Goal: Task Accomplishment & Management: Complete application form

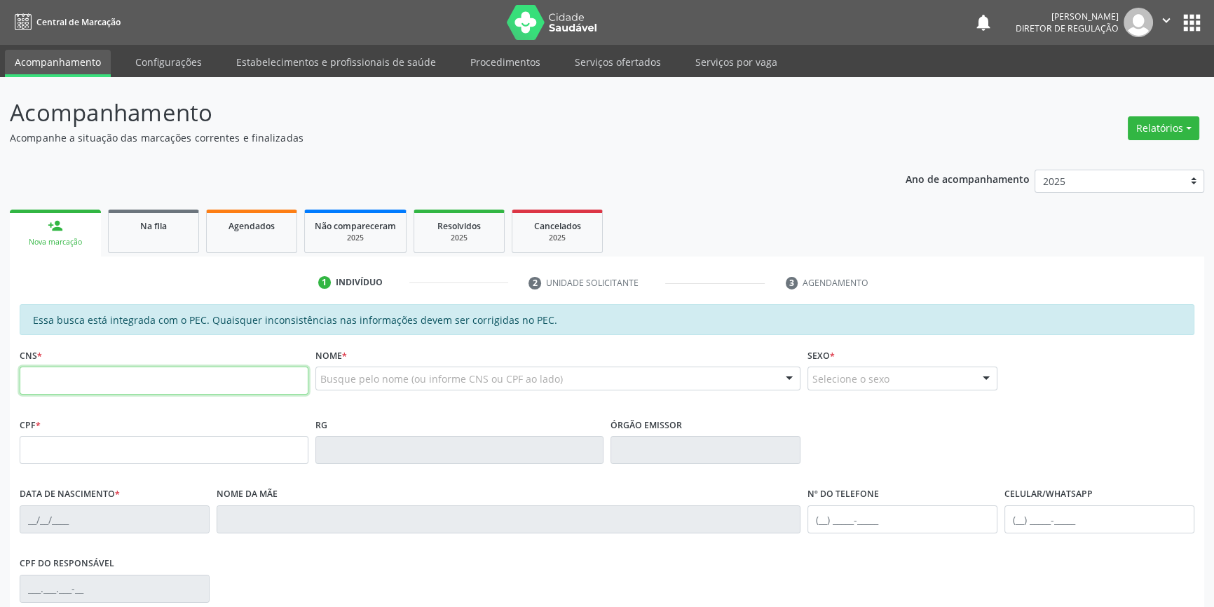
click at [109, 384] on input "text" at bounding box center [164, 381] width 289 height 28
type input "704 7097 3446 4435"
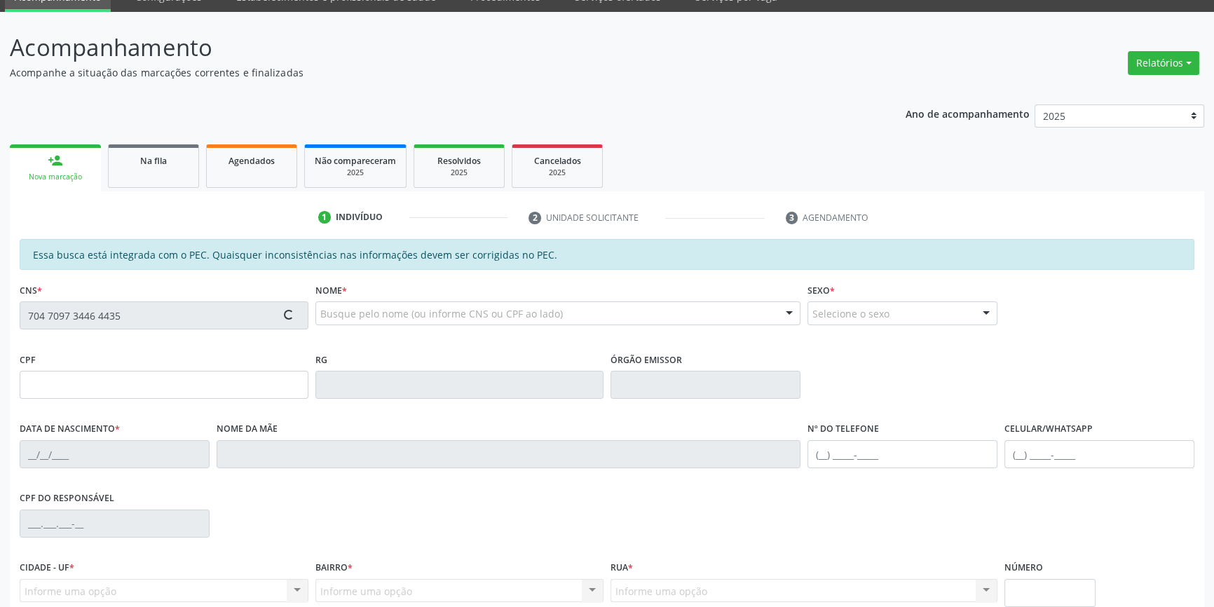
scroll to position [127, 0]
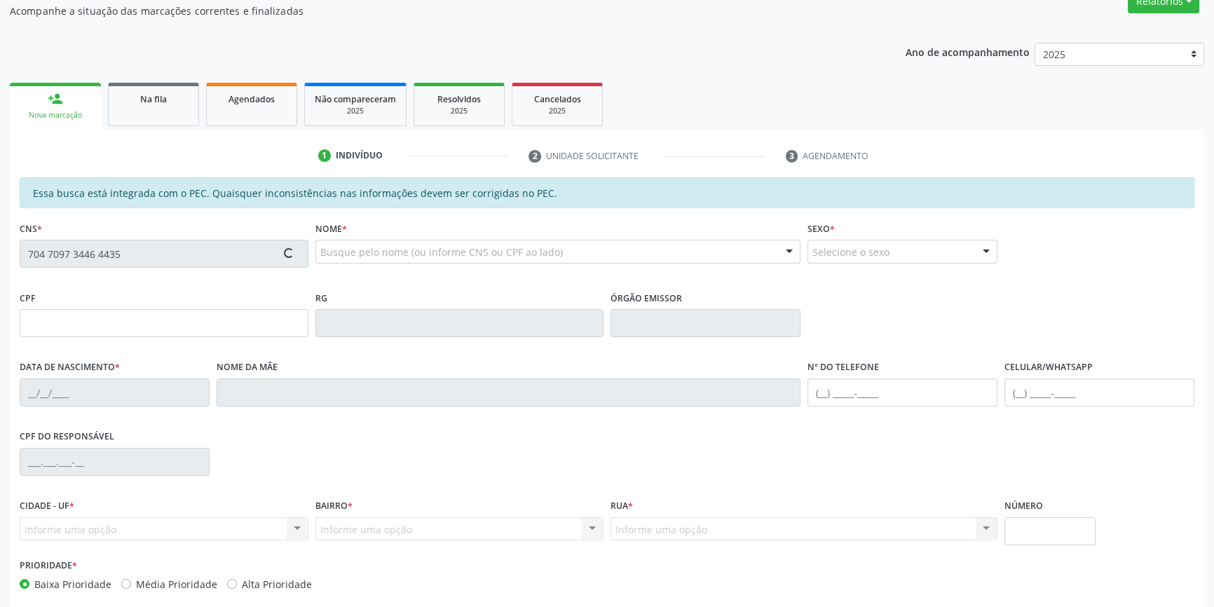
type input "037.318.174-46"
type input "[DATE]"
type input "[PERSON_NAME]"
type input "[PHONE_NUMBER]"
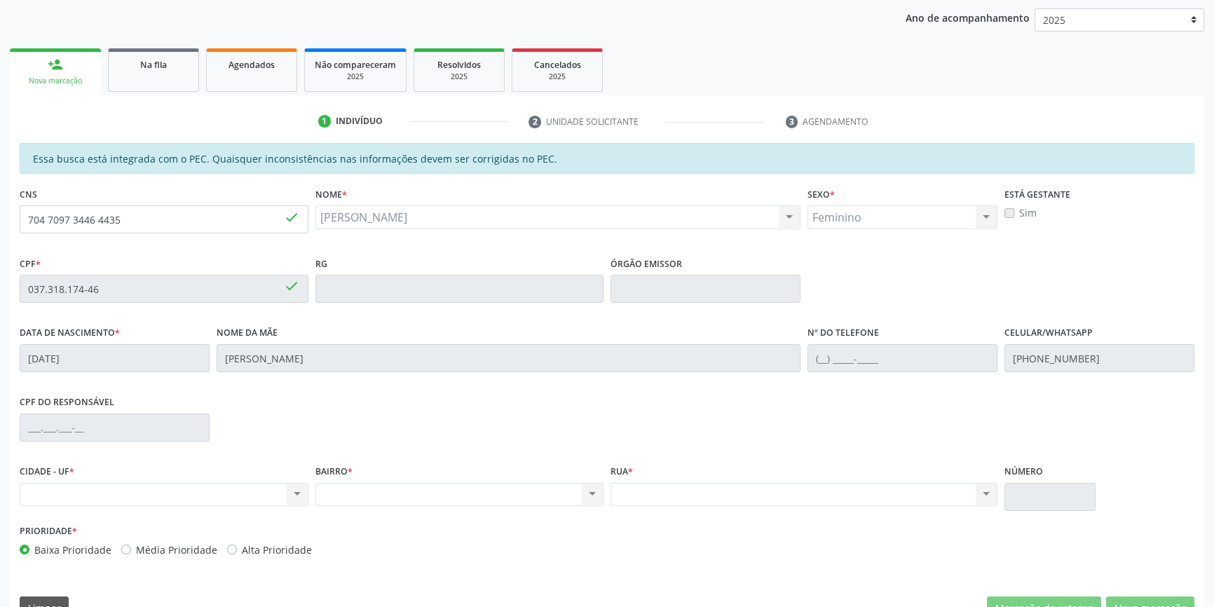
scroll to position [192, 0]
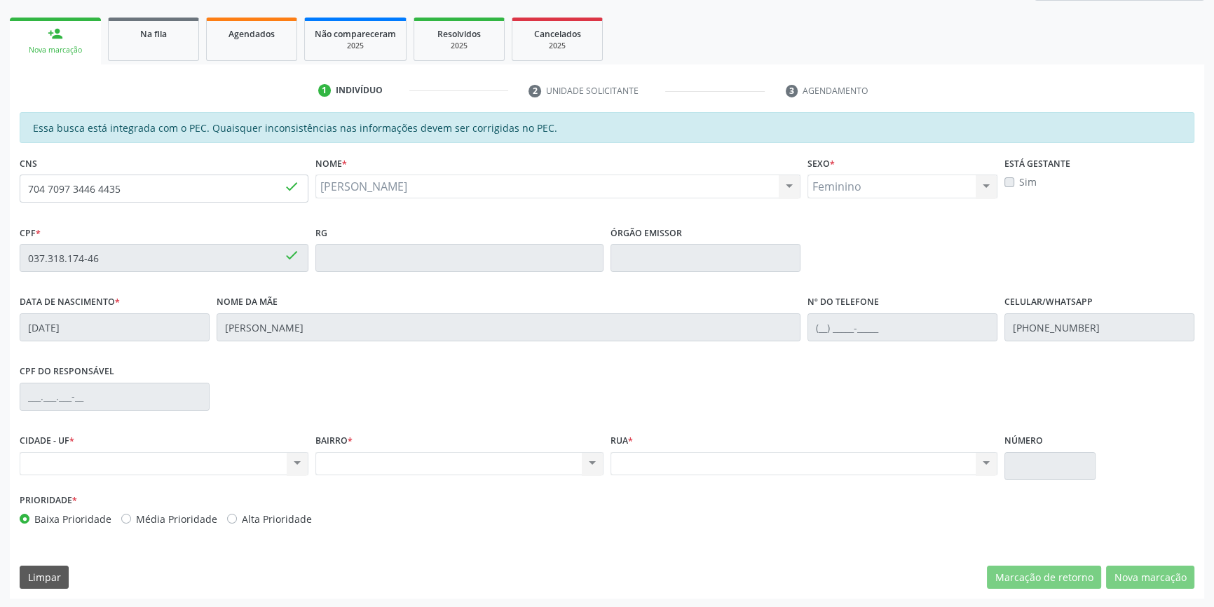
drag, startPoint x: 236, startPoint y: 206, endPoint x: 0, endPoint y: 203, distance: 235.5
click at [0, 203] on div "Acompanhamento Acompanhe a situação das marcações correntes e finalizadas Relat…" at bounding box center [607, 246] width 1214 height 723
click at [135, 196] on input "704 7097 3446 4435" at bounding box center [164, 189] width 289 height 28
drag, startPoint x: 144, startPoint y: 189, endPoint x: 0, endPoint y: 183, distance: 143.8
click at [0, 183] on div "Acompanhamento Acompanhe a situação das marcações correntes e finalizadas Relat…" at bounding box center [607, 246] width 1214 height 723
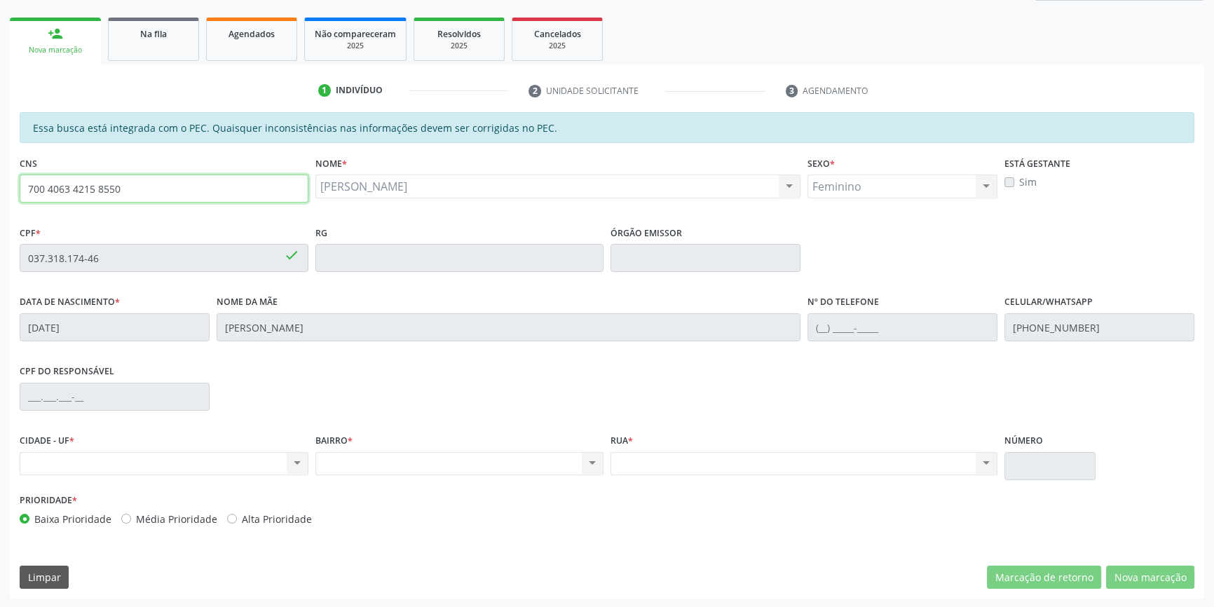
type input "700 4063 4215 8550"
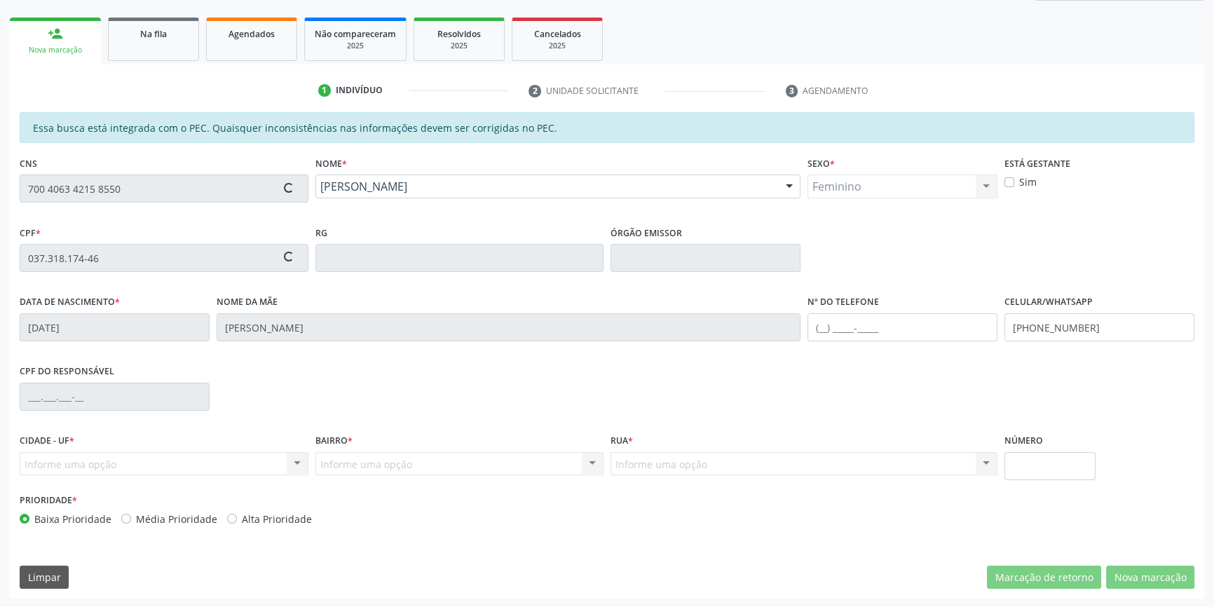
type input "20/10/1977"
type input "Maria Margarida Gomes"
type input "(87) 98832-1680"
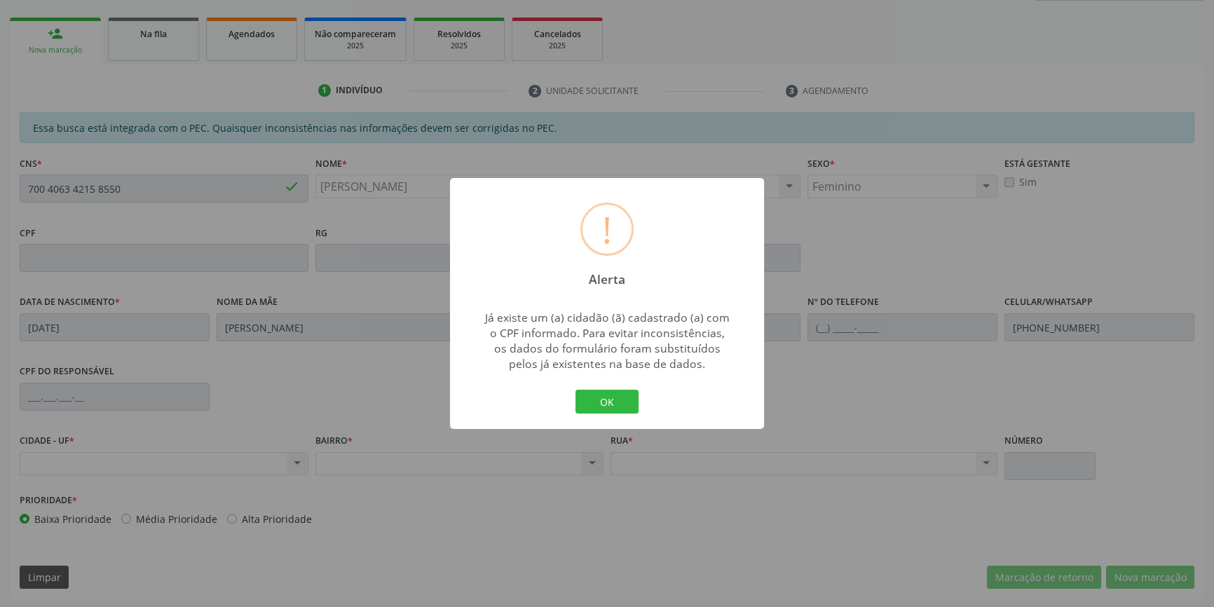
click at [575, 390] on button "OK" at bounding box center [606, 402] width 63 height 24
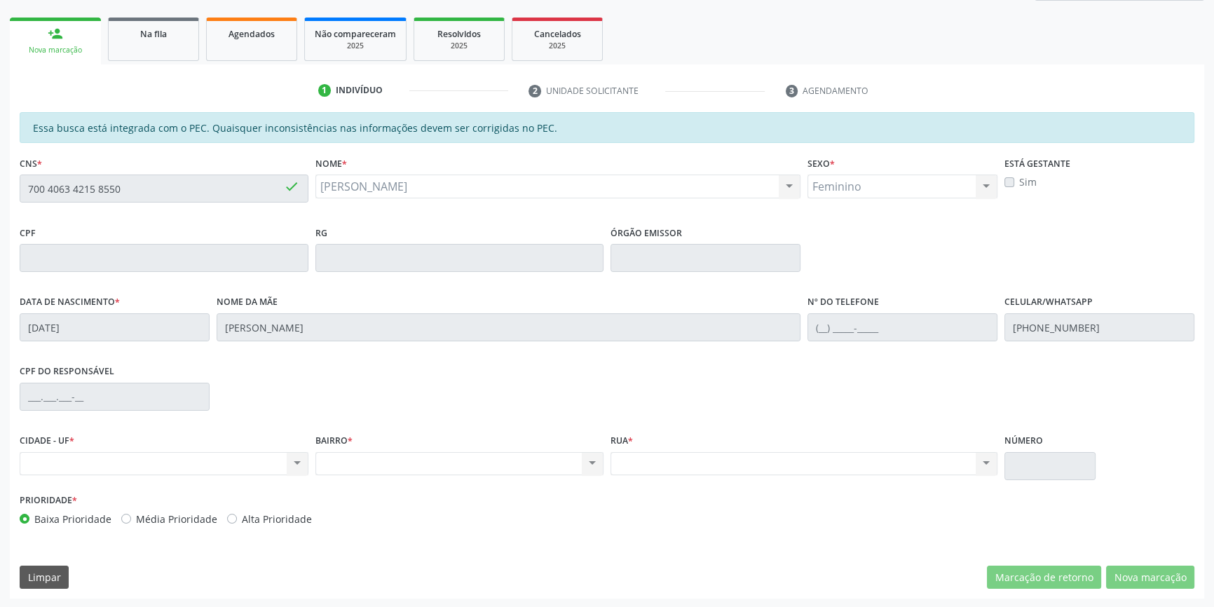
click at [103, 9] on div "Ano de acompanhamento 2025 2024 2023 2022 2021 2020 2019 2018 person_add Nova m…" at bounding box center [607, 284] width 1194 height 632
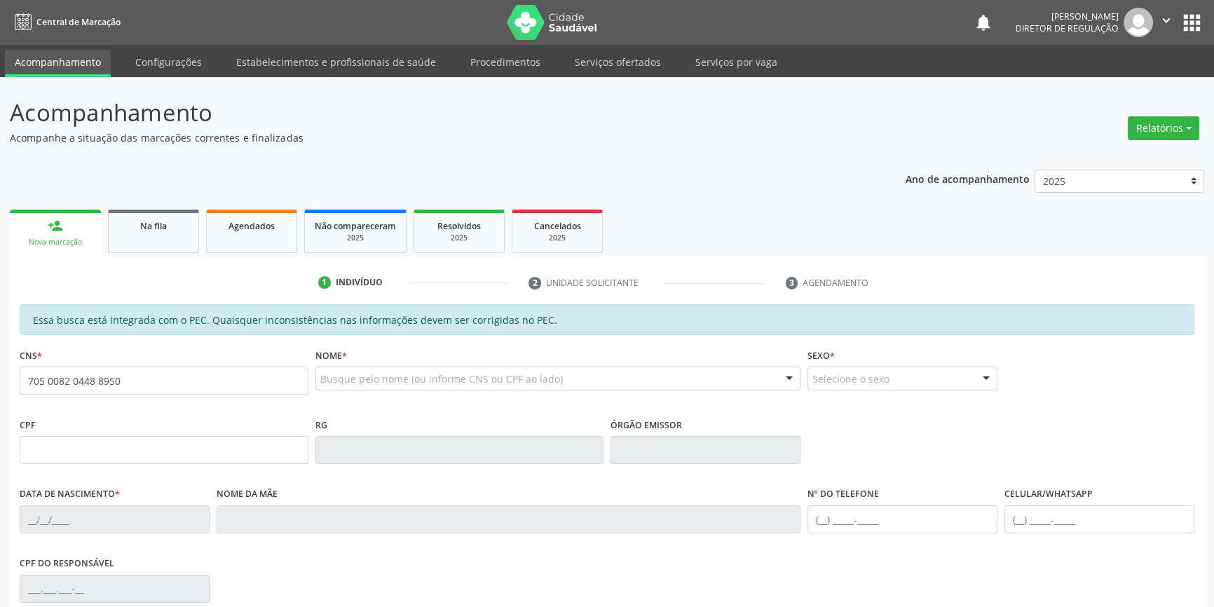
type input "705 0082 0448 8950"
type input "557.916.544-72"
type input "24/09/1958"
type input "Luzia Joaquina Soares"
type input "(87) 9145-9284"
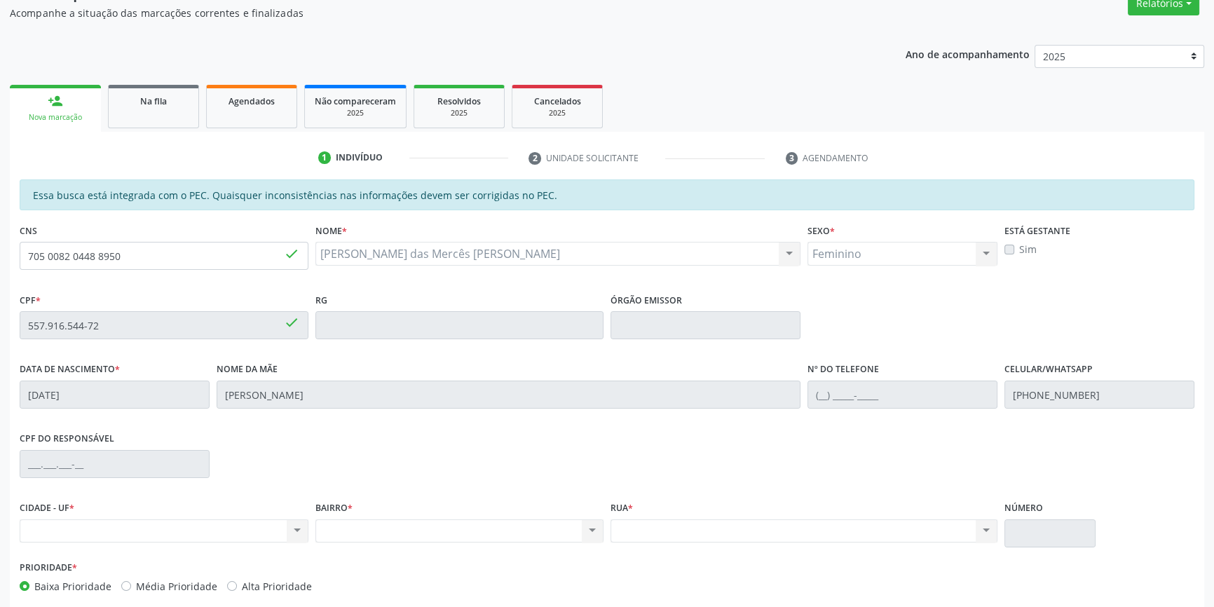
scroll to position [192, 0]
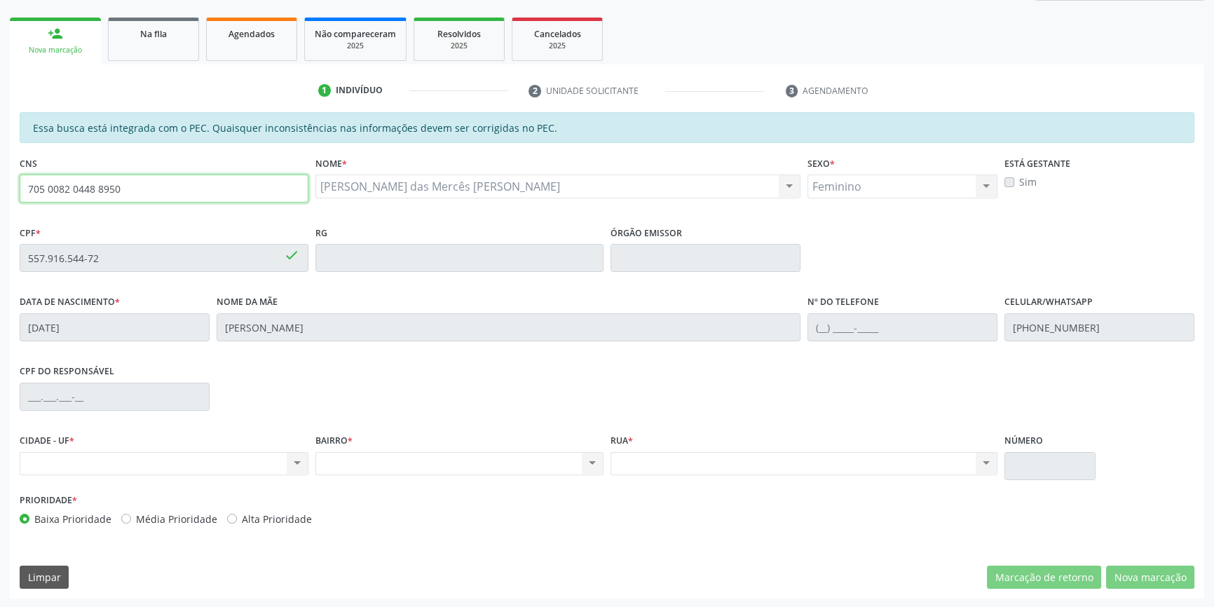
drag, startPoint x: 130, startPoint y: 182, endPoint x: 57, endPoint y: 208, distance: 78.0
click at [57, 208] on fieldset "CNS 705 0082 0448 8950 done" at bounding box center [164, 183] width 289 height 60
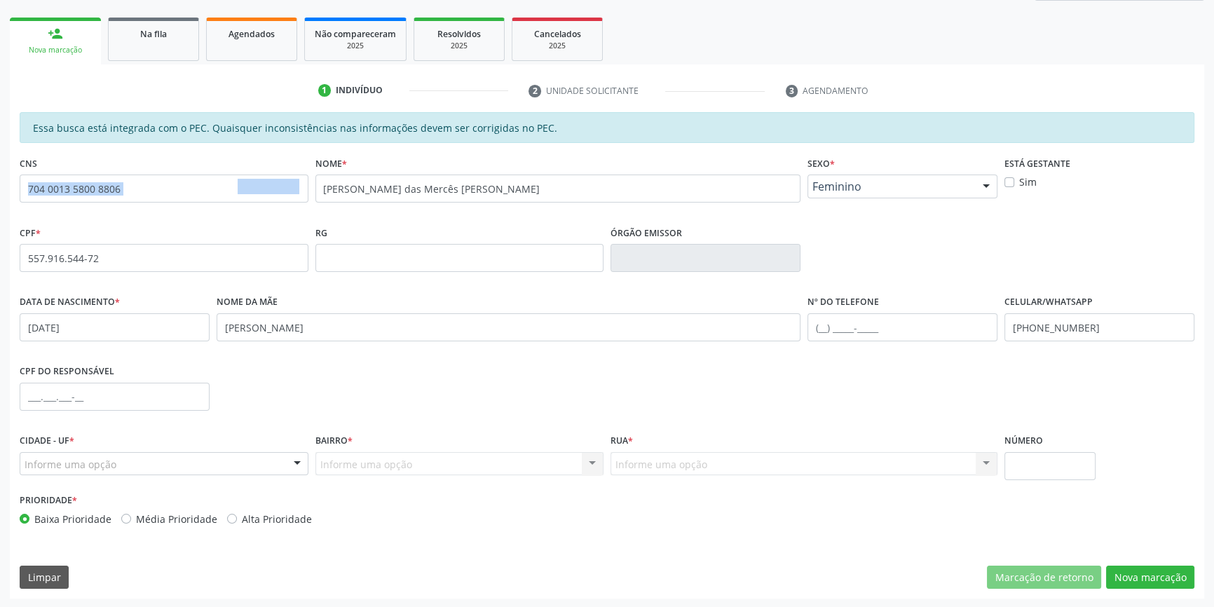
drag, startPoint x: 278, startPoint y: 196, endPoint x: 4, endPoint y: 198, distance: 273.4
click at [0, 198] on div "Acompanhamento Acompanhe a situação das marcações correntes e finalizadas Relat…" at bounding box center [607, 246] width 1214 height 723
click at [176, 189] on input "704 0013 5800 8806" at bounding box center [164, 189] width 289 height 28
click at [0, 193] on div "Acompanhamento Acompanhe a situação das marcações correntes e finalizadas Relat…" at bounding box center [607, 246] width 1214 height 723
type input "700 7089 7653 6272"
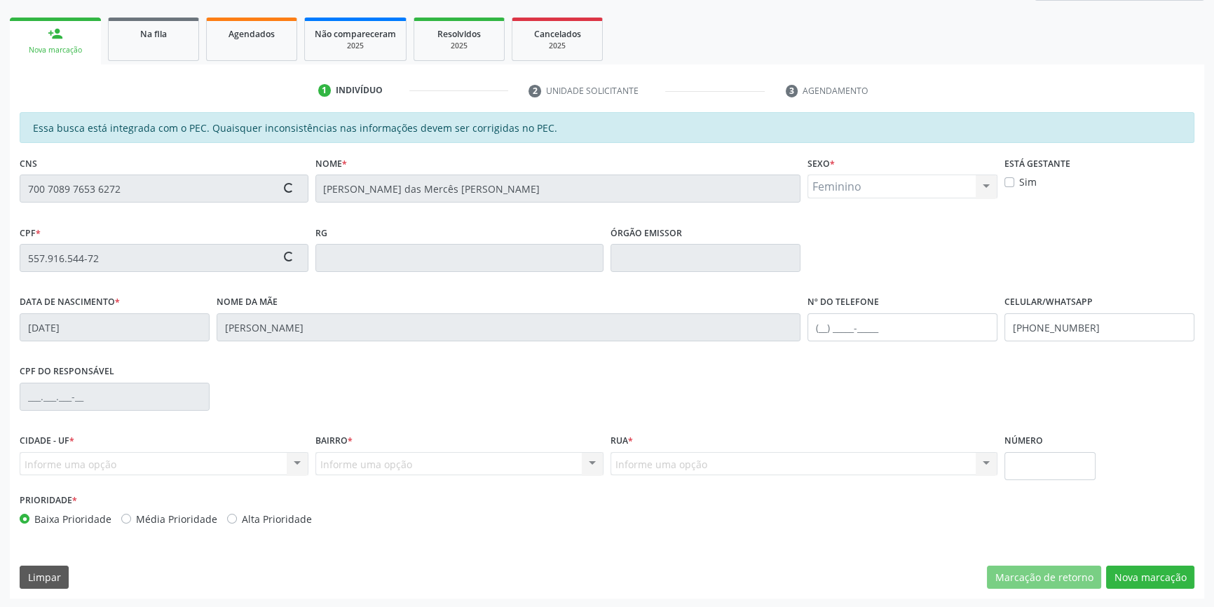
type input "047.256.834-50"
type input "31/07/1977"
type input "Porfia Maria da Silva Lucas"
type input "(87) 98827-0405"
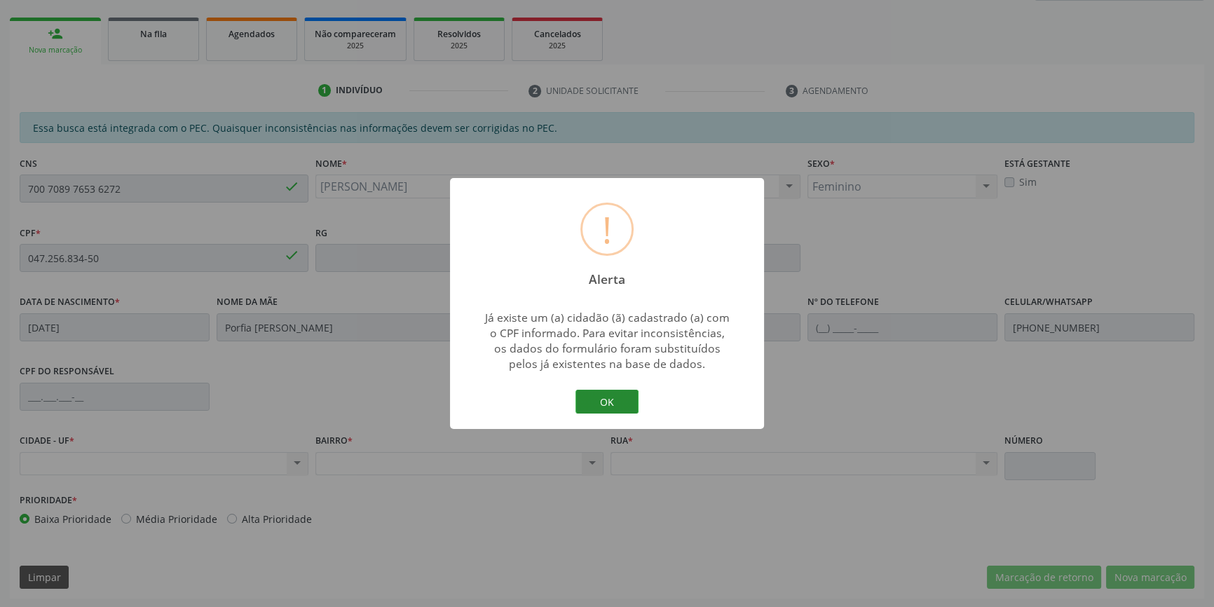
click at [600, 402] on button "OK" at bounding box center [606, 402] width 63 height 24
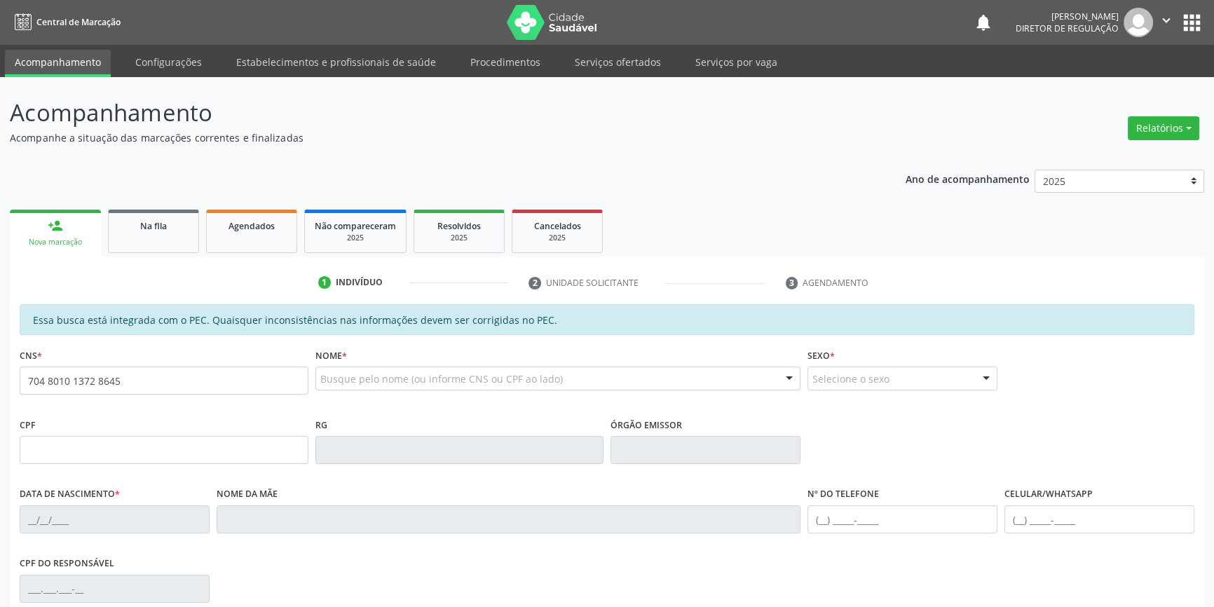
type input "704 8010 1372 8645"
type input "20/06/1988"
type input "Silvia Maria de Souza"
type input "(87) 98851-0483"
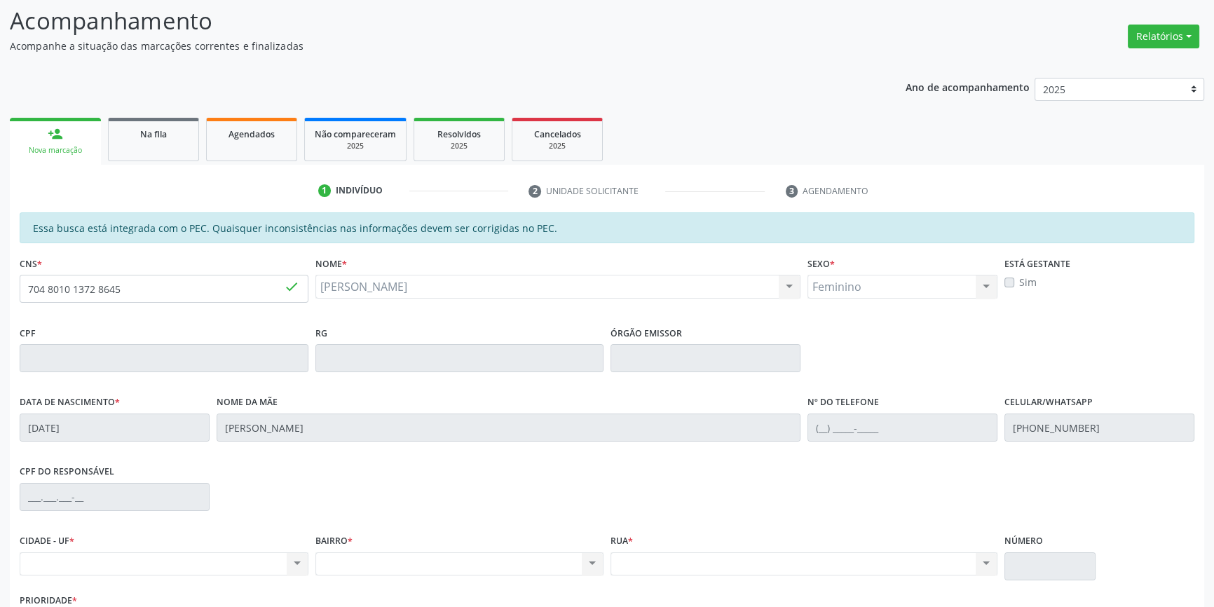
scroll to position [192, 0]
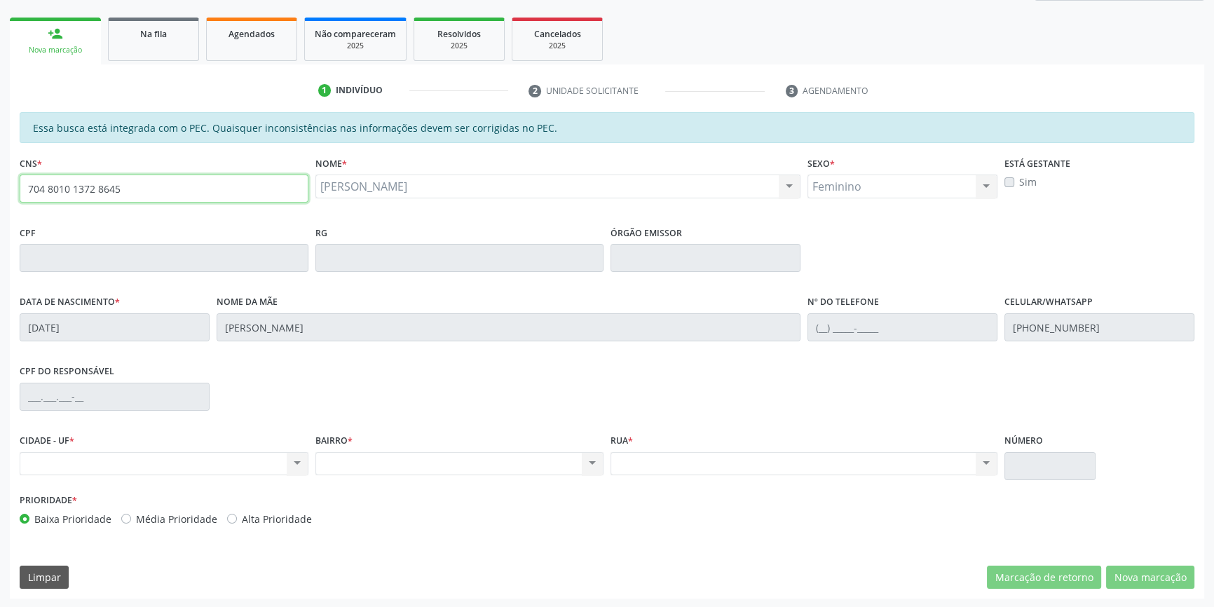
drag, startPoint x: 151, startPoint y: 193, endPoint x: 68, endPoint y: 200, distance: 83.0
click at [0, 224] on div "Acompanhamento Acompanhe a situação das marcações correntes e finalizadas Relat…" at bounding box center [607, 246] width 1214 height 723
type input "701 8072 5990 0177"
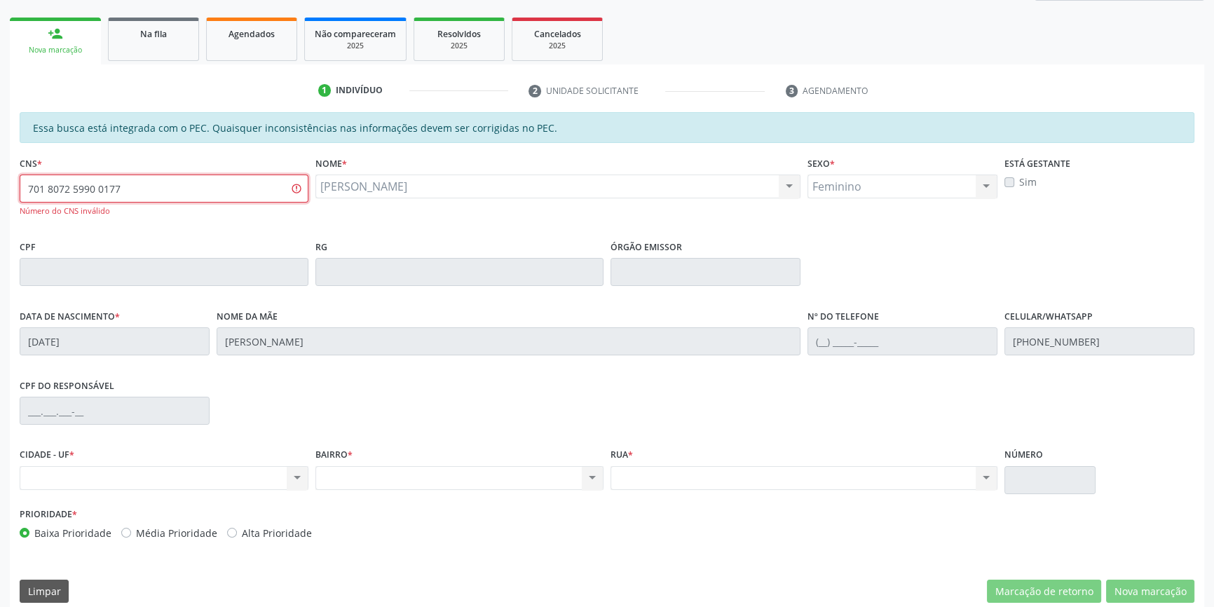
drag, startPoint x: 230, startPoint y: 188, endPoint x: 0, endPoint y: 183, distance: 230.0
click at [0, 192] on div "Acompanhamento Acompanhe a situação das marcações correntes e finalizadas Relat…" at bounding box center [607, 253] width 1214 height 737
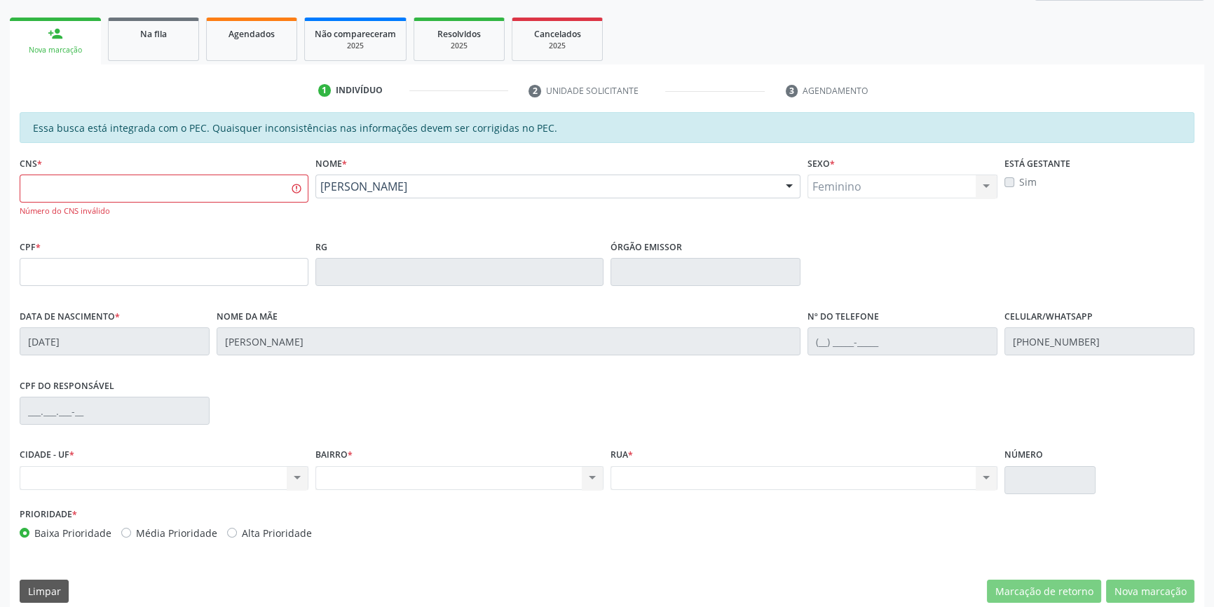
click at [137, 172] on div "CNS * Número do CNS inválido" at bounding box center [164, 185] width 289 height 64
click at [132, 187] on input "text" at bounding box center [164, 189] width 289 height 28
paste input "704 7097 3446 4435"
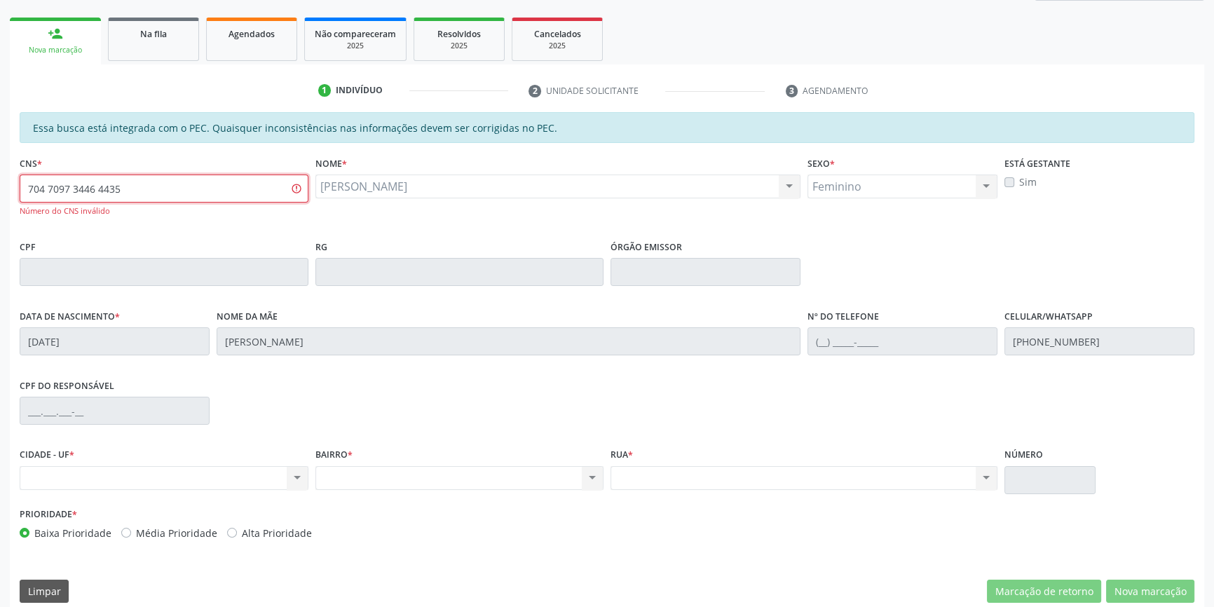
type input "704 7097 3446 4435"
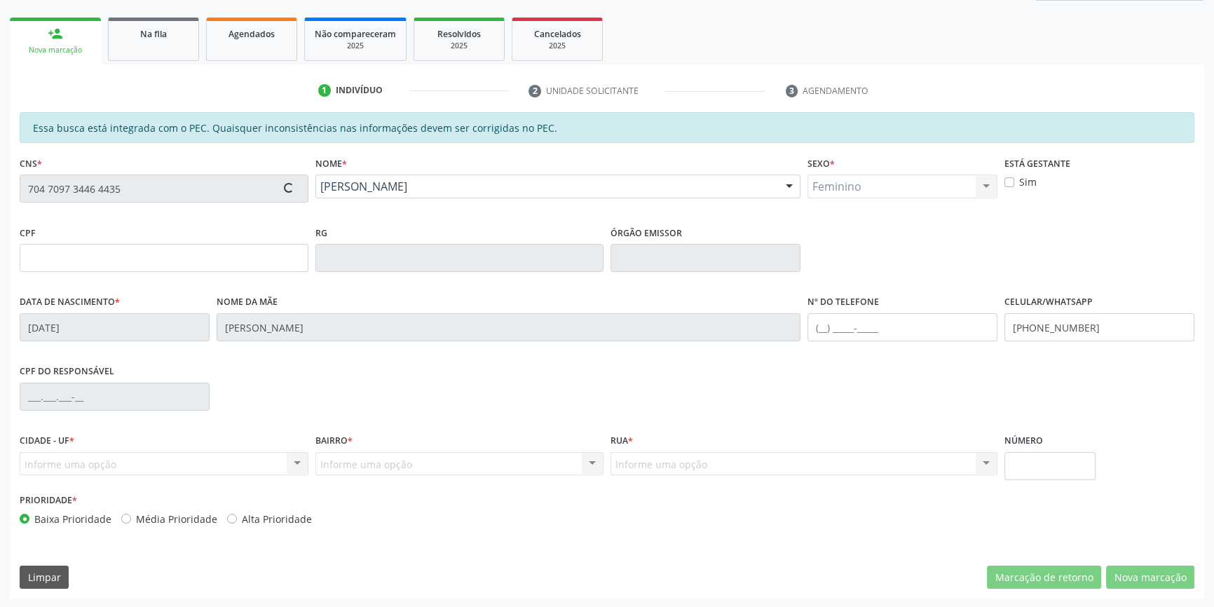
type input "037.318.174-46"
type input "[DATE]"
type input "[PERSON_NAME]"
type input "[PHONE_NUMBER]"
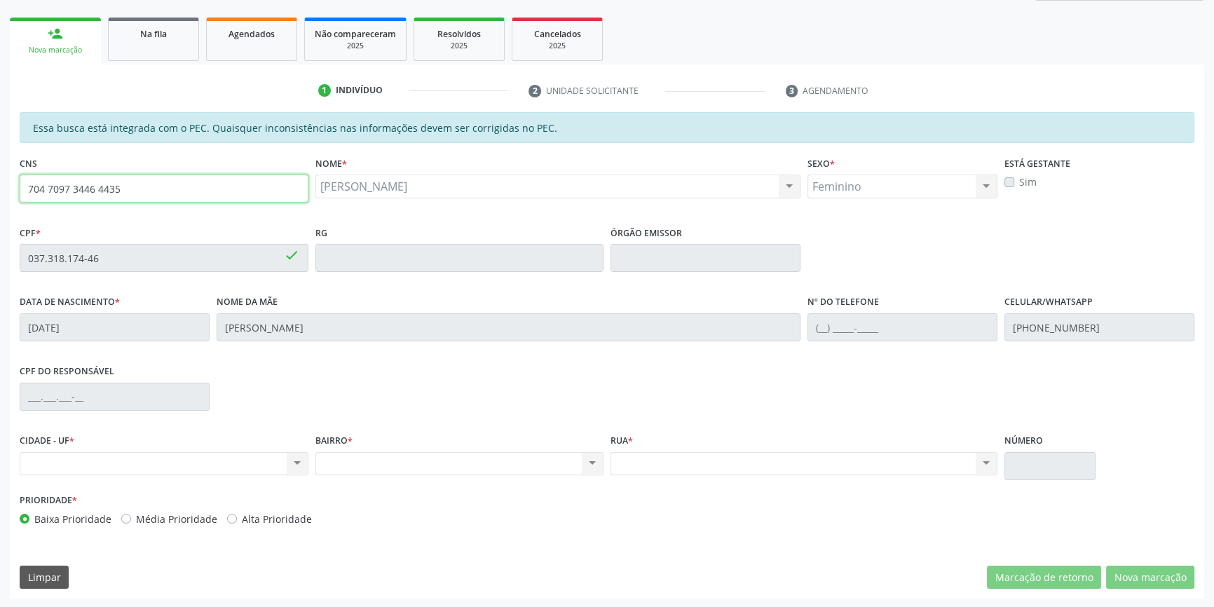
drag, startPoint x: 168, startPoint y: 203, endPoint x: 23, endPoint y: 186, distance: 146.0
click at [25, 187] on fieldset "CNS 704 7097 3446 4435 done" at bounding box center [164, 183] width 289 height 60
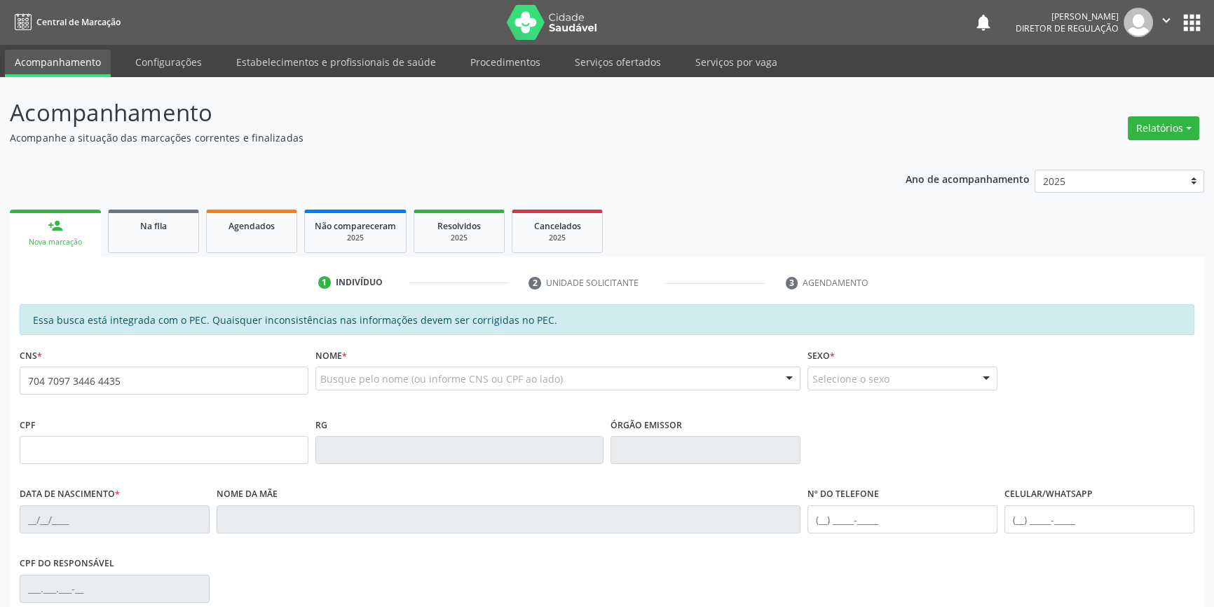
type input "704 7097 3446 4435"
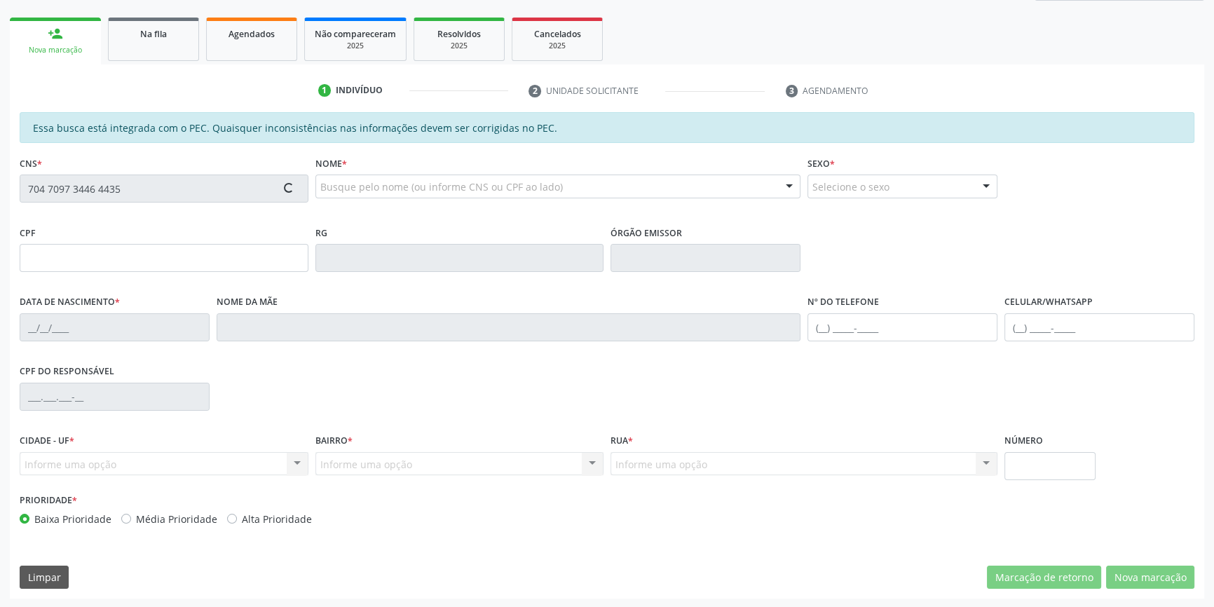
type input "037.318.174-46"
type input "[DATE]"
type input "[PERSON_NAME]"
type input "[PHONE_NUMBER]"
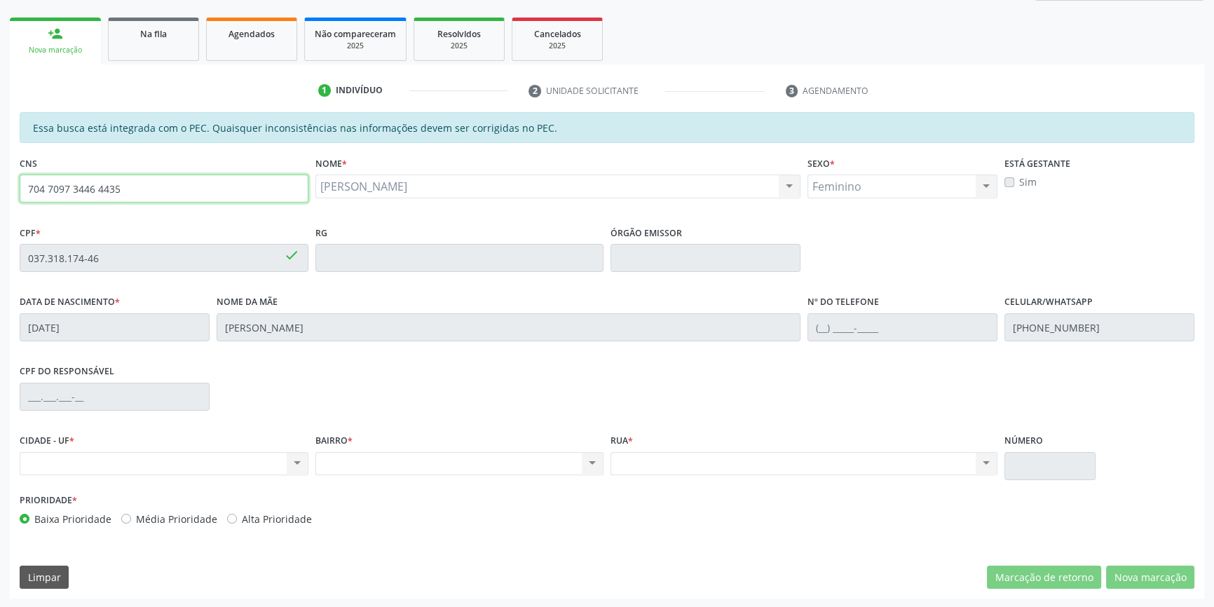
drag, startPoint x: 182, startPoint y: 184, endPoint x: 0, endPoint y: 187, distance: 182.3
click at [0, 187] on div "Acompanhamento Acompanhe a situação das marcações correntes e finalizadas Relat…" at bounding box center [607, 246] width 1214 height 723
type input "705 0082 0448 8990"
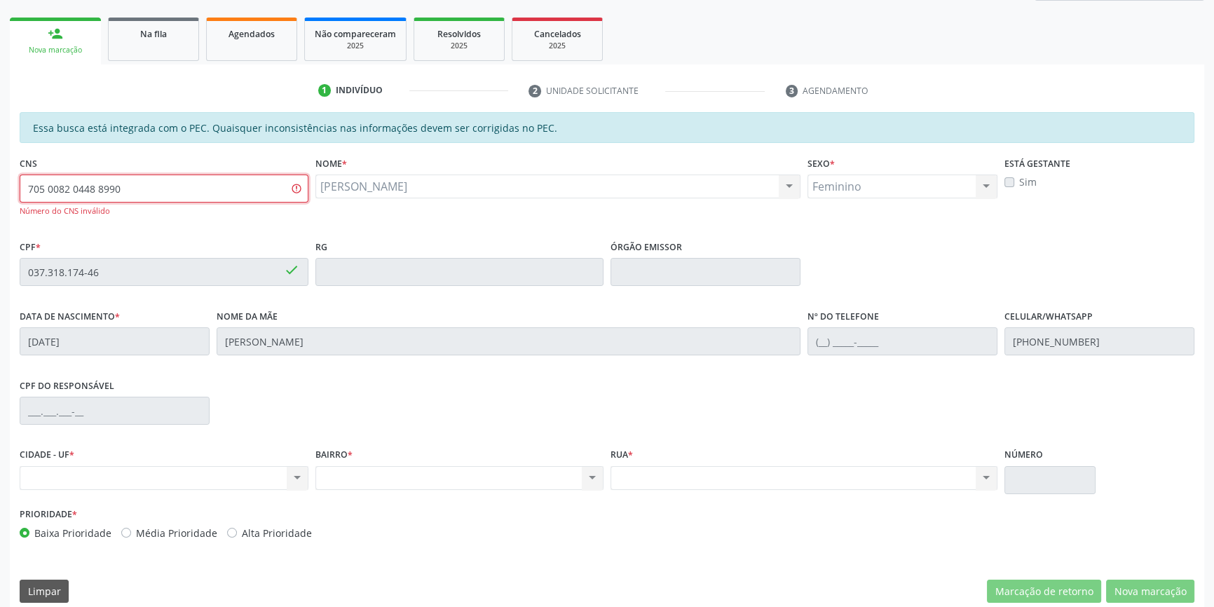
drag, startPoint x: 172, startPoint y: 177, endPoint x: 0, endPoint y: 207, distance: 174.5
click at [0, 207] on div "Acompanhamento Acompanhe a situação das marcações correntes e finalizadas Relat…" at bounding box center [607, 253] width 1214 height 737
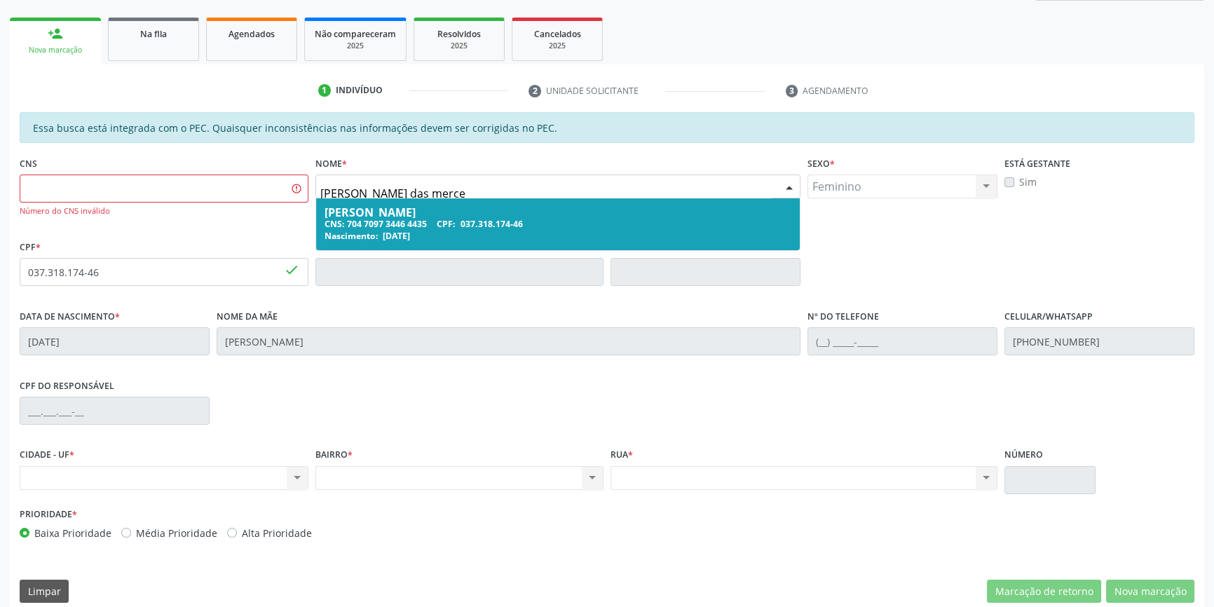
type input "[PERSON_NAME] das merces"
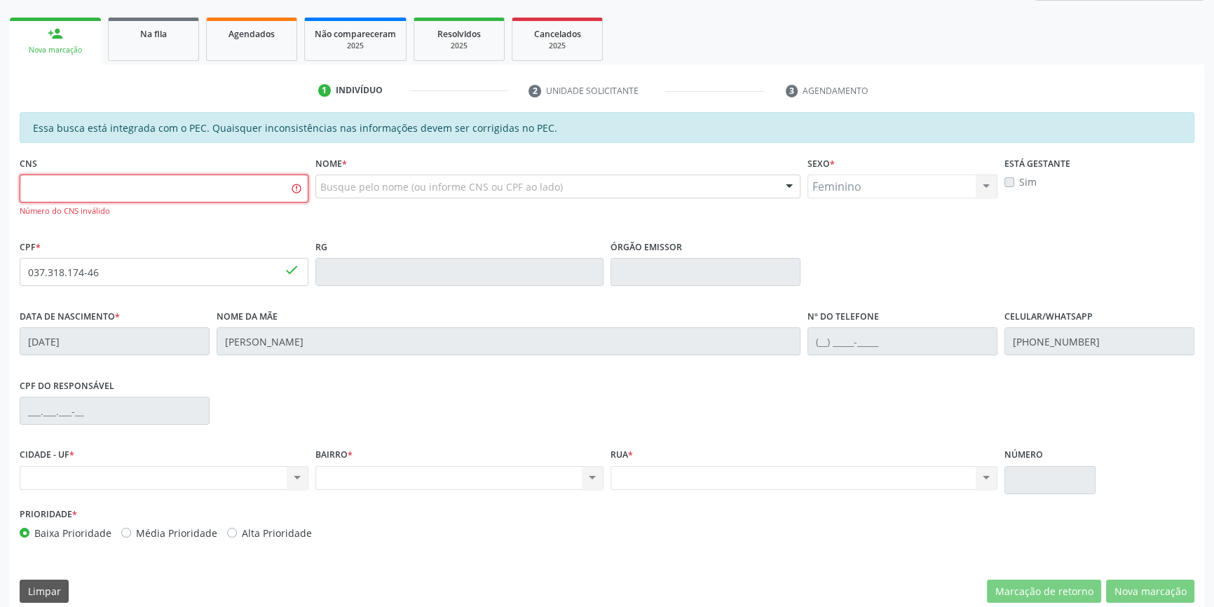
click at [135, 189] on input "text" at bounding box center [164, 189] width 289 height 28
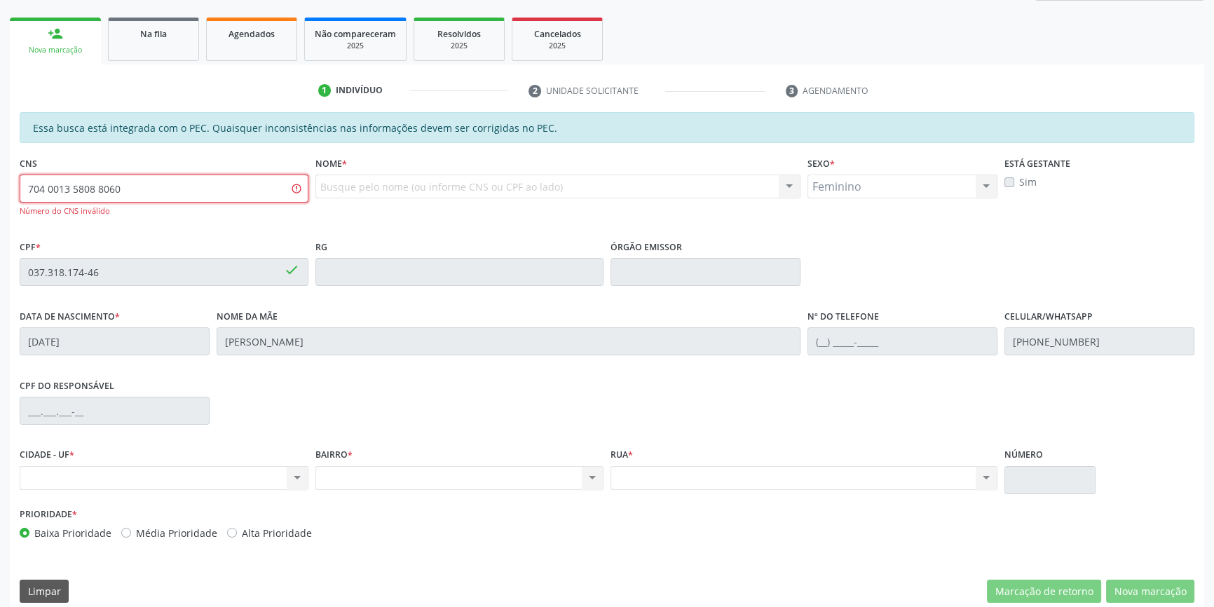
type input "704 0013 5808 8060"
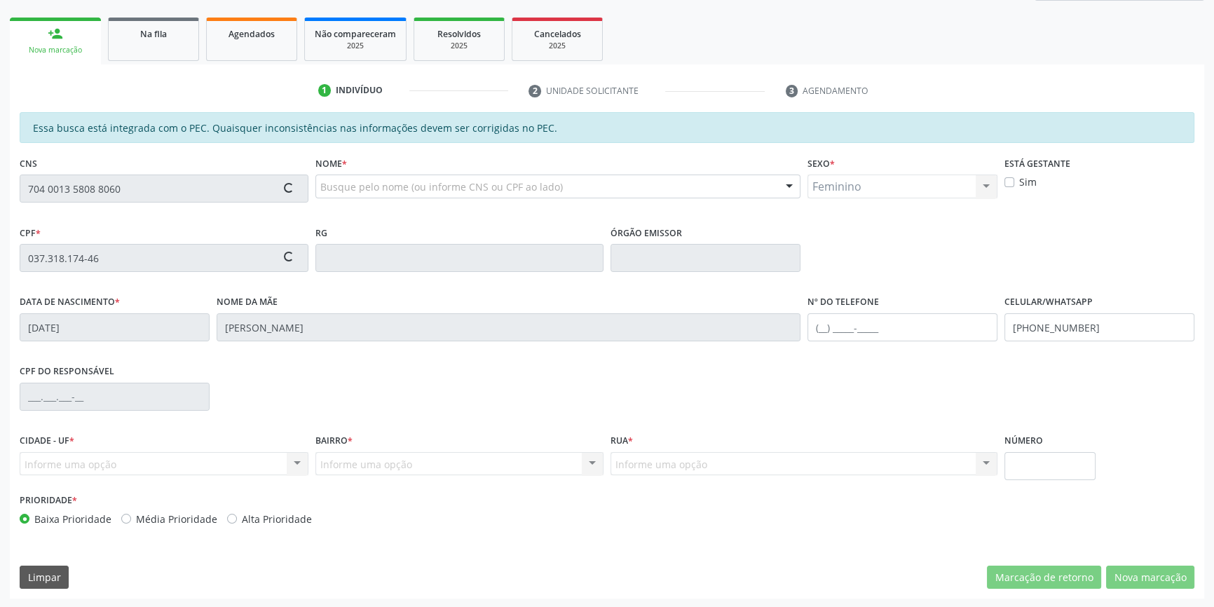
type input "173.489.504-77"
type input "[DATE]"
type input "[PERSON_NAME]"
type input "[PHONE_NUMBER]"
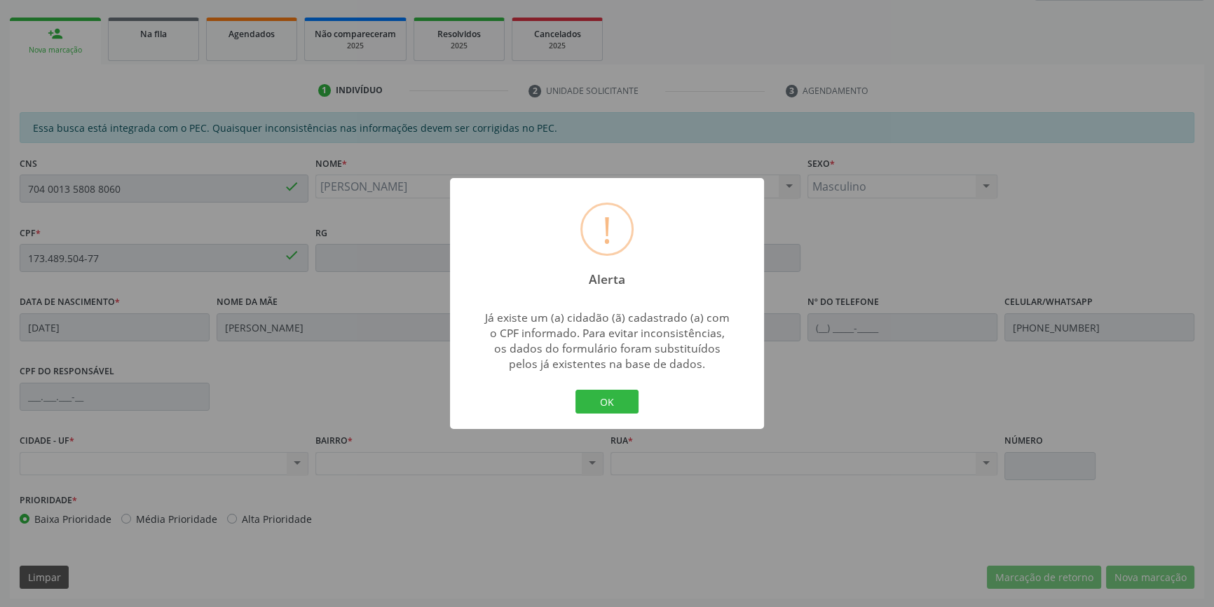
click at [573, 384] on div "! Alerta × Já existe um (a) cidadão (ã) cadastrado (a) com o CPF informado. Par…" at bounding box center [607, 303] width 314 height 251
click at [580, 392] on button "OK" at bounding box center [606, 402] width 63 height 24
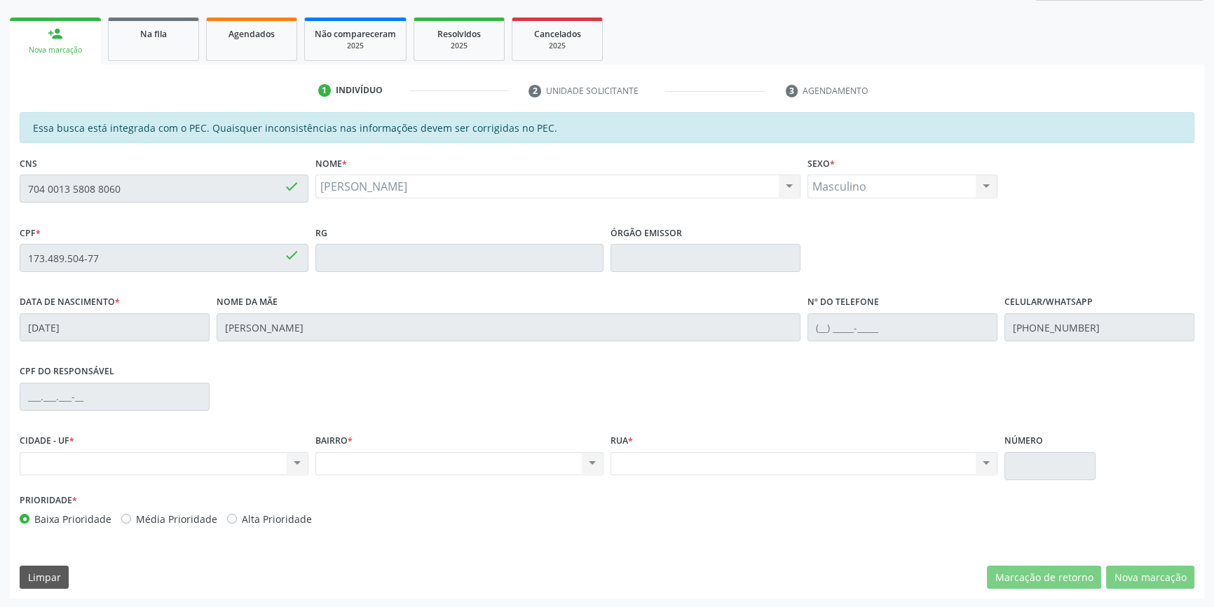
click at [0, 168] on div "Acompanhamento Acompanhe a situação das marcações correntes e finalizadas Relat…" at bounding box center [607, 246] width 1214 height 723
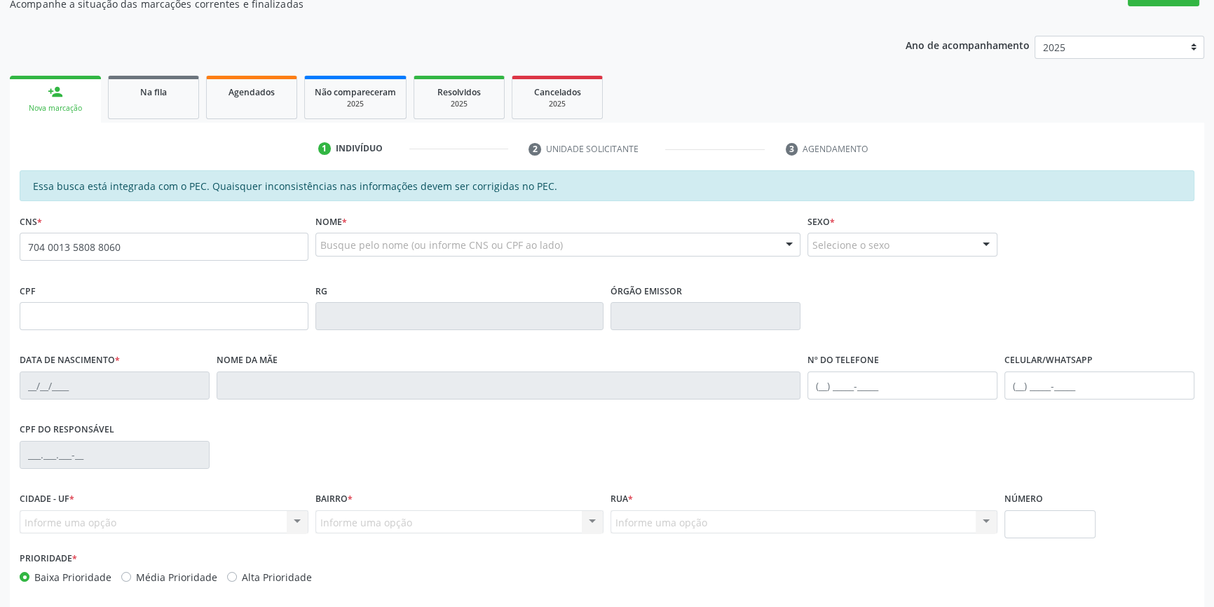
type input "704 0013 5808 8060"
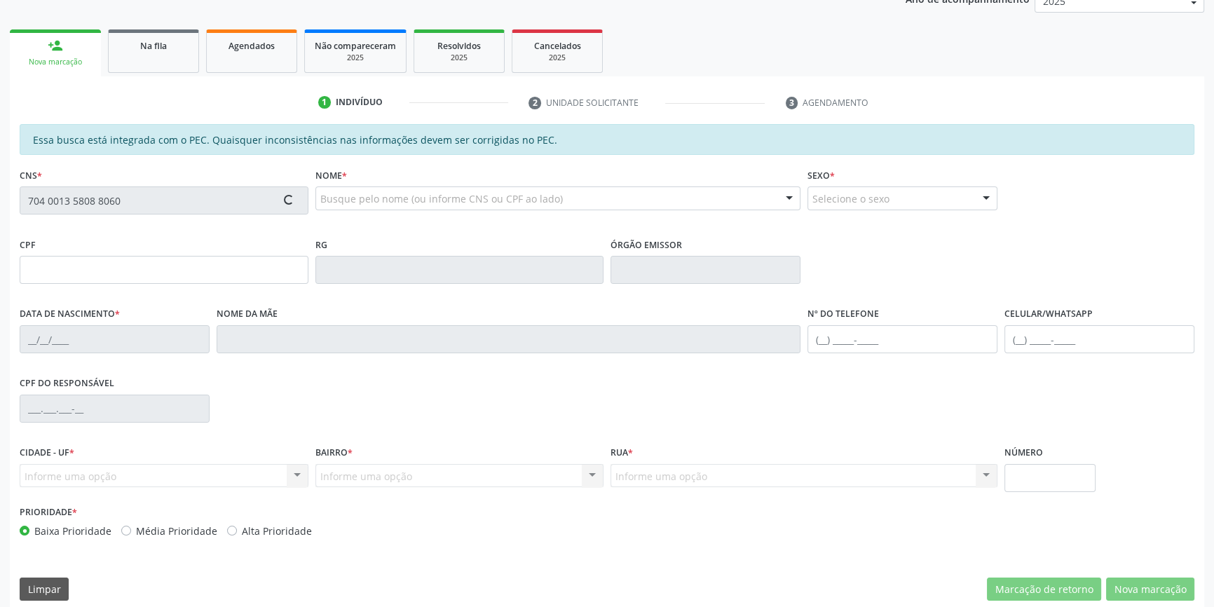
scroll to position [192, 0]
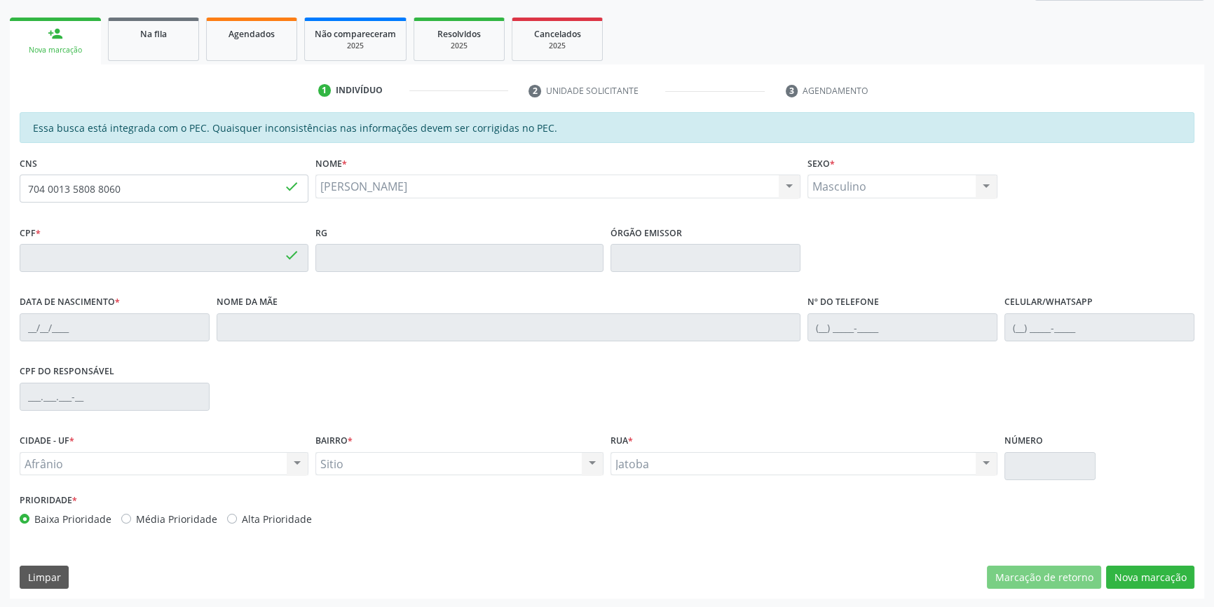
type input "173.489.504-77"
type input "[DATE]"
type input "[PERSON_NAME]"
type input "[PHONE_NUMBER]"
type input "S/N"
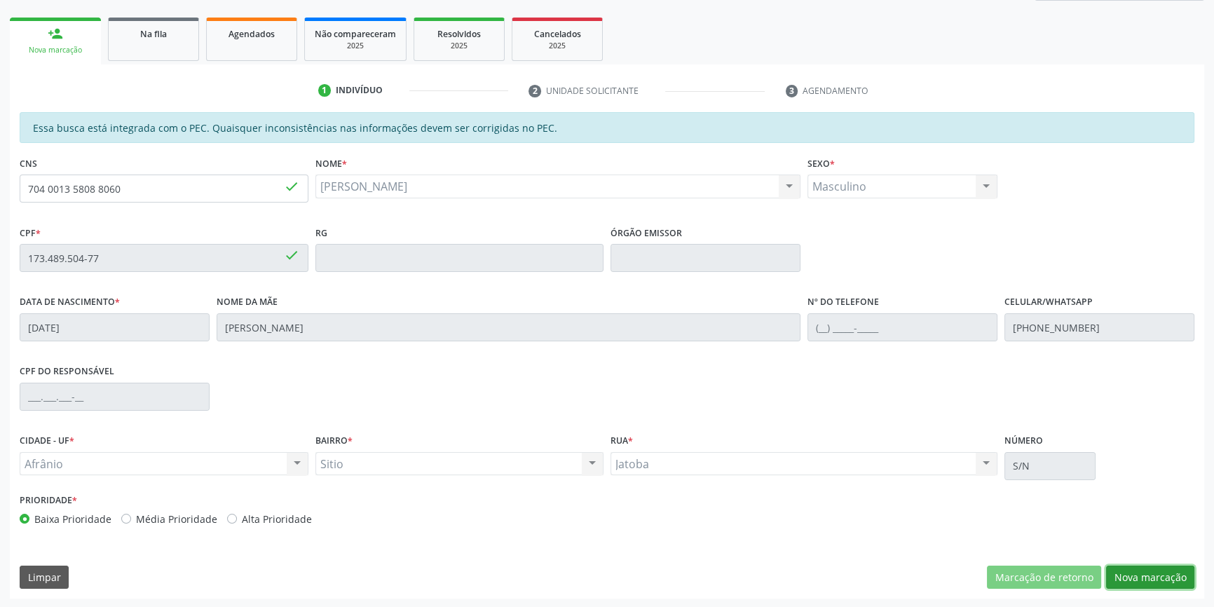
click at [1131, 575] on button "Nova marcação" at bounding box center [1150, 578] width 88 height 24
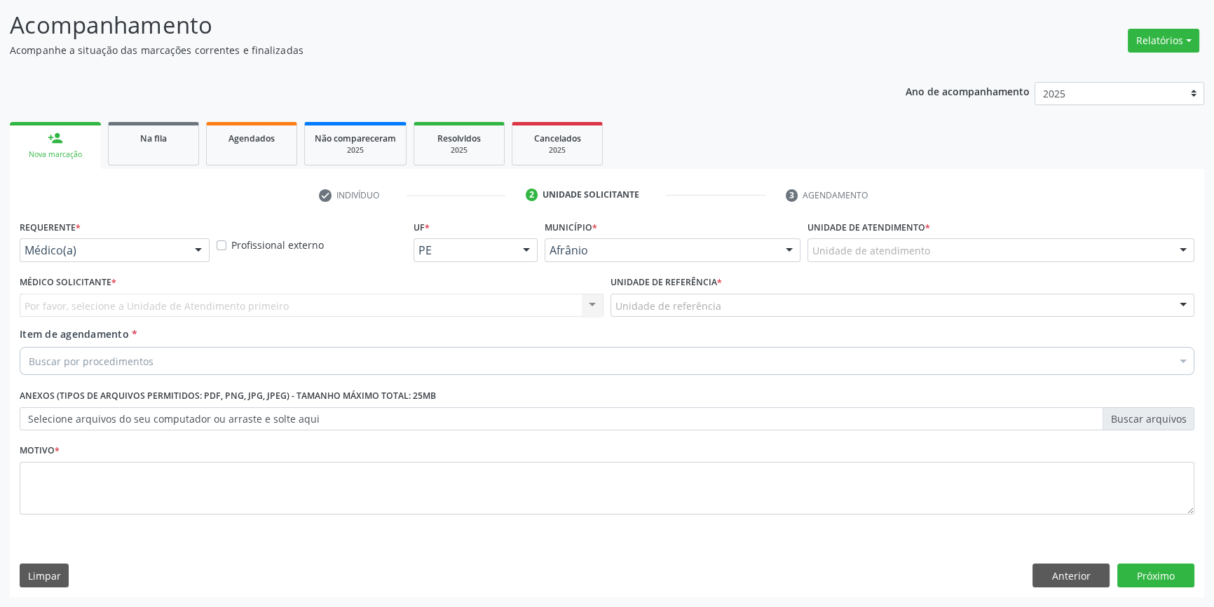
scroll to position [86, 0]
click at [926, 258] on div "Unidade de atendimento" at bounding box center [1000, 252] width 387 height 24
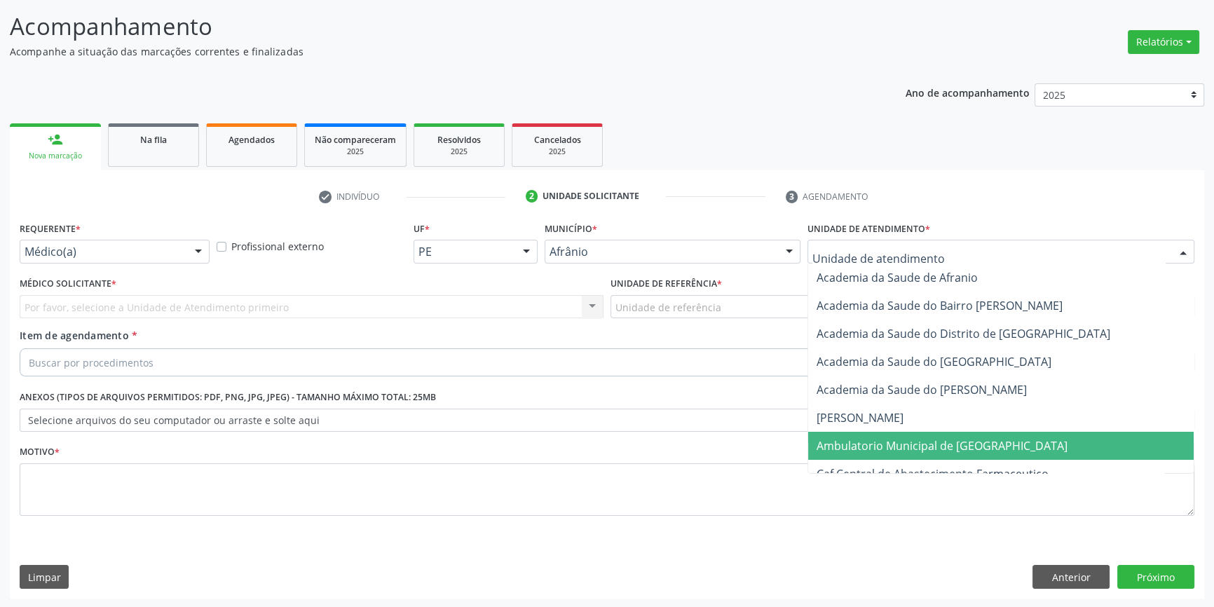
click at [910, 447] on span "Ambulatorio Municipal de [GEOGRAPHIC_DATA]" at bounding box center [942, 445] width 251 height 15
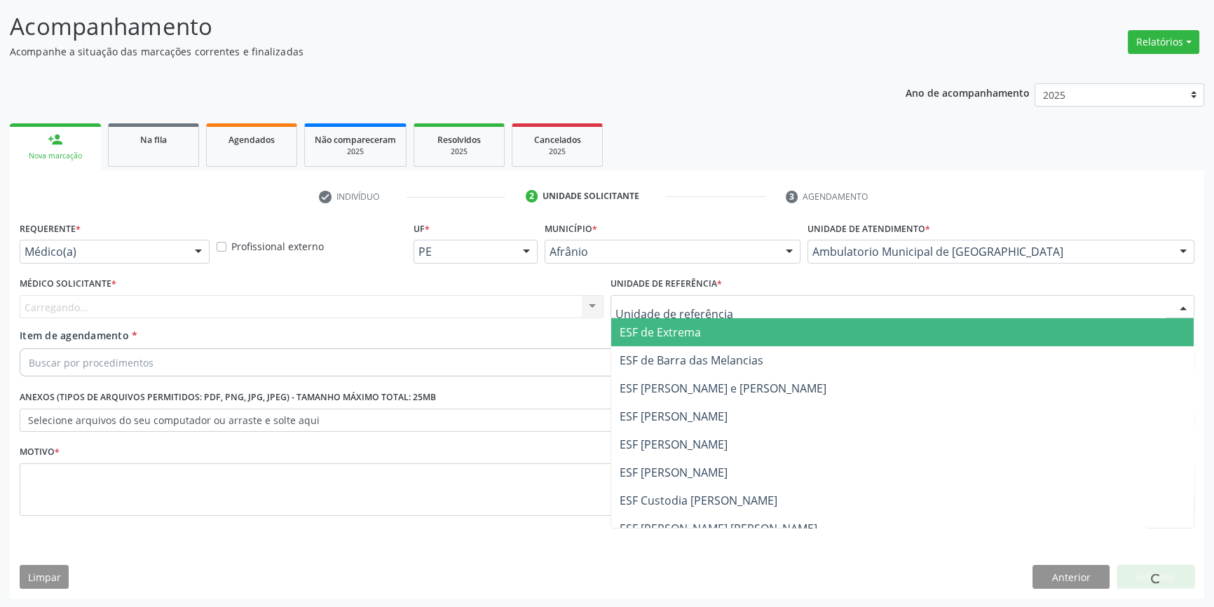
click at [725, 312] on div at bounding box center [903, 307] width 584 height 24
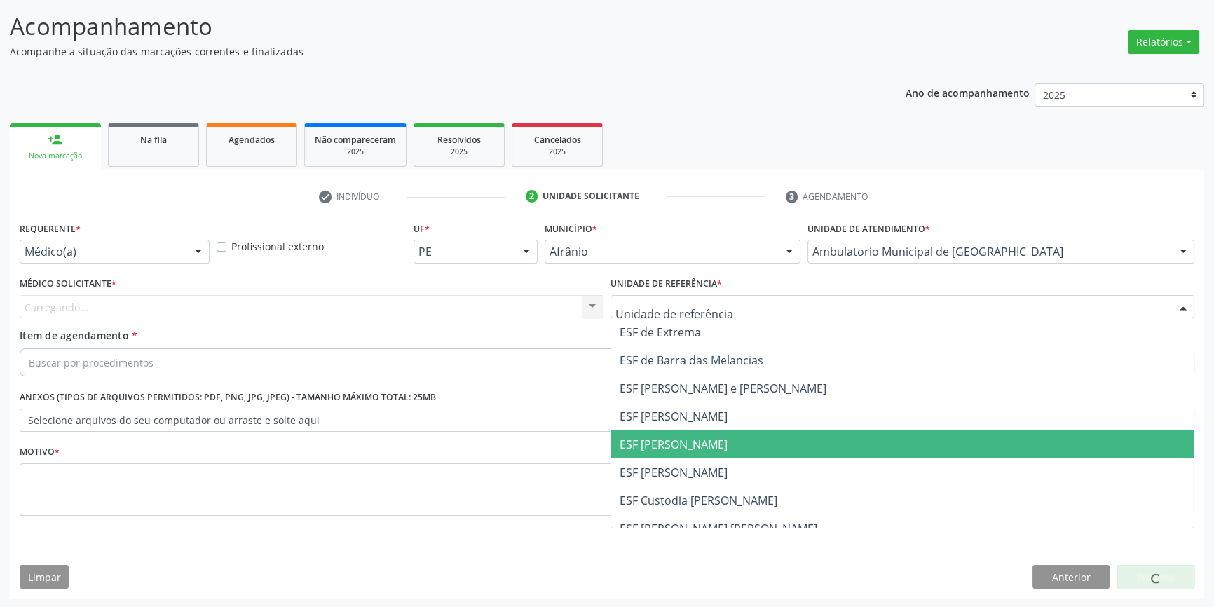
drag, startPoint x: 686, startPoint y: 449, endPoint x: 634, endPoint y: 427, distance: 56.9
click at [683, 449] on span "ESF [PERSON_NAME]" at bounding box center [674, 444] width 108 height 15
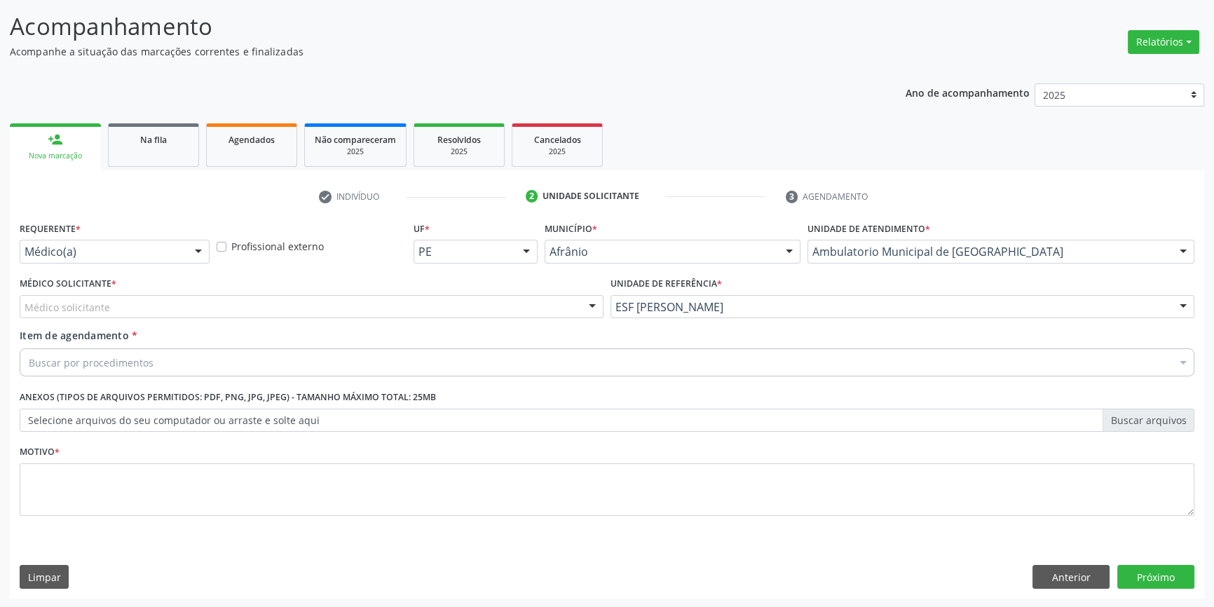
drag, startPoint x: 453, startPoint y: 312, endPoint x: 390, endPoint y: 316, distance: 63.9
click at [449, 312] on div "Médico solicitante" at bounding box center [312, 307] width 584 height 24
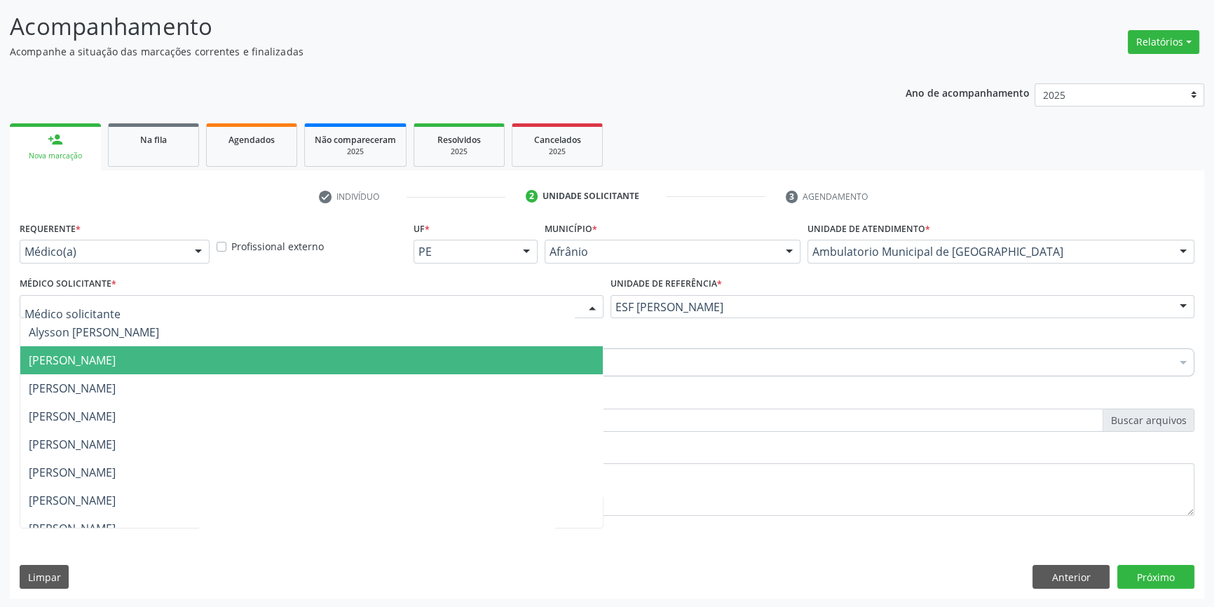
click at [116, 364] on span "[PERSON_NAME]" at bounding box center [72, 360] width 87 height 15
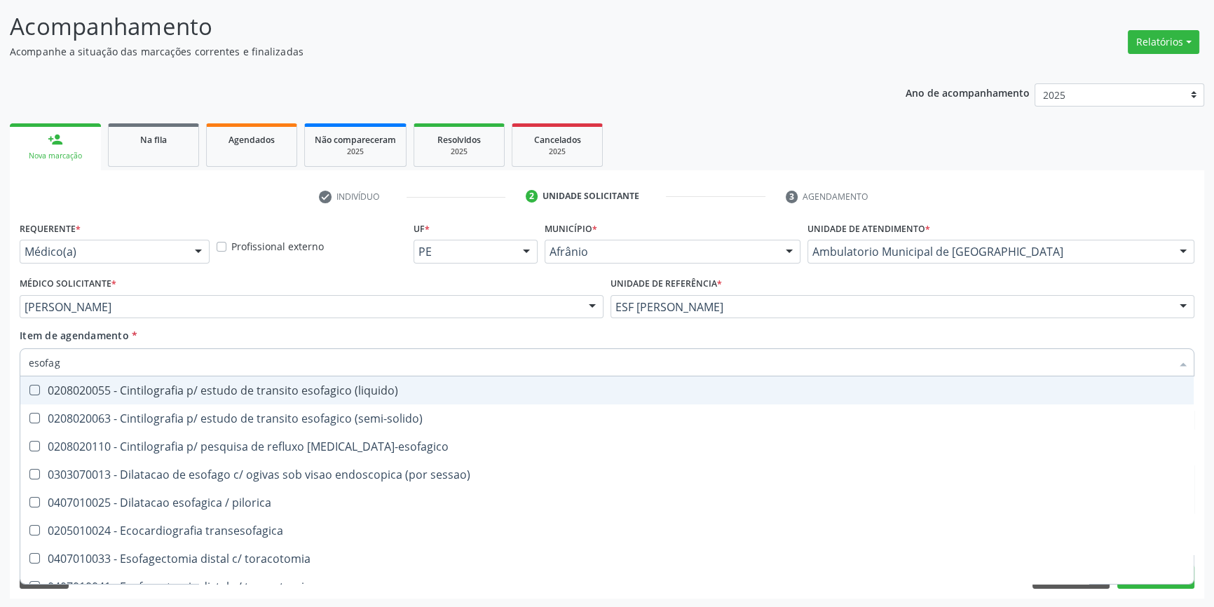
type input "esofago"
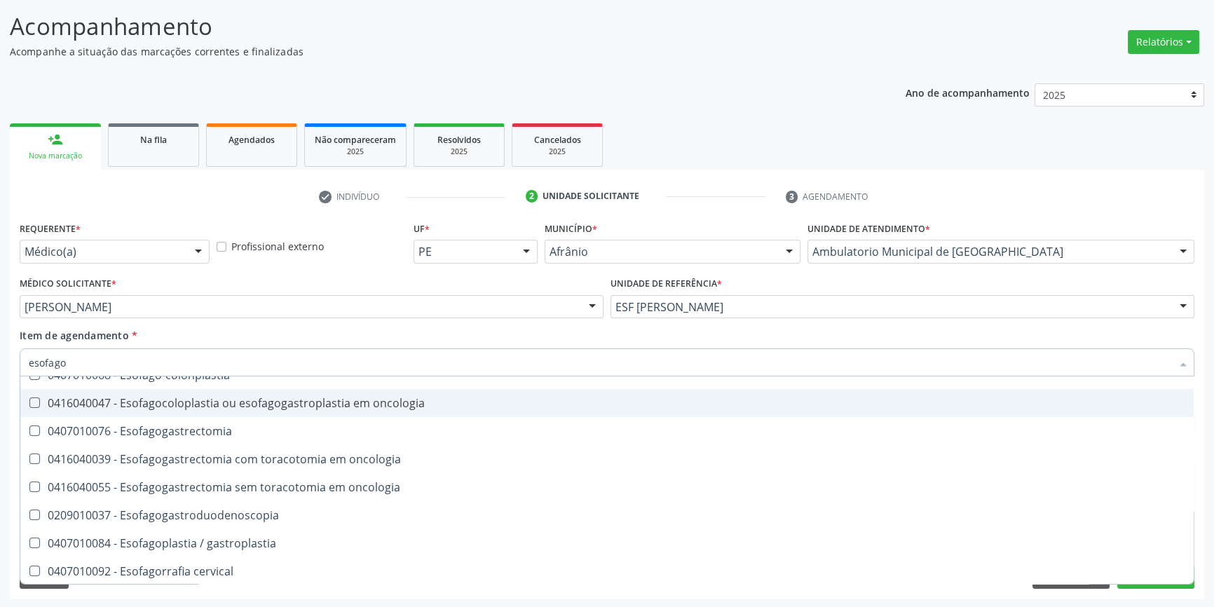
scroll to position [127, 0]
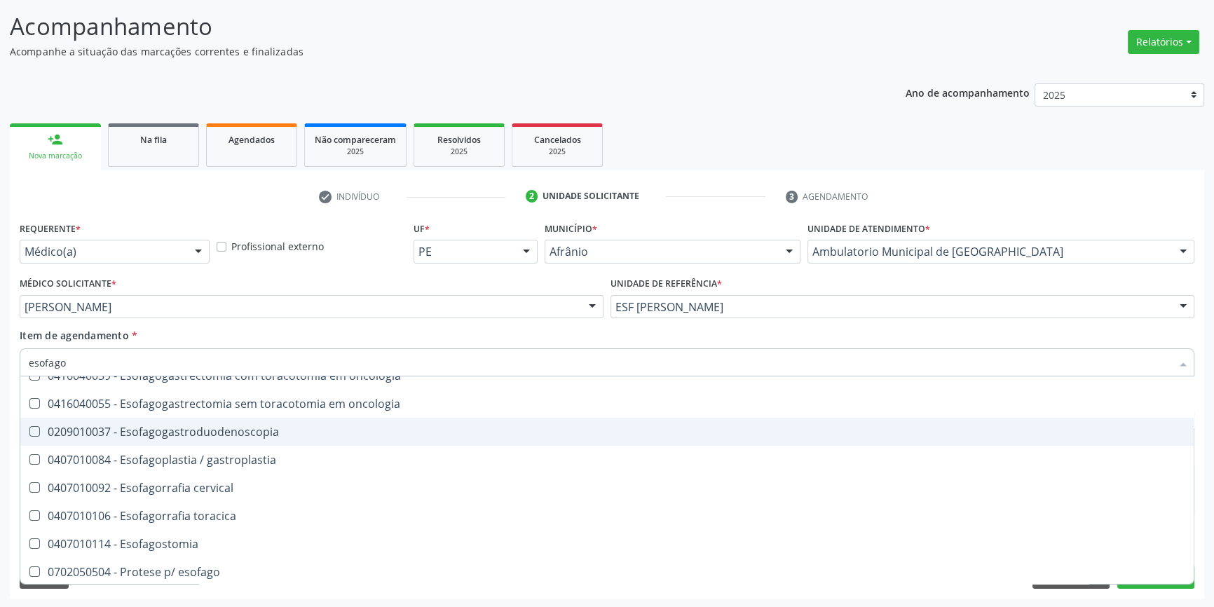
click at [219, 430] on div "0209010037 - Esofagogastroduodenoscopia" at bounding box center [607, 431] width 1157 height 11
checkbox Esofagogastroduodenoscopia "true"
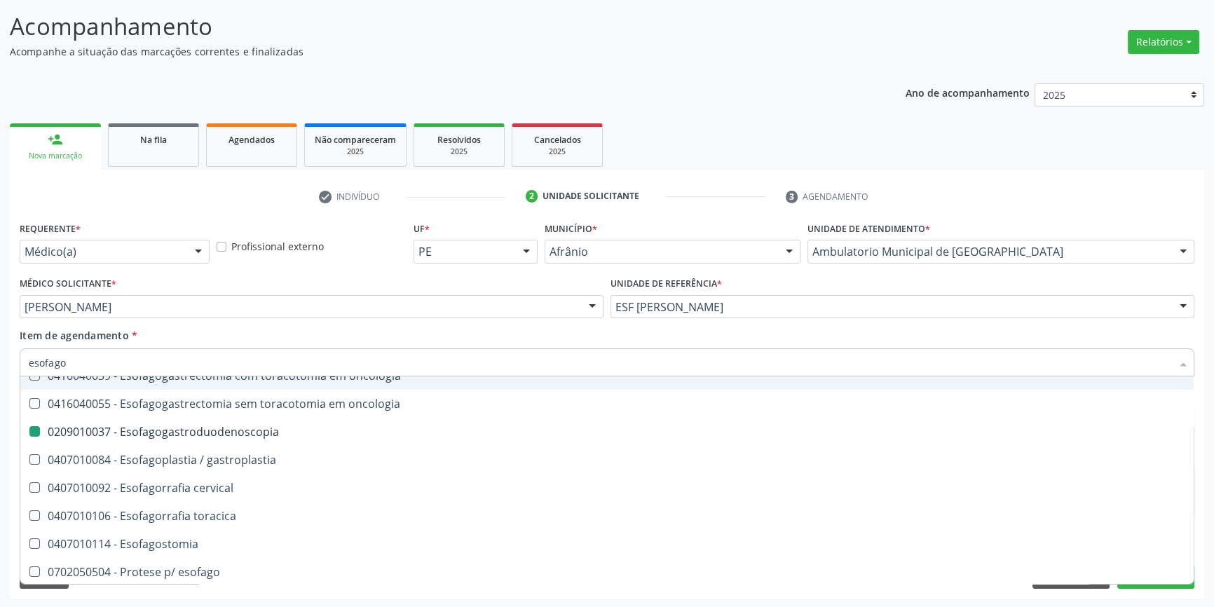
click at [280, 328] on div "Item de agendamento * esofago Desfazer seleção 0303070013 - Dilatacao de esofag…" at bounding box center [607, 350] width 1175 height 44
checkbox Esofago-colonplastia "true"
checkbox Esofagogastroduodenoscopia "false"
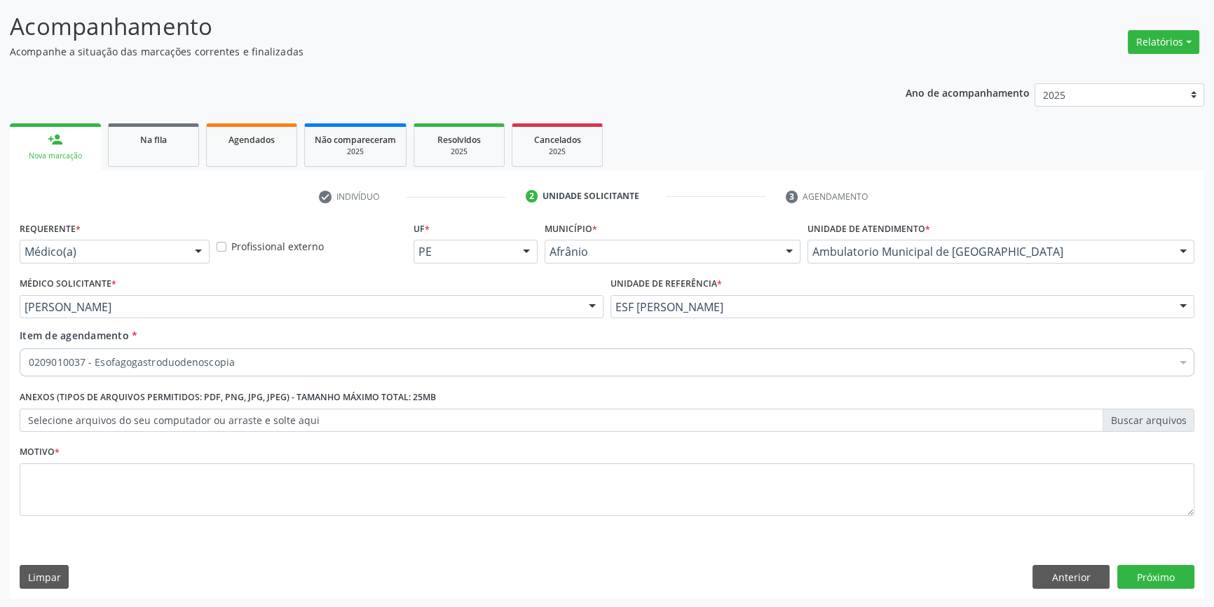
scroll to position [0, 0]
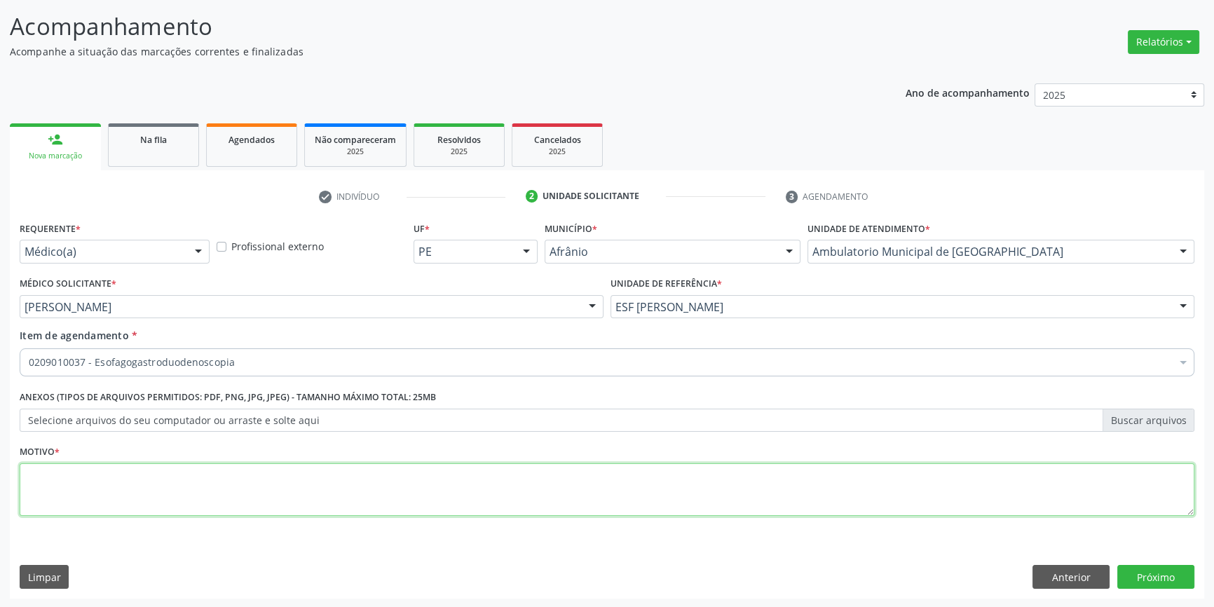
click at [230, 477] on textarea at bounding box center [607, 489] width 1175 height 53
type textarea "rastreio"
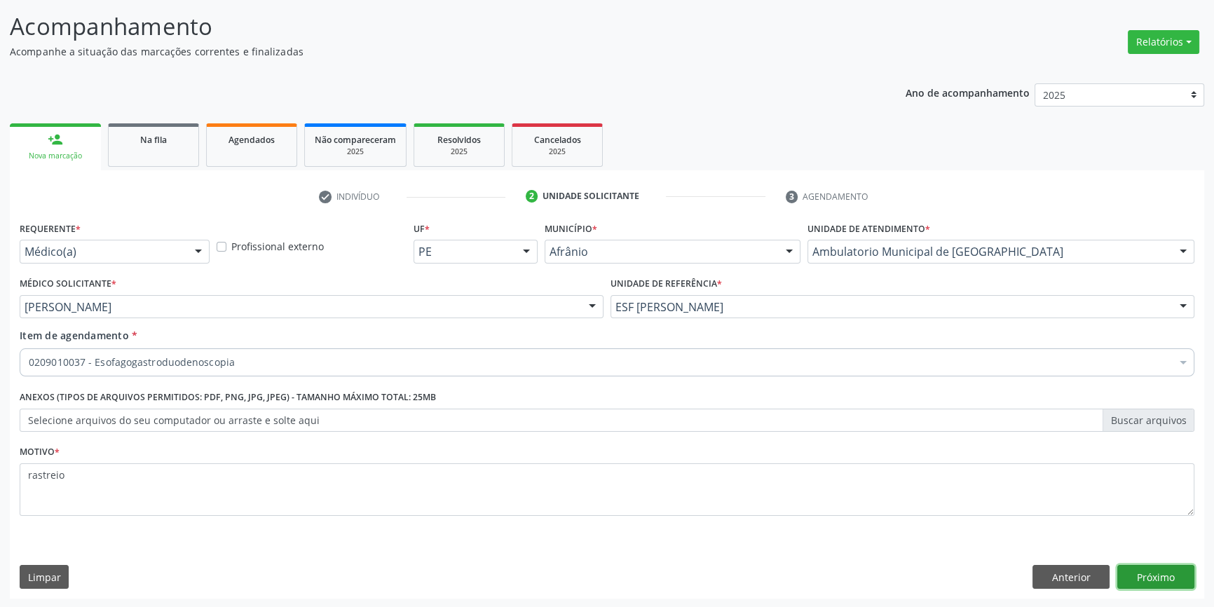
click at [1157, 575] on button "Próximo" at bounding box center [1155, 577] width 77 height 24
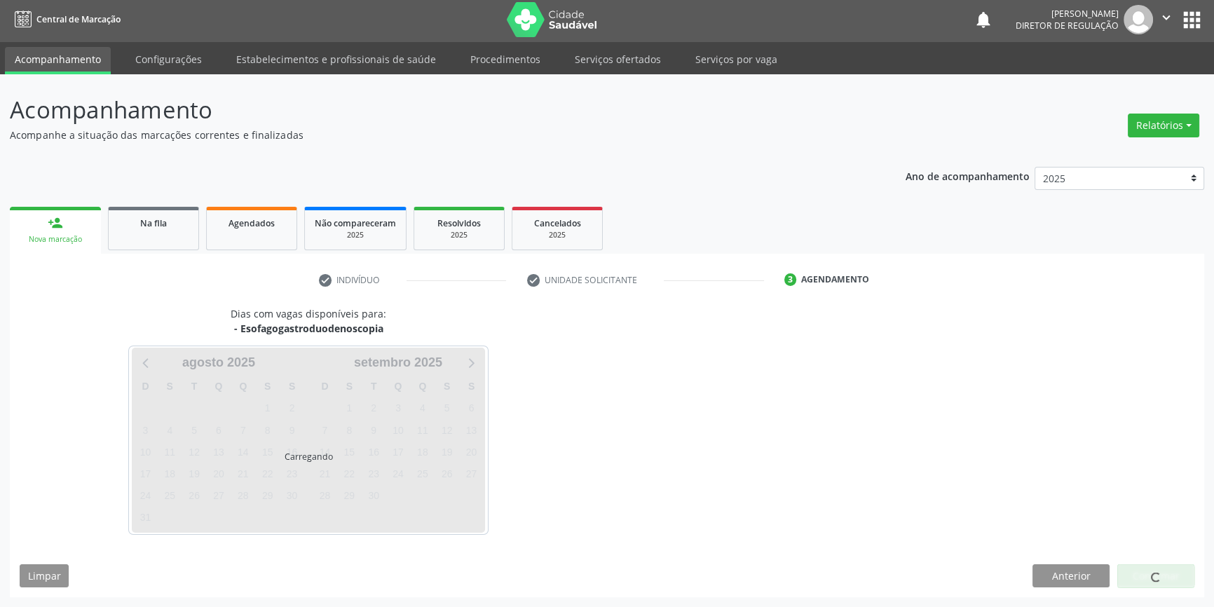
scroll to position [1, 0]
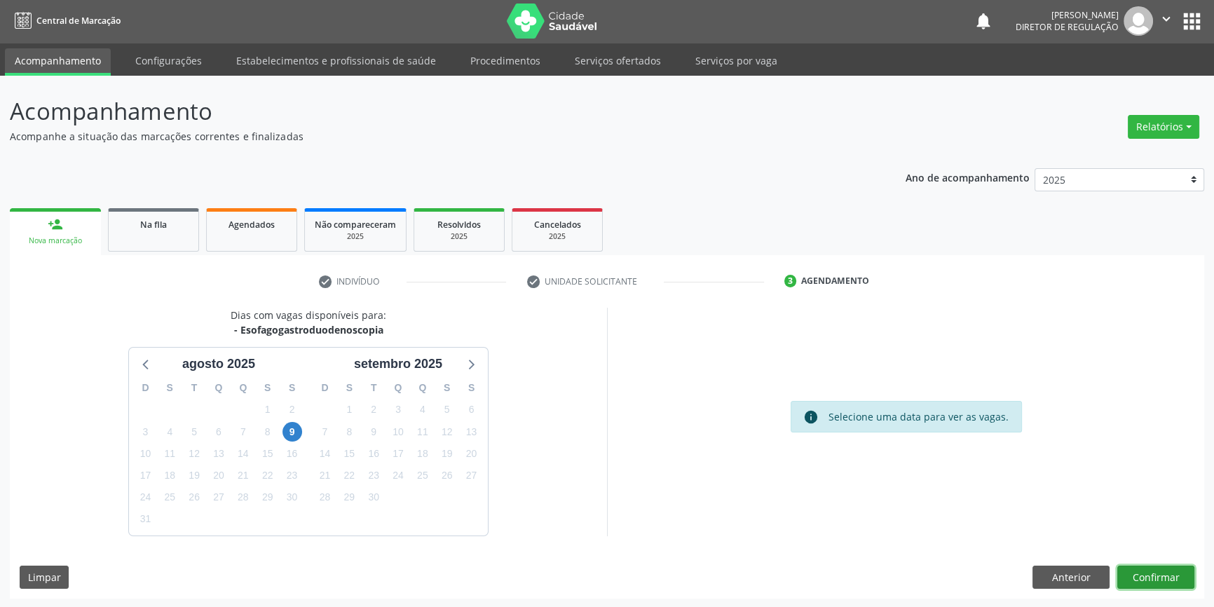
click at [1157, 575] on button "Confirmar" at bounding box center [1155, 578] width 77 height 24
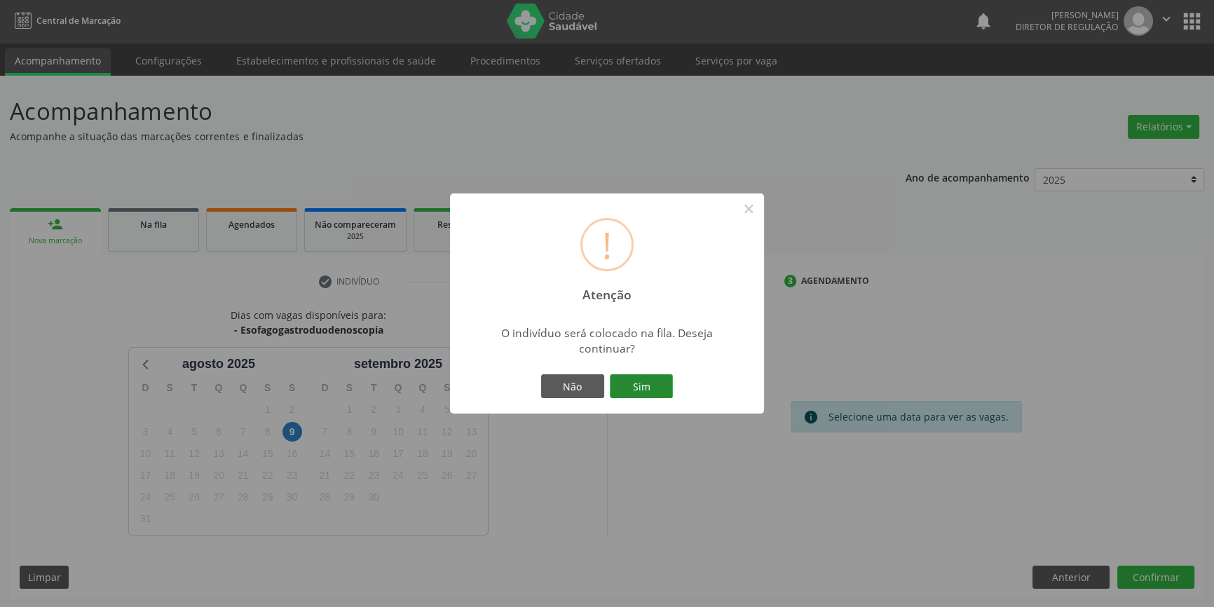
click at [656, 376] on button "Sim" at bounding box center [641, 386] width 63 height 24
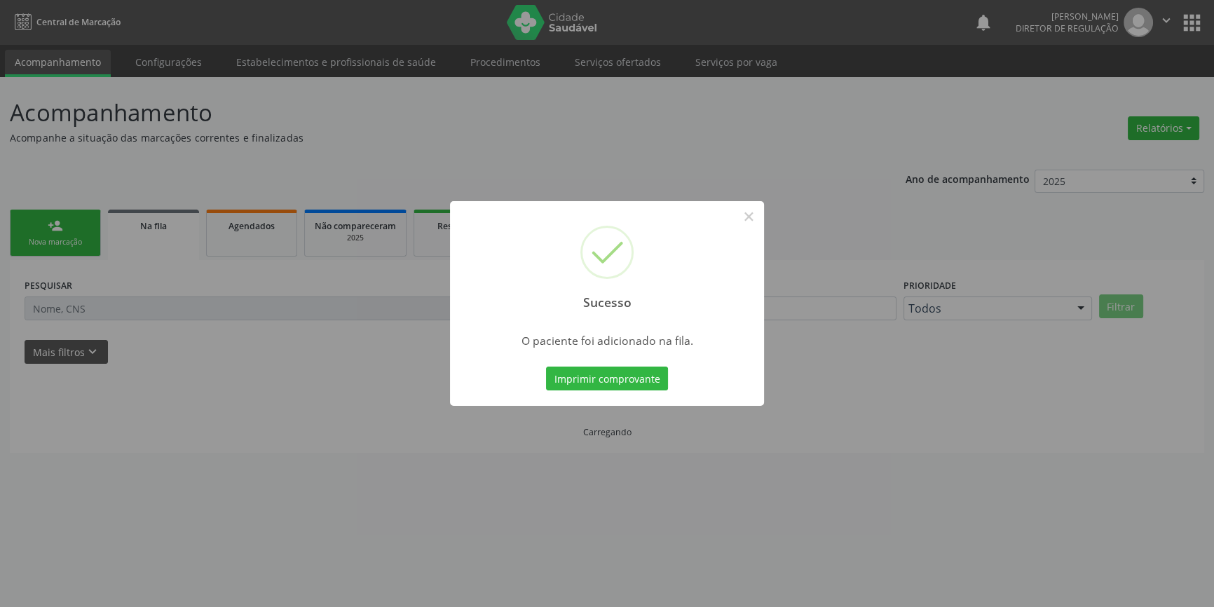
scroll to position [0, 0]
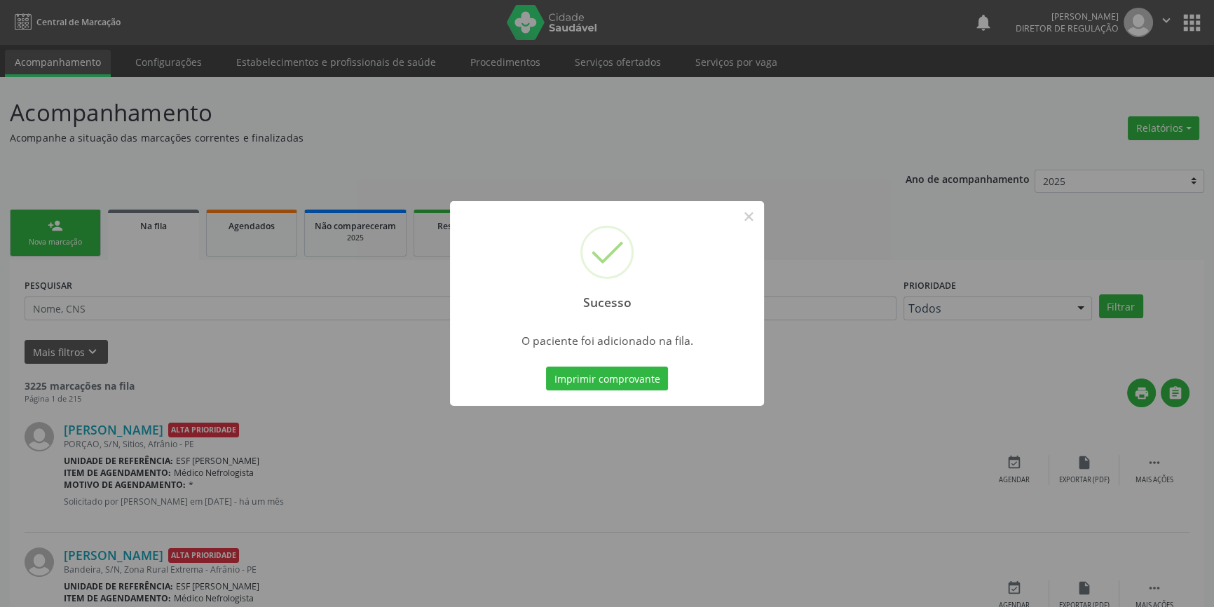
click at [301, 315] on div "Sucesso × O paciente foi adicionado na fila. Imprimir comprovante Cancel" at bounding box center [607, 303] width 1214 height 607
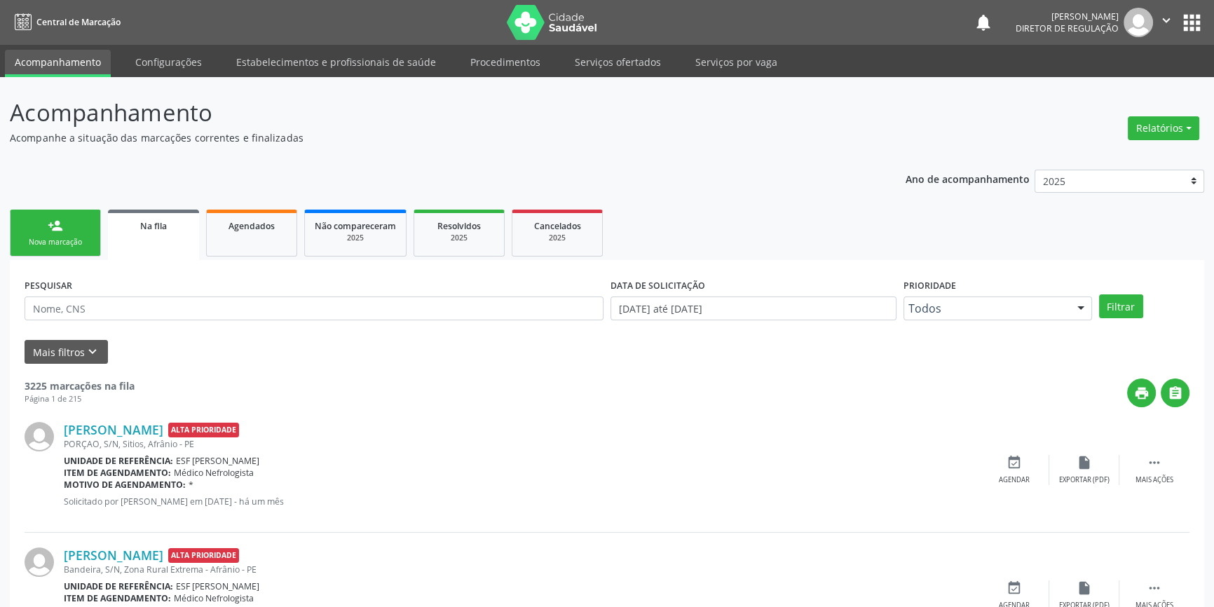
click at [70, 252] on link "person_add Nova marcação" at bounding box center [55, 233] width 91 height 47
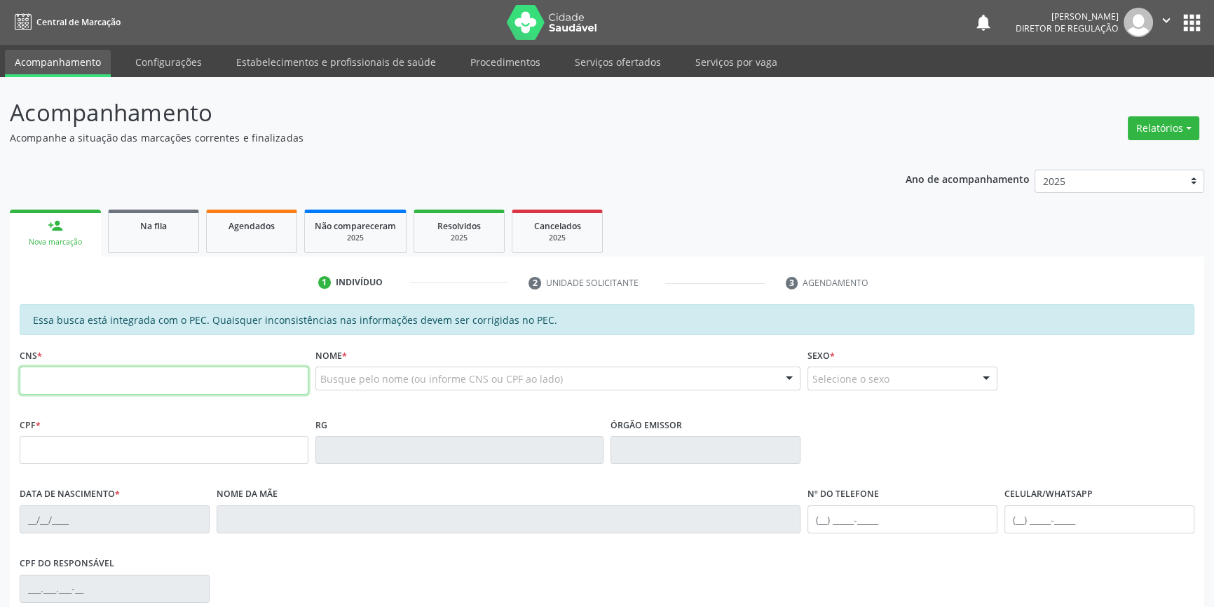
click at [75, 376] on input "text" at bounding box center [164, 381] width 289 height 28
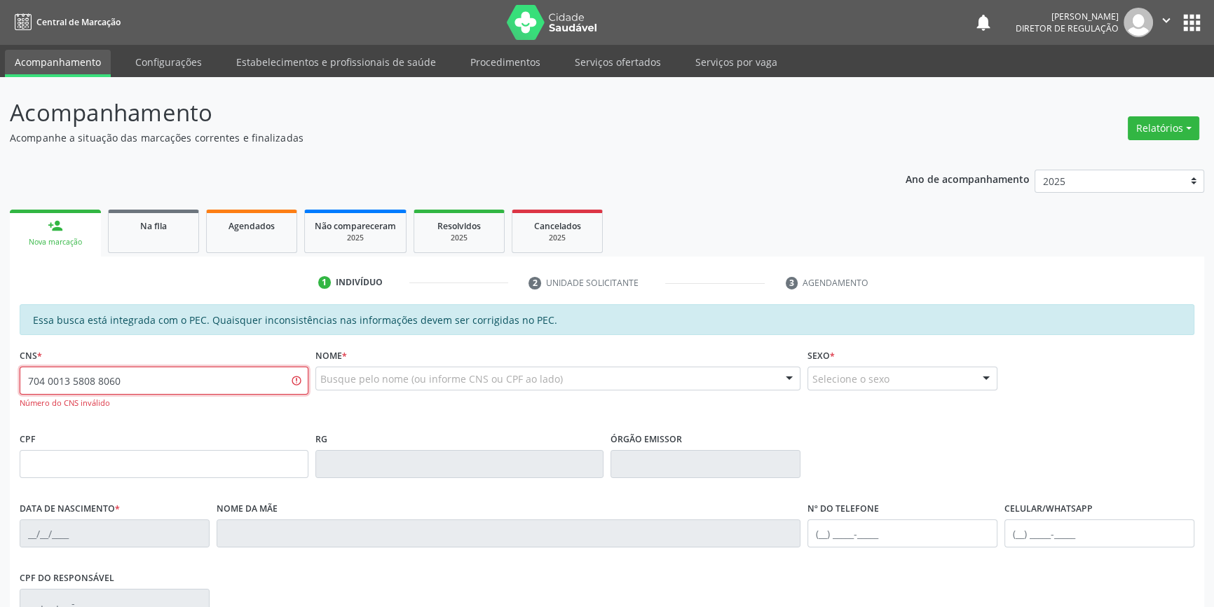
type input "704 0013 5808 8060"
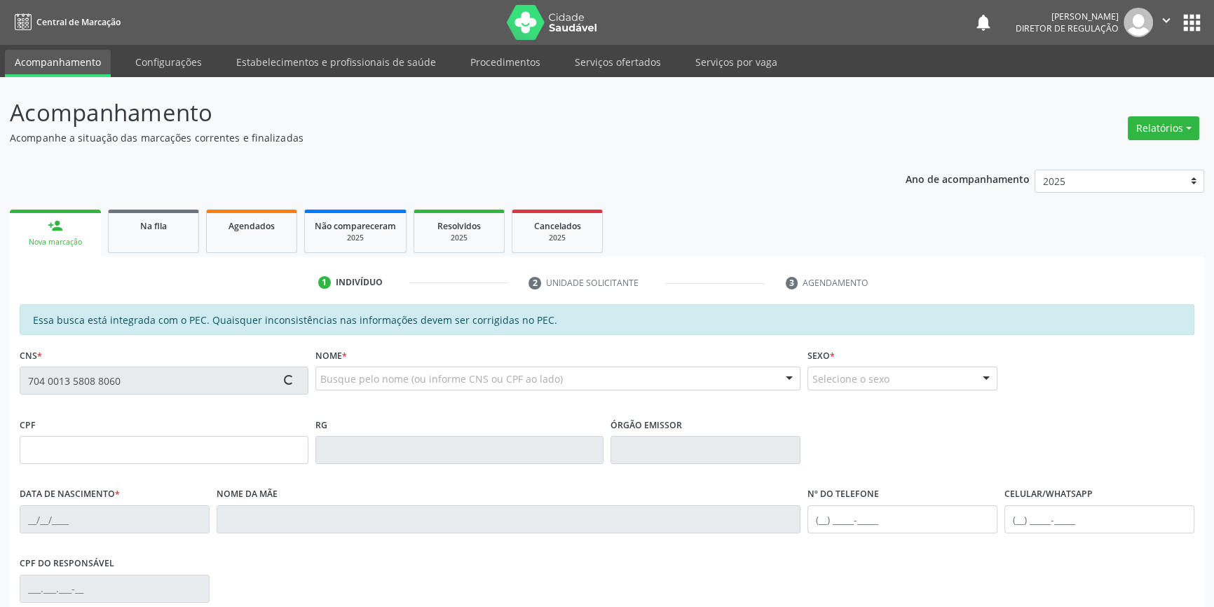
type input "173.489.504-77"
type input "21/09/2020"
type input "Maíra Gomes de Sousa"
type input "(87) 98847-2763"
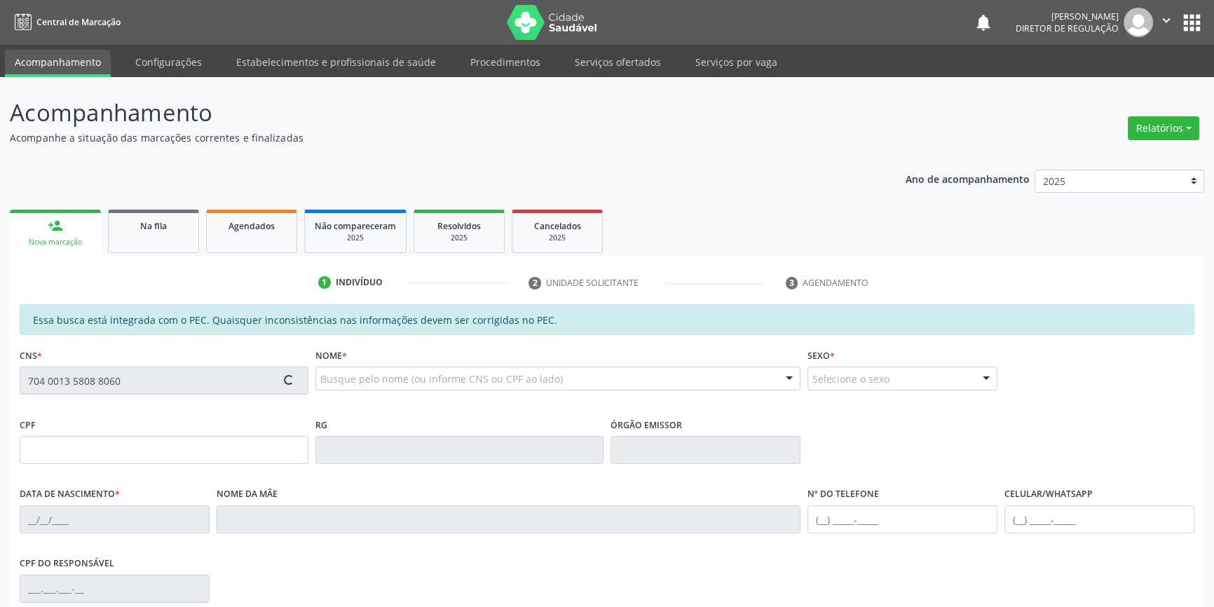
type input "122.632.504-17"
type input "S/N"
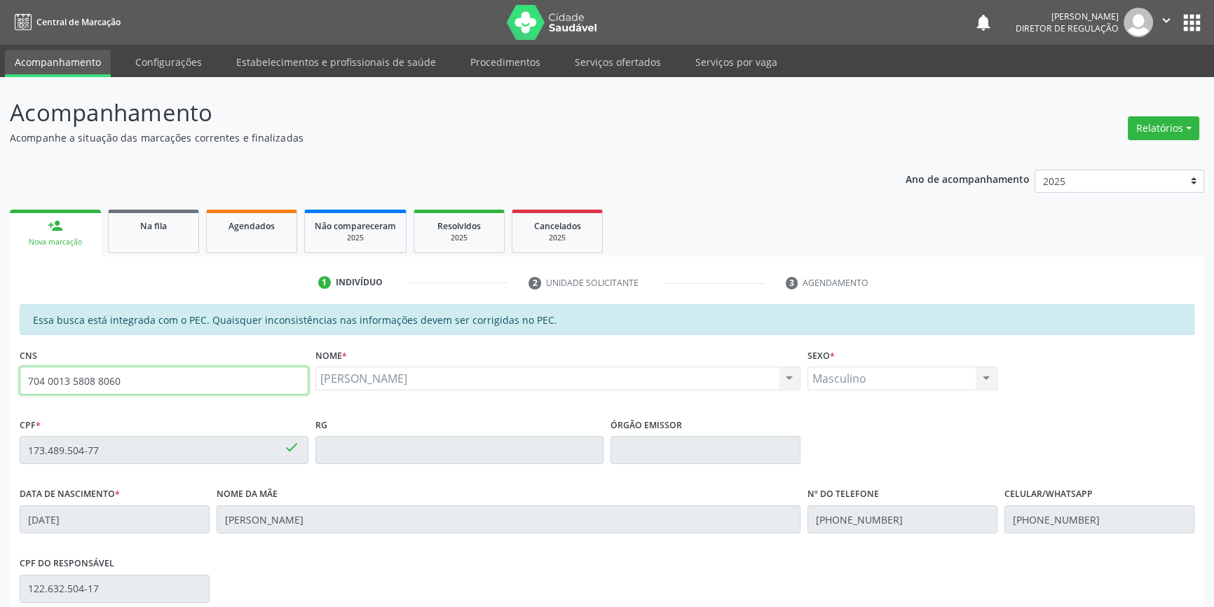
drag, startPoint x: 142, startPoint y: 385, endPoint x: 0, endPoint y: 374, distance: 142.0
click at [0, 374] on div "Acompanhamento Acompanhe a situação das marcações correntes e finalizadas Relat…" at bounding box center [607, 438] width 1214 height 723
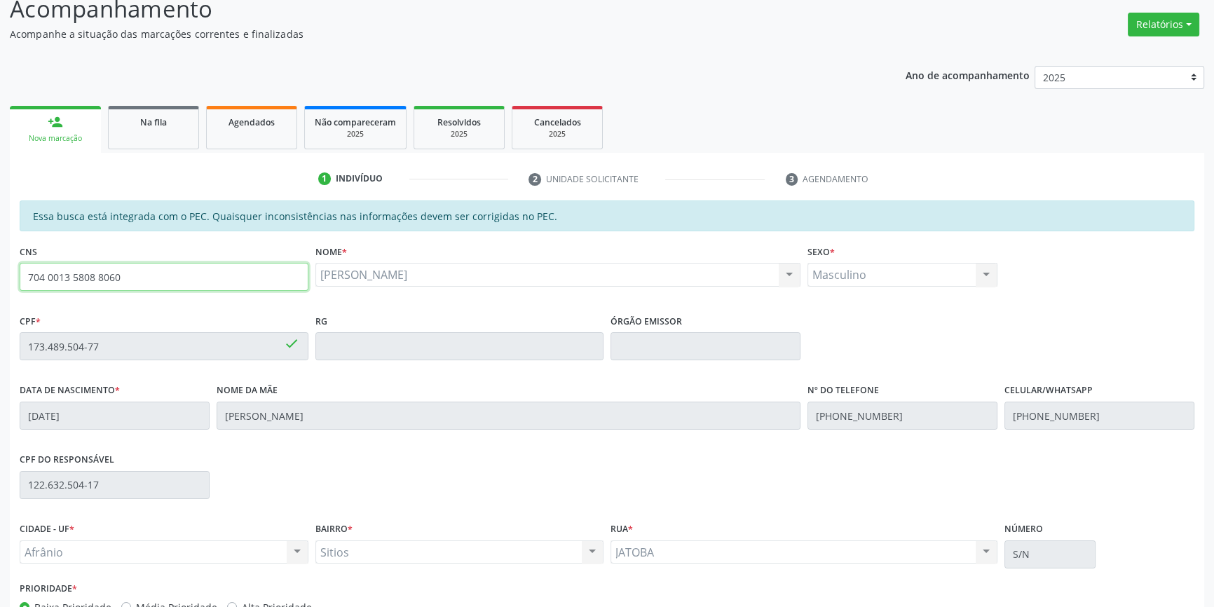
scroll to position [192, 0]
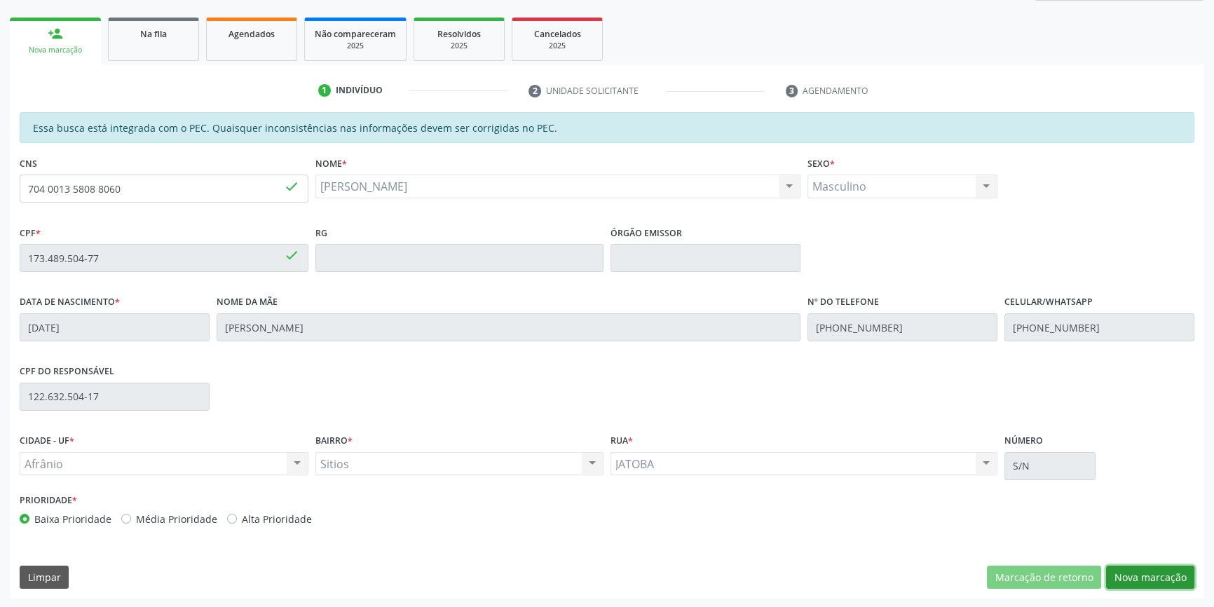
click at [1156, 566] on button "Nova marcação" at bounding box center [1150, 578] width 88 height 24
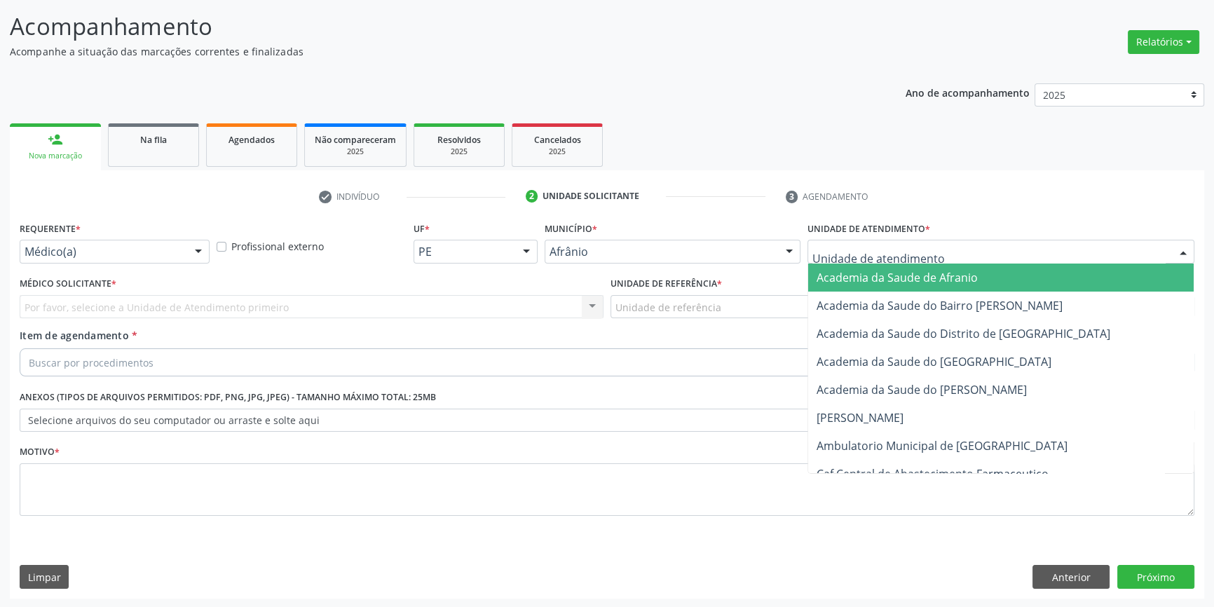
click at [895, 241] on div at bounding box center [1000, 252] width 387 height 24
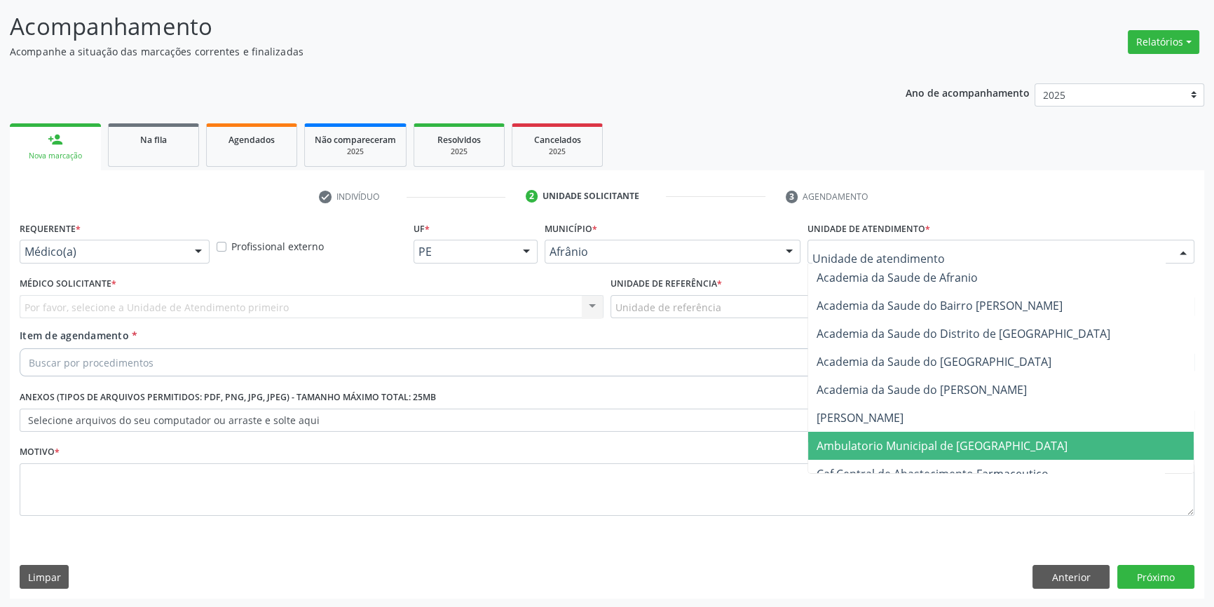
click at [885, 436] on span "Ambulatorio Municipal de [GEOGRAPHIC_DATA]" at bounding box center [1001, 446] width 386 height 28
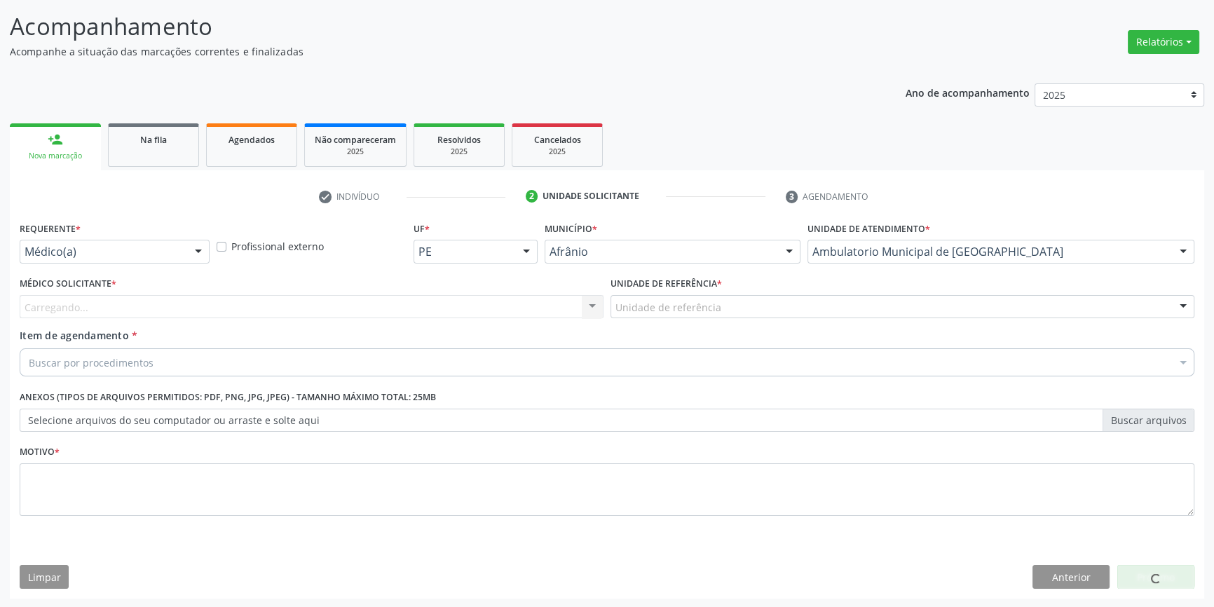
drag, startPoint x: 714, startPoint y: 299, endPoint x: 718, endPoint y: 374, distance: 75.2
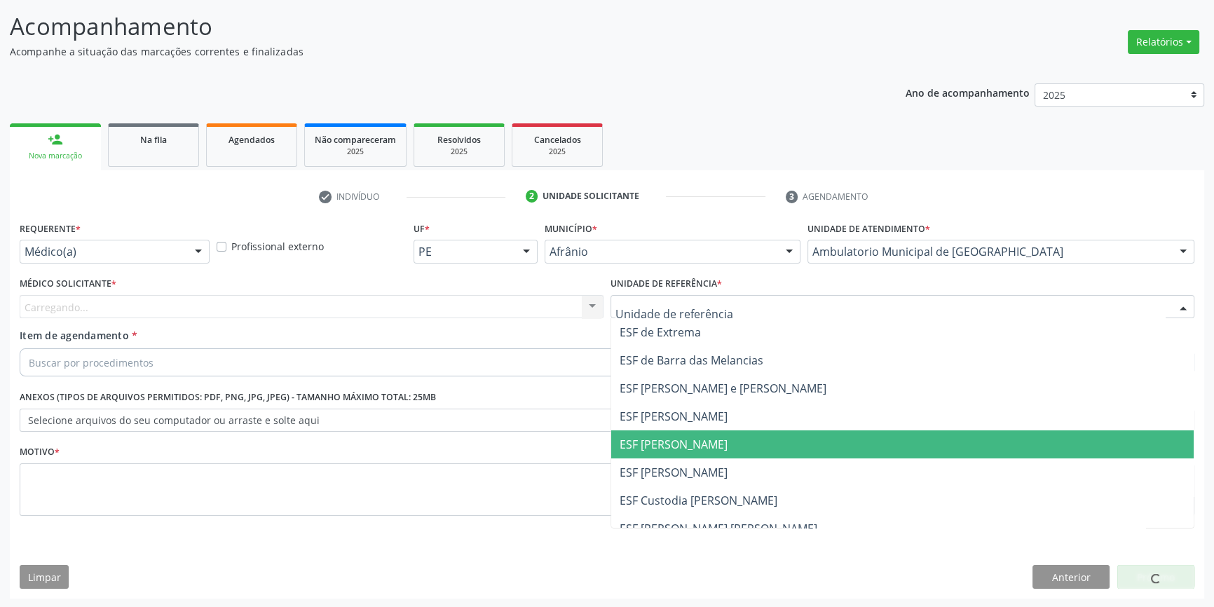
click at [700, 448] on span "ESF [PERSON_NAME]" at bounding box center [674, 444] width 108 height 15
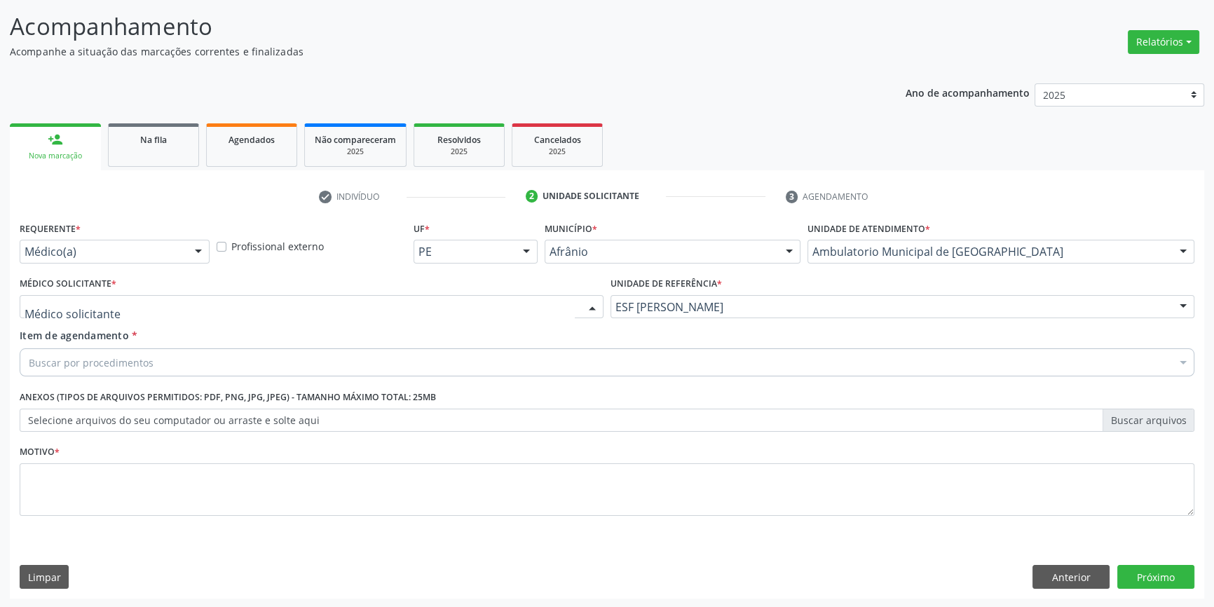
drag, startPoint x: 442, startPoint y: 307, endPoint x: 374, endPoint y: 315, distance: 68.4
click at [407, 311] on div at bounding box center [312, 307] width 584 height 24
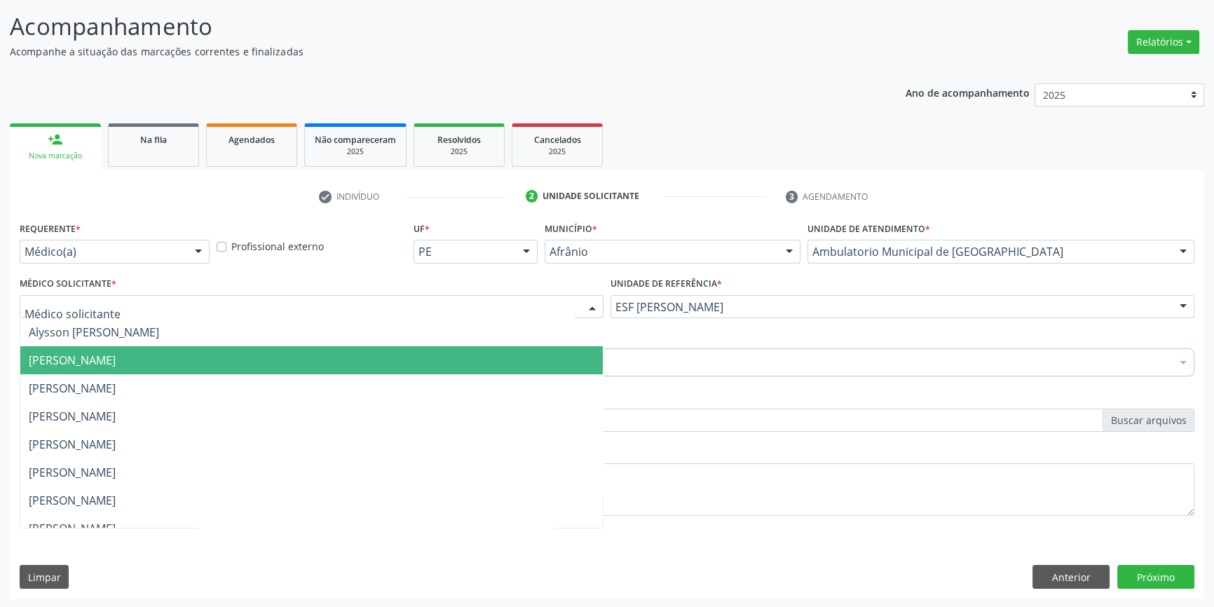
click at [254, 353] on span "[PERSON_NAME]" at bounding box center [311, 360] width 582 height 28
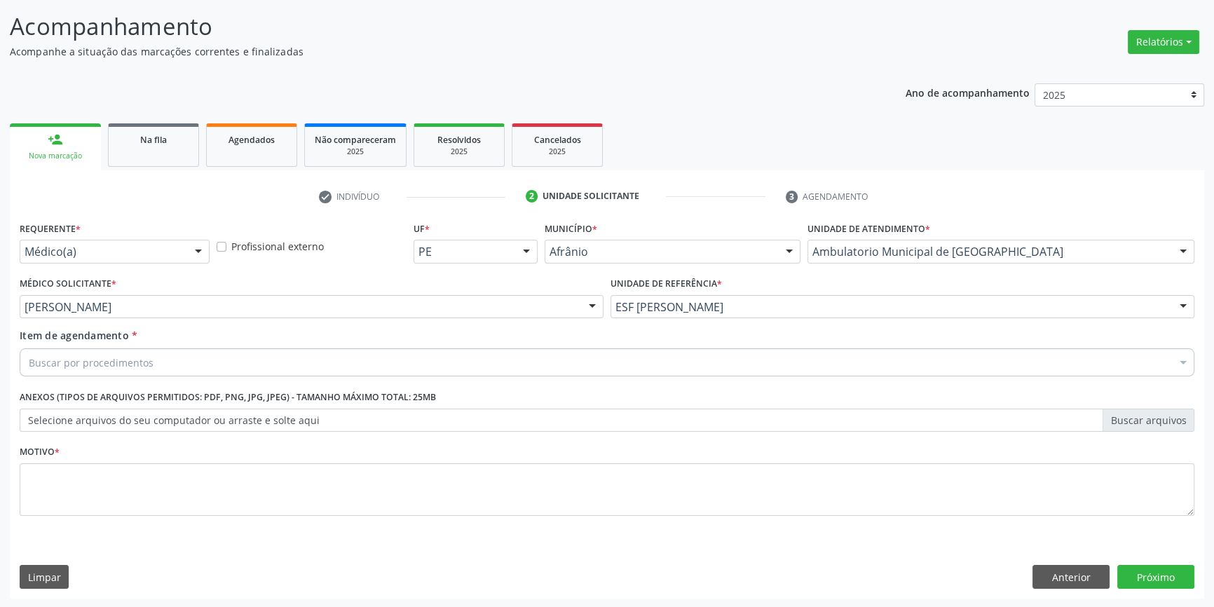
click at [237, 350] on div "Buscar por procedimentos" at bounding box center [607, 362] width 1175 height 28
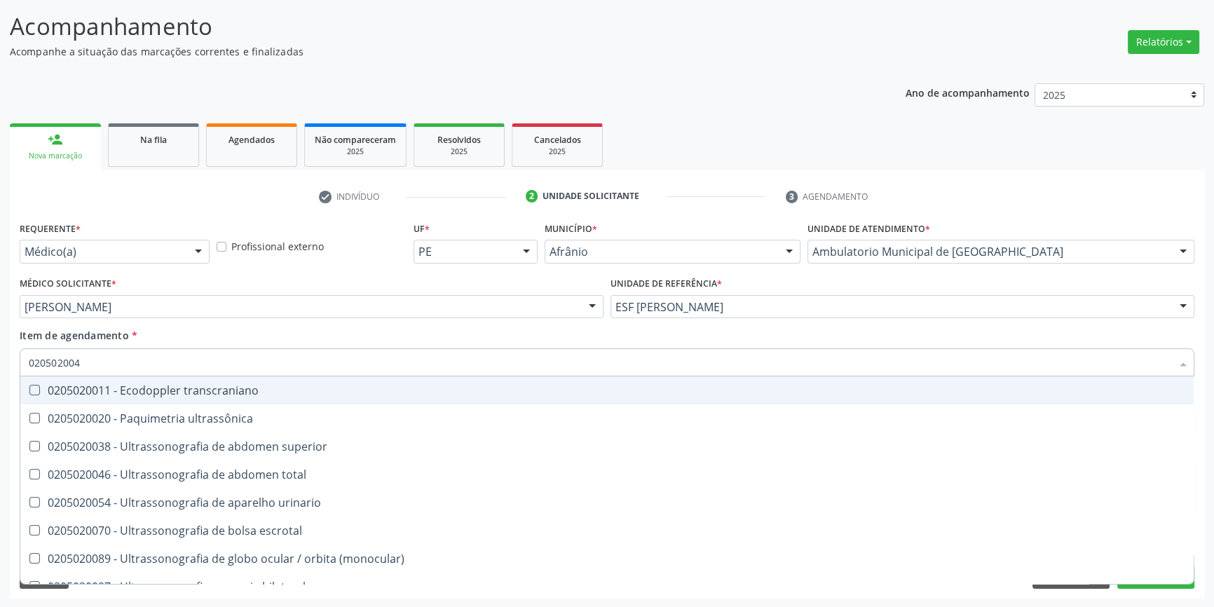
type input "0205020046"
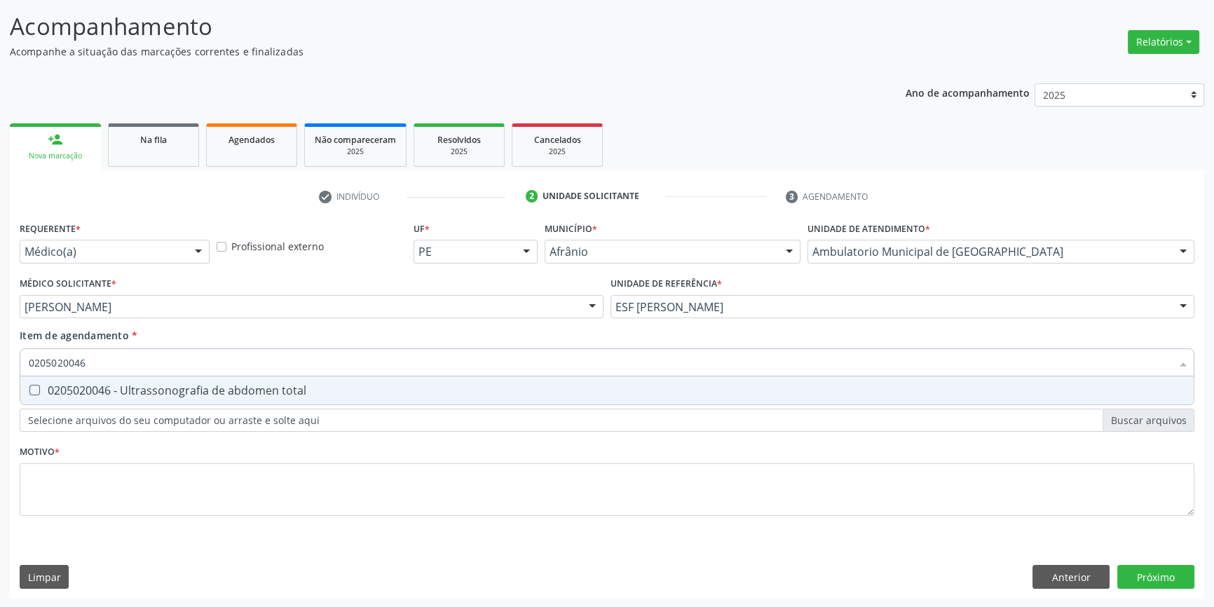
click at [293, 396] on div "0205020046 - Ultrassonografia de abdomen total" at bounding box center [607, 390] width 1157 height 11
checkbox total "true"
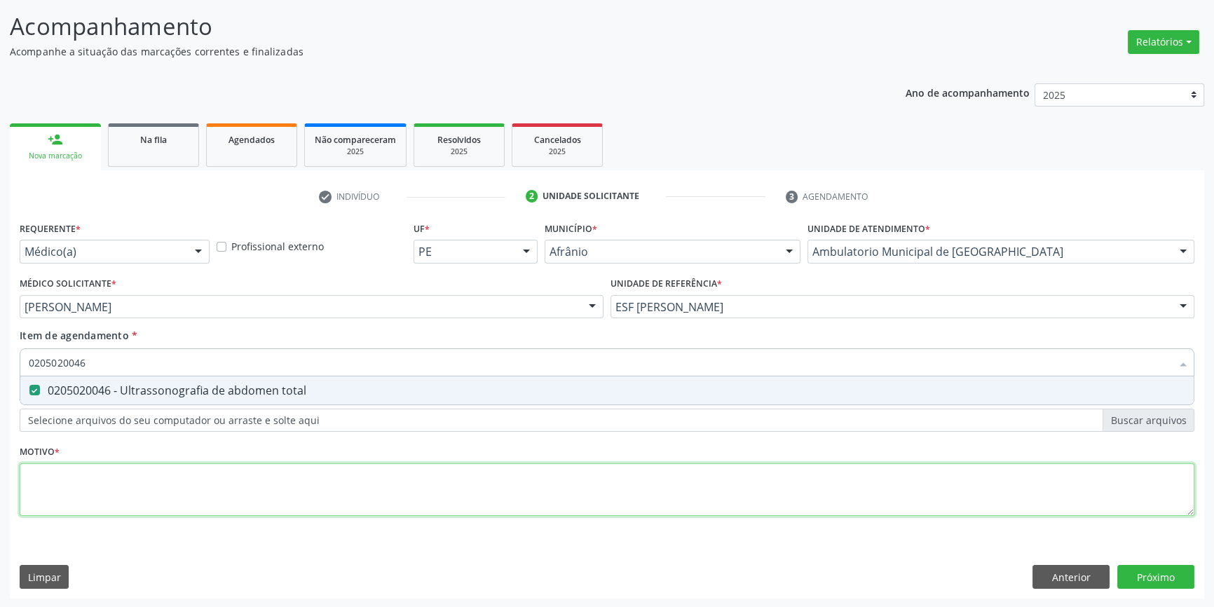
click at [168, 491] on div "Requerente * Médico(a) Médico(a) Enfermeiro(a) Paciente Nenhum resultado encont…" at bounding box center [607, 377] width 1175 height 318
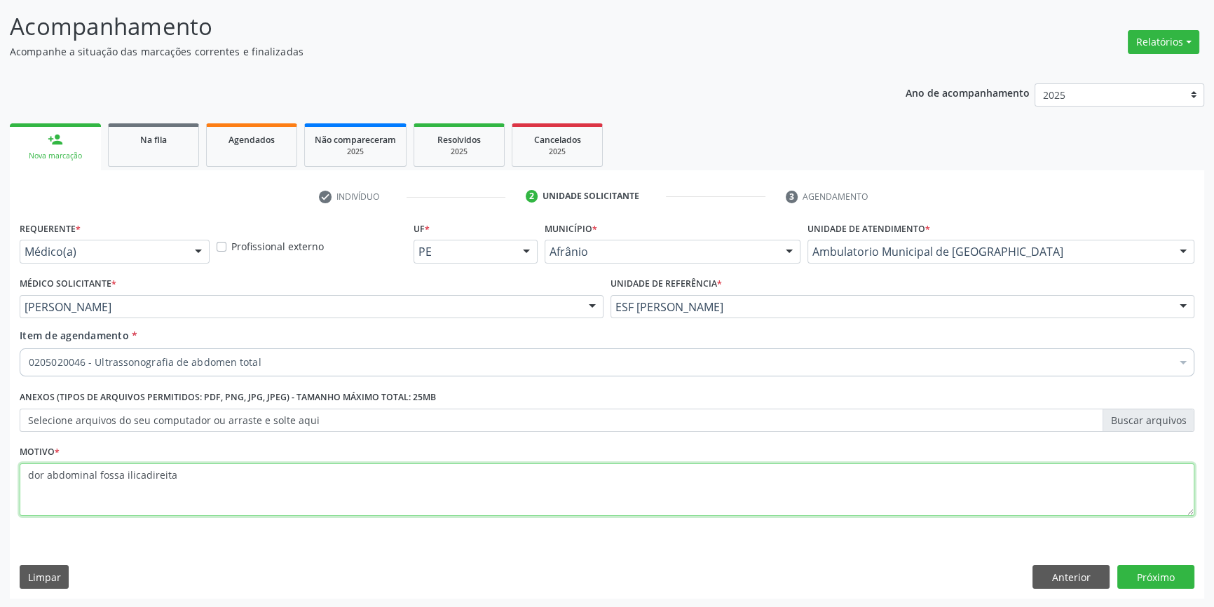
click at [142, 477] on textarea "dor abdominal fossa ilicadireita" at bounding box center [607, 489] width 1175 height 53
type textarea "dor abdominal fossa ilica direita"
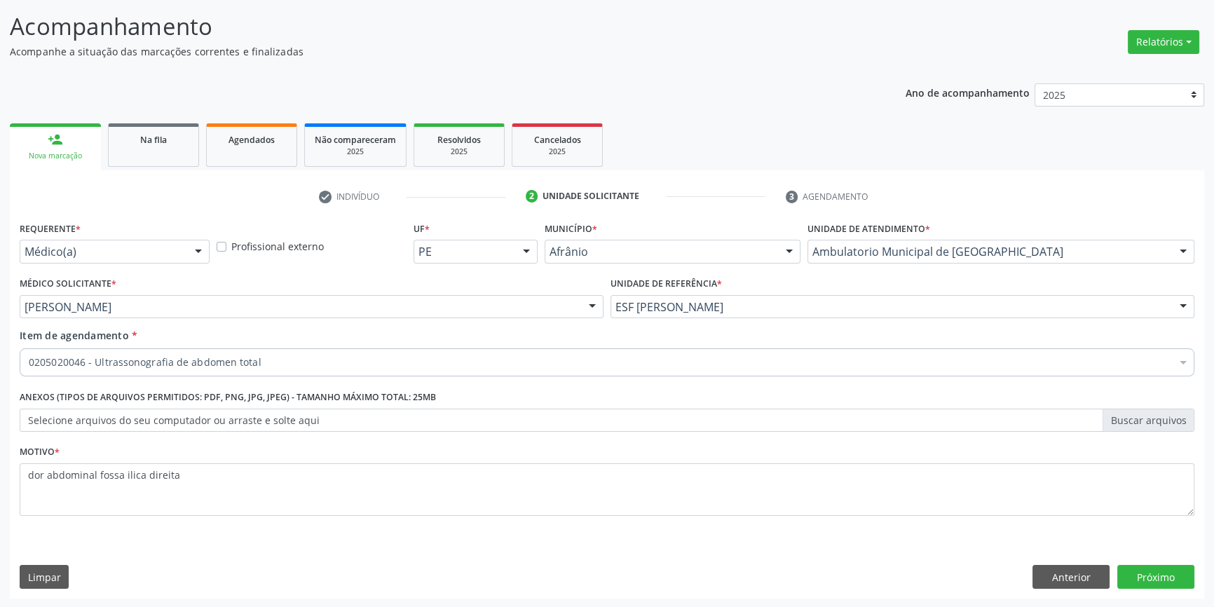
click at [1166, 589] on div "Requerente * Médico(a) Médico(a) Enfermeiro(a) Paciente Nenhum resultado encont…" at bounding box center [607, 408] width 1194 height 381
click at [1164, 583] on button "Próximo" at bounding box center [1155, 577] width 77 height 24
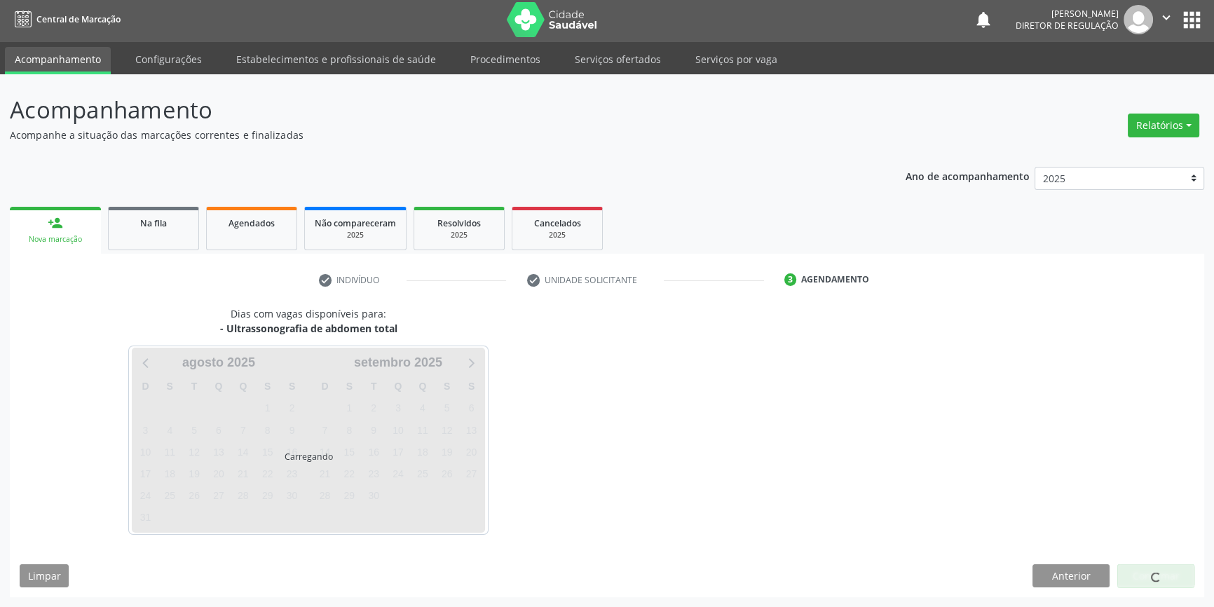
scroll to position [1, 0]
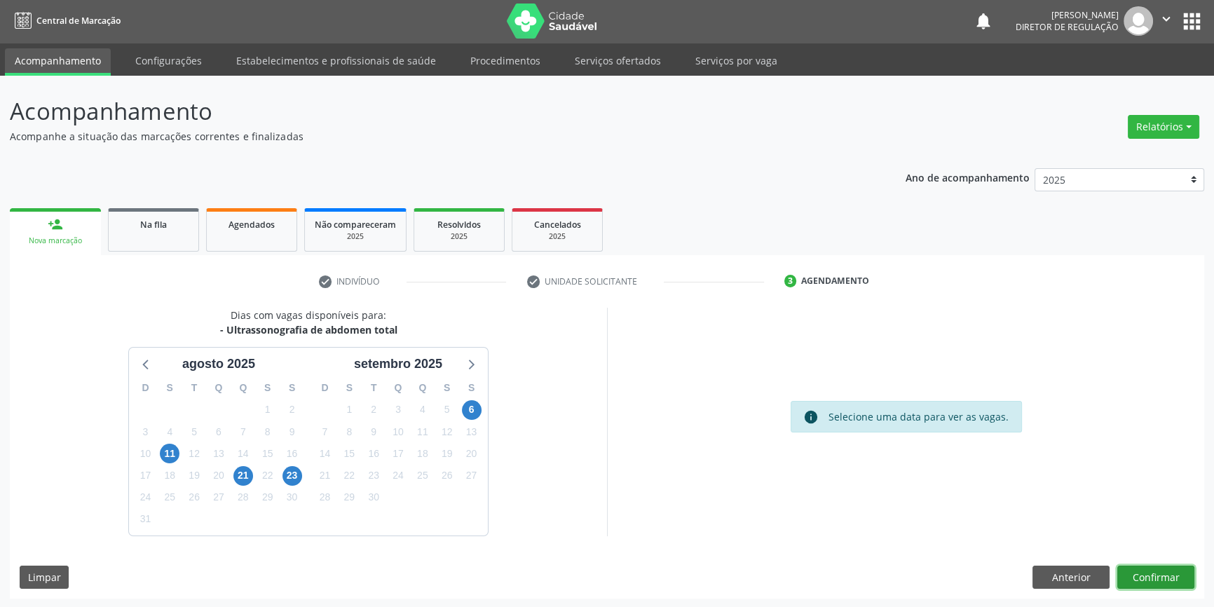
click at [1155, 566] on button "Confirmar" at bounding box center [1155, 578] width 77 height 24
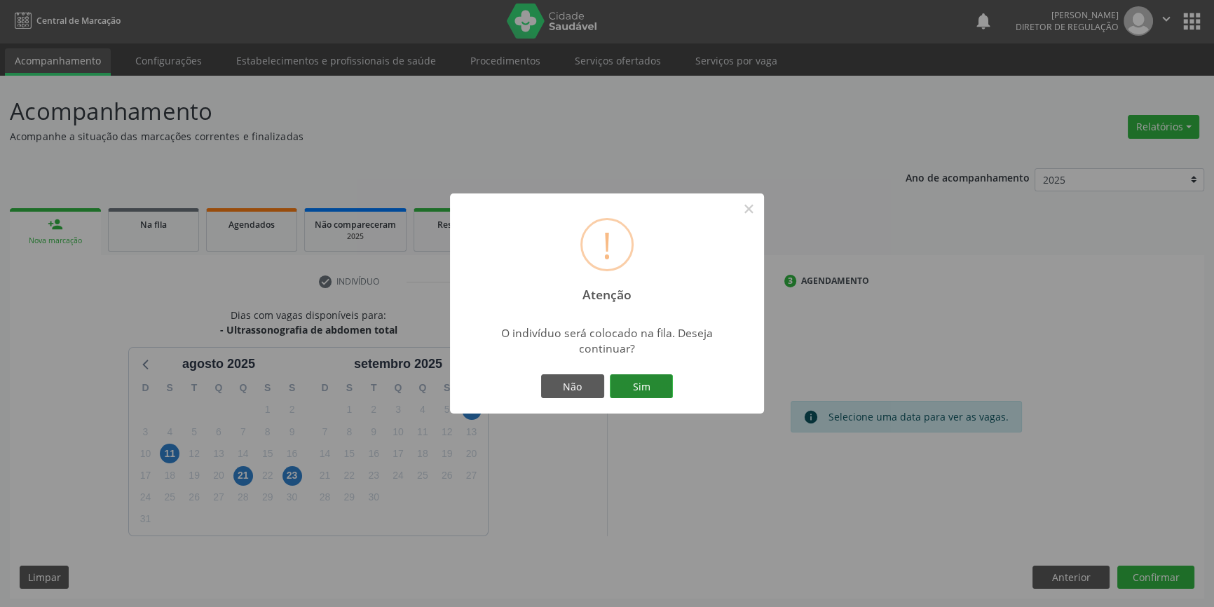
click at [652, 382] on button "Sim" at bounding box center [641, 386] width 63 height 24
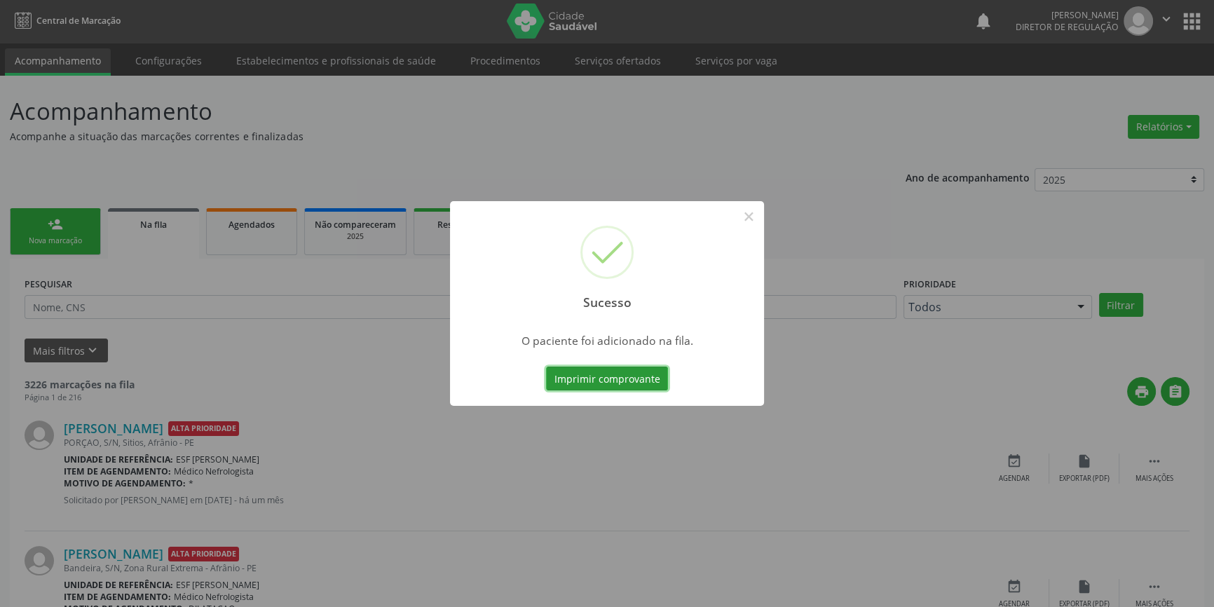
scroll to position [0, 0]
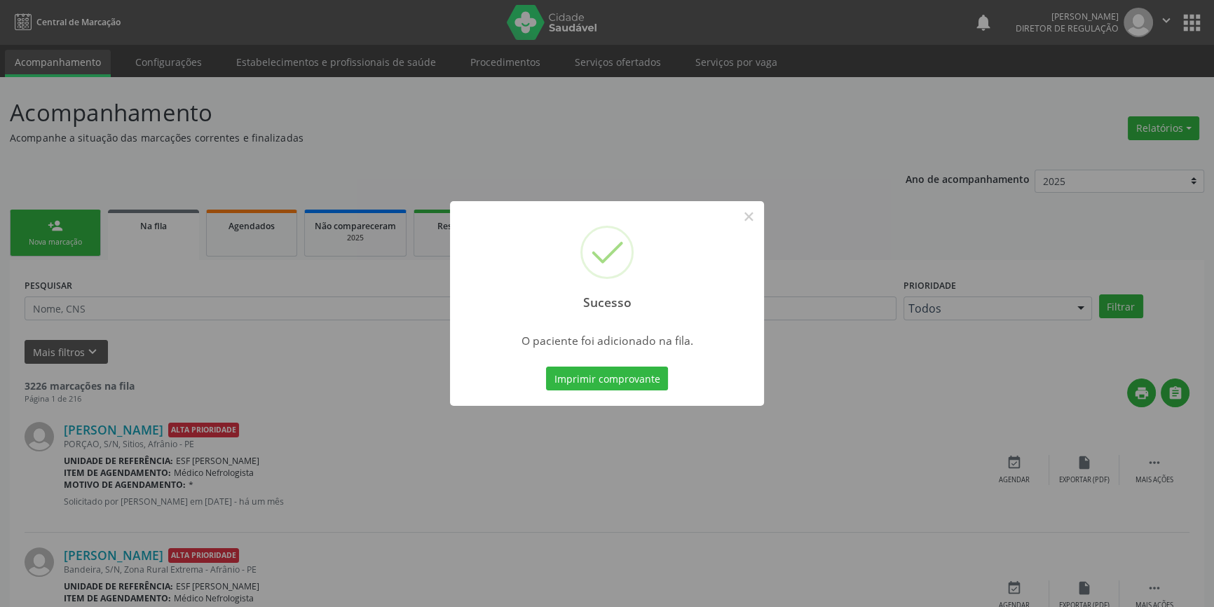
click at [739, 214] on div "Sucesso × O paciente foi adicionado na fila. Imprimir comprovante Cancel" at bounding box center [607, 303] width 1214 height 607
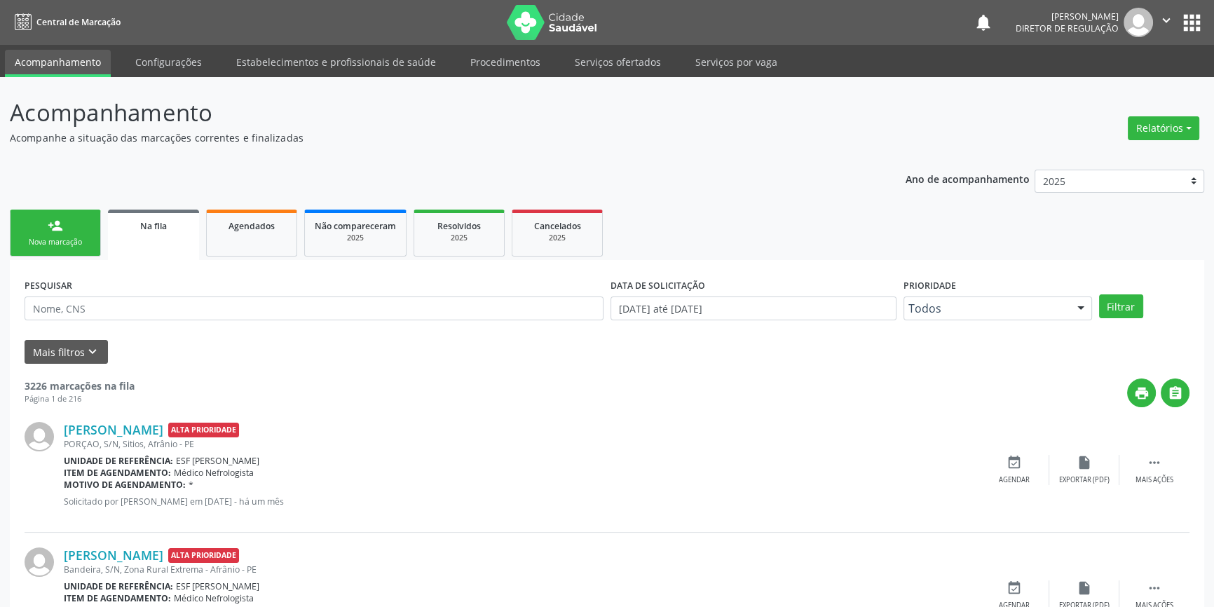
click at [56, 233] on link "person_add Nova marcação" at bounding box center [55, 233] width 91 height 47
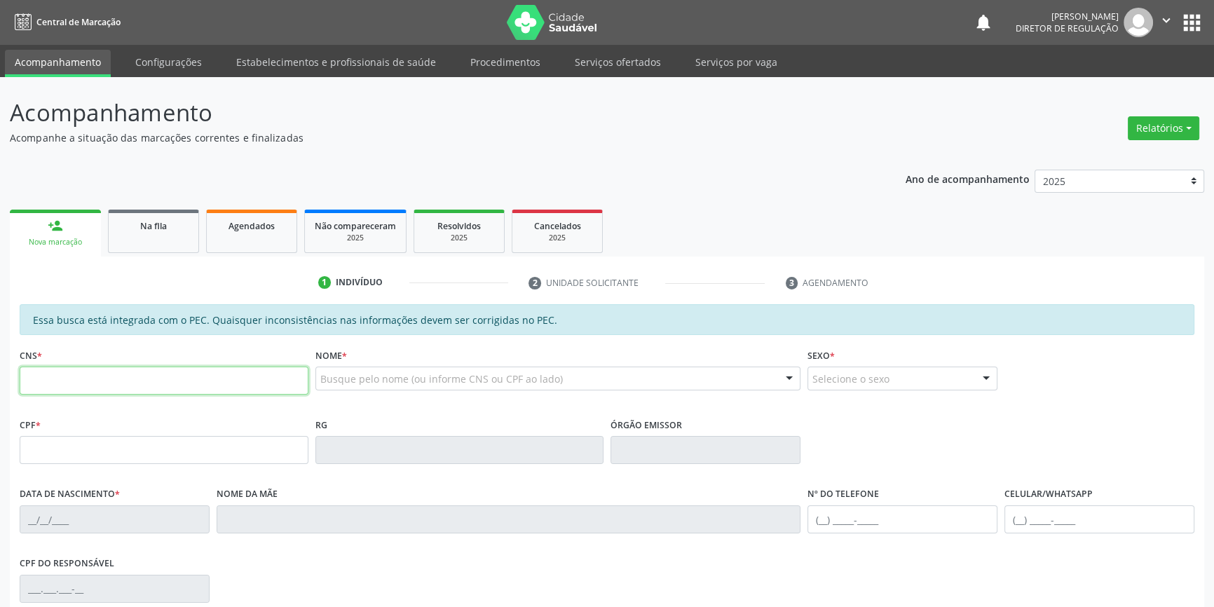
click at [83, 372] on input "text" at bounding box center [164, 381] width 289 height 28
type input "701 0008 1395 9899"
type input "745.322.434-91"
type input "25/01/1968"
type input "Albertina Vieira de Sousa"
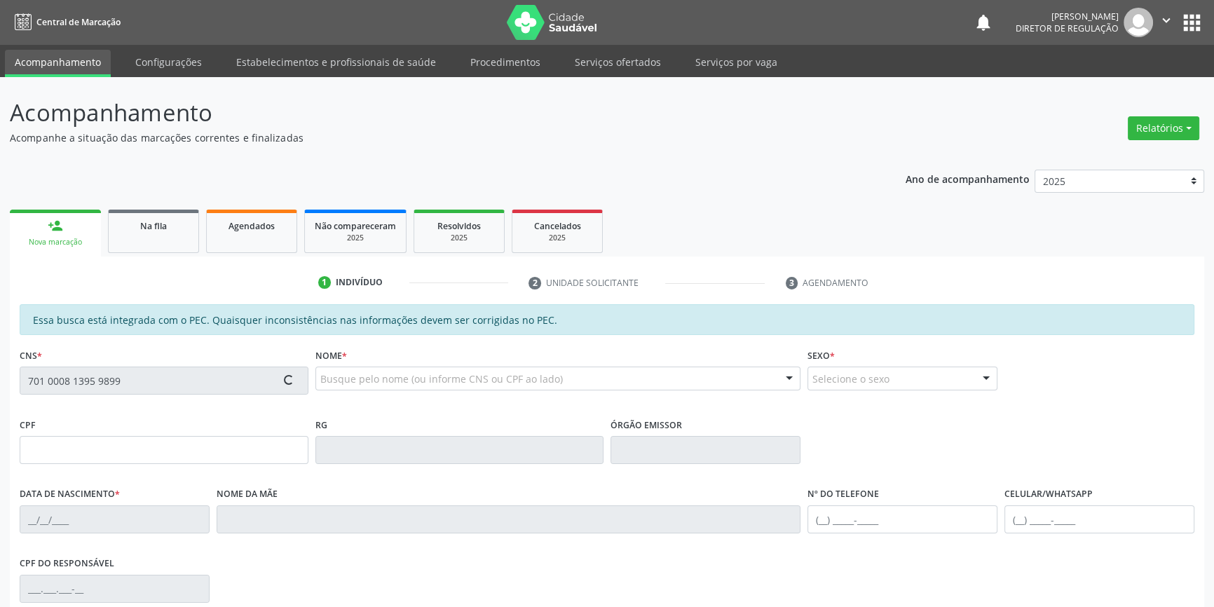
type input "(98) 98878-7906"
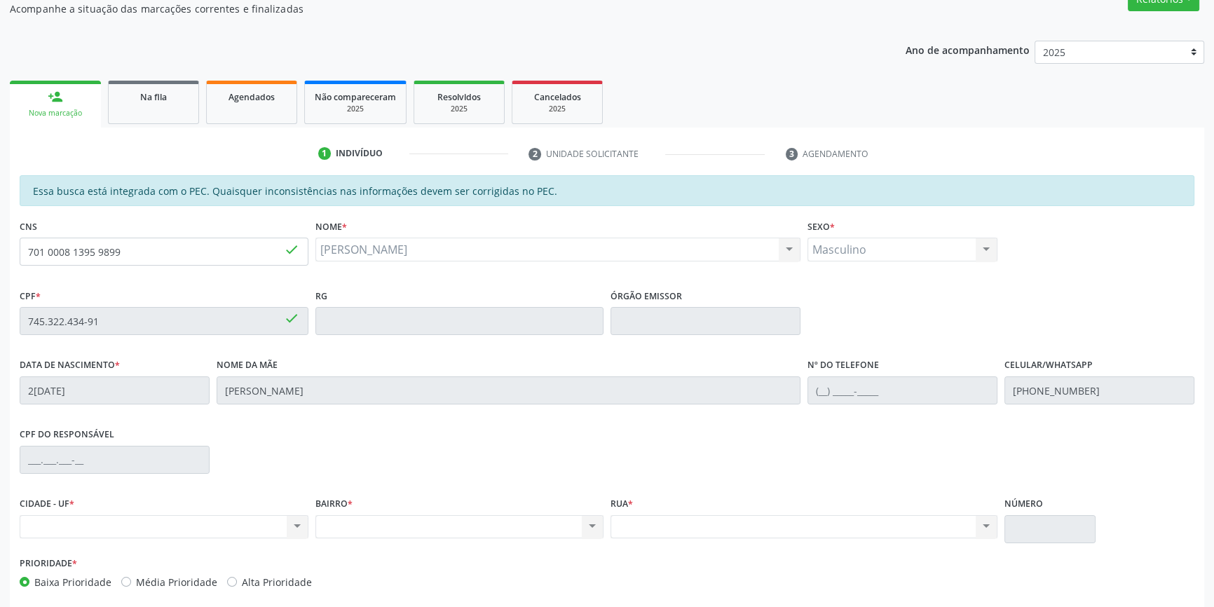
scroll to position [192, 0]
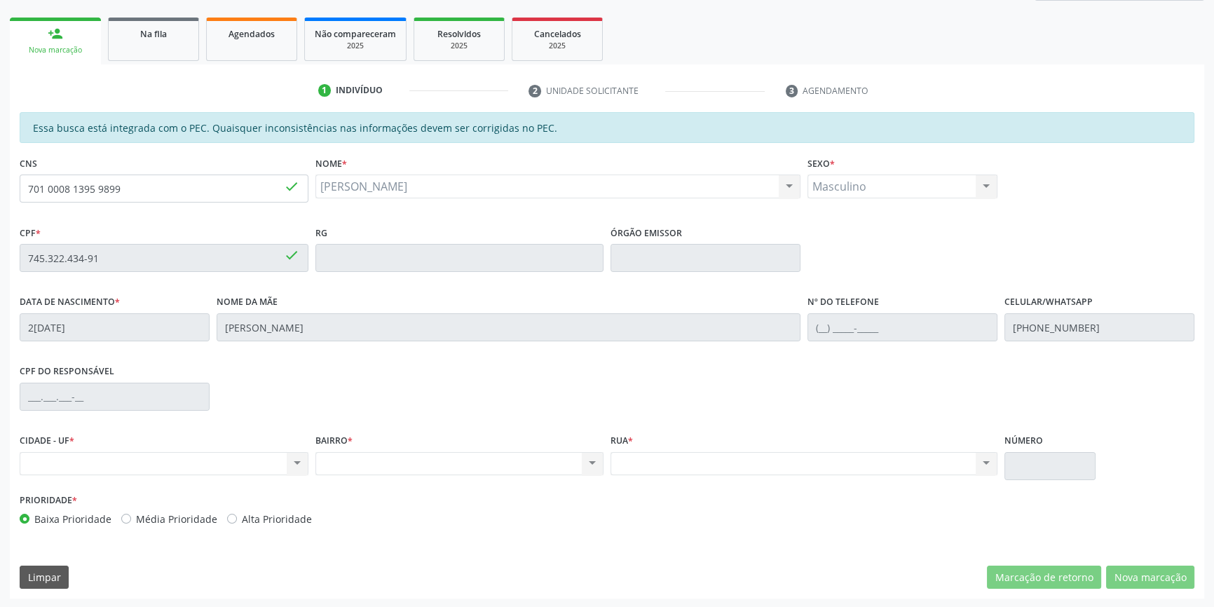
drag, startPoint x: 88, startPoint y: 208, endPoint x: 25, endPoint y: 205, distance: 62.5
click at [0, 217] on div "Acompanhamento Acompanhe a situação das marcações correntes e finalizadas Relat…" at bounding box center [607, 246] width 1214 height 723
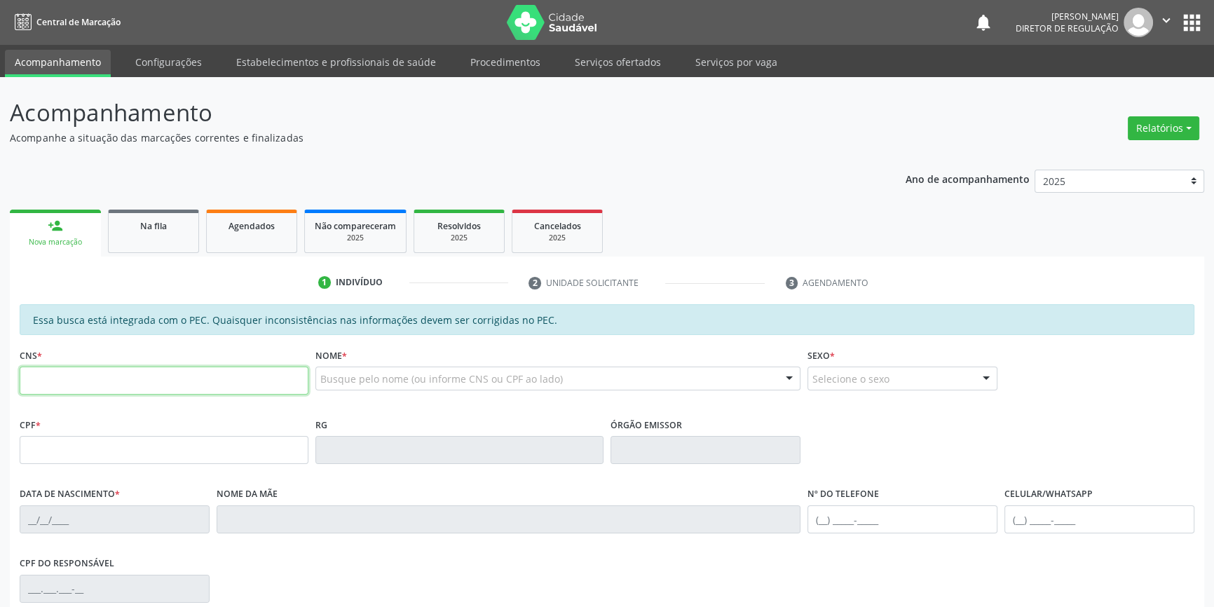
paste input "701 0008 1395 9899"
type input "701 0008 1395 9899"
type input "745.322.434-91"
type input "25/01/1968"
type input "Albertina Vieira de Sousa"
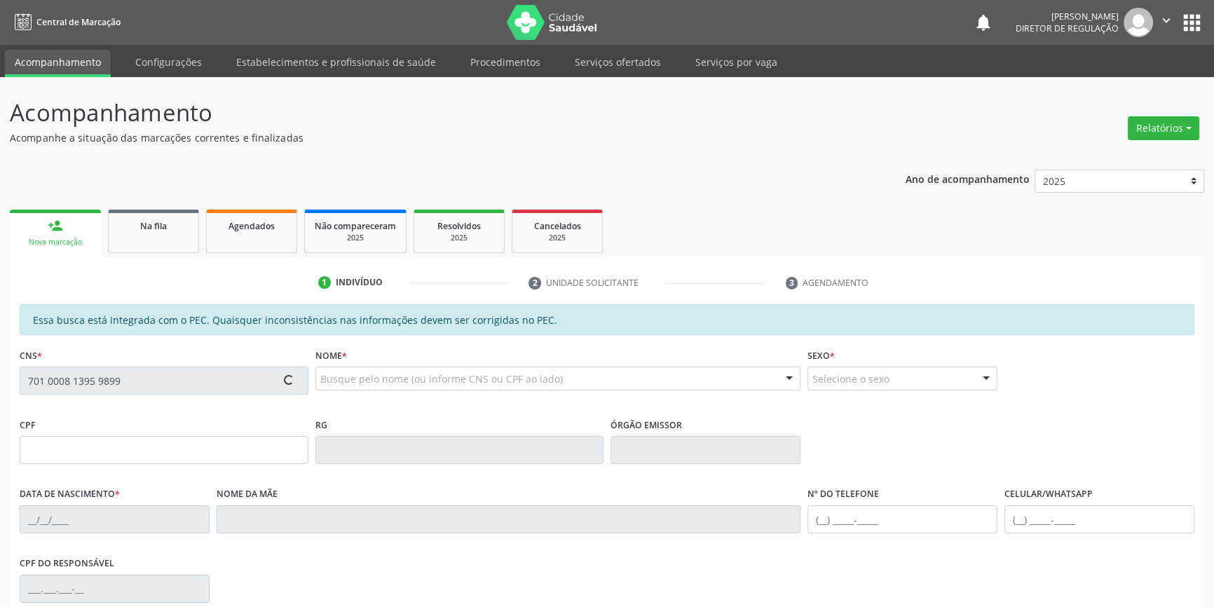
type input "(98) 98878-7906"
type input "S/N"
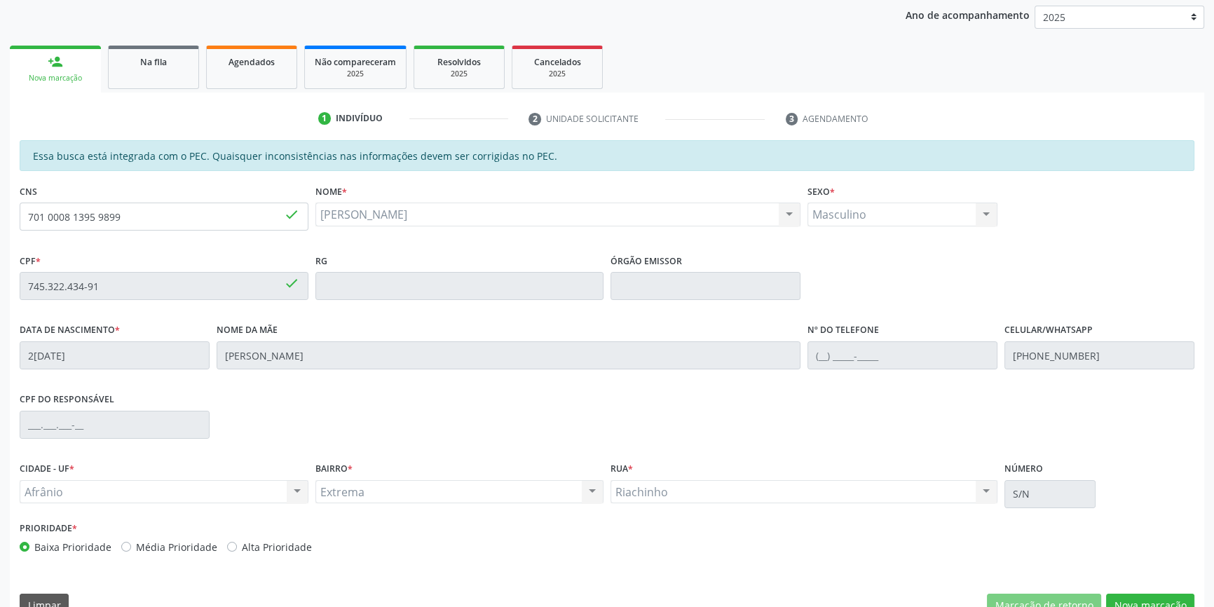
scroll to position [192, 0]
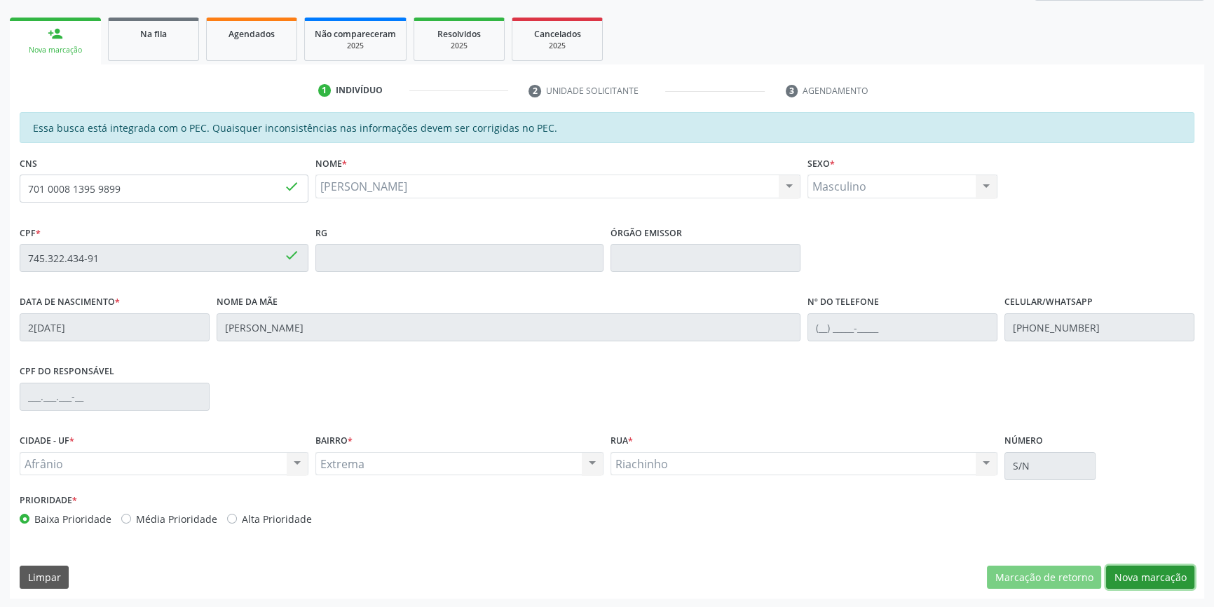
click at [1138, 576] on button "Nova marcação" at bounding box center [1150, 578] width 88 height 24
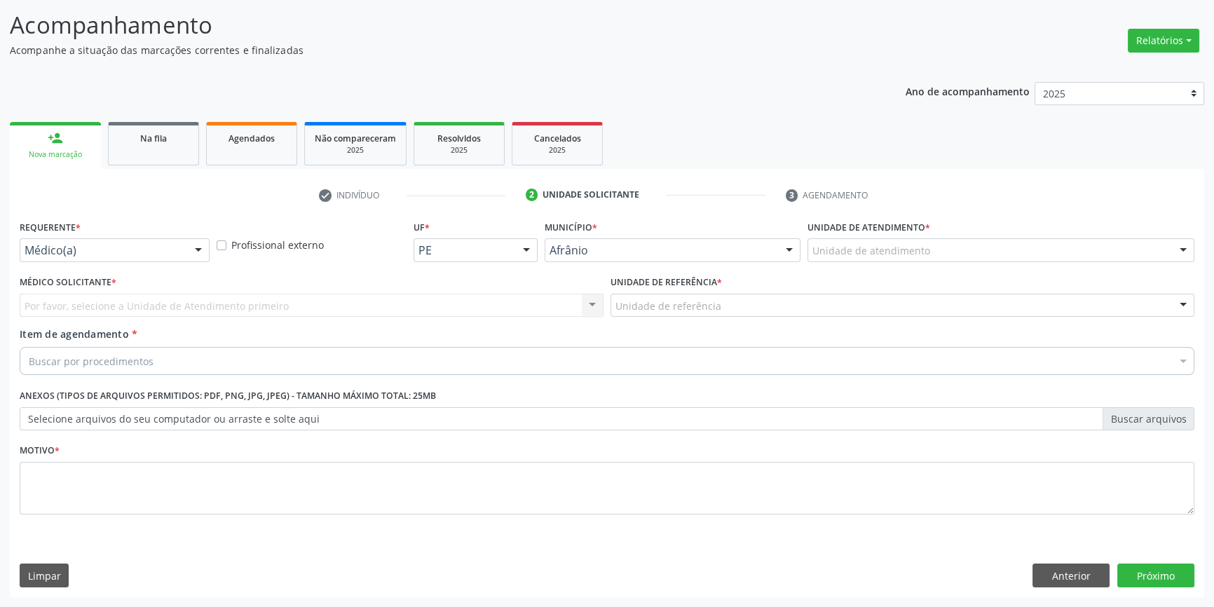
scroll to position [86, 0]
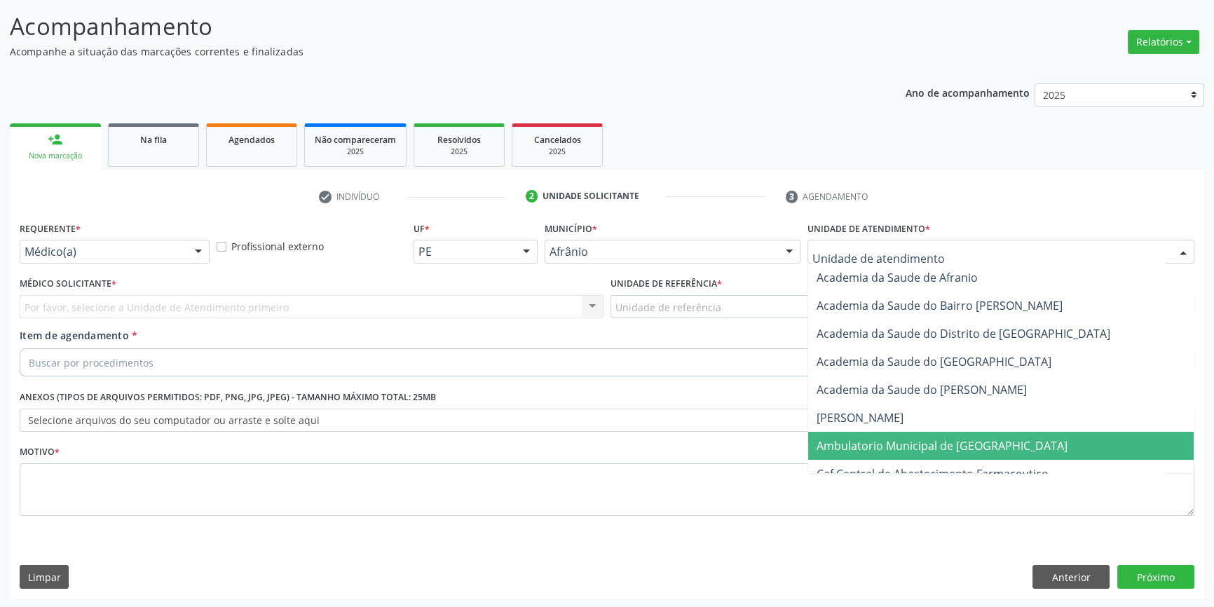
drag, startPoint x: 941, startPoint y: 448, endPoint x: 828, endPoint y: 378, distance: 132.8
click at [939, 448] on span "Ambulatorio Municipal de [GEOGRAPHIC_DATA]" at bounding box center [942, 445] width 251 height 15
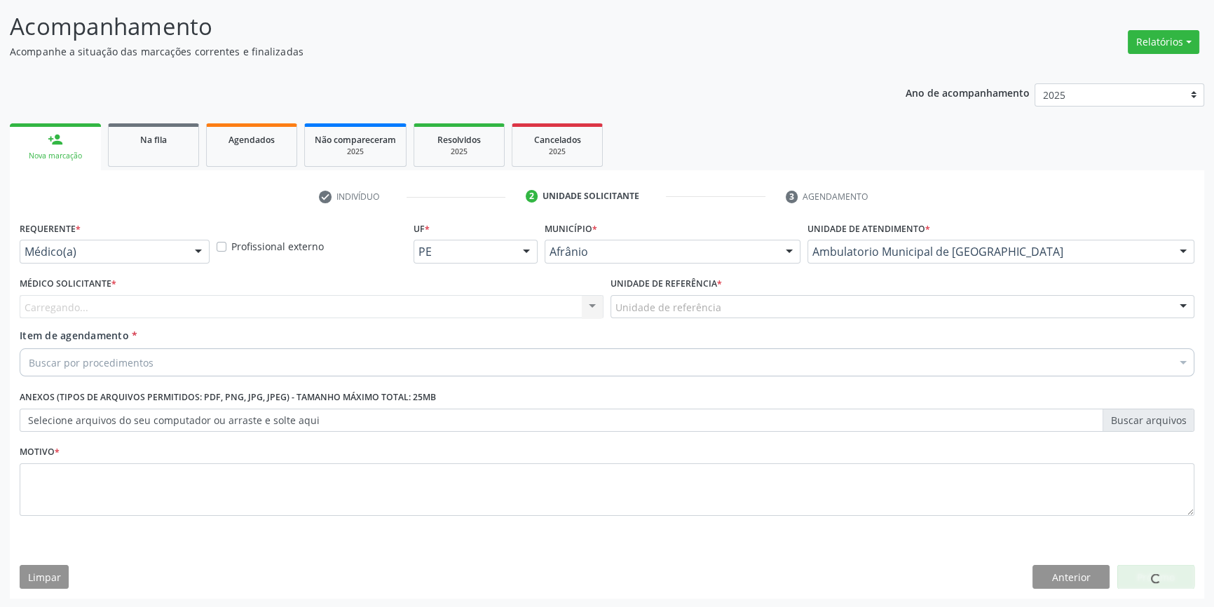
click at [742, 305] on div "Unidade de referência" at bounding box center [903, 307] width 584 height 24
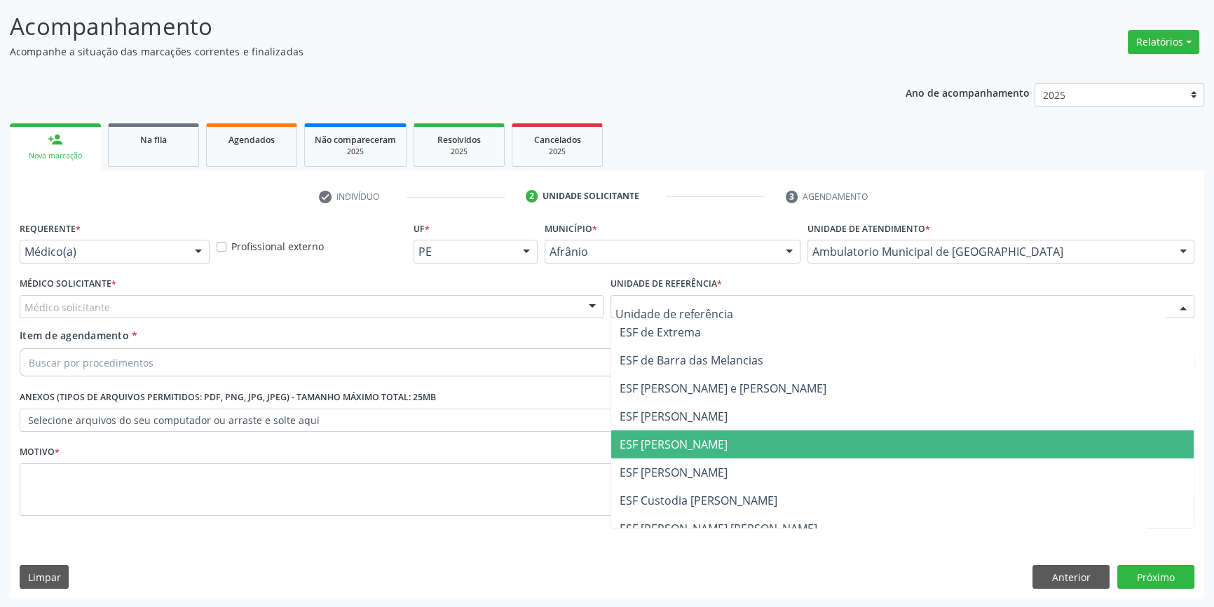
click at [724, 433] on span "ESF [PERSON_NAME]" at bounding box center [902, 444] width 582 height 28
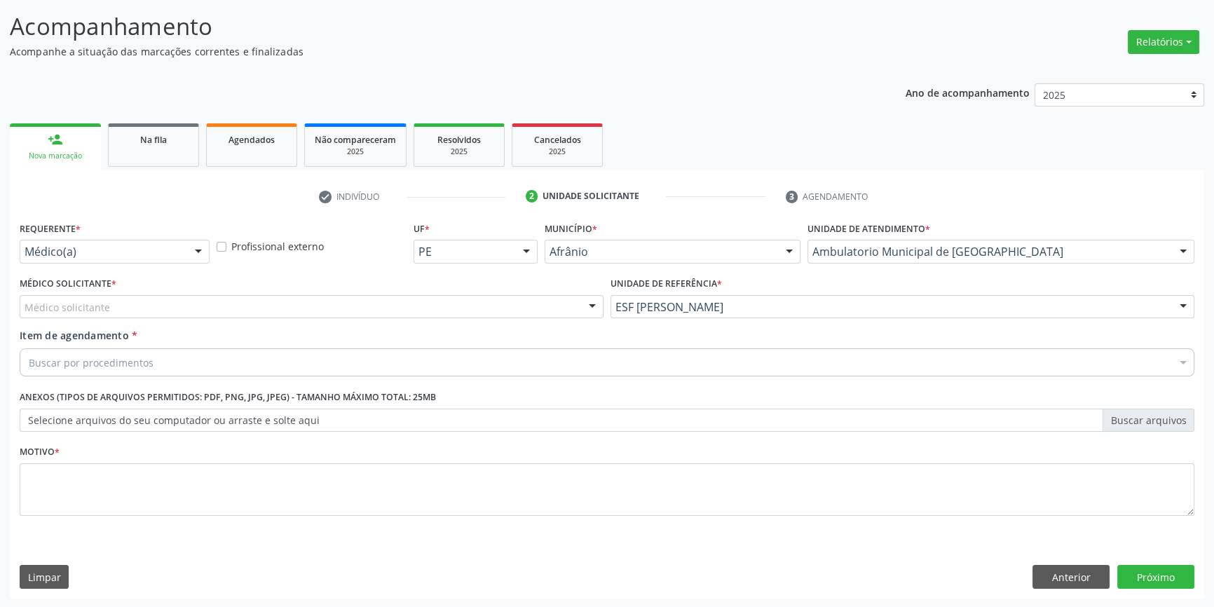
click at [460, 307] on div "Médico solicitante" at bounding box center [312, 307] width 584 height 24
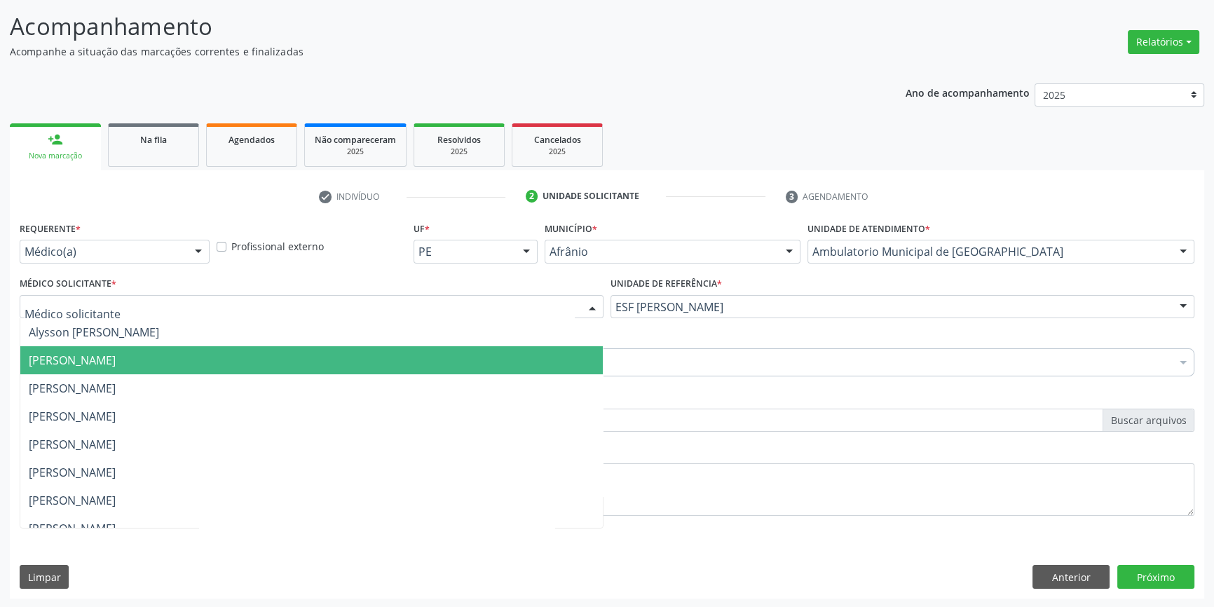
click at [199, 372] on span "[PERSON_NAME]" at bounding box center [311, 360] width 582 height 28
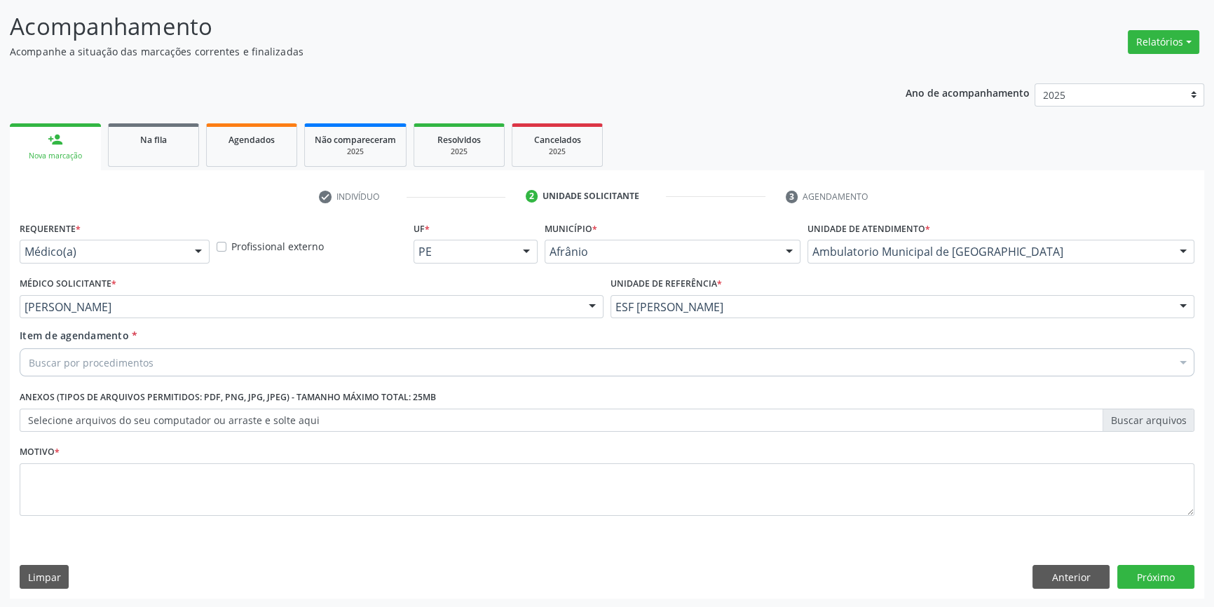
click at [180, 362] on div "Buscar por procedimentos" at bounding box center [607, 362] width 1175 height 28
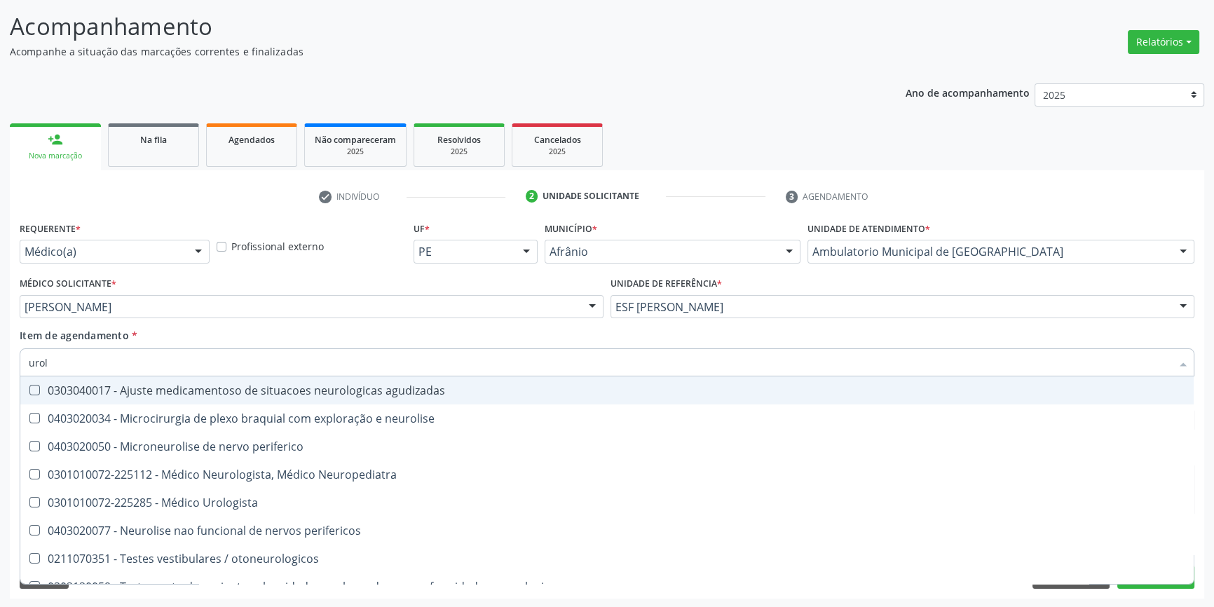
type input "urolo"
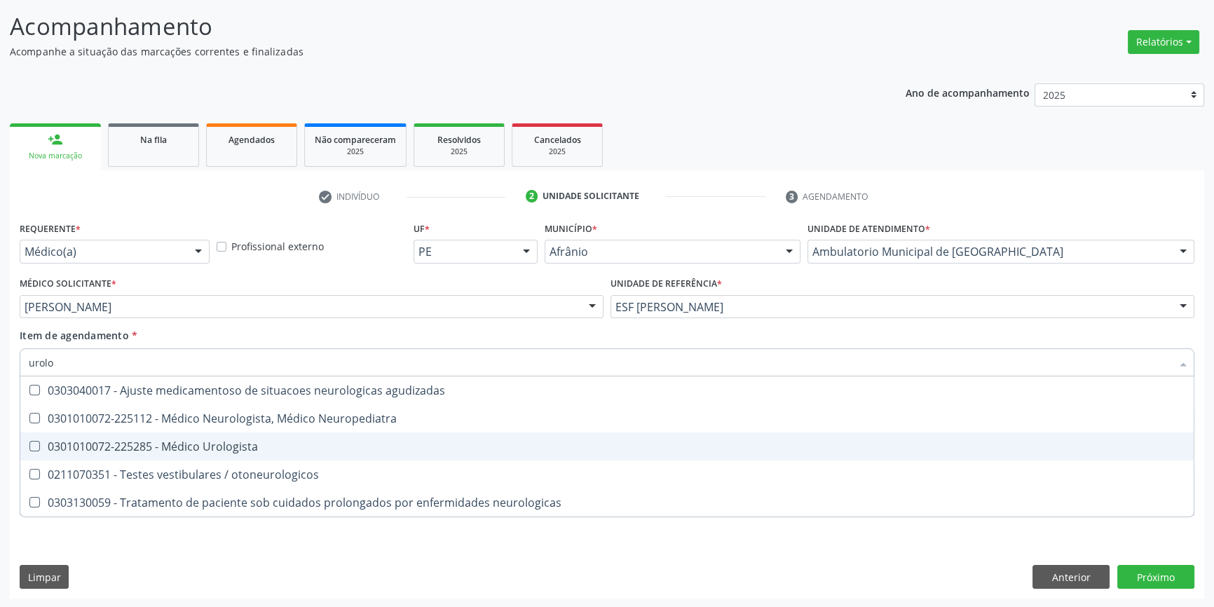
click at [252, 441] on div "0301010072-225285 - Médico Urologista" at bounding box center [607, 446] width 1157 height 11
checkbox Urologista "true"
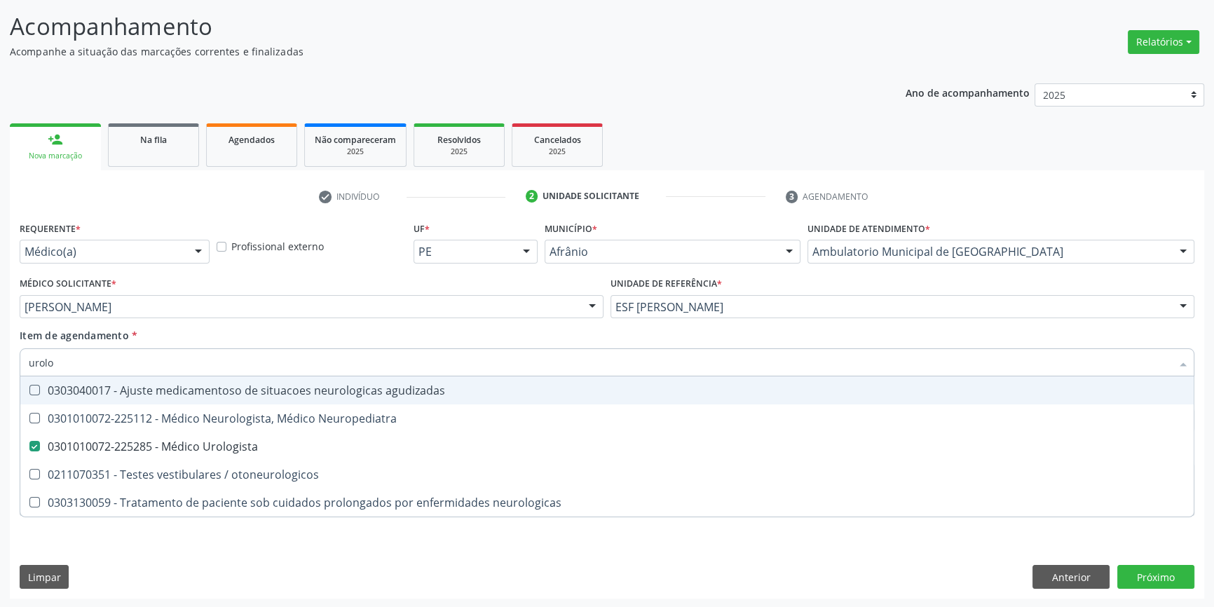
click at [233, 332] on div "Item de agendamento * urolo Desfazer seleção 0303040017 - Ajuste medicamentoso …" at bounding box center [607, 350] width 1175 height 44
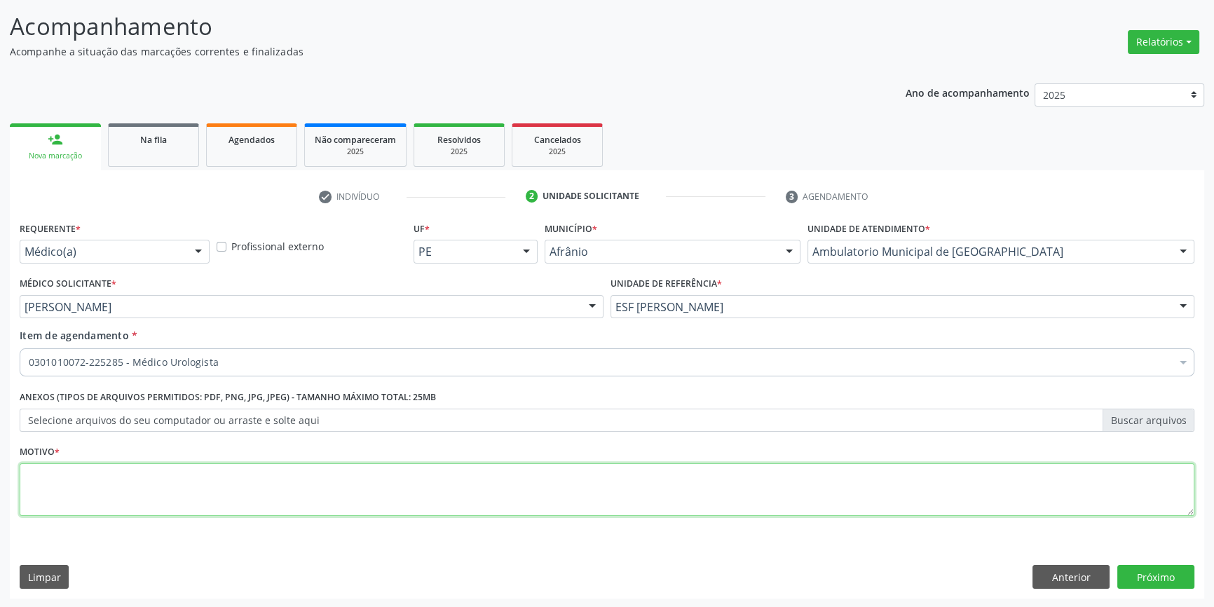
click at [205, 491] on textarea at bounding box center [607, 489] width 1175 height 53
type textarea "e"
type textarea "retorno"
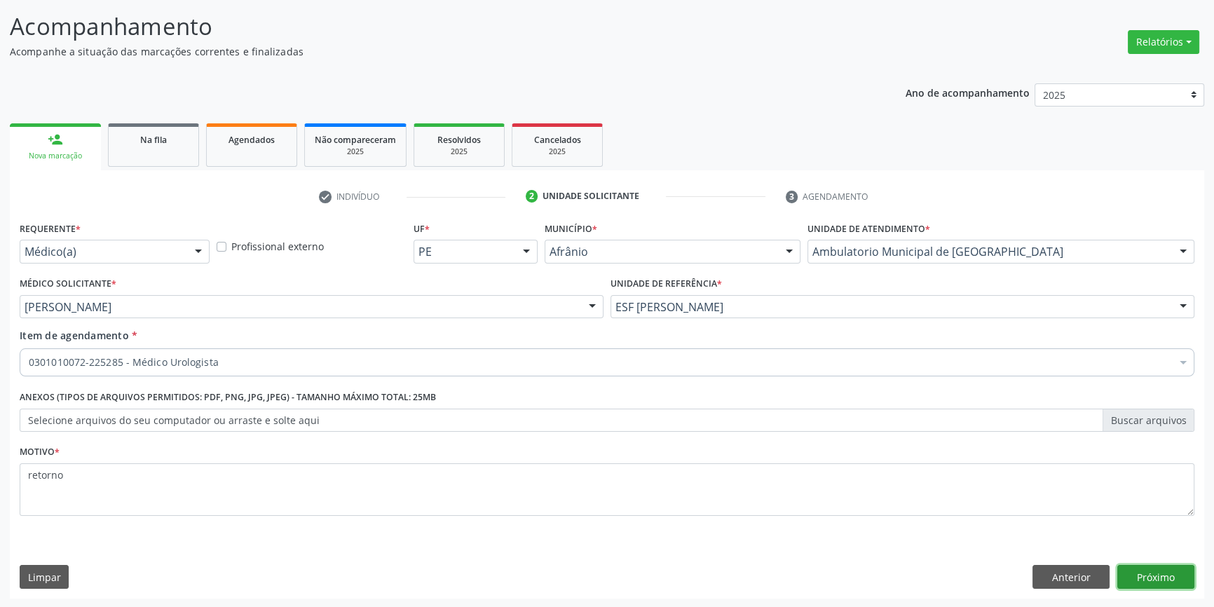
click at [1178, 580] on button "Próximo" at bounding box center [1155, 577] width 77 height 24
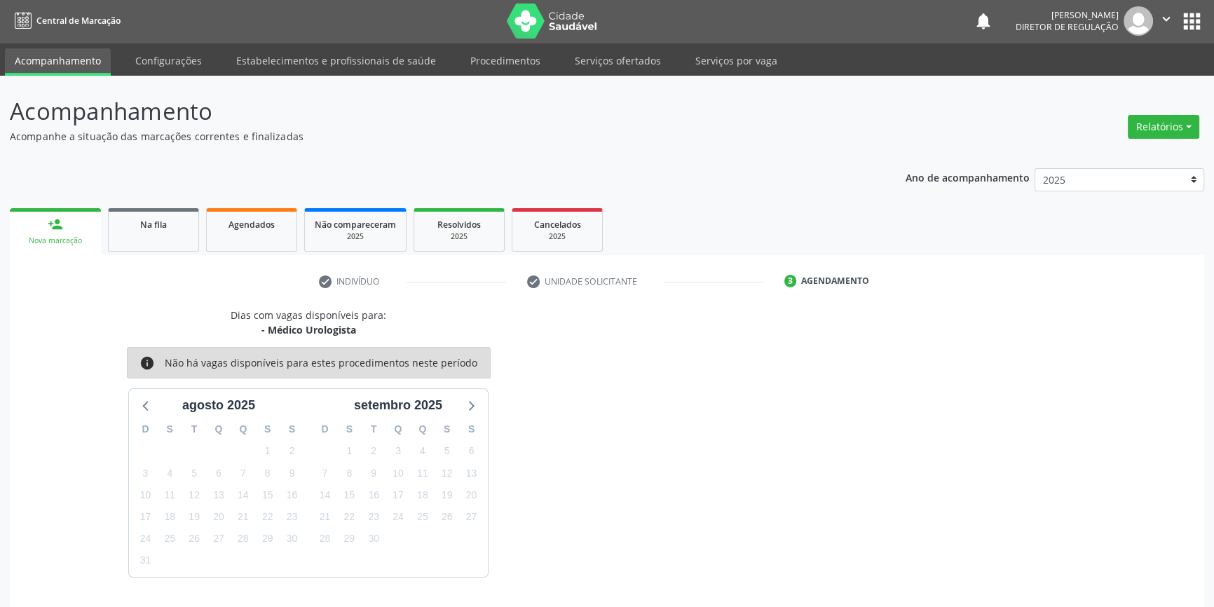
scroll to position [43, 0]
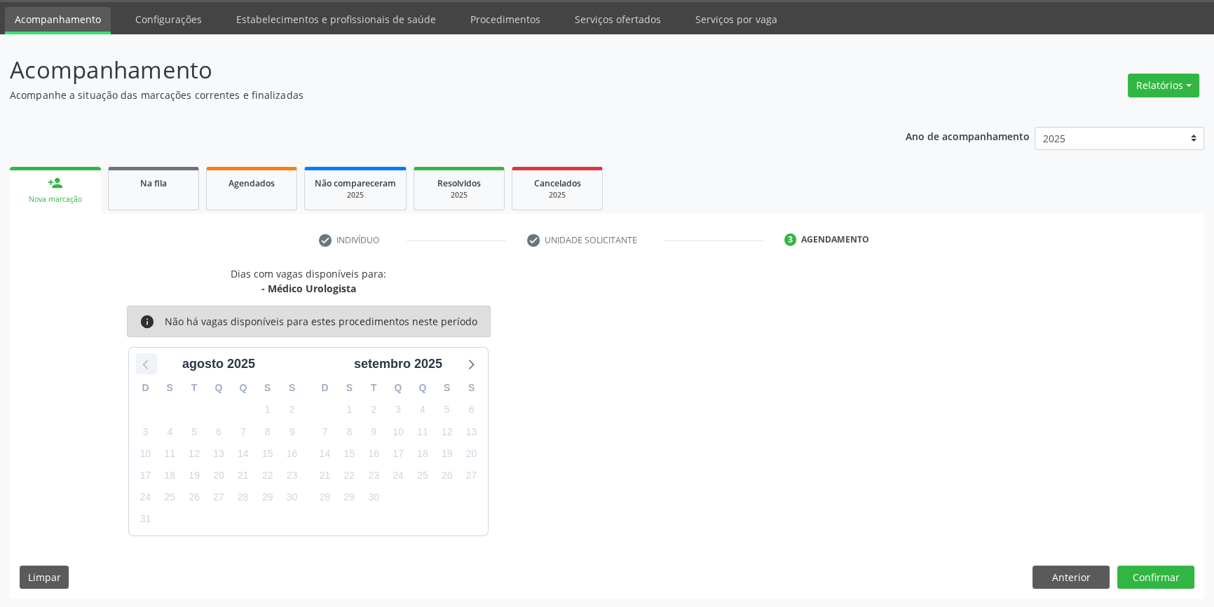
click at [136, 353] on div at bounding box center [146, 363] width 21 height 21
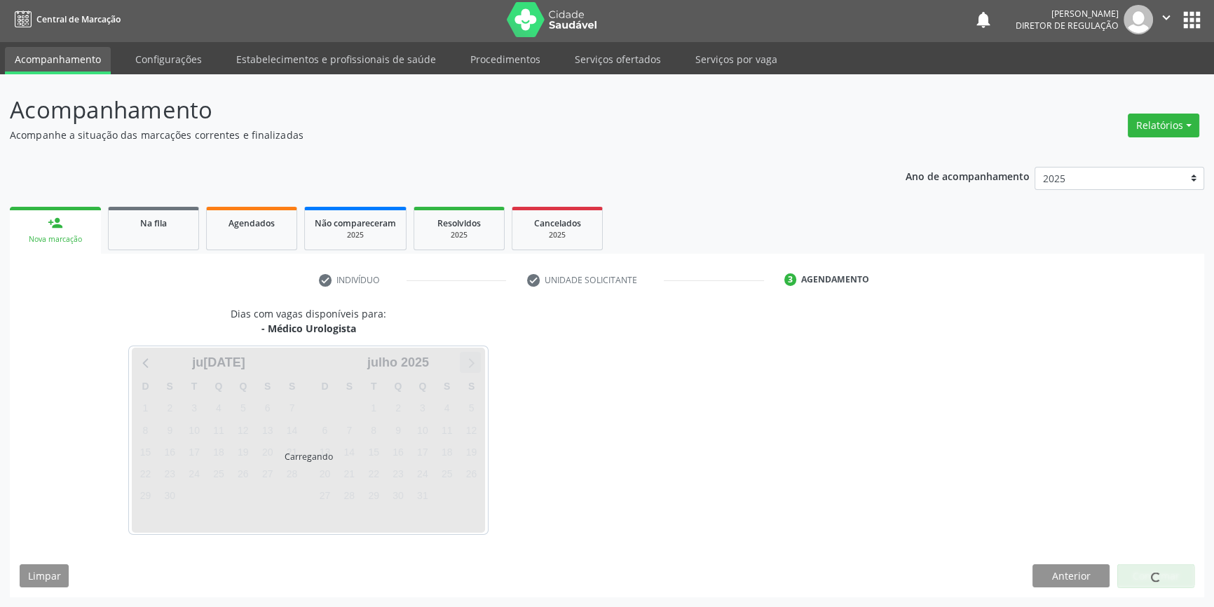
scroll to position [1, 0]
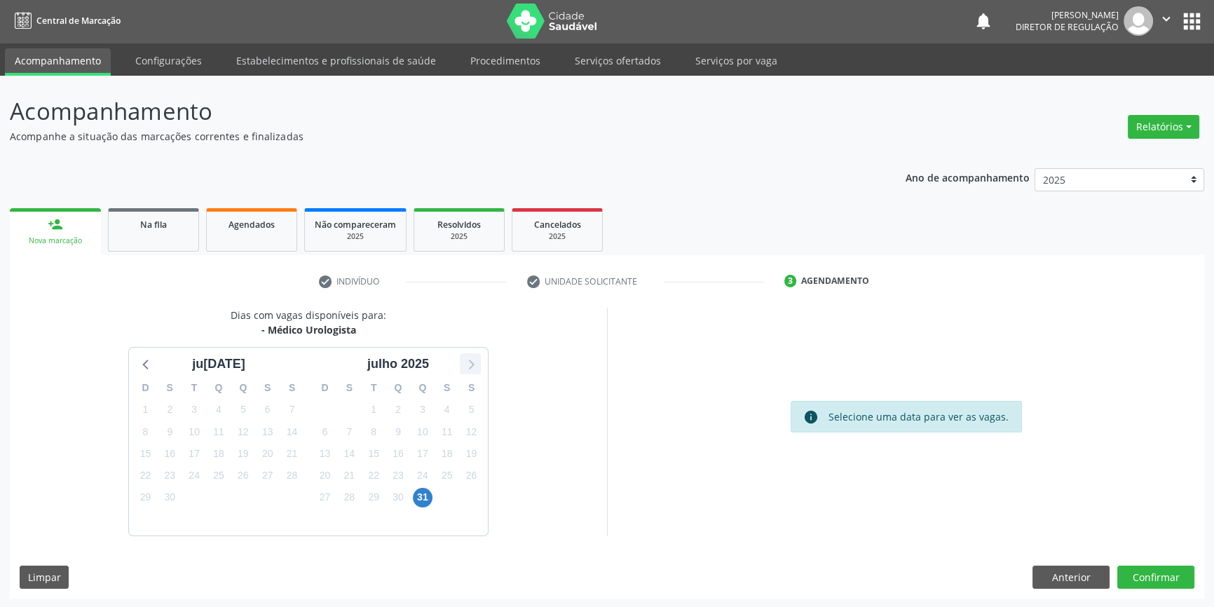
click at [470, 367] on icon at bounding box center [472, 365] width 6 height 10
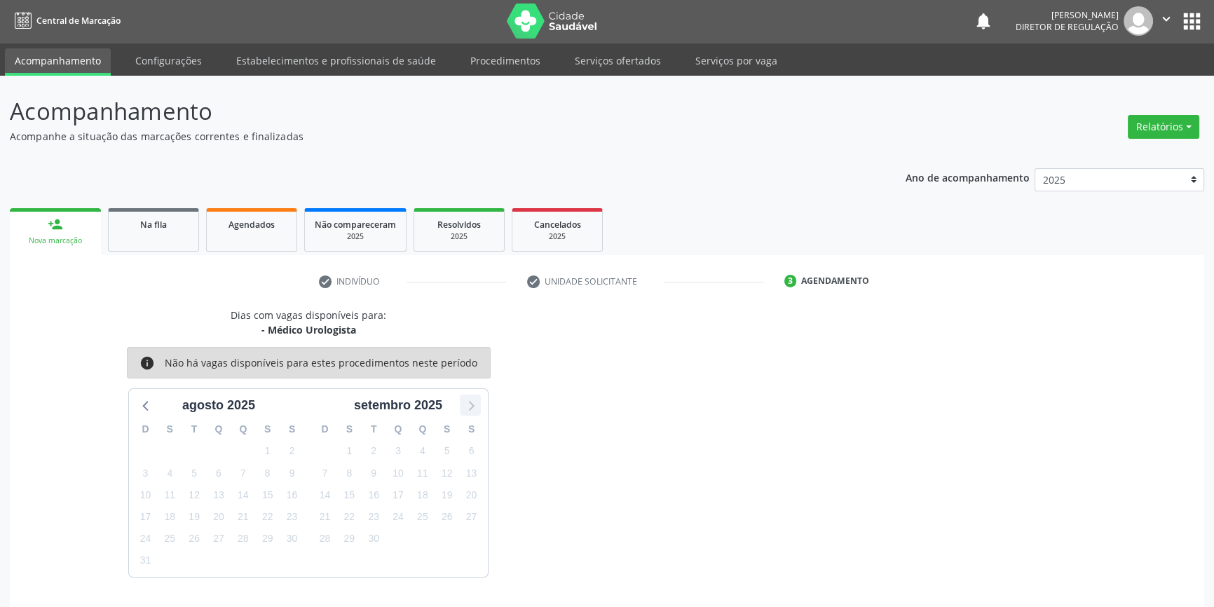
scroll to position [43, 0]
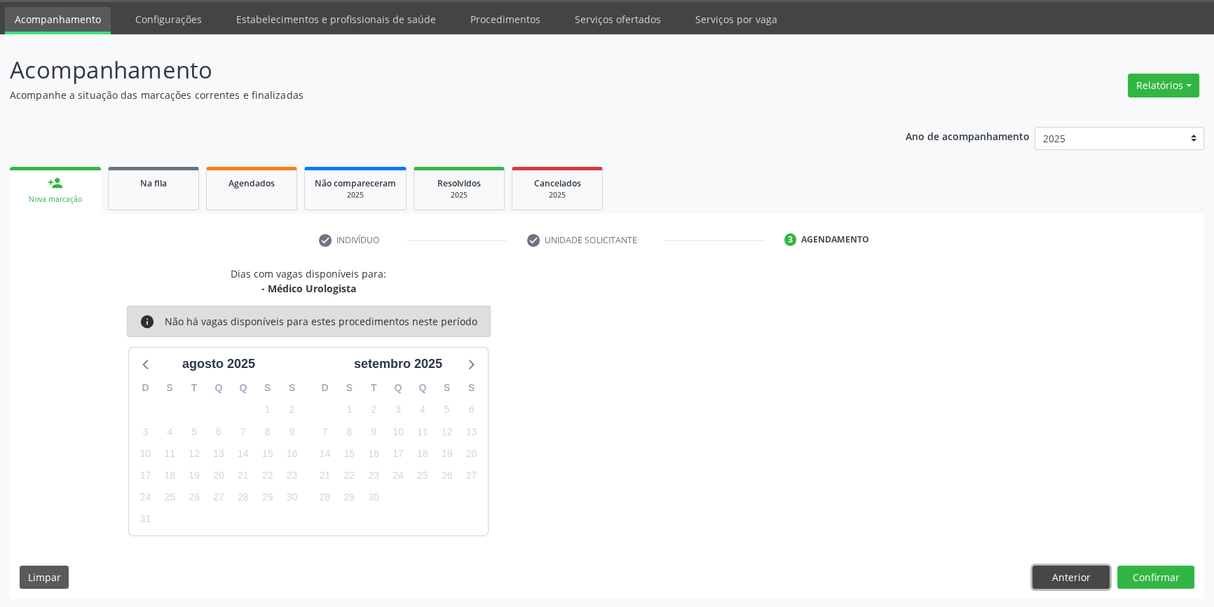
click at [1061, 572] on button "Anterior" at bounding box center [1070, 578] width 77 height 24
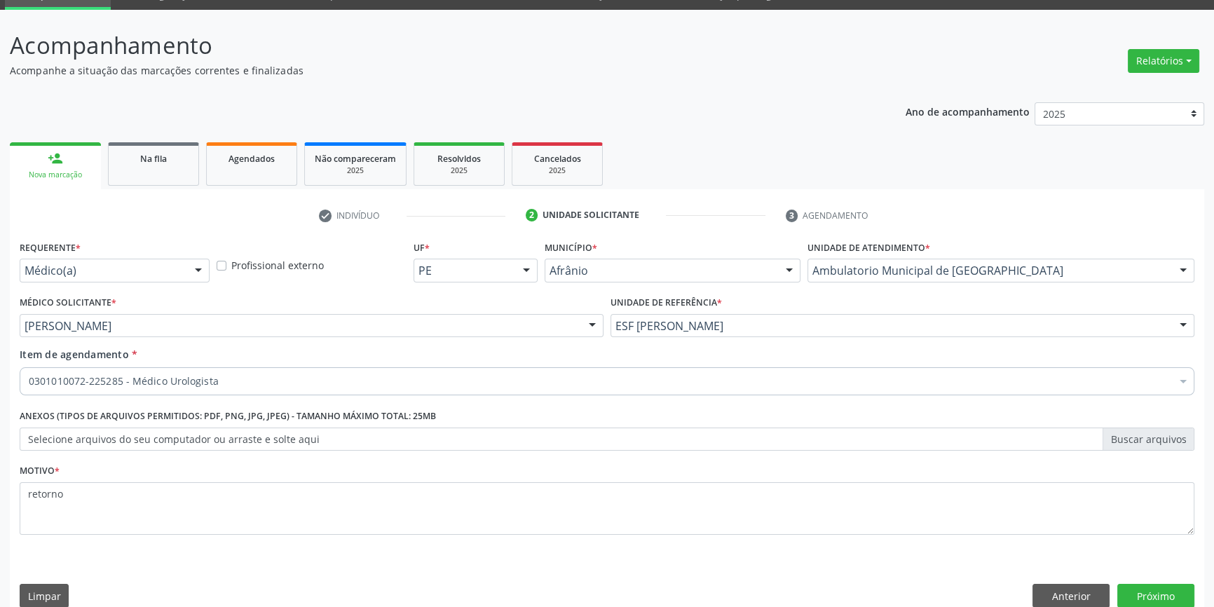
scroll to position [86, 0]
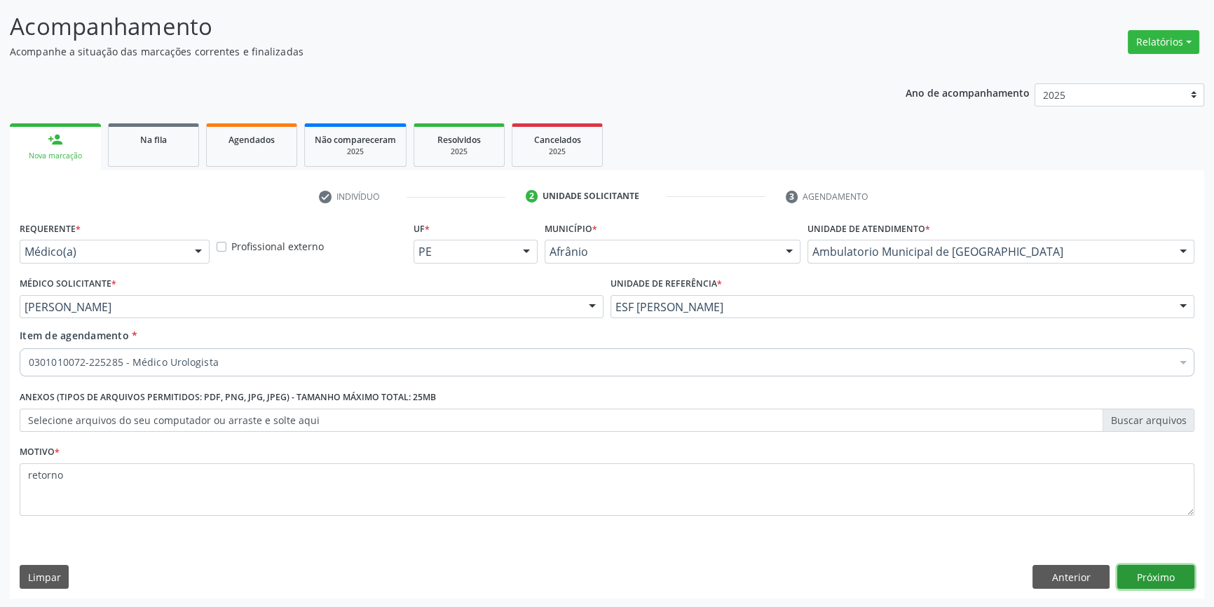
click at [1168, 581] on button "Próximo" at bounding box center [1155, 577] width 77 height 24
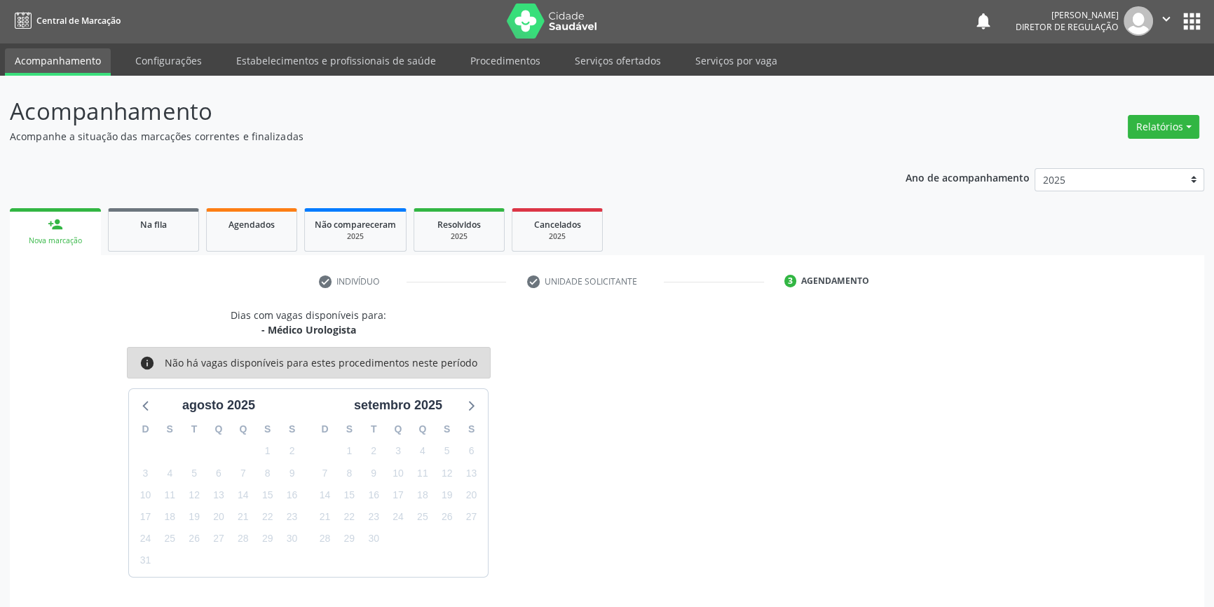
scroll to position [43, 0]
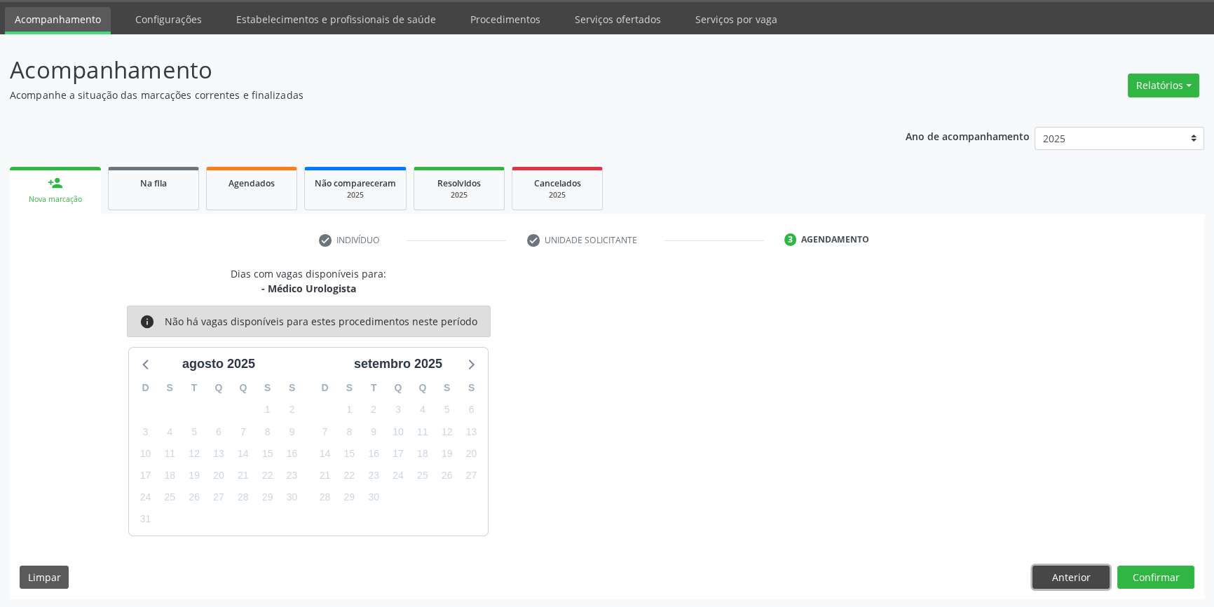
click at [1083, 572] on button "Anterior" at bounding box center [1070, 578] width 77 height 24
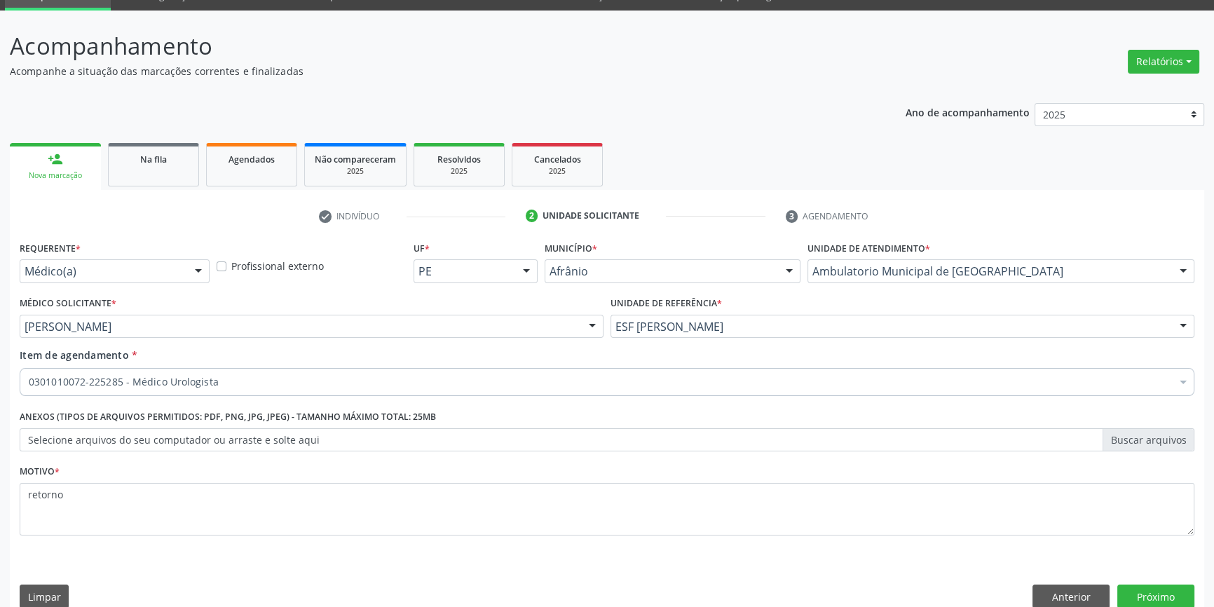
scroll to position [86, 0]
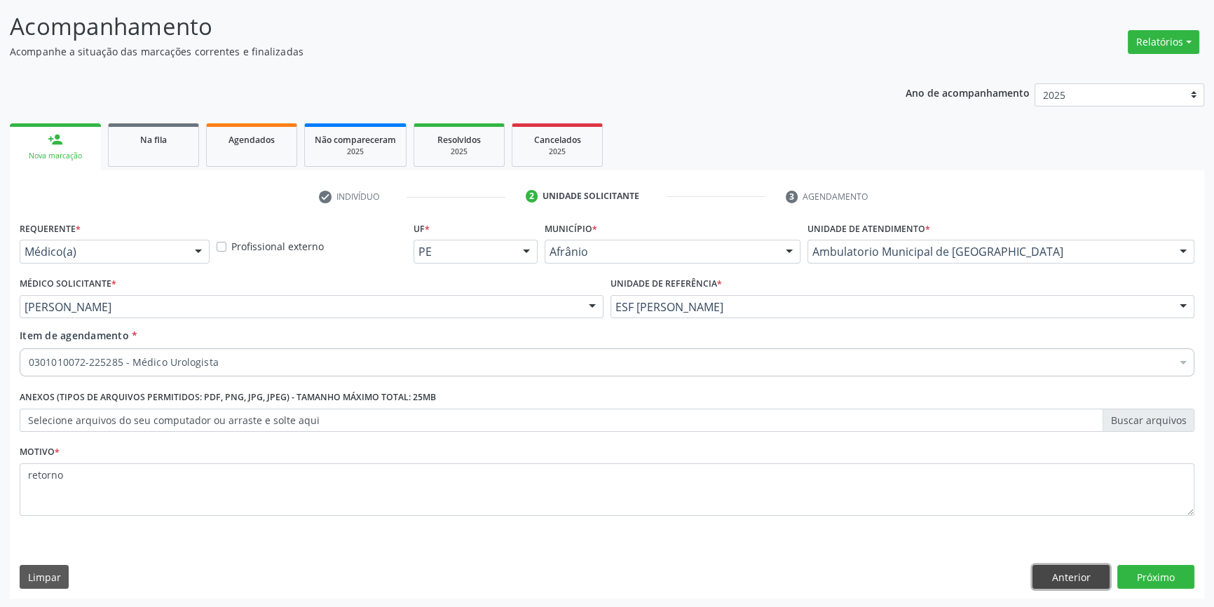
click at [1080, 573] on button "Anterior" at bounding box center [1070, 577] width 77 height 24
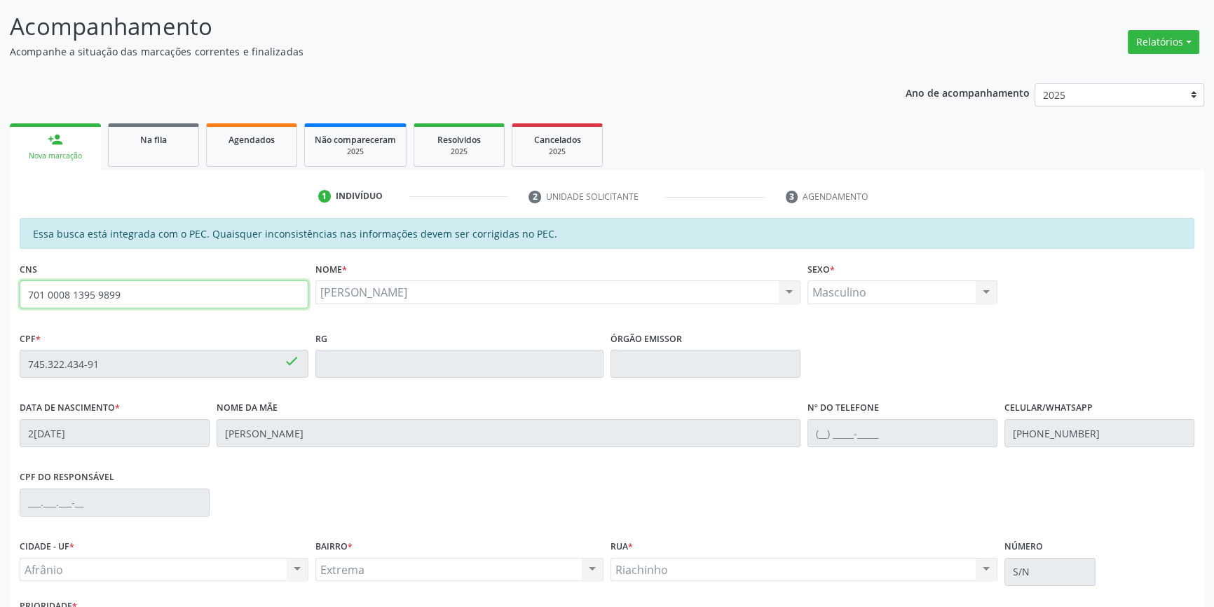
drag, startPoint x: 92, startPoint y: 294, endPoint x: 0, endPoint y: 295, distance: 91.8
click at [0, 295] on div "Acompanhamento Acompanhe a situação das marcações correntes e finalizadas Relat…" at bounding box center [607, 352] width 1214 height 723
type input "704 0013 5808 8060"
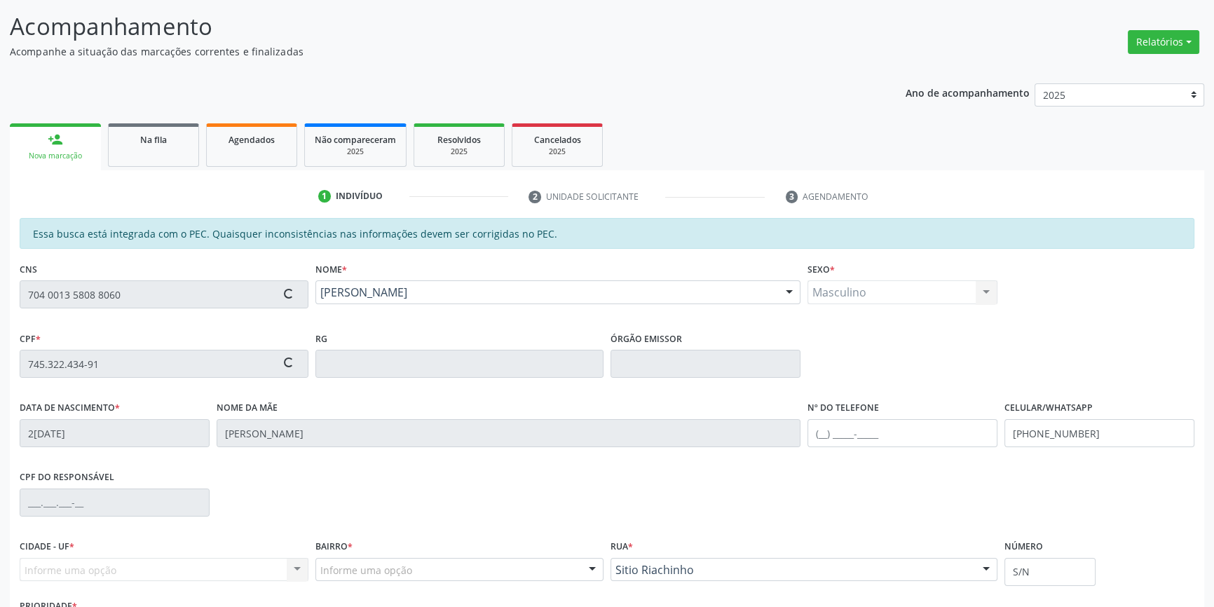
type input "173.489.504-77"
type input "21/09/2020"
type input "Maíra Gomes de Sousa"
type input "(87) 98847-2763"
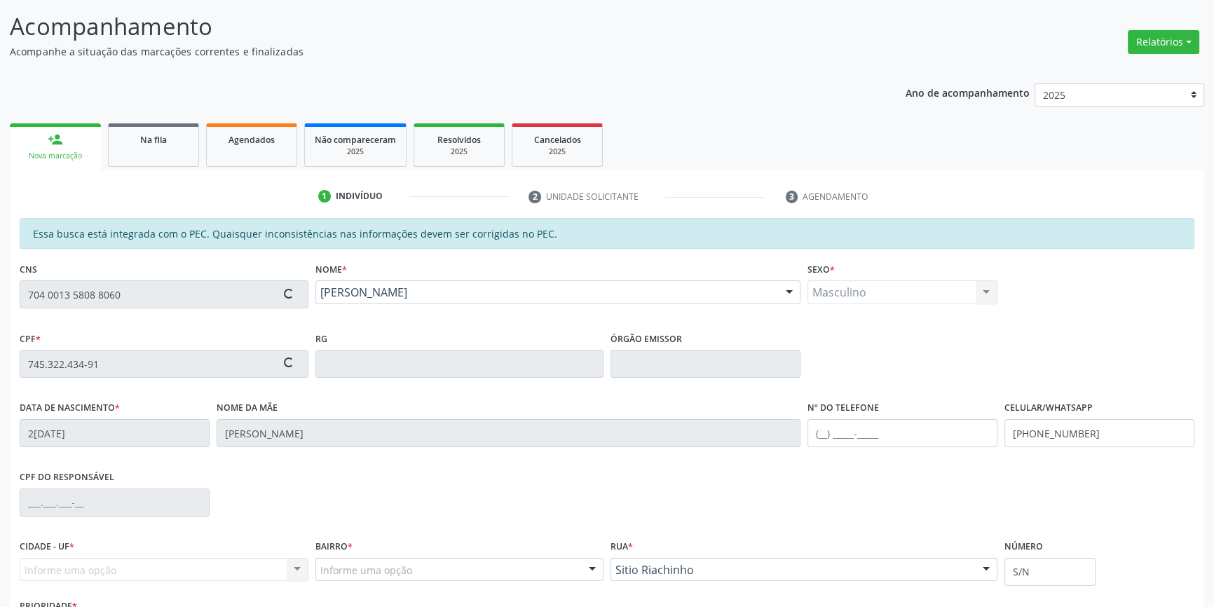
type input "122.632.504-17"
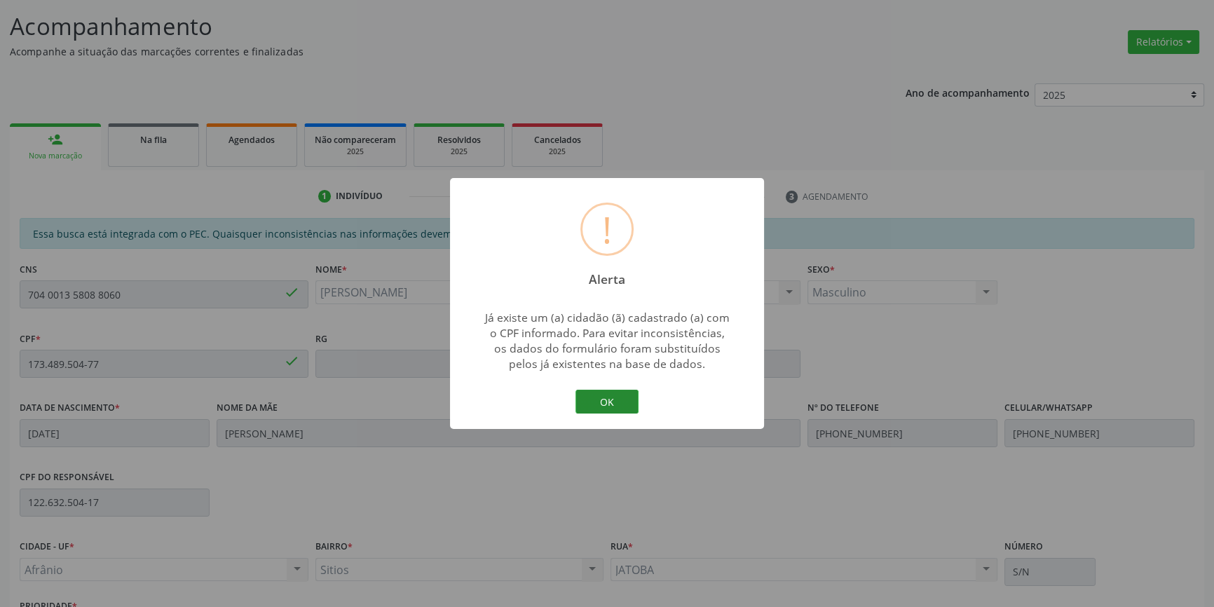
click at [612, 393] on button "OK" at bounding box center [606, 402] width 63 height 24
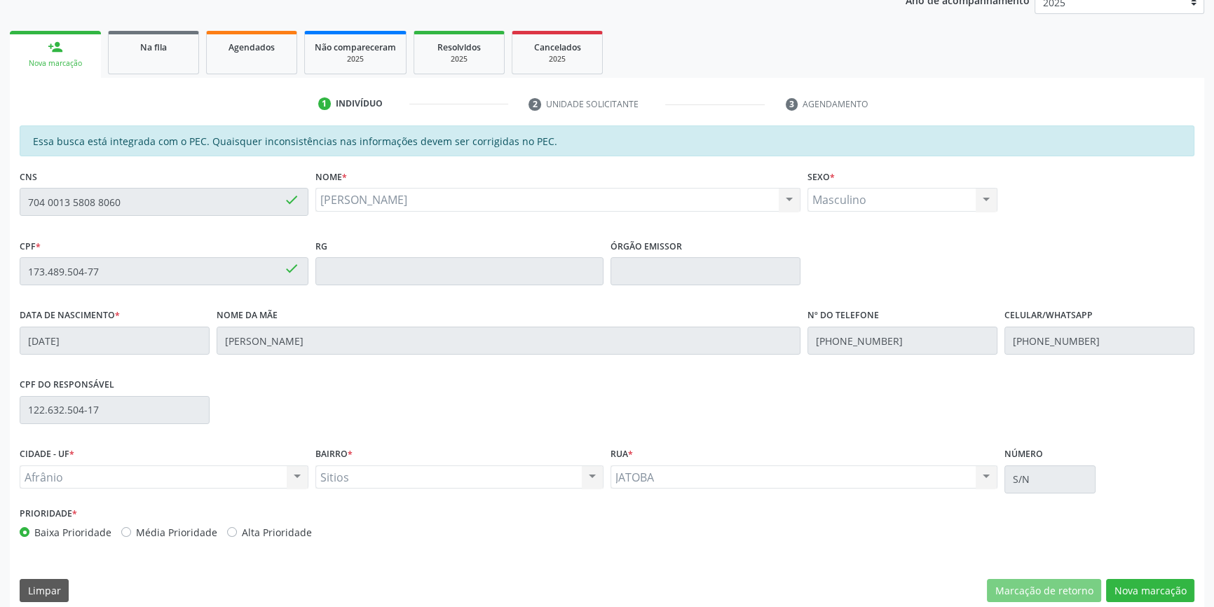
scroll to position [192, 0]
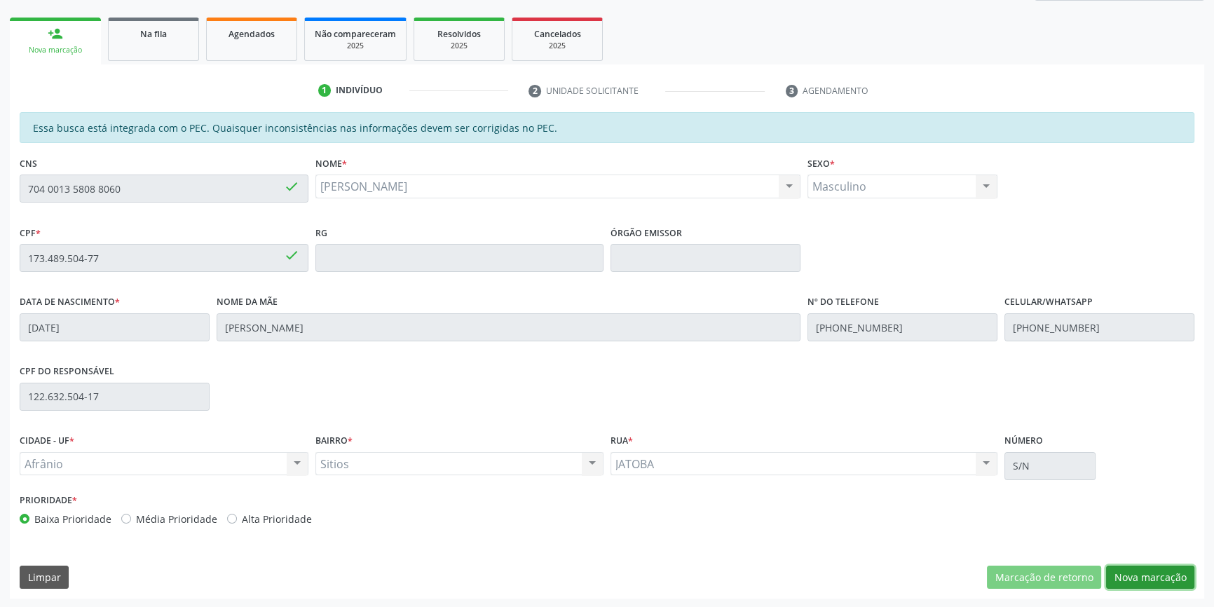
click at [1135, 575] on button "Nova marcação" at bounding box center [1150, 578] width 88 height 24
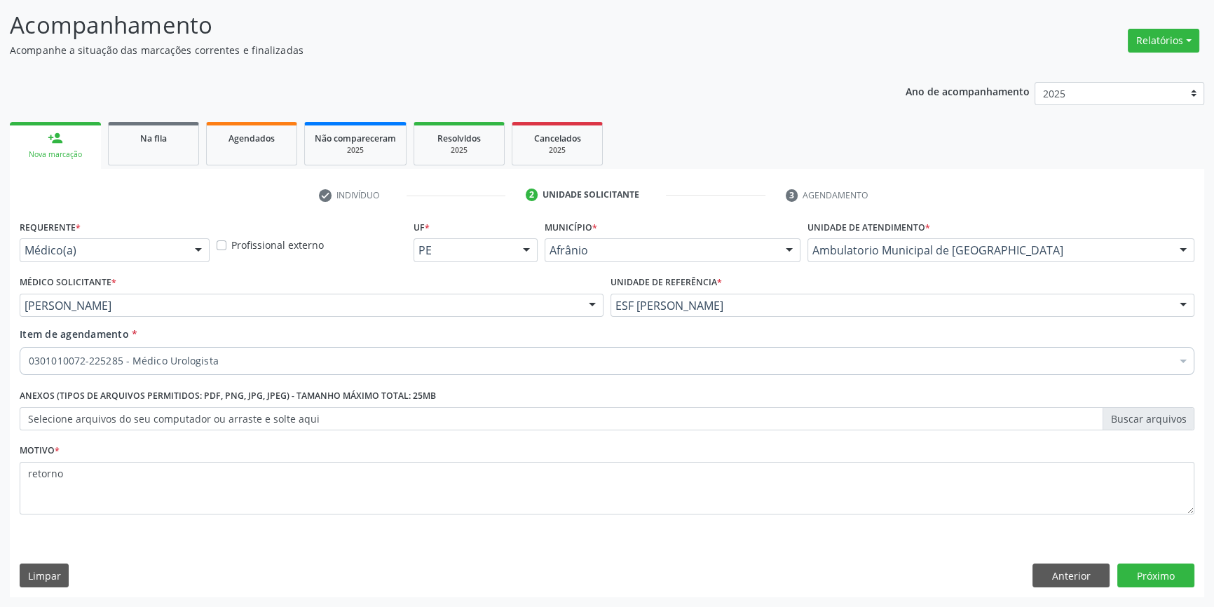
scroll to position [86, 0]
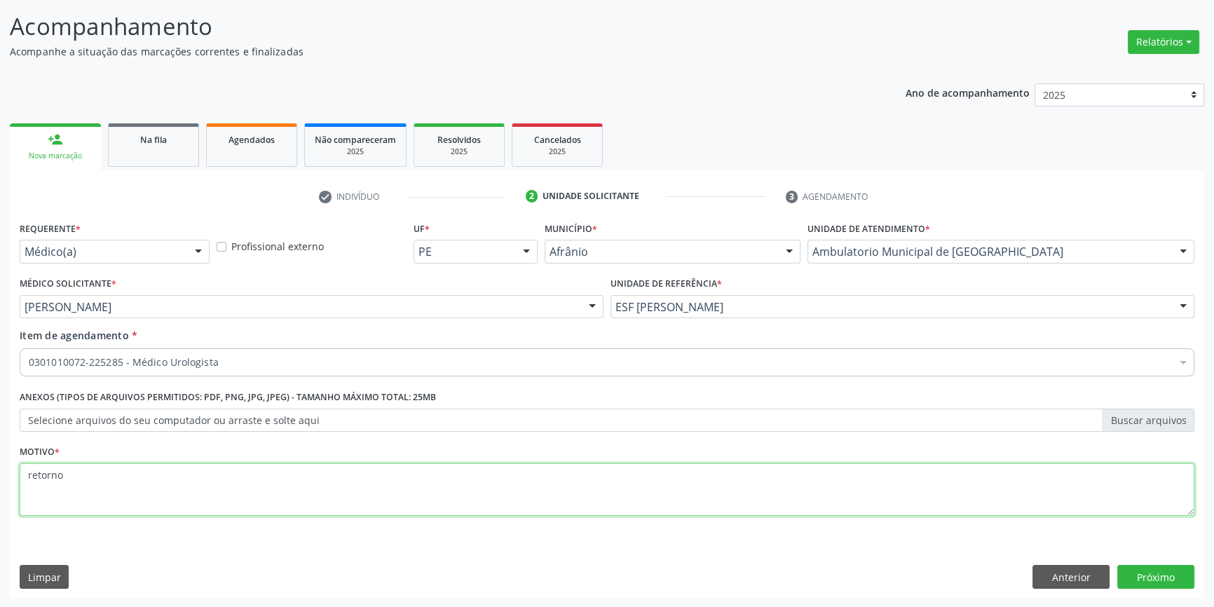
click at [259, 488] on textarea "retorno" at bounding box center [607, 489] width 1175 height 53
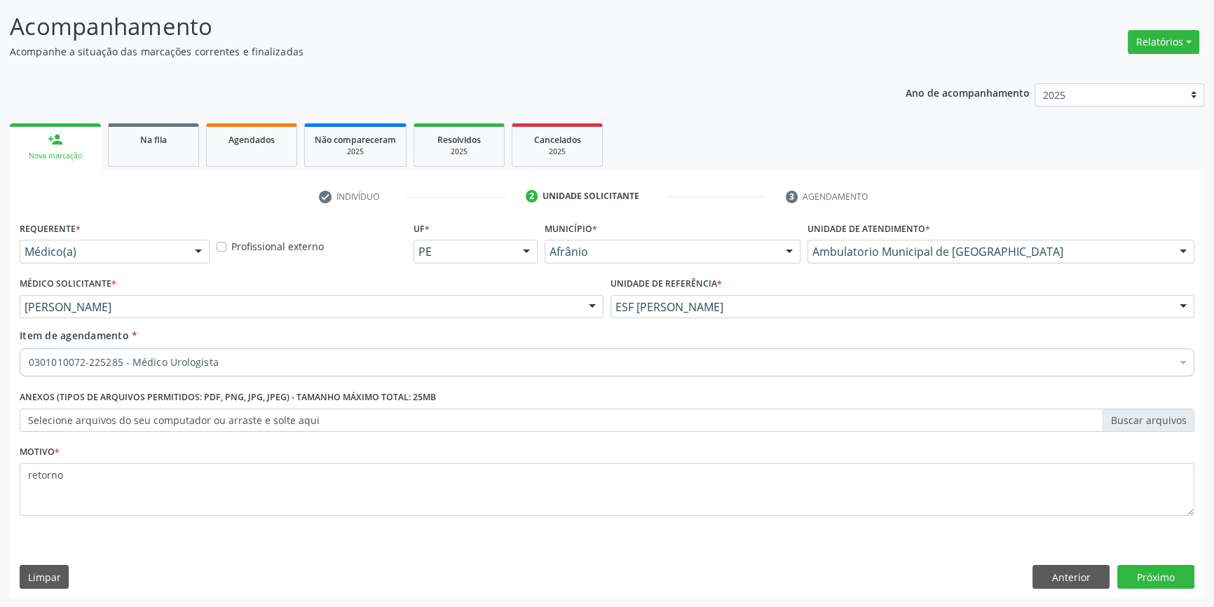
click at [1052, 559] on div "Requerente * Médico(a) Médico(a) Enfermeiro(a) Paciente Nenhum resultado encont…" at bounding box center [607, 408] width 1194 height 381
click at [1053, 561] on div "Requerente * Médico(a) Médico(a) Enfermeiro(a) Paciente Nenhum resultado encont…" at bounding box center [607, 408] width 1194 height 381
click at [1071, 570] on button "Anterior" at bounding box center [1070, 577] width 77 height 24
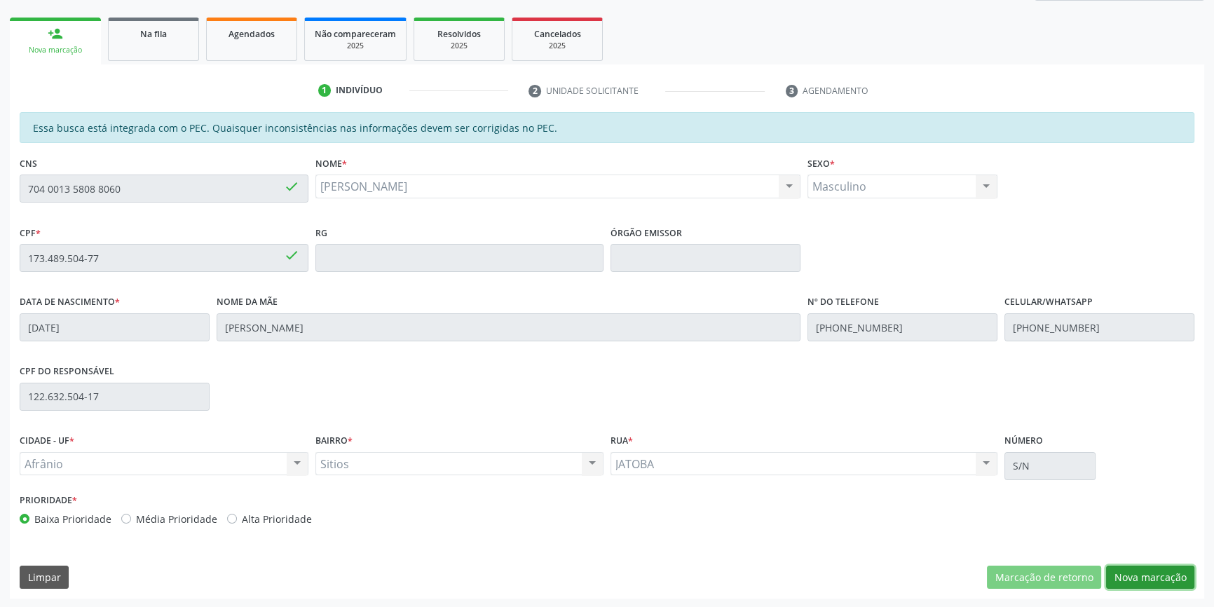
click at [1164, 575] on button "Nova marcação" at bounding box center [1150, 578] width 88 height 24
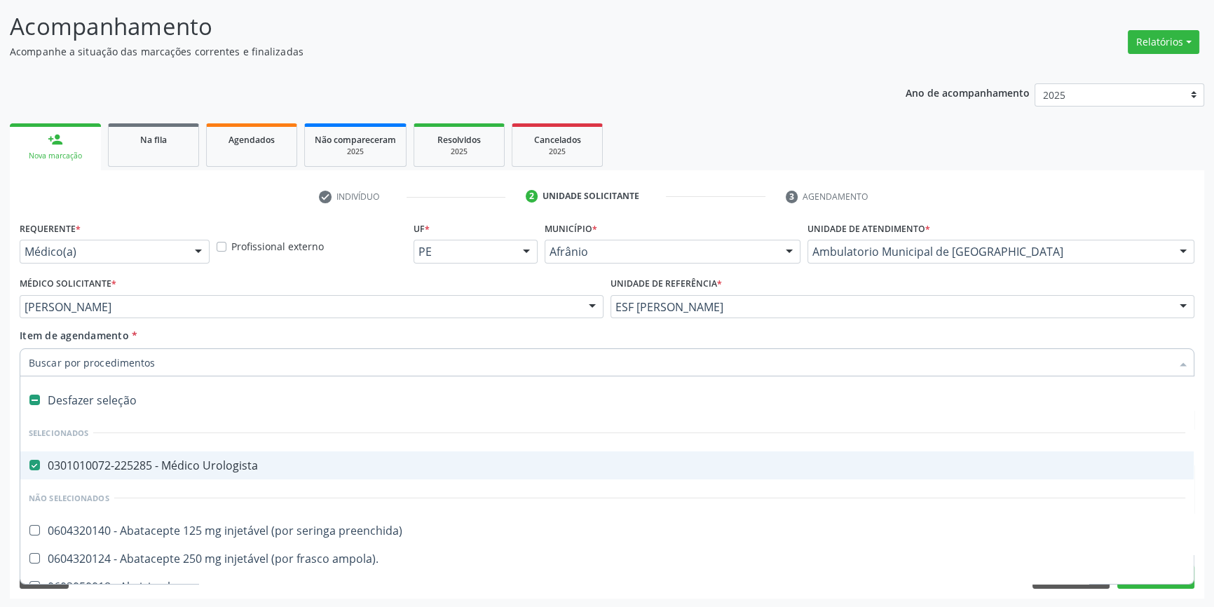
click at [75, 400] on div "Desfazer seleção" at bounding box center [606, 400] width 1173 height 28
checkbox Urologista "false"
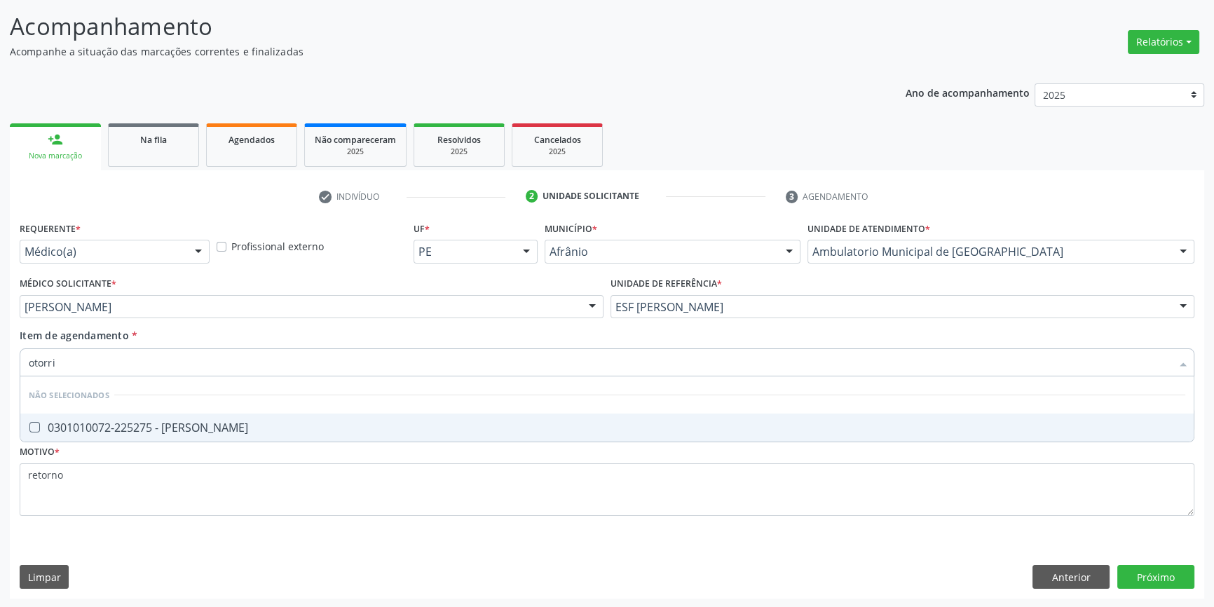
type input "otorrin"
click at [144, 415] on span "0301010072-225275 - Médico Otorrinolaringologista" at bounding box center [606, 428] width 1173 height 28
checkbox Otorrinolaringologista "true"
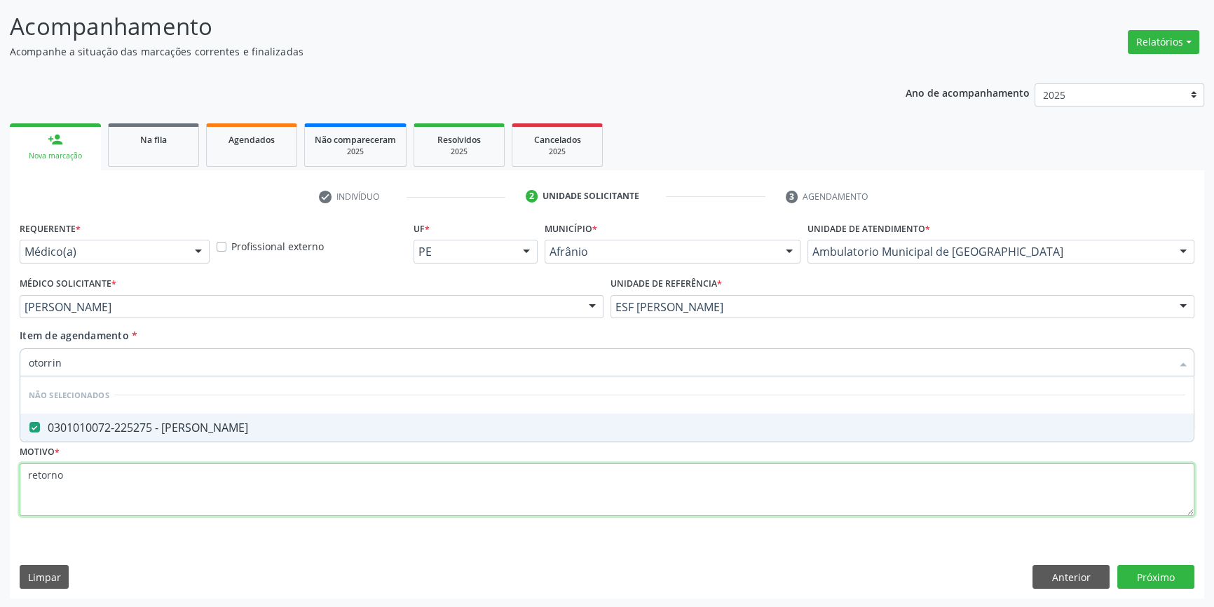
click at [112, 483] on div "Requerente * Médico(a) Médico(a) Enfermeiro(a) Paciente Nenhum resultado encont…" at bounding box center [607, 377] width 1175 height 318
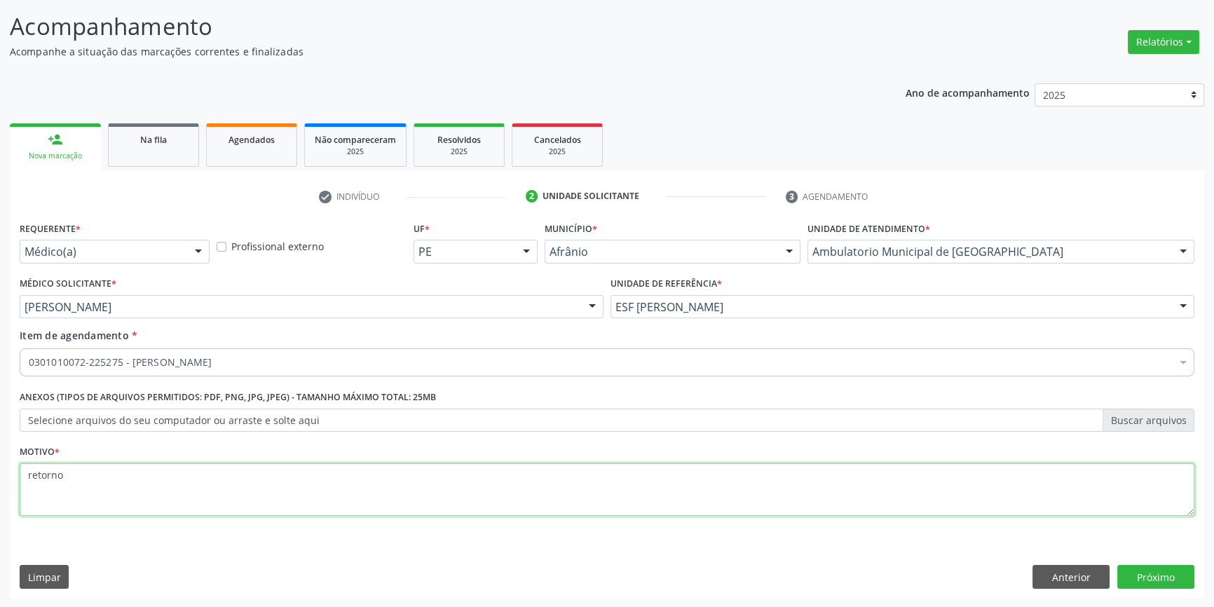
drag, startPoint x: 112, startPoint y: 483, endPoint x: 0, endPoint y: 486, distance: 112.2
click at [0, 486] on div "Acompanhamento Acompanhe a situação das marcações correntes e finalizadas Relat…" at bounding box center [607, 300] width 1214 height 618
type textarea "amigfalite cronica"
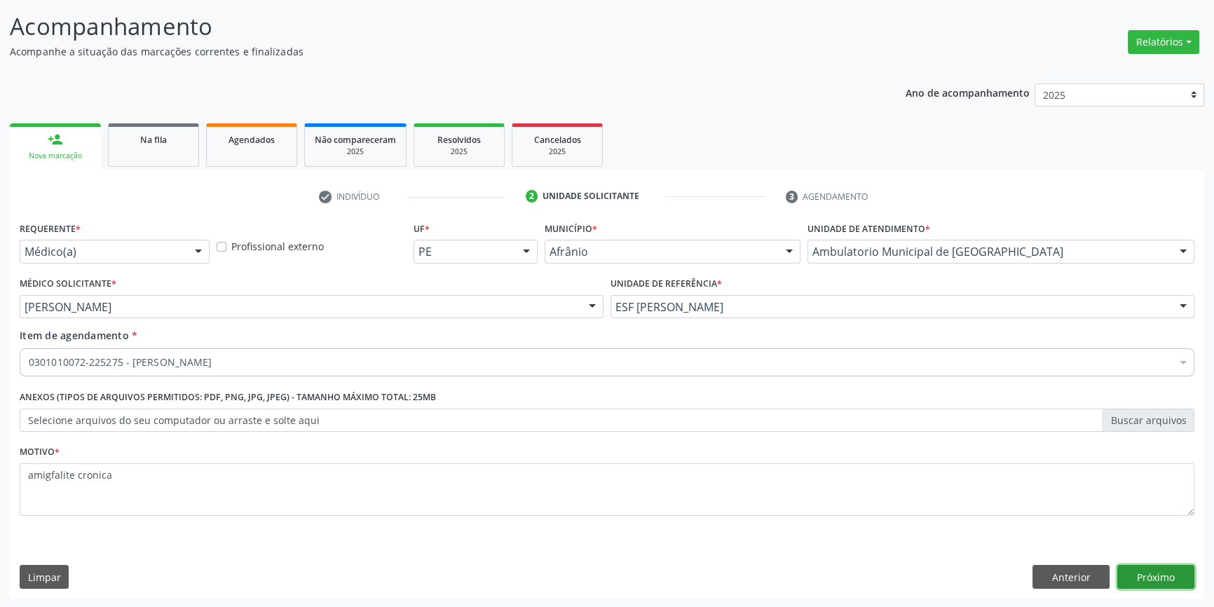
click at [1160, 569] on button "Próximo" at bounding box center [1155, 577] width 77 height 24
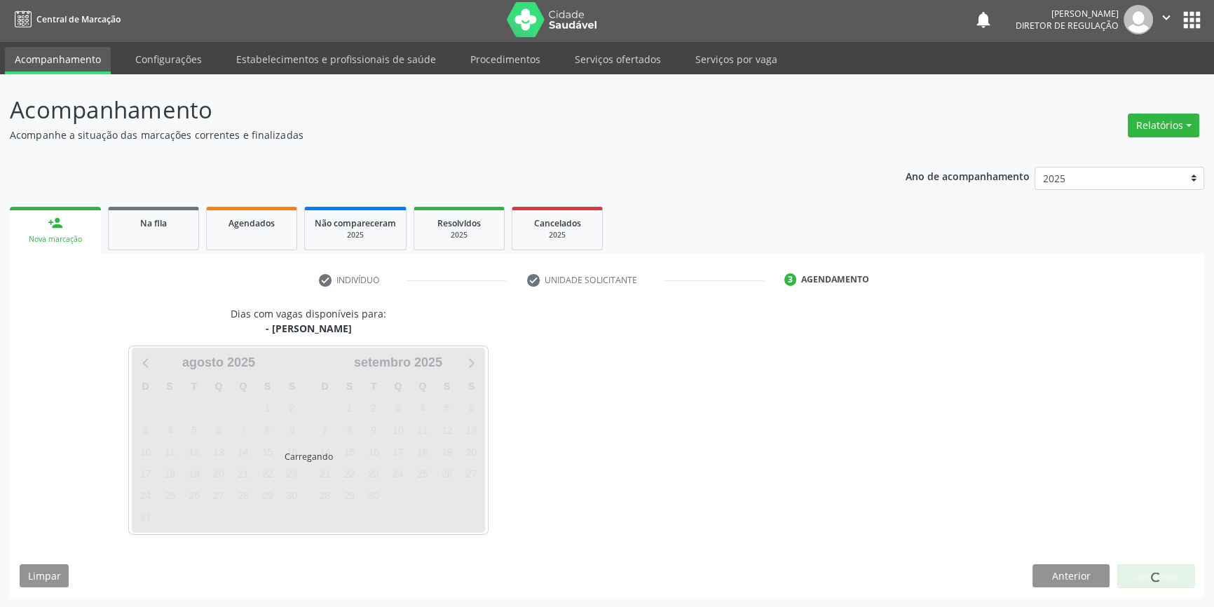
scroll to position [1, 0]
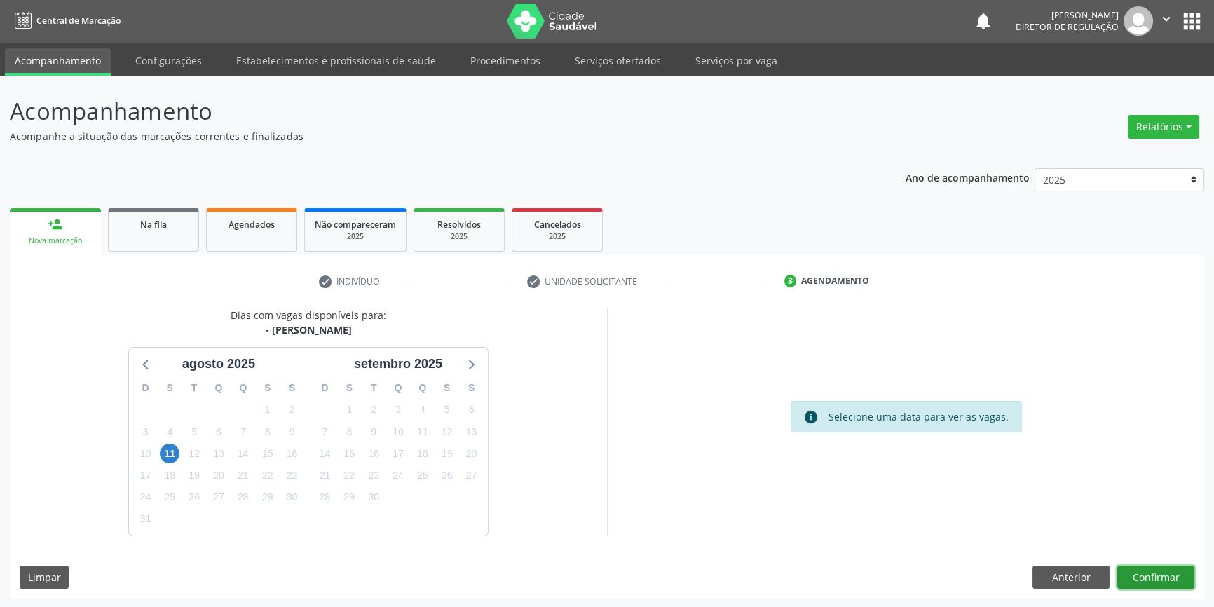
click at [1168, 579] on button "Confirmar" at bounding box center [1155, 578] width 77 height 24
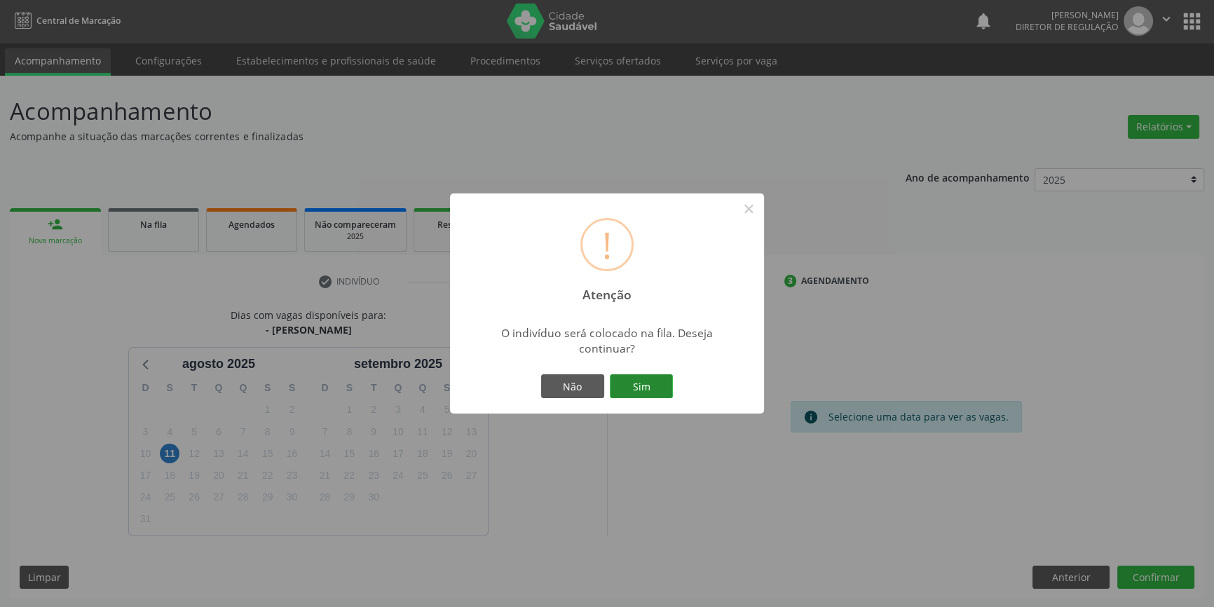
click at [649, 389] on button "Sim" at bounding box center [641, 386] width 63 height 24
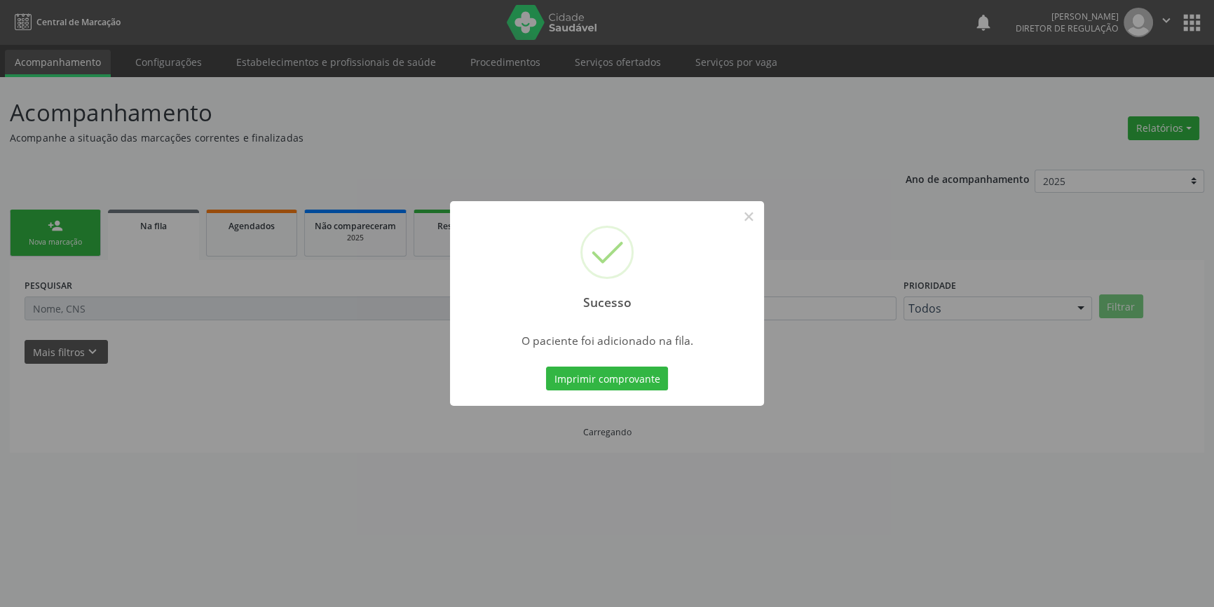
scroll to position [0, 0]
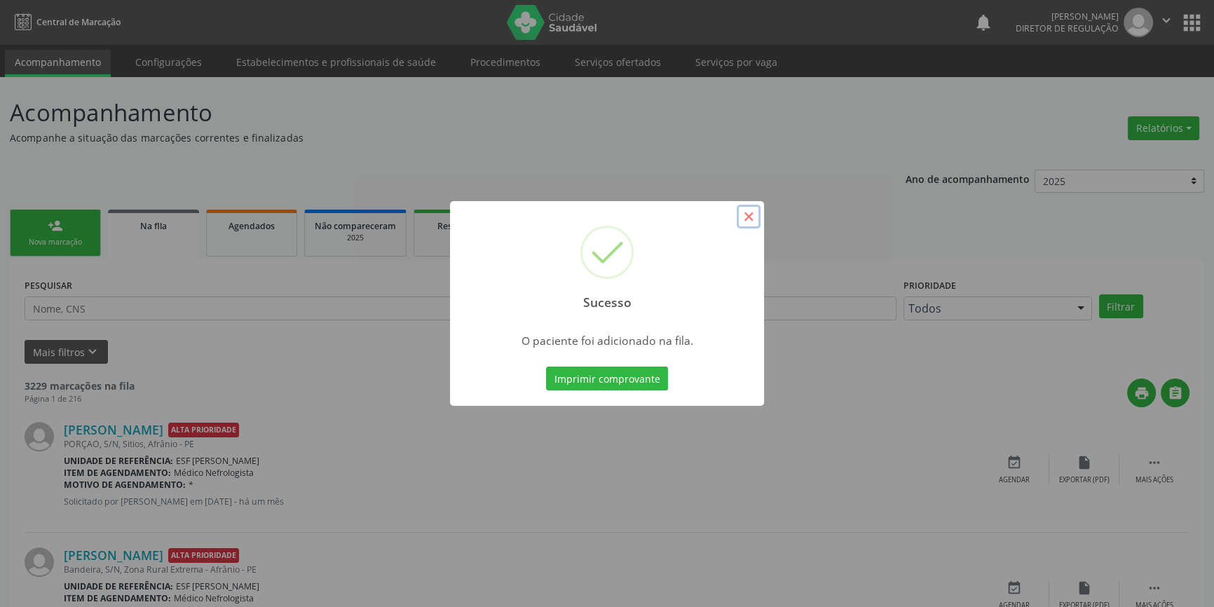
click at [739, 224] on button "×" at bounding box center [749, 217] width 24 height 24
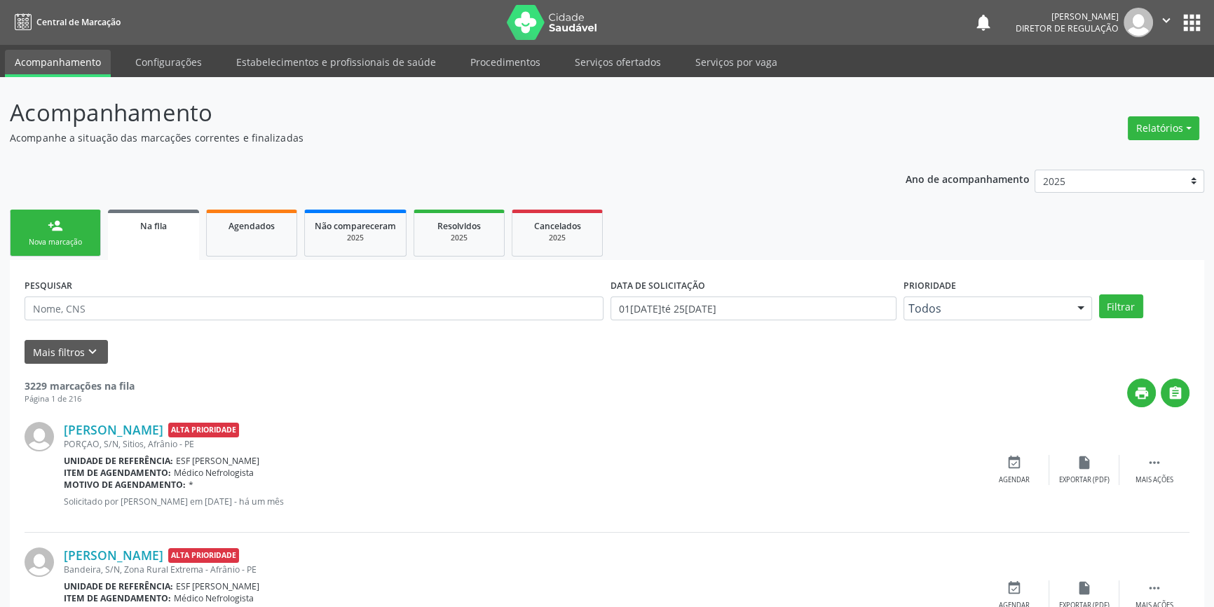
click at [69, 209] on ul "person_add Nova marcação Na fila Agendados Não compareceram 2025 Resolvidos 202…" at bounding box center [607, 233] width 1194 height 54
click at [60, 231] on div "person_add" at bounding box center [55, 225] width 15 height 15
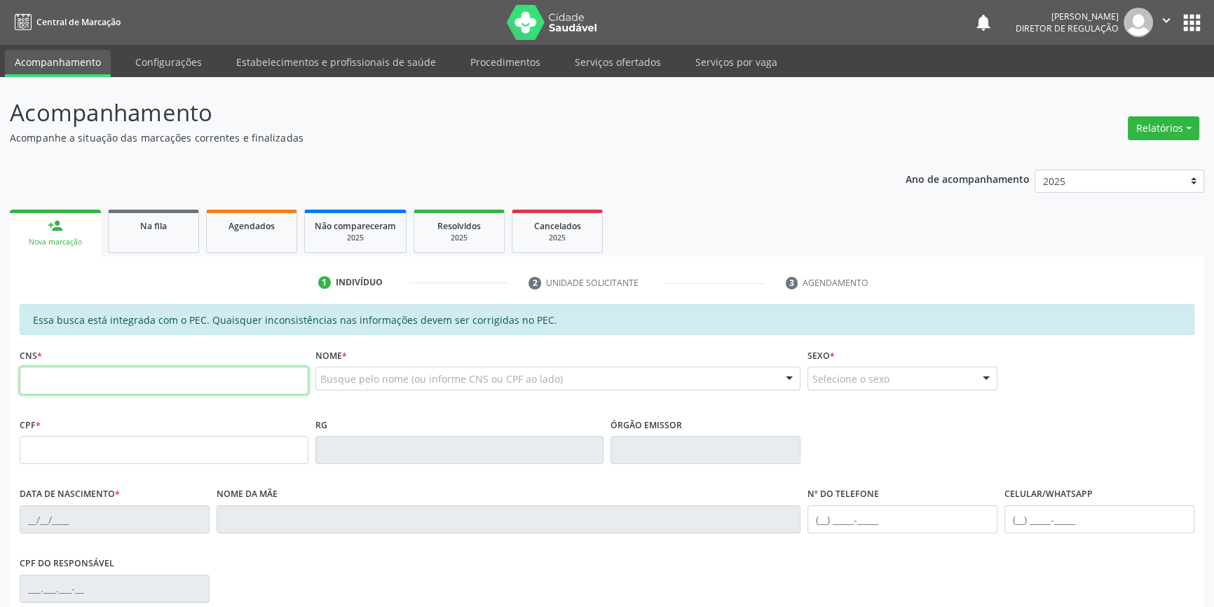
click at [60, 374] on input "text" at bounding box center [164, 381] width 289 height 28
type input "701 0008 0631 7895"
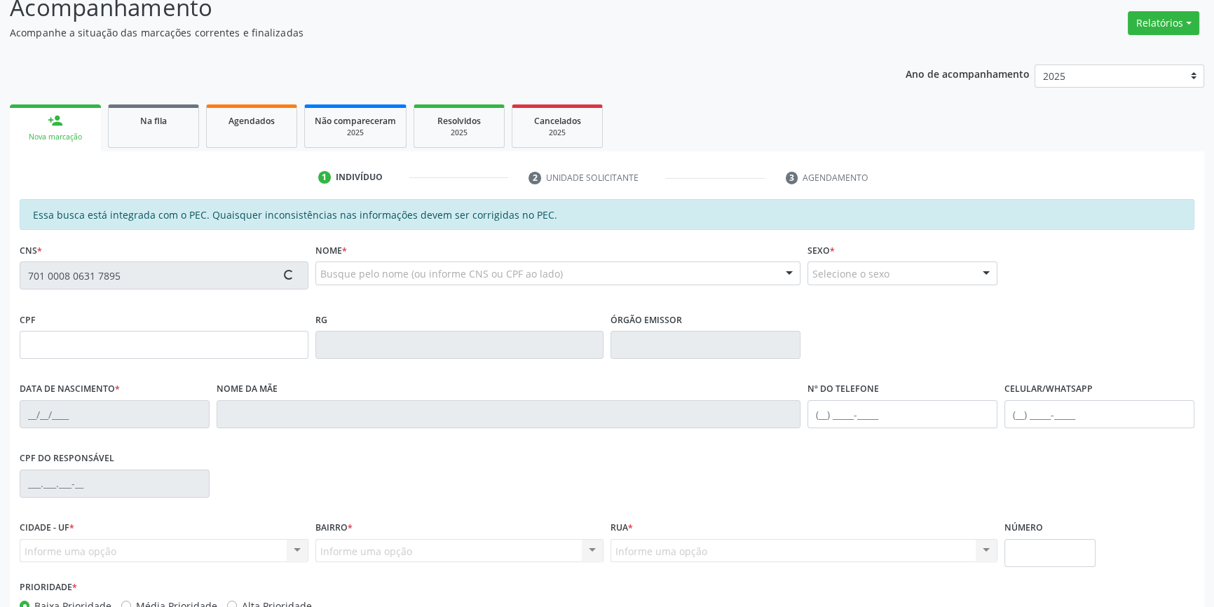
scroll to position [192, 0]
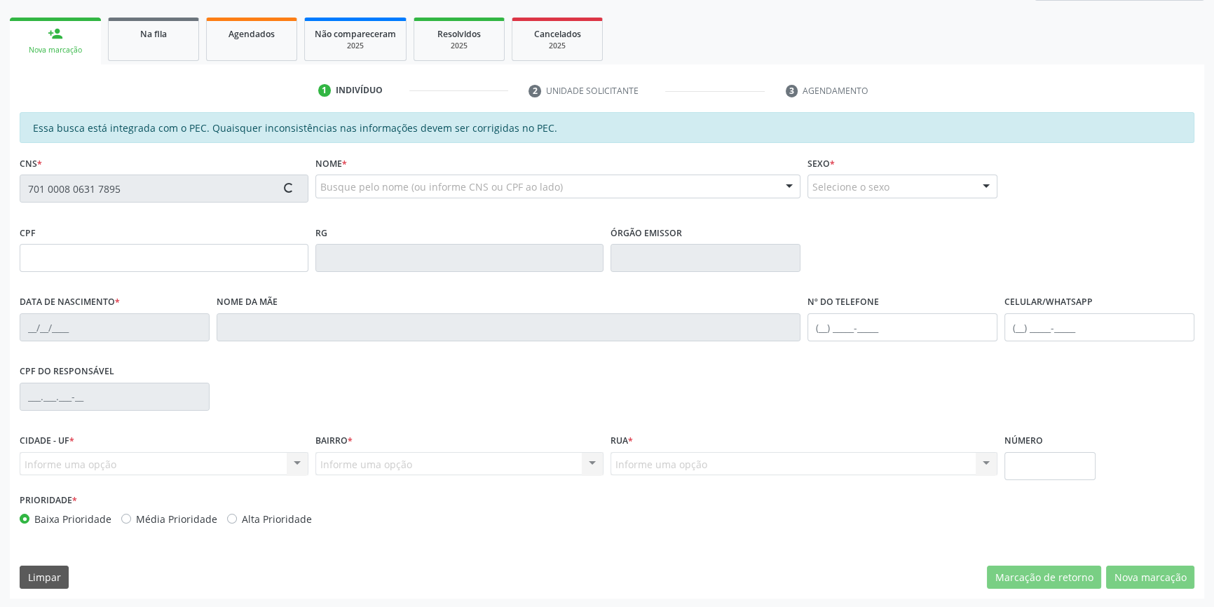
type input "045.189.954-73"
type input "04/05/1983"
type input "Isabel Rodrigues Barbosa"
type input "(87) 98833-5403"
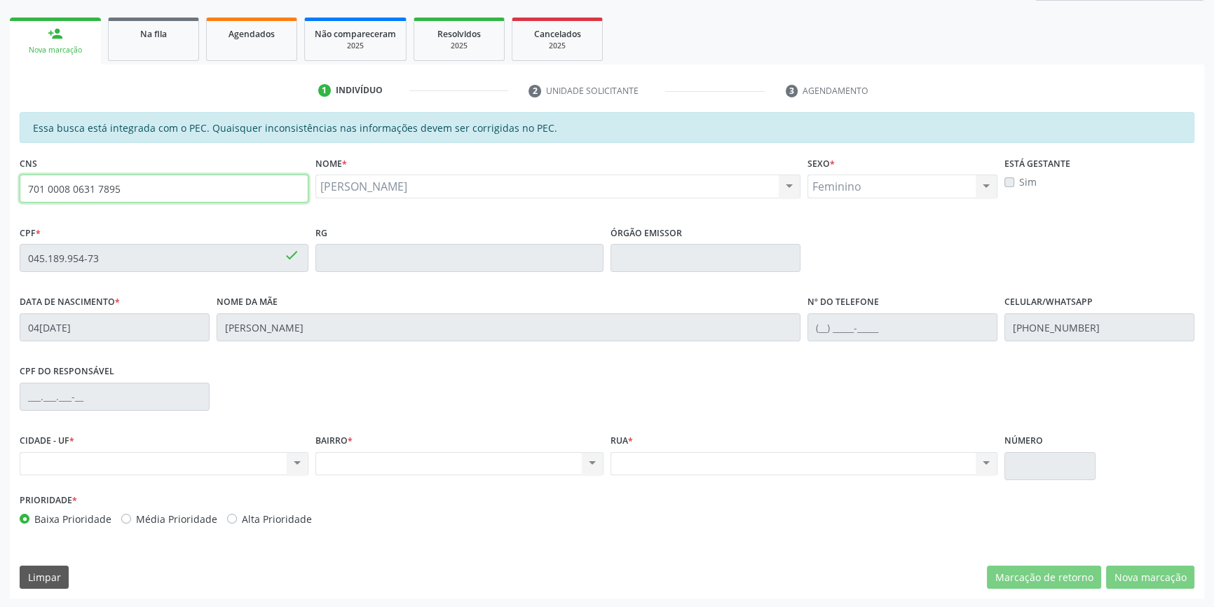
drag, startPoint x: 153, startPoint y: 189, endPoint x: 0, endPoint y: 182, distance: 153.0
click at [0, 182] on div "Acompanhamento Acompanhe a situação das marcações correntes e finalizadas Relat…" at bounding box center [607, 246] width 1214 height 723
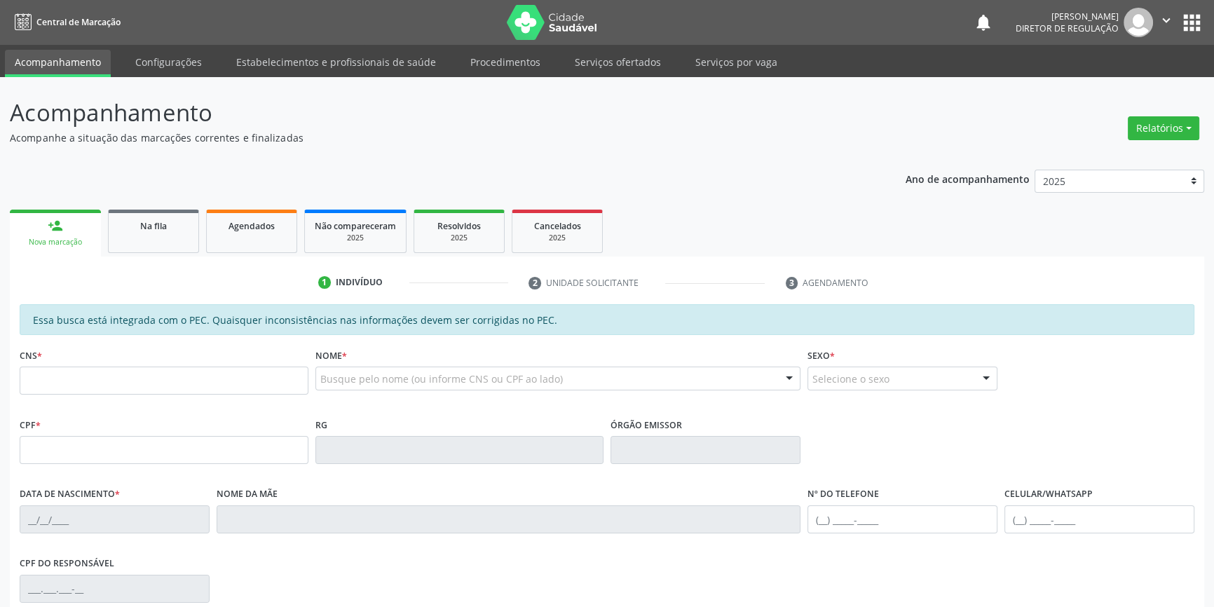
click at [226, 381] on input "text" at bounding box center [164, 381] width 289 height 28
type input "700 7089 7653 6272"
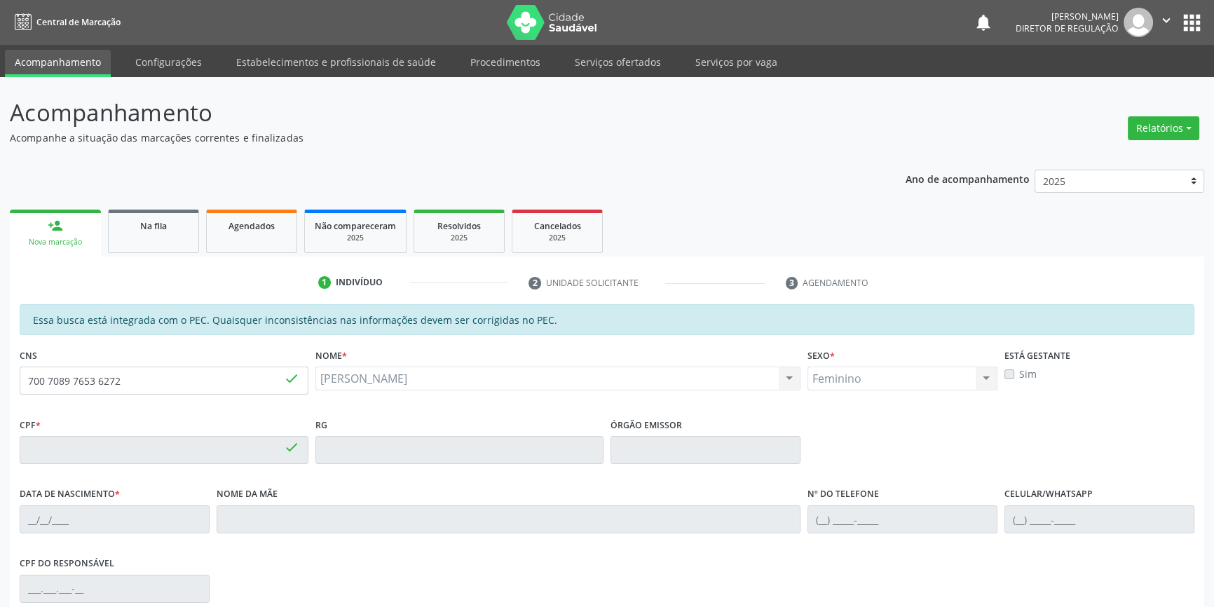
type input "047.256.834-50"
type input "31[DATE]"
type input "Porfia [PERSON_NAME]"
type input "[PHONE_NUMBER]"
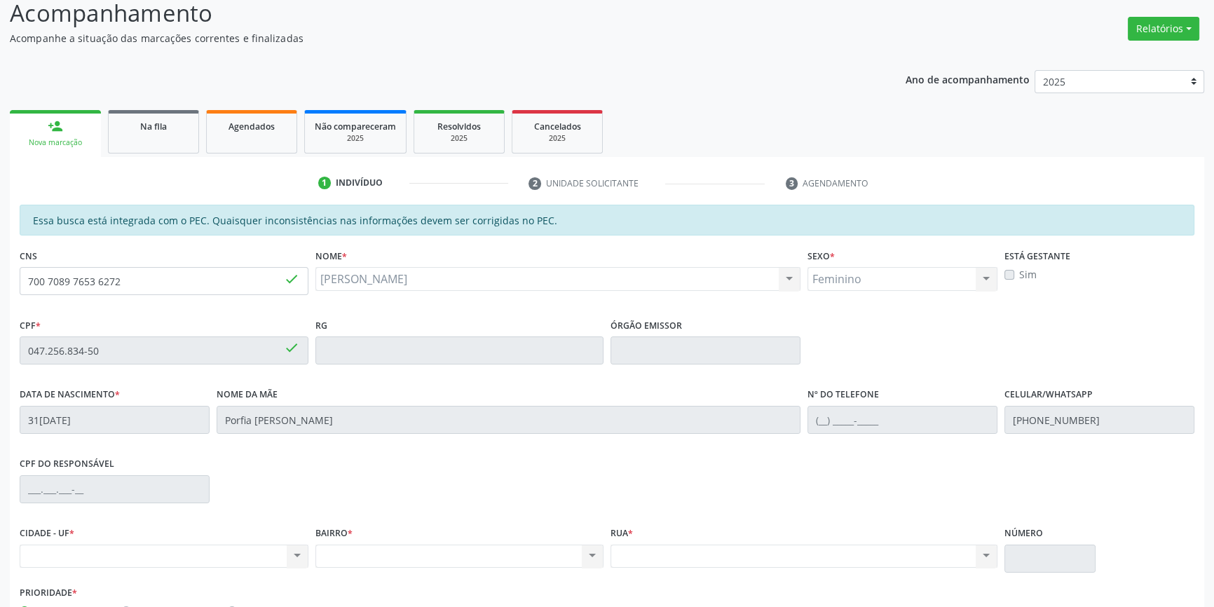
scroll to position [192, 0]
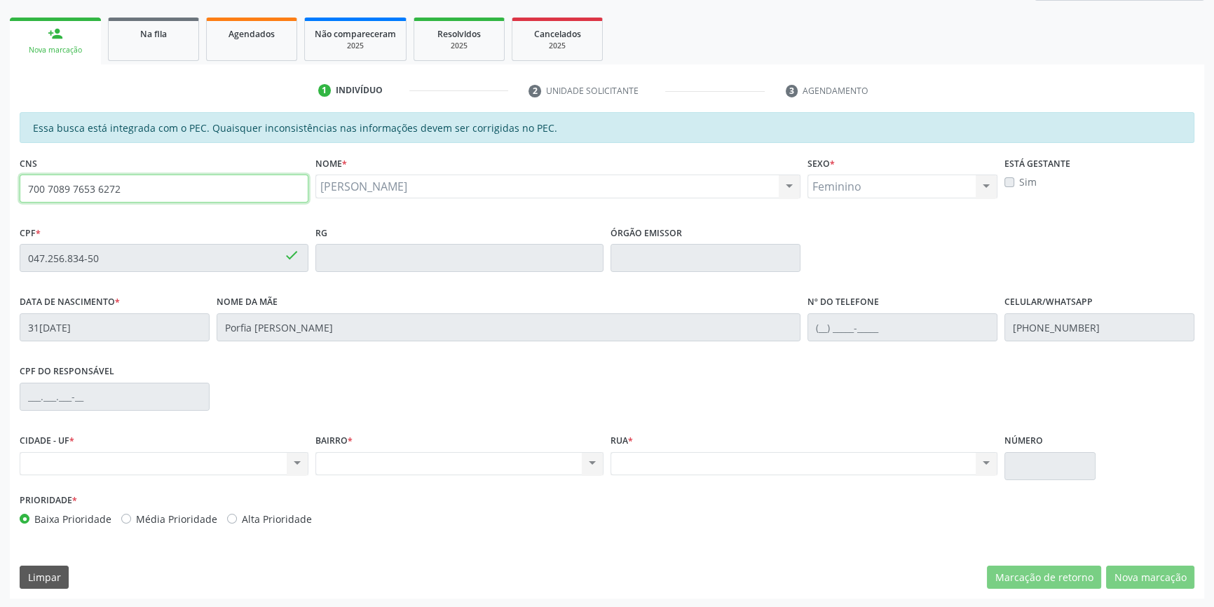
drag, startPoint x: 158, startPoint y: 187, endPoint x: 0, endPoint y: 189, distance: 157.7
click at [0, 189] on div "Acompanhamento Acompanhe a situação das marcações correntes e finalizadas Relat…" at bounding box center [607, 246] width 1214 height 723
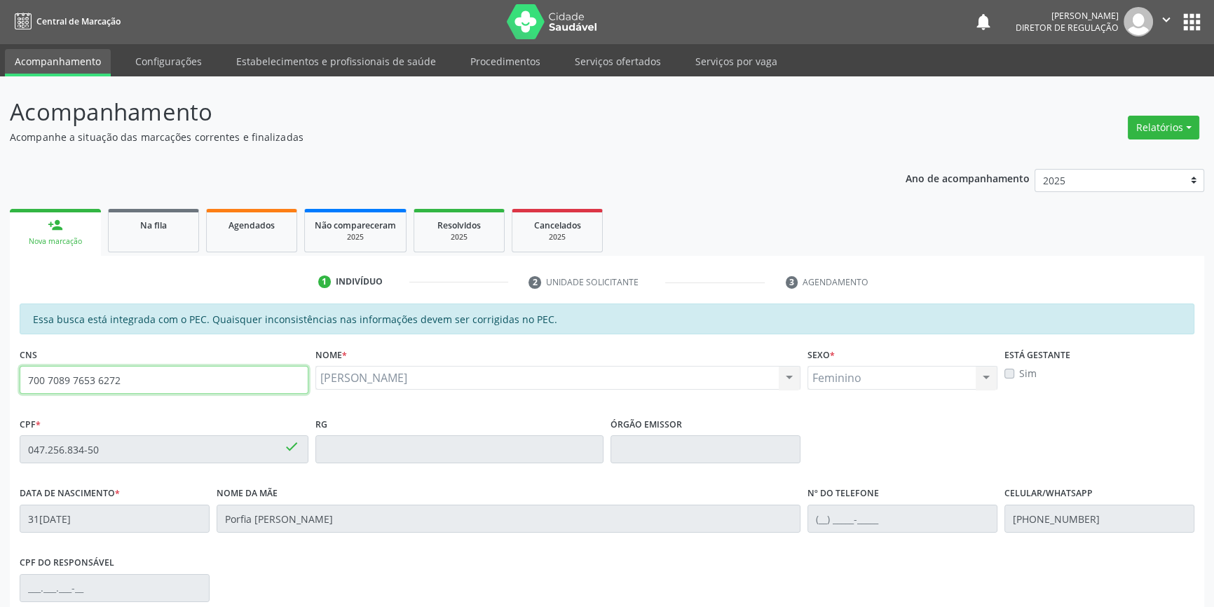
scroll to position [0, 0]
click at [587, 70] on link "Serviços ofertados" at bounding box center [618, 62] width 106 height 25
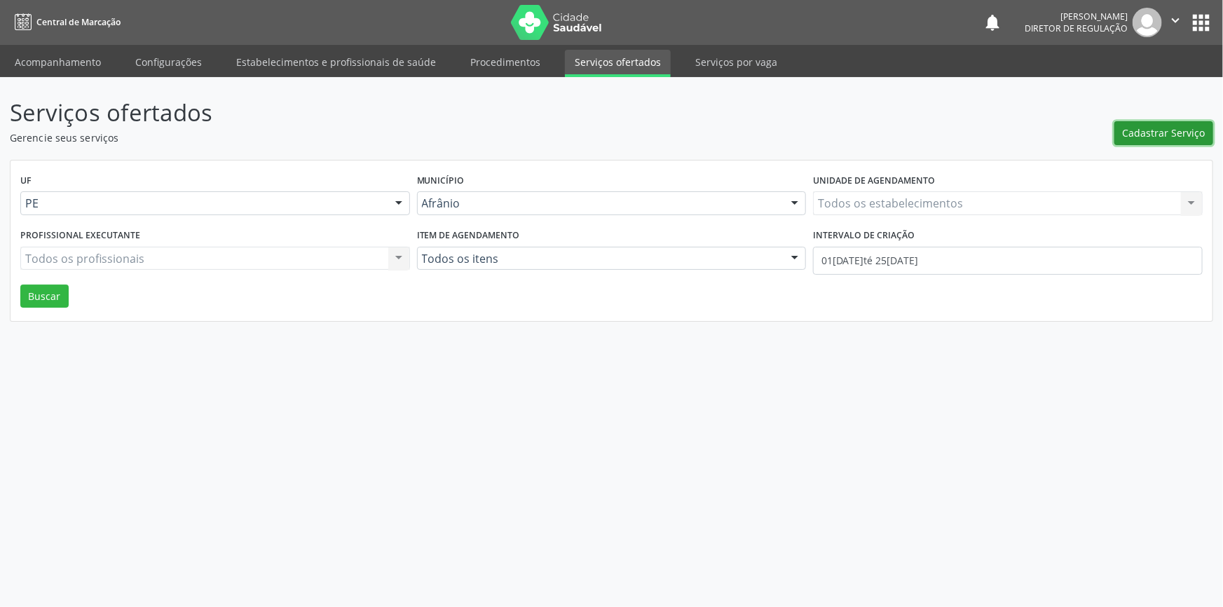
click at [1154, 132] on span "Cadastrar Serviço" at bounding box center [1164, 132] width 83 height 15
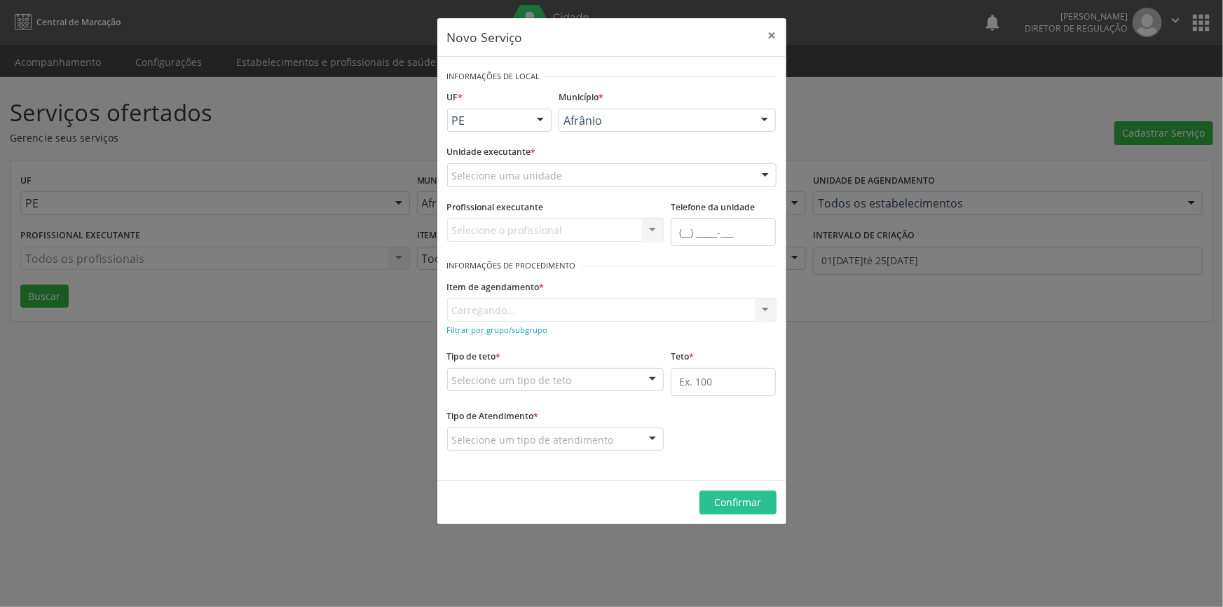
click at [599, 172] on div "Selecione uma unidade" at bounding box center [611, 175] width 329 height 24
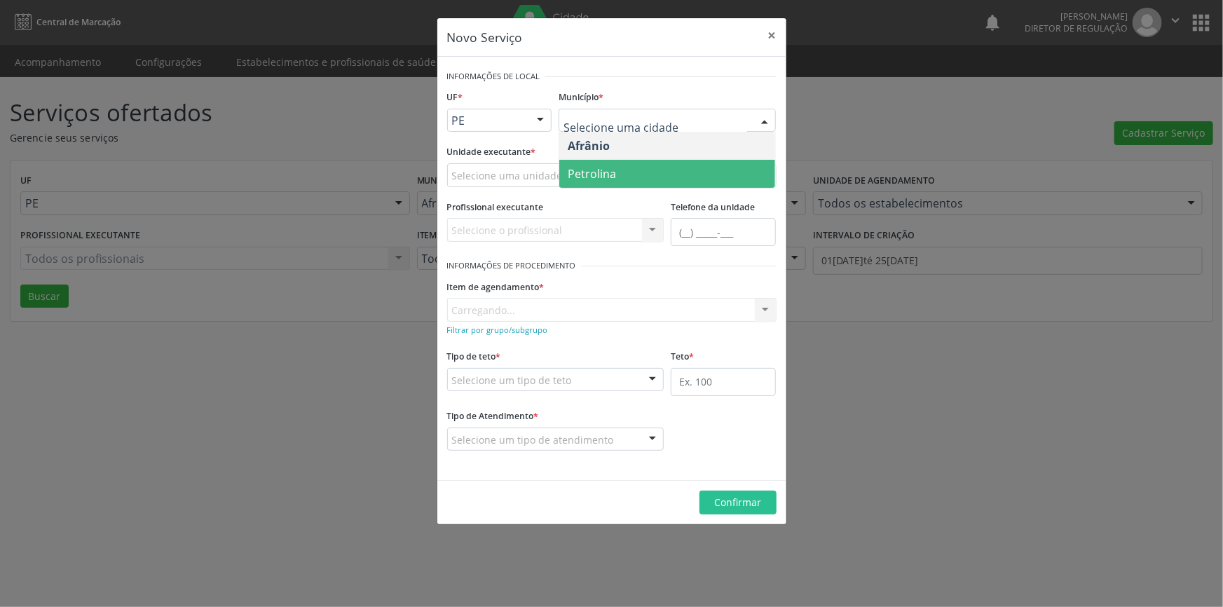
click at [637, 166] on span "Petrolina" at bounding box center [667, 174] width 216 height 28
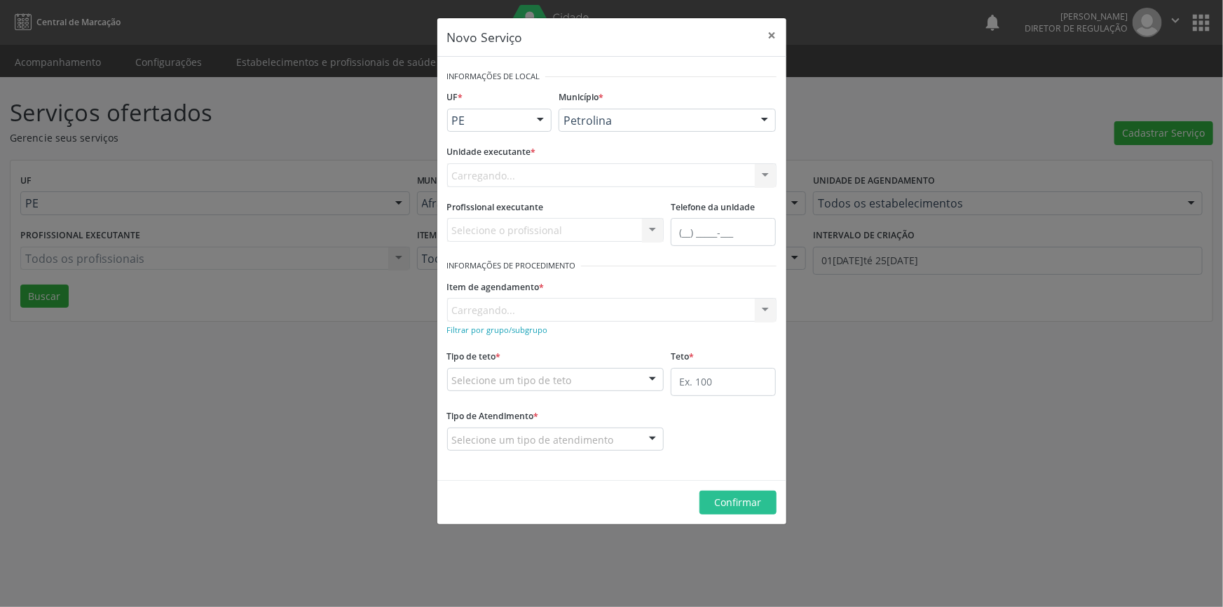
click at [576, 174] on div "Carregando... Academia da Saude de Afranio Academia da Saude do Bairro Roberto …" at bounding box center [611, 175] width 329 height 24
click at [576, 174] on div "Selecione uma unidade" at bounding box center [611, 175] width 329 height 24
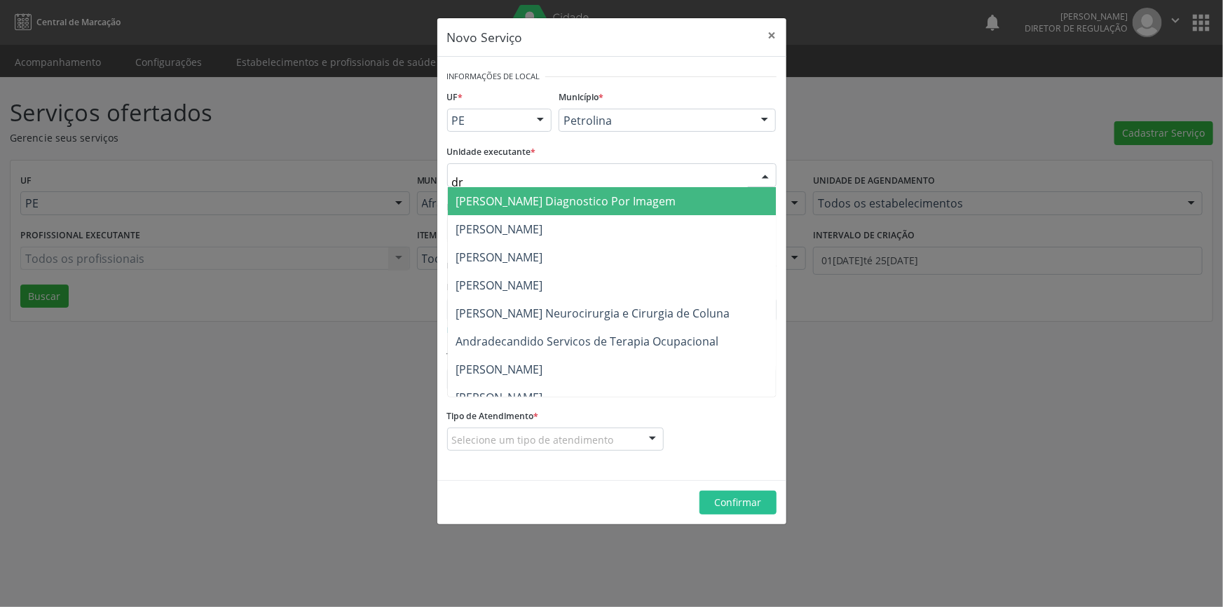
type input "dr d"
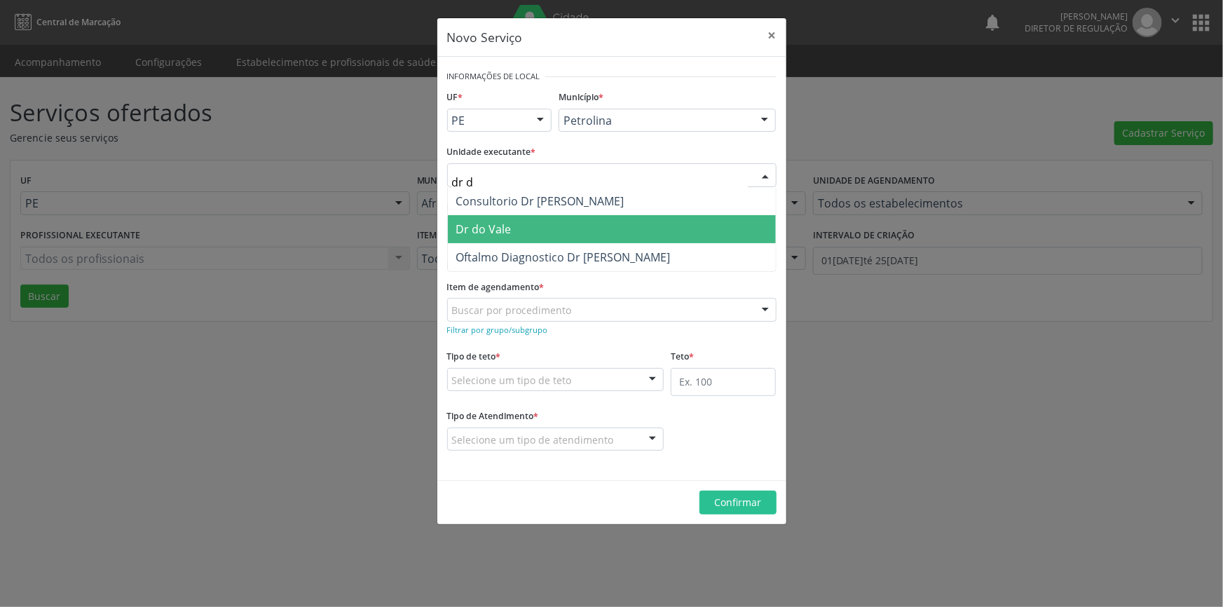
click at [540, 215] on span "Dr do Vale" at bounding box center [612, 229] width 328 height 28
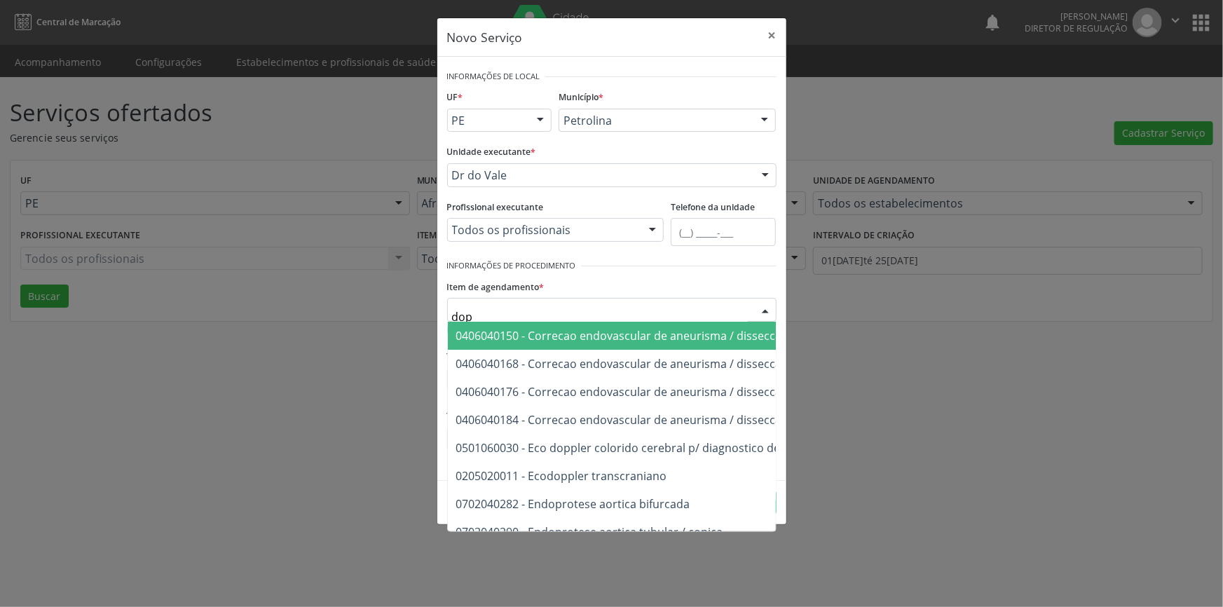
type input "dopp"
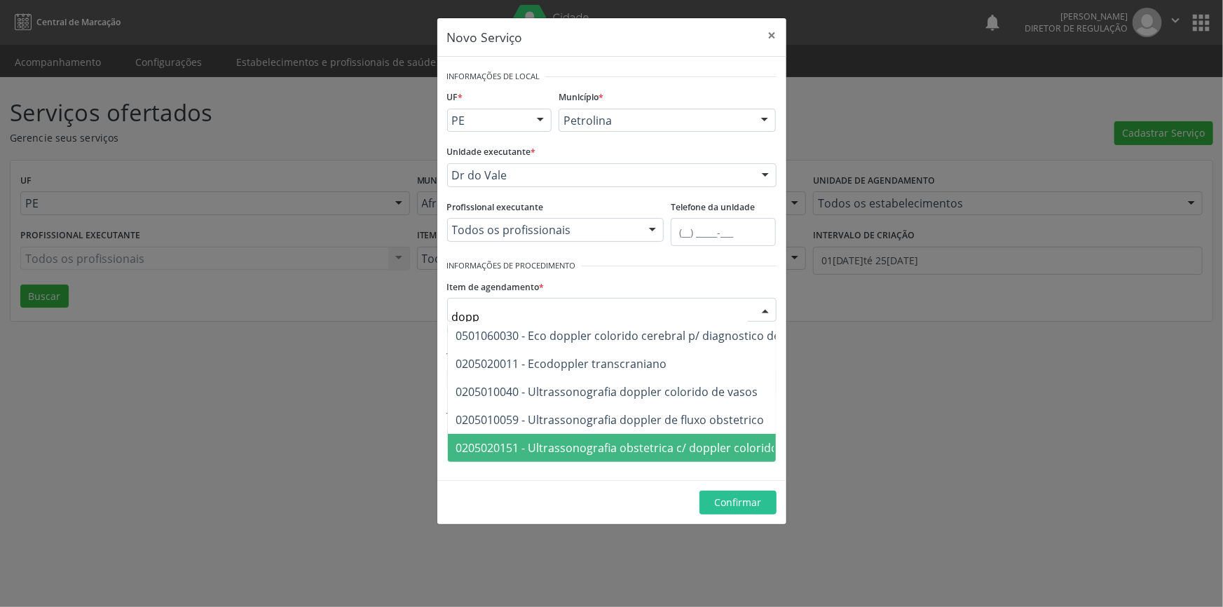
click at [693, 440] on span "0205020151 - Ultrassonografia obstetrica c/ doppler colorido e pulsado" at bounding box center [644, 447] width 377 height 15
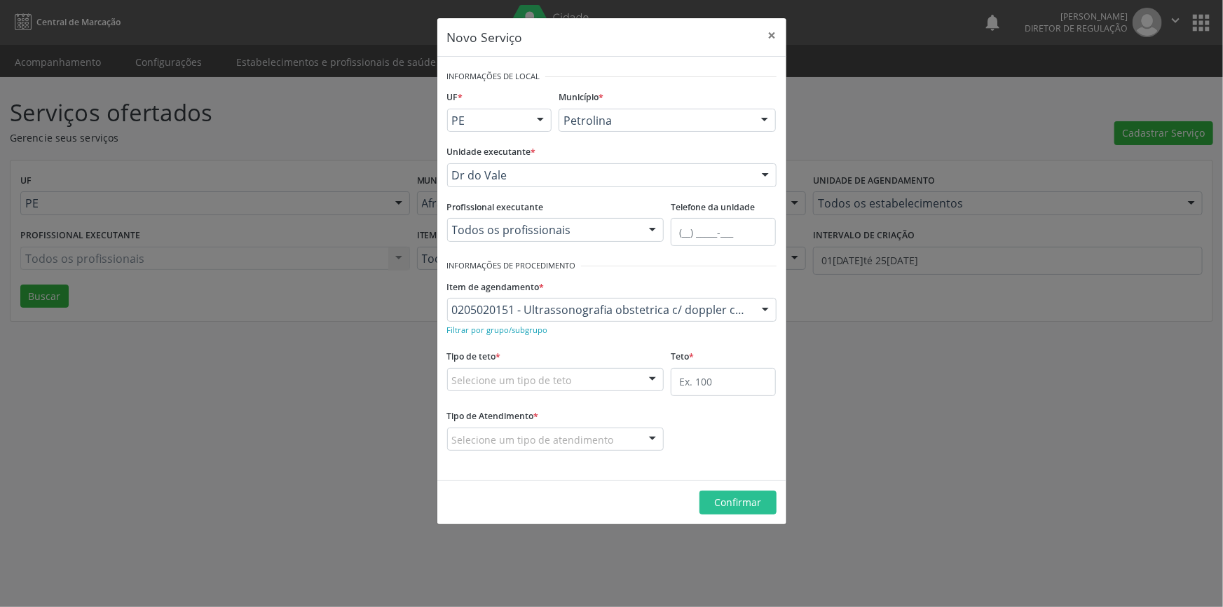
click at [587, 384] on div "Selecione um tipo de teto" at bounding box center [555, 380] width 217 height 24
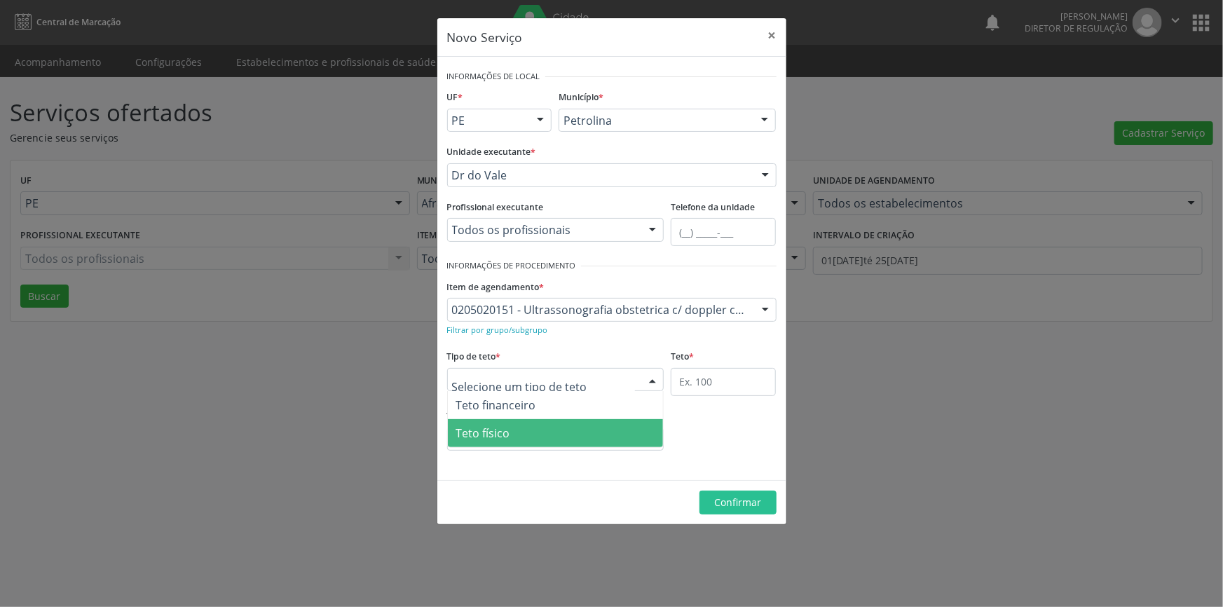
click at [535, 440] on span "Teto físico" at bounding box center [556, 433] width 216 height 28
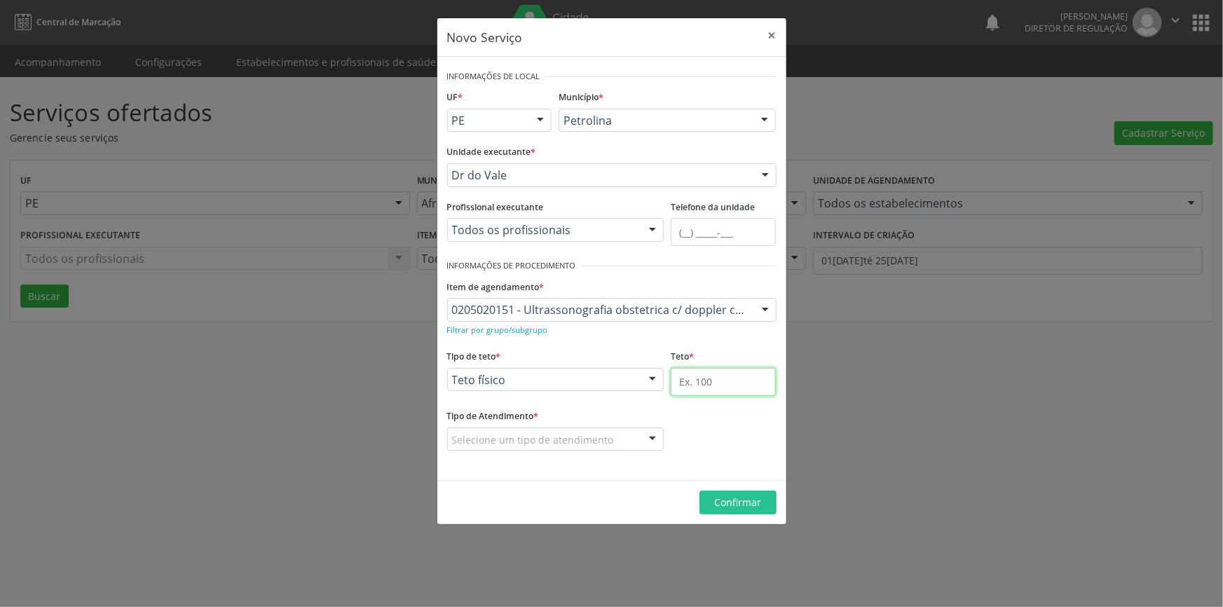
click at [693, 383] on input "text" at bounding box center [723, 382] width 105 height 28
type input "1"
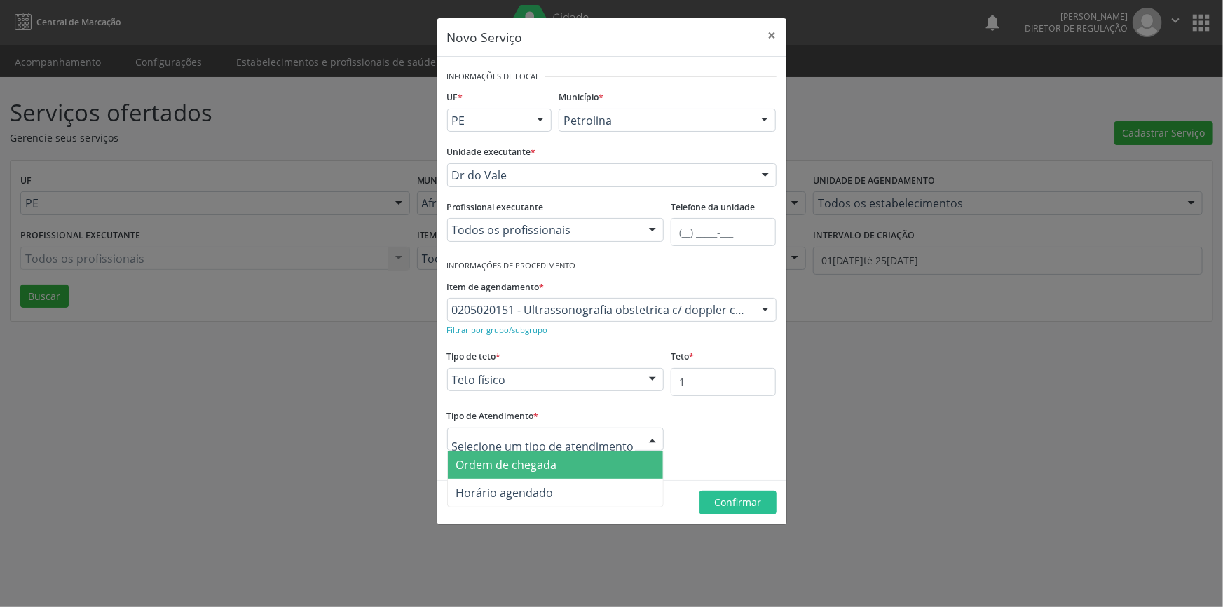
click at [555, 465] on span "Ordem de chegada" at bounding box center [506, 464] width 101 height 15
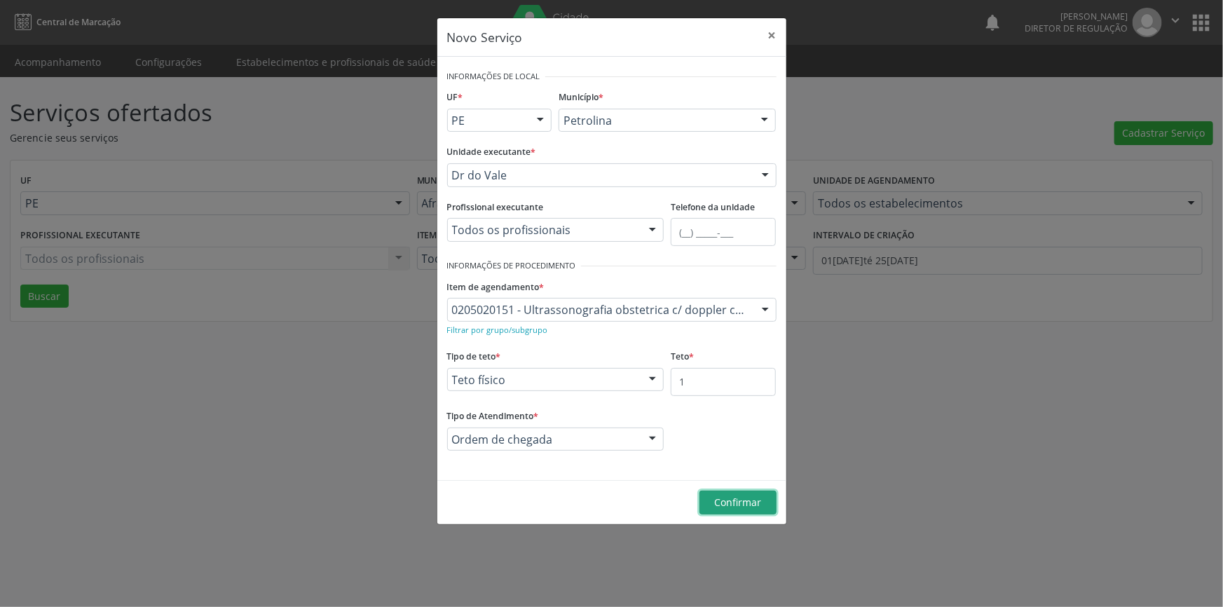
click at [734, 501] on span "Confirmar" at bounding box center [737, 502] width 47 height 13
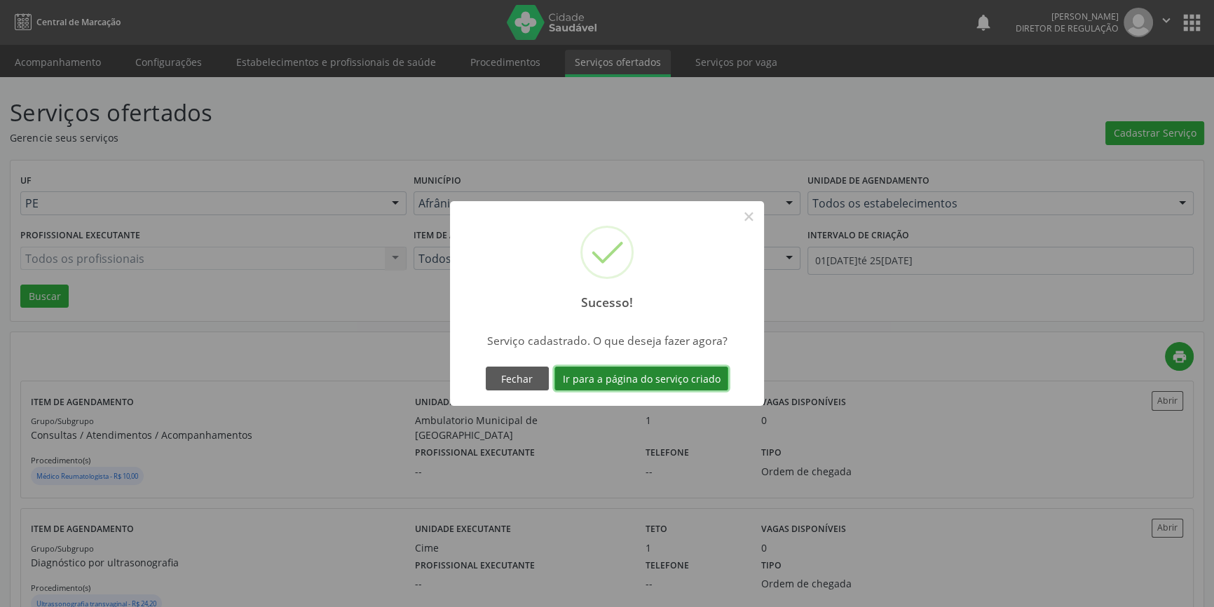
click at [709, 369] on button "Ir para a página do serviço criado" at bounding box center [641, 379] width 174 height 24
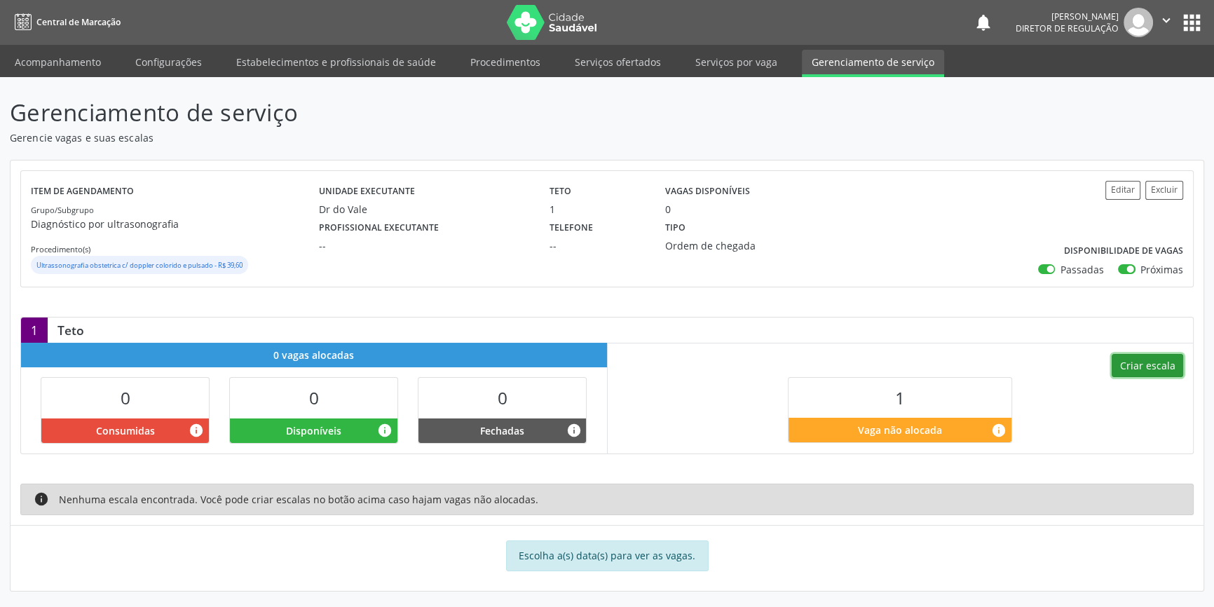
click at [1162, 359] on button "Criar escala" at bounding box center [1147, 366] width 71 height 24
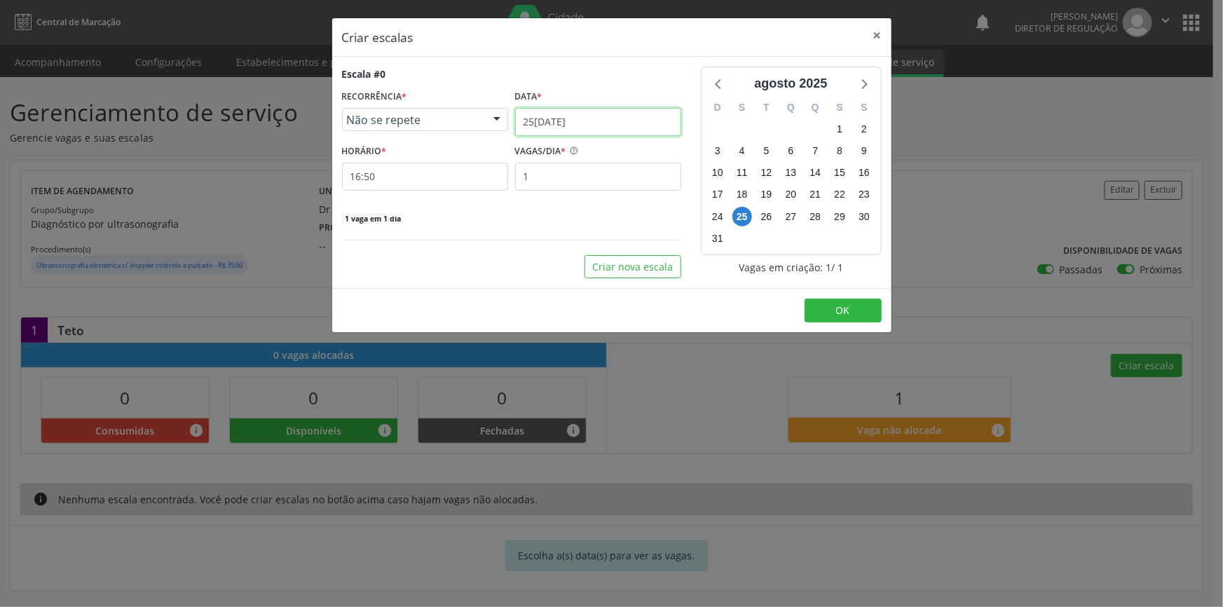
click at [575, 125] on input "2[DATE]" at bounding box center [598, 122] width 166 height 28
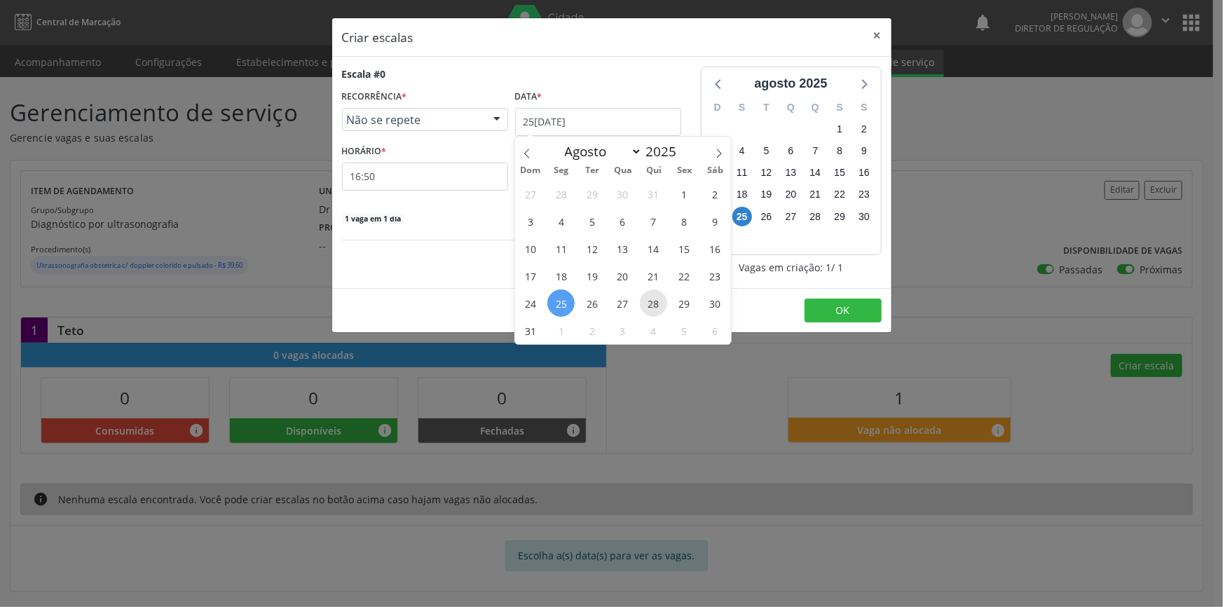
click at [651, 301] on span "28" at bounding box center [653, 302] width 27 height 27
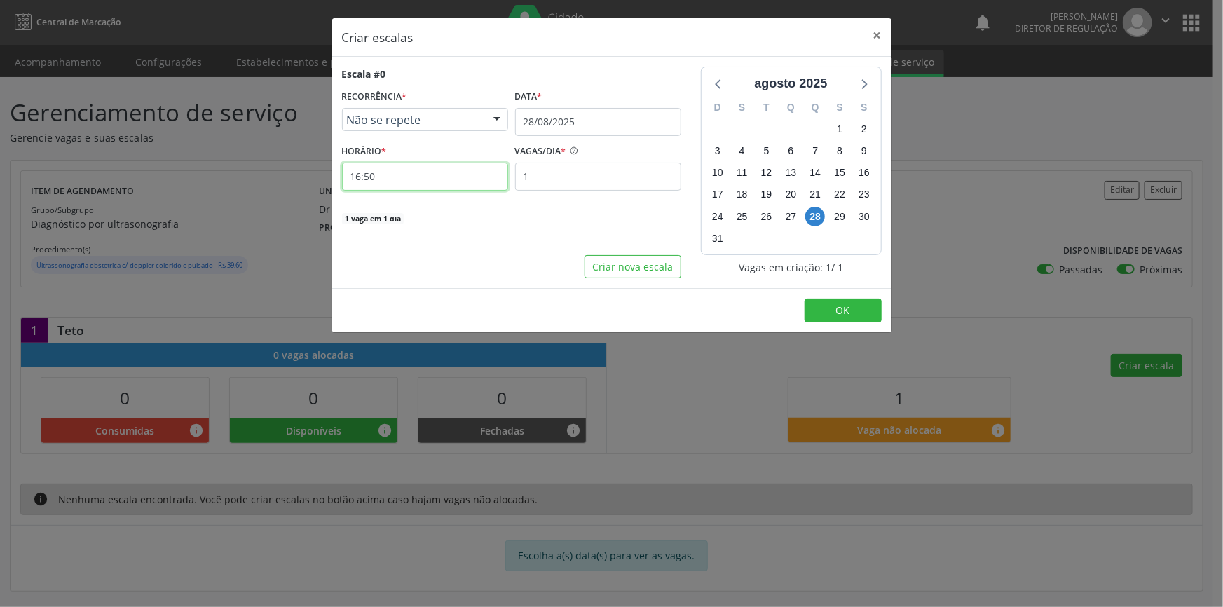
click at [439, 171] on input "16:50" at bounding box center [425, 177] width 166 height 28
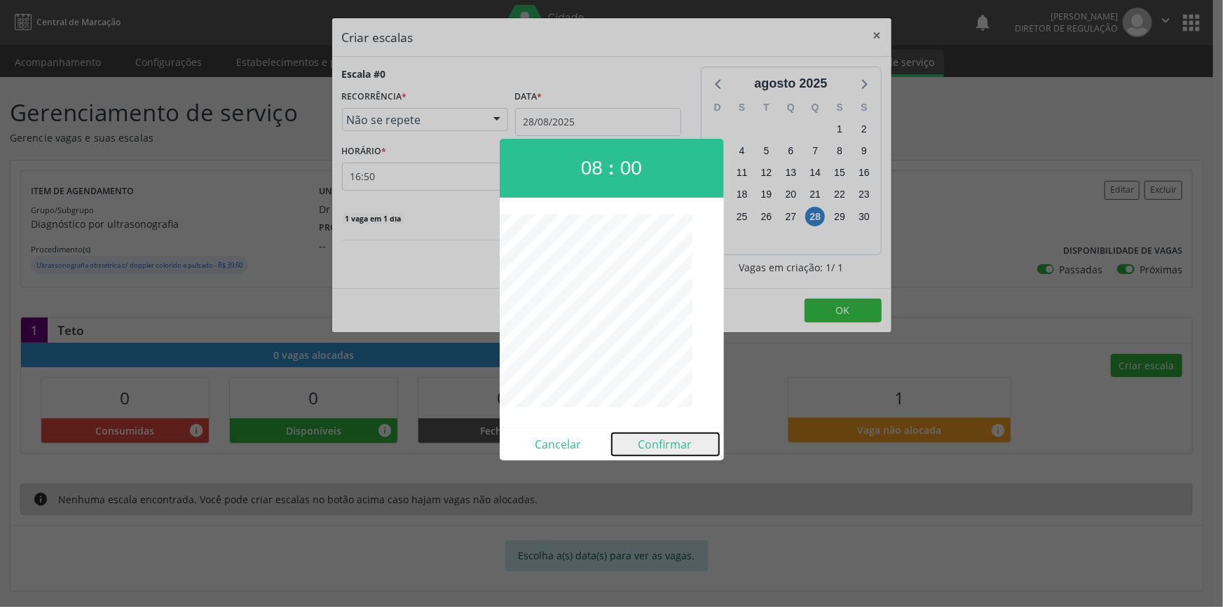
click at [662, 442] on button "Confirmar" at bounding box center [665, 444] width 107 height 22
type input "08:00"
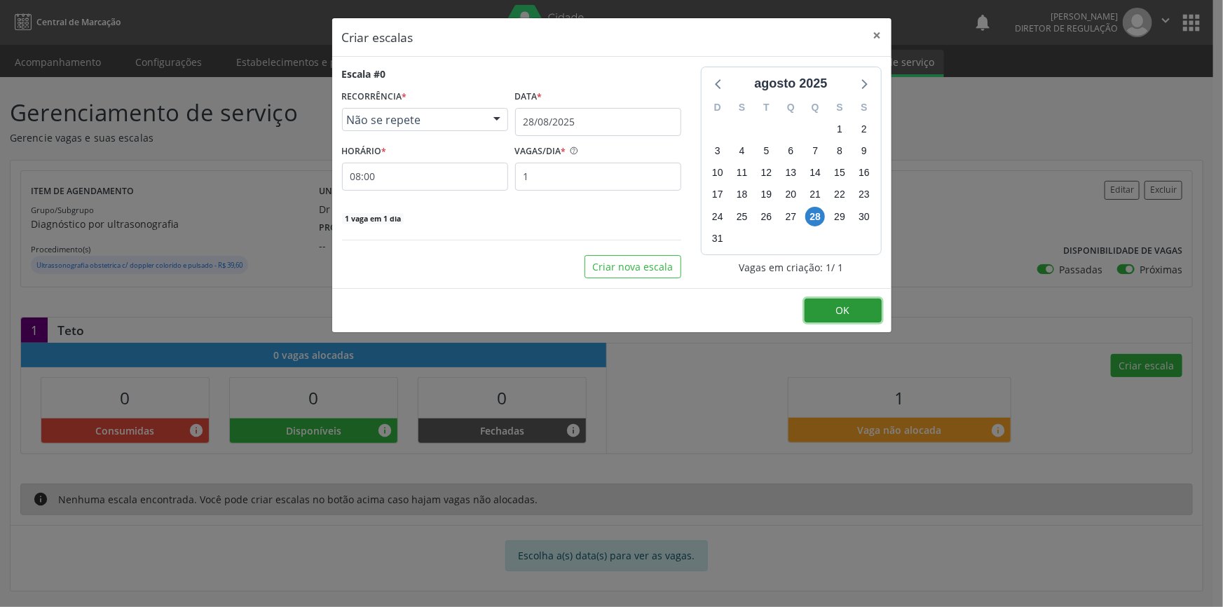
click at [835, 316] on button "OK" at bounding box center [843, 311] width 77 height 24
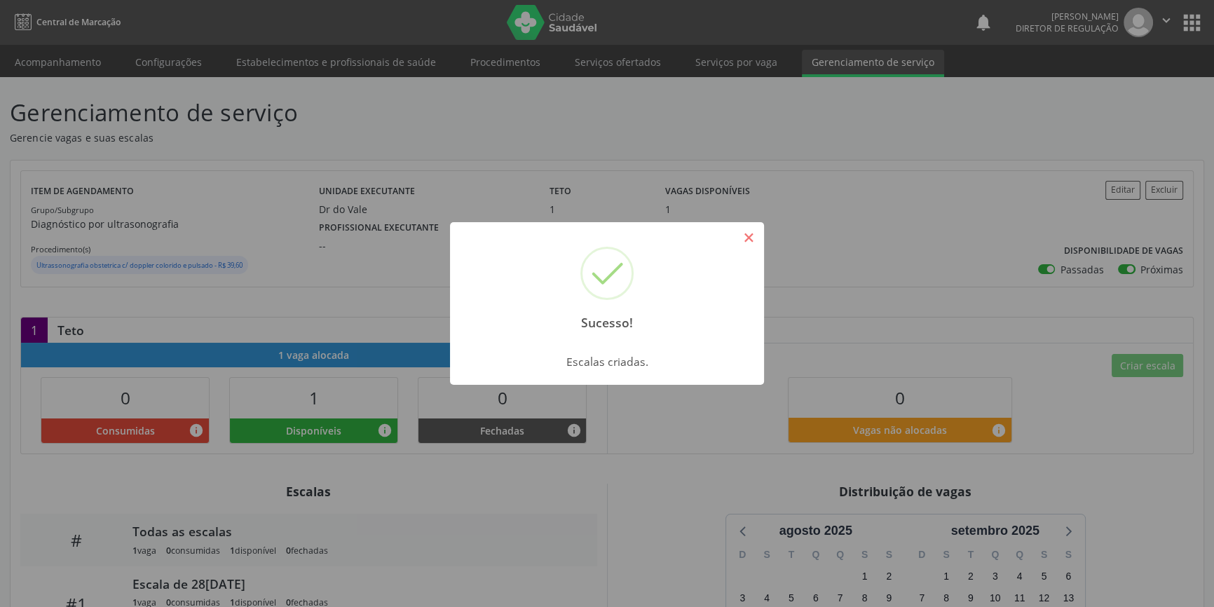
click at [751, 233] on button "×" at bounding box center [749, 238] width 24 height 24
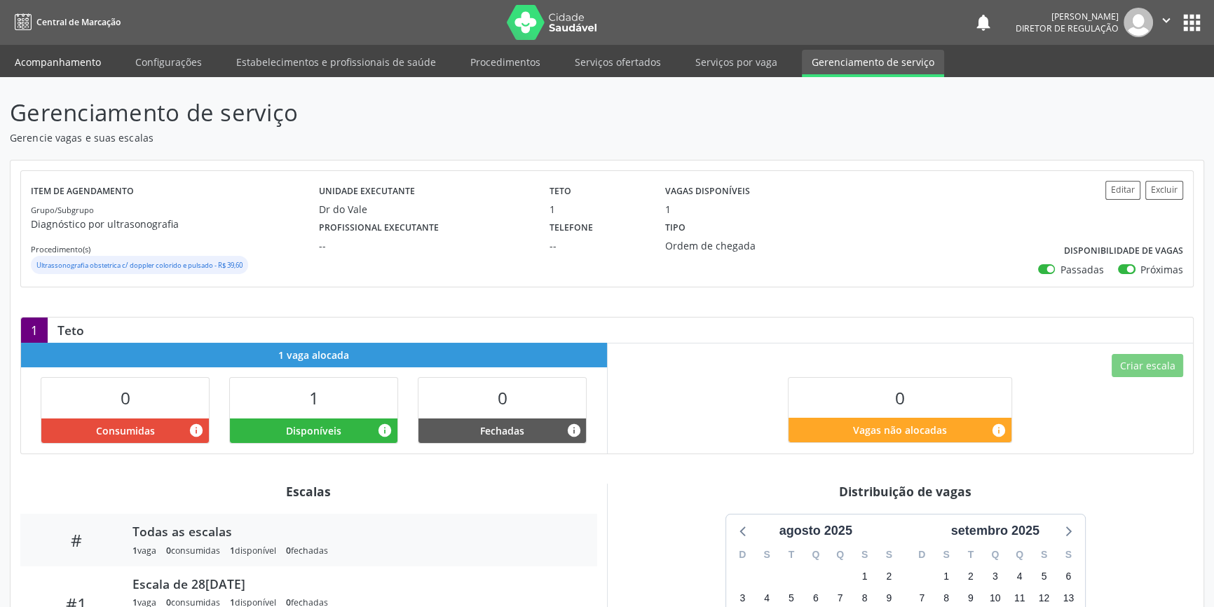
click at [95, 66] on link "Acompanhamento" at bounding box center [58, 62] width 106 height 25
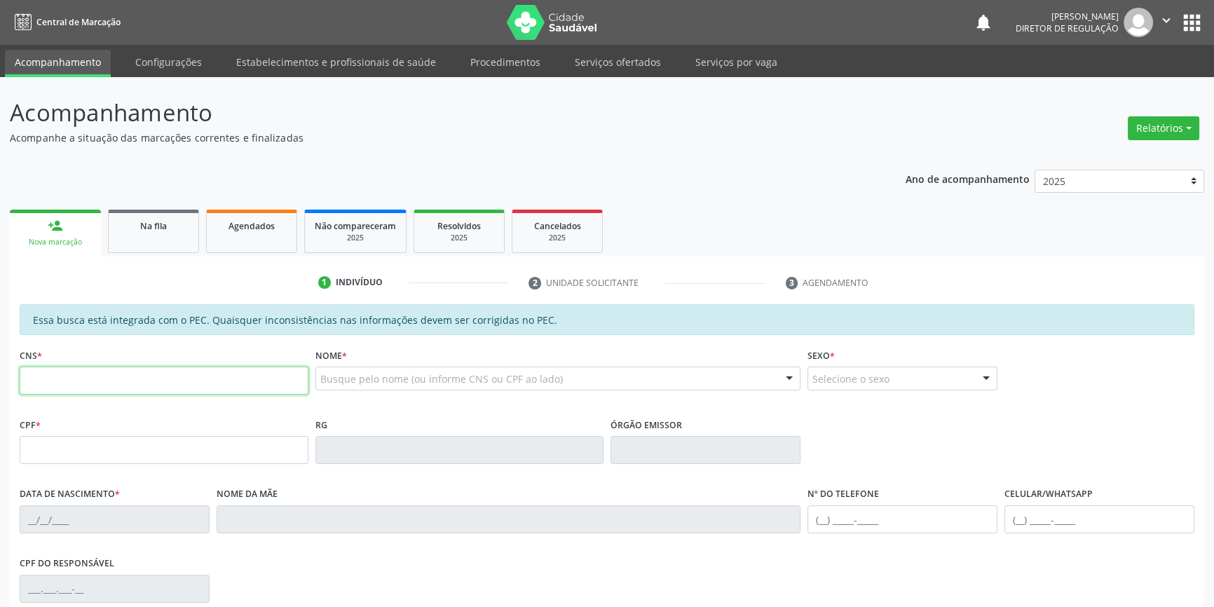
click at [132, 381] on input "text" at bounding box center [164, 381] width 289 height 28
type input "701 0008 0631 7895"
type input "045.189.954-73"
type input "04/05/1983"
type input "Isabel Rodrigues Barbosa"
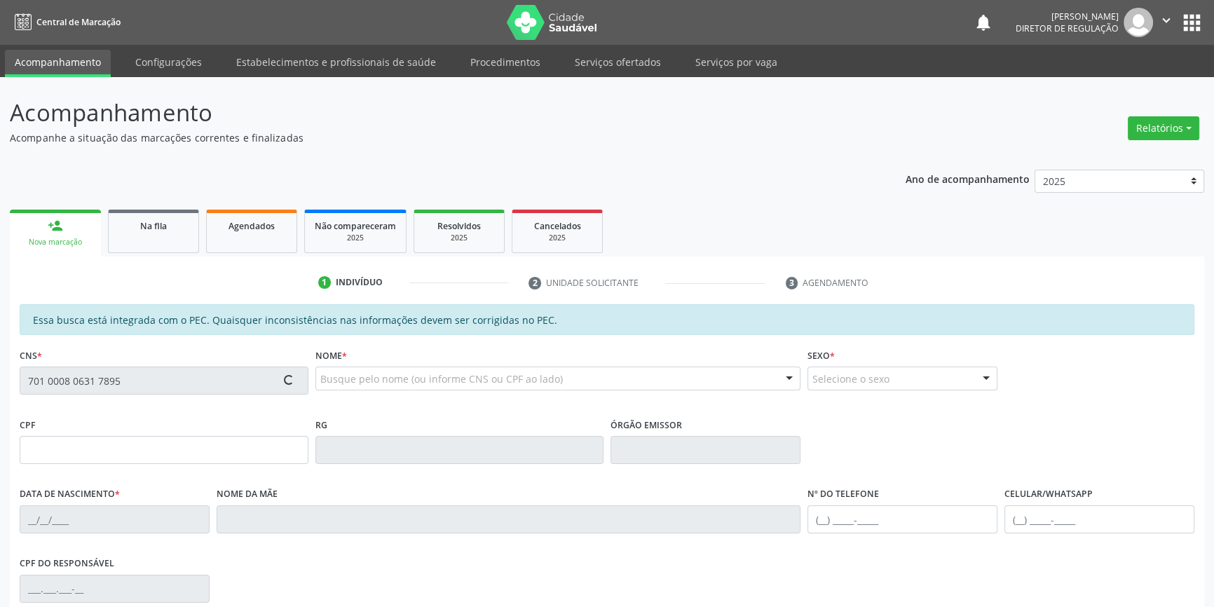
type input "(87) 98833-5403"
type input "S/N"
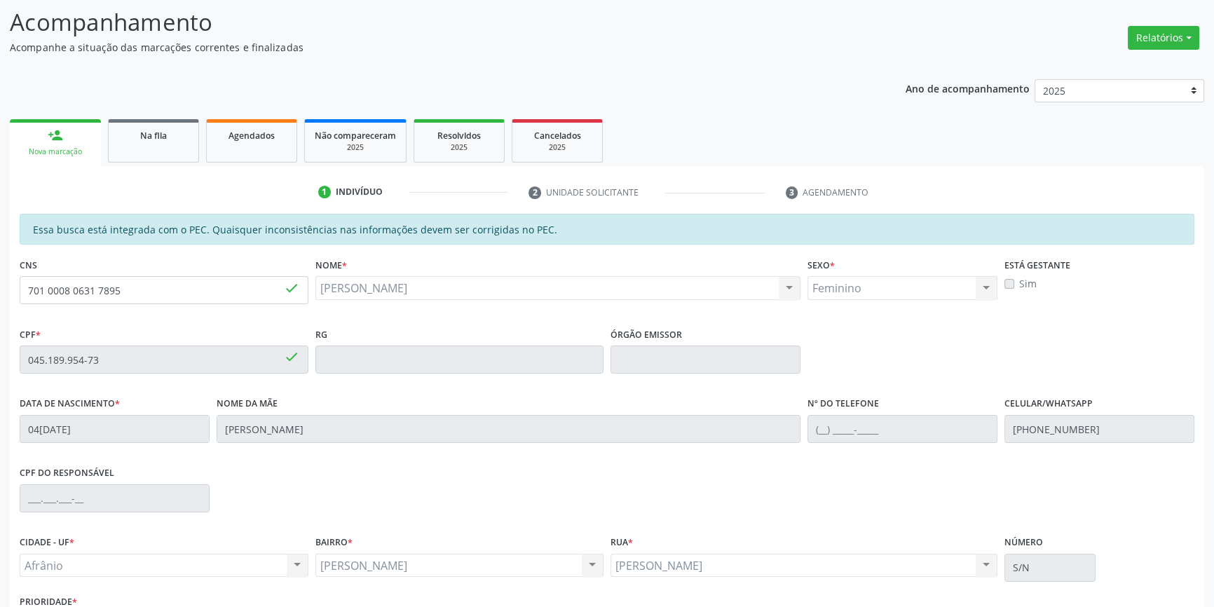
scroll to position [192, 0]
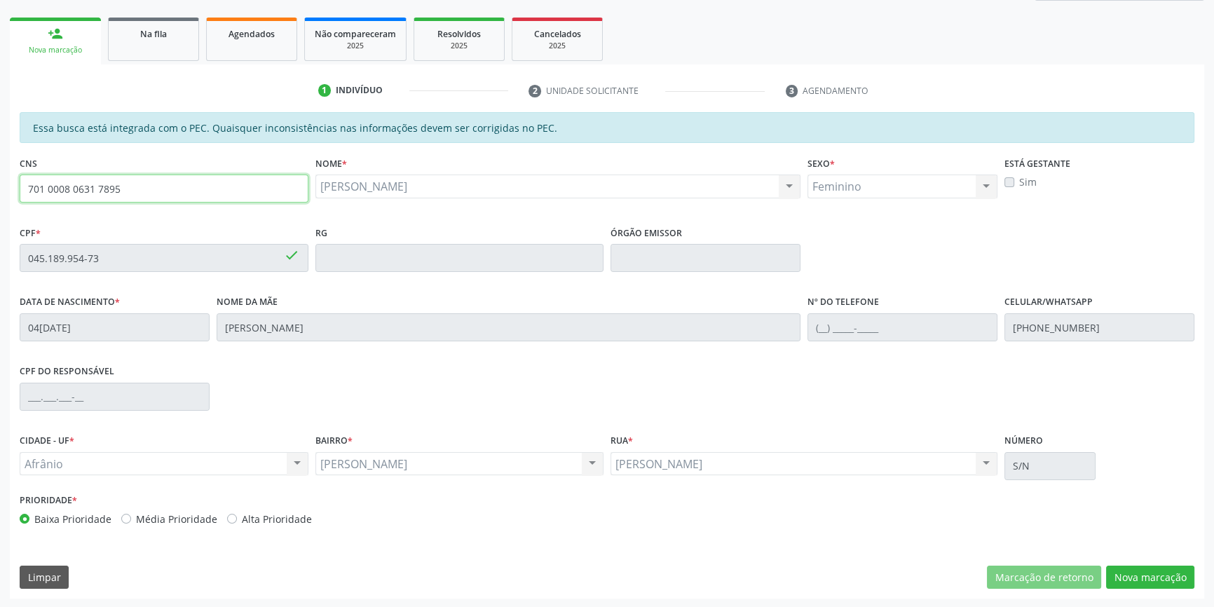
drag, startPoint x: 166, startPoint y: 186, endPoint x: 0, endPoint y: 182, distance: 166.2
click at [0, 182] on div "Acompanhamento Acompanhe a situação das marcações correntes e finalizadas Relat…" at bounding box center [607, 246] width 1214 height 723
click at [1140, 570] on button "Nova marcação" at bounding box center [1150, 578] width 88 height 24
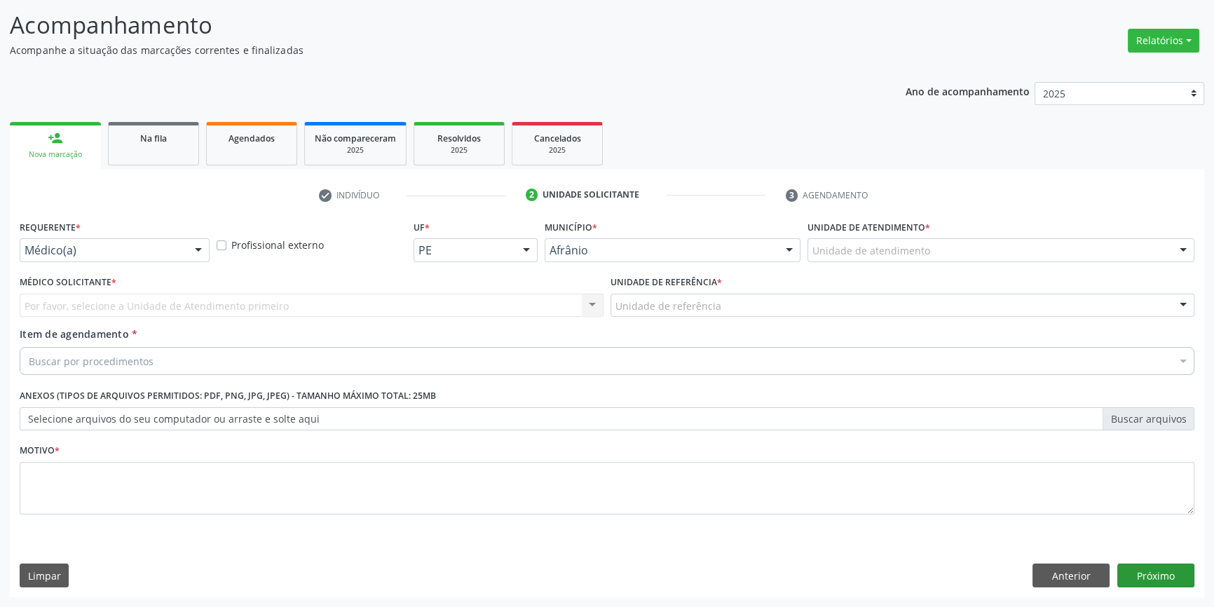
scroll to position [86, 0]
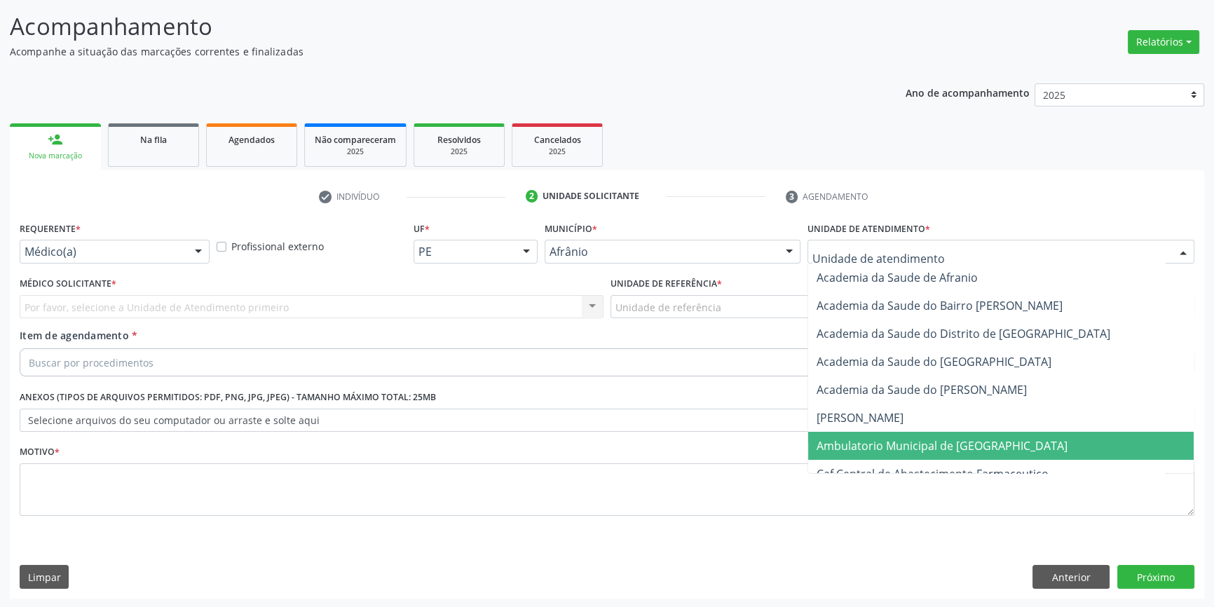
click at [894, 442] on span "Ambulatorio Municipal de [GEOGRAPHIC_DATA]" at bounding box center [942, 445] width 251 height 15
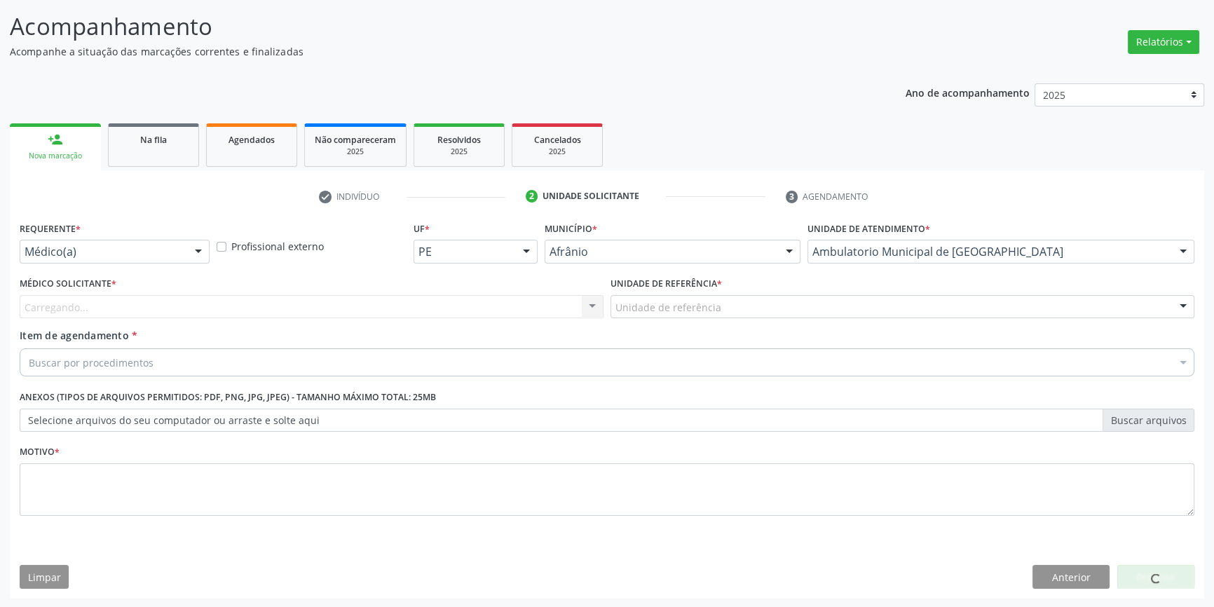
click at [728, 306] on div "Unidade de referência" at bounding box center [903, 307] width 584 height 24
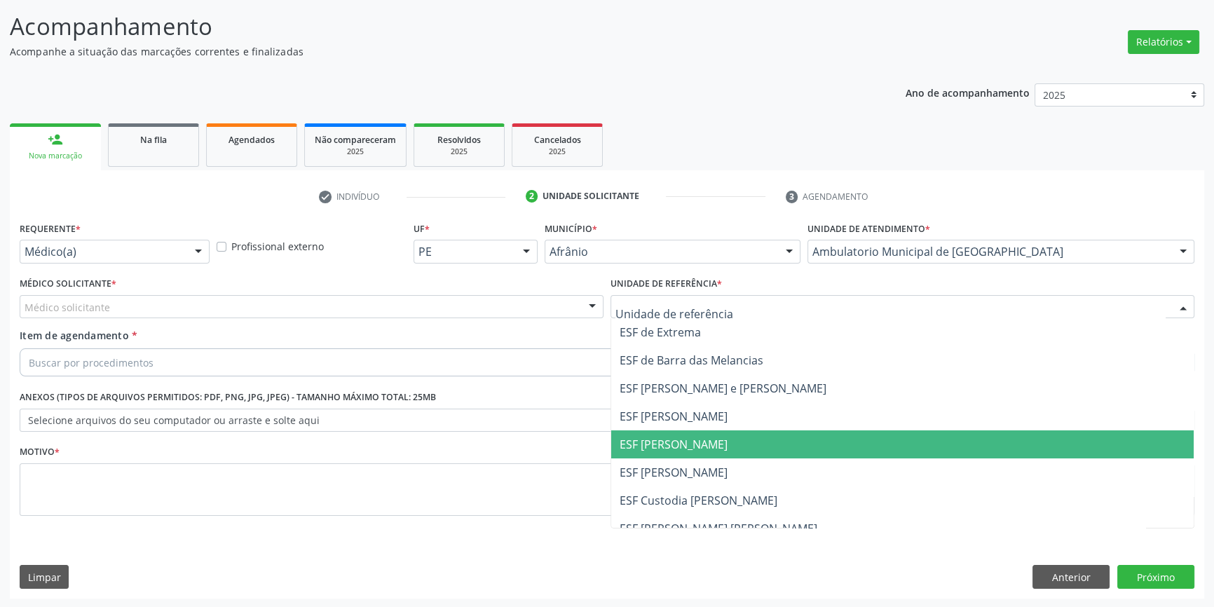
click at [704, 437] on span "ESF [PERSON_NAME]" at bounding box center [674, 444] width 108 height 15
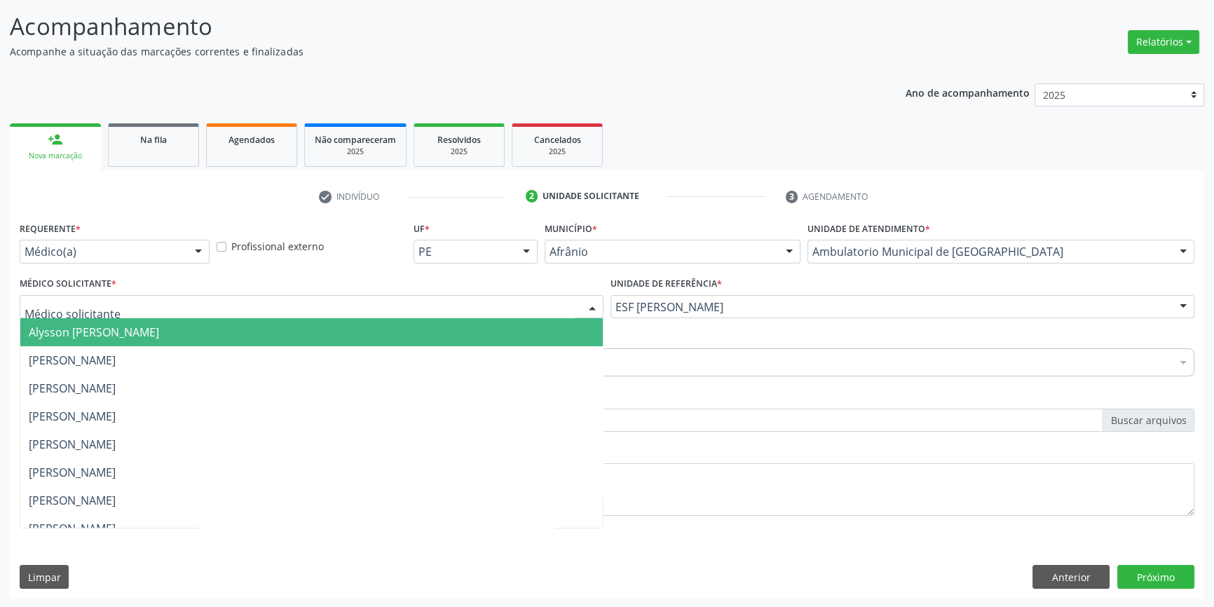
click at [428, 311] on div at bounding box center [312, 307] width 584 height 24
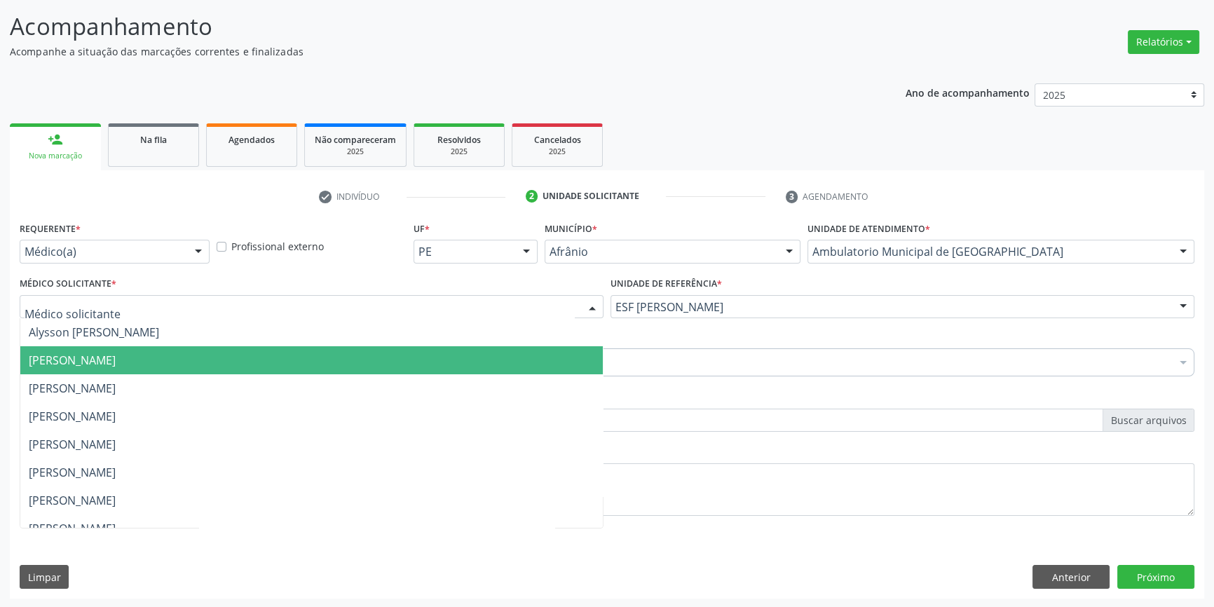
click at [116, 363] on span "[PERSON_NAME]" at bounding box center [72, 360] width 87 height 15
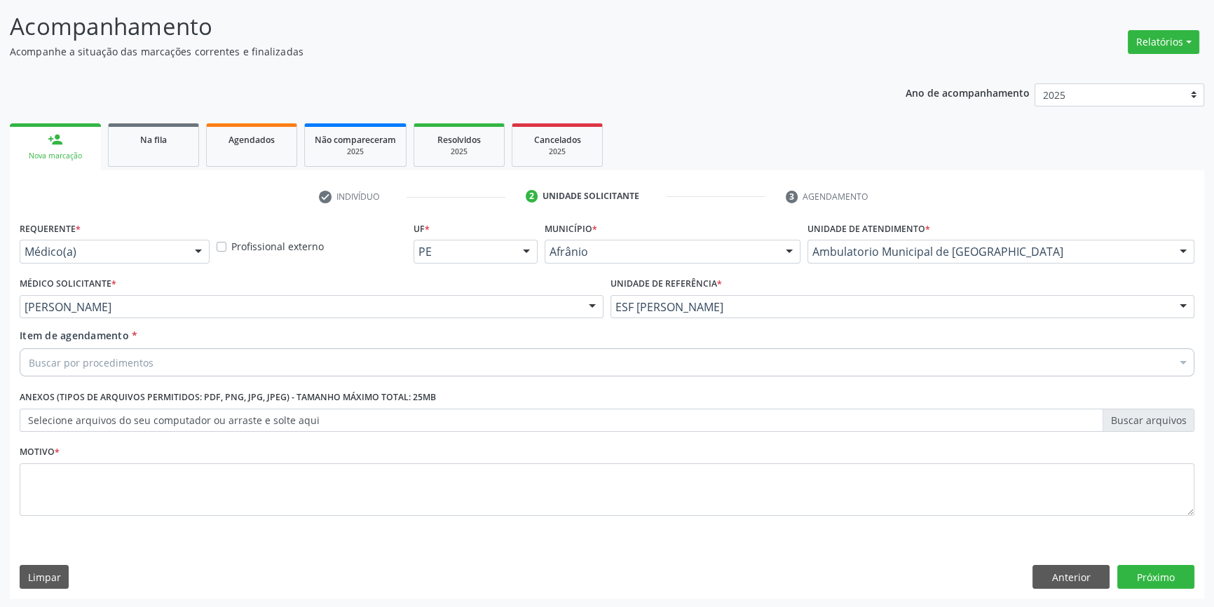
click at [171, 362] on div "Buscar por procedimentos" at bounding box center [607, 362] width 1175 height 28
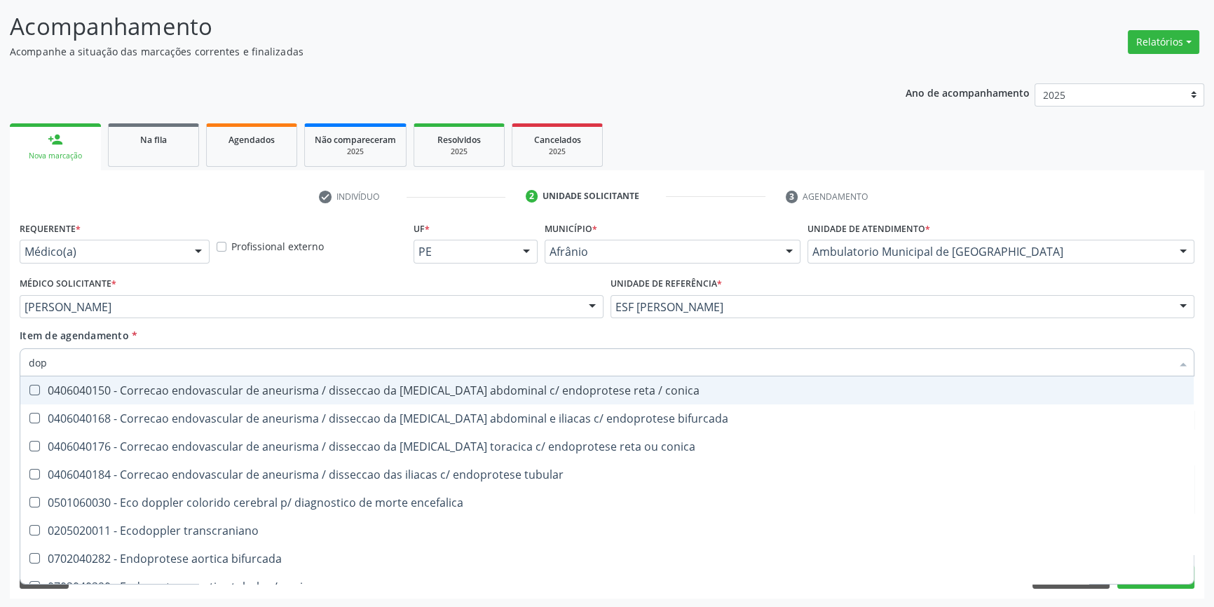
type input "dopp"
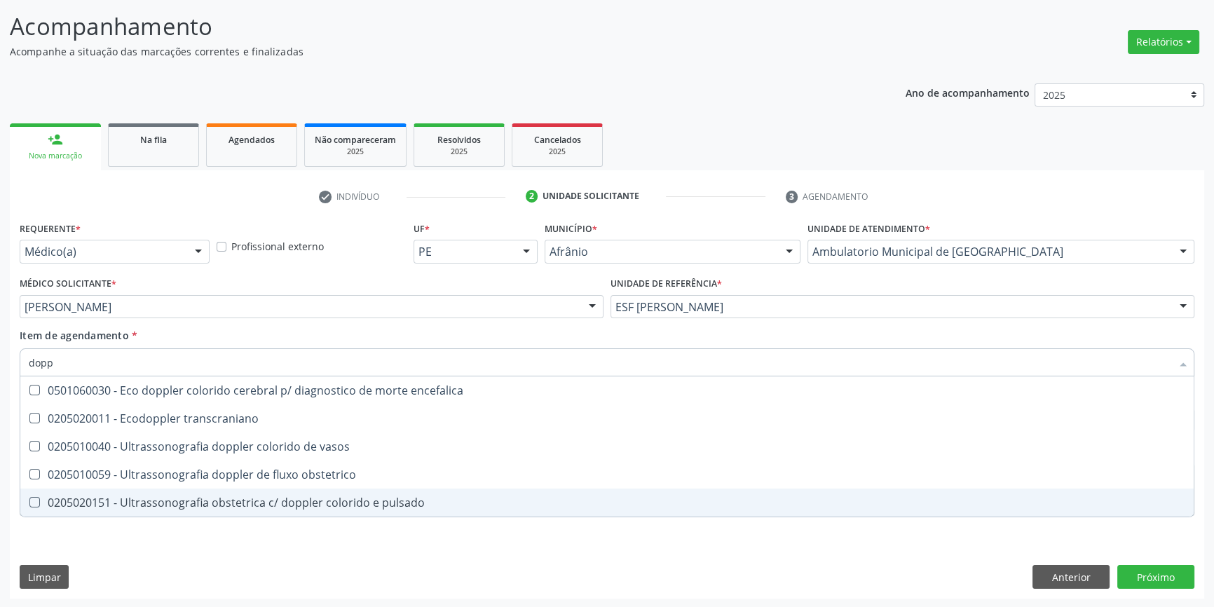
click at [280, 497] on div "0205020151 - Ultrassonografia obstetrica c/ doppler colorido e pulsado" at bounding box center [607, 502] width 1157 height 11
checkbox pulsado "true"
click at [254, 545] on div "Requerente * Médico(a) Médico(a) Enfermeiro(a) Paciente Nenhum resultado encont…" at bounding box center [607, 408] width 1194 height 381
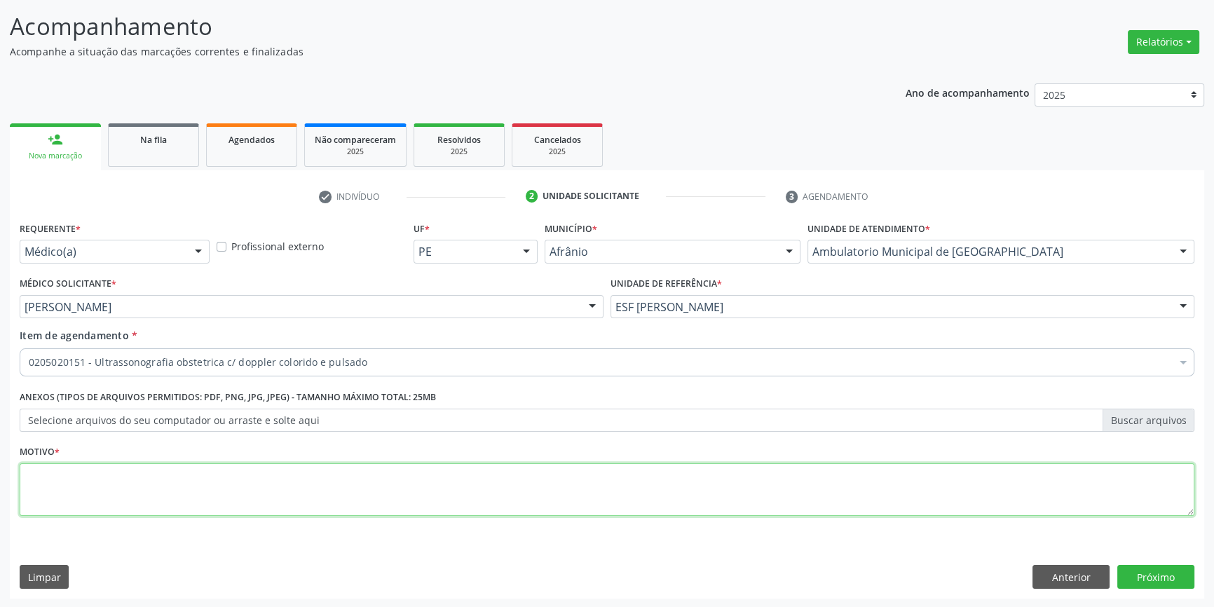
click at [204, 486] on textarea at bounding box center [607, 489] width 1175 height 53
type textarea "'"
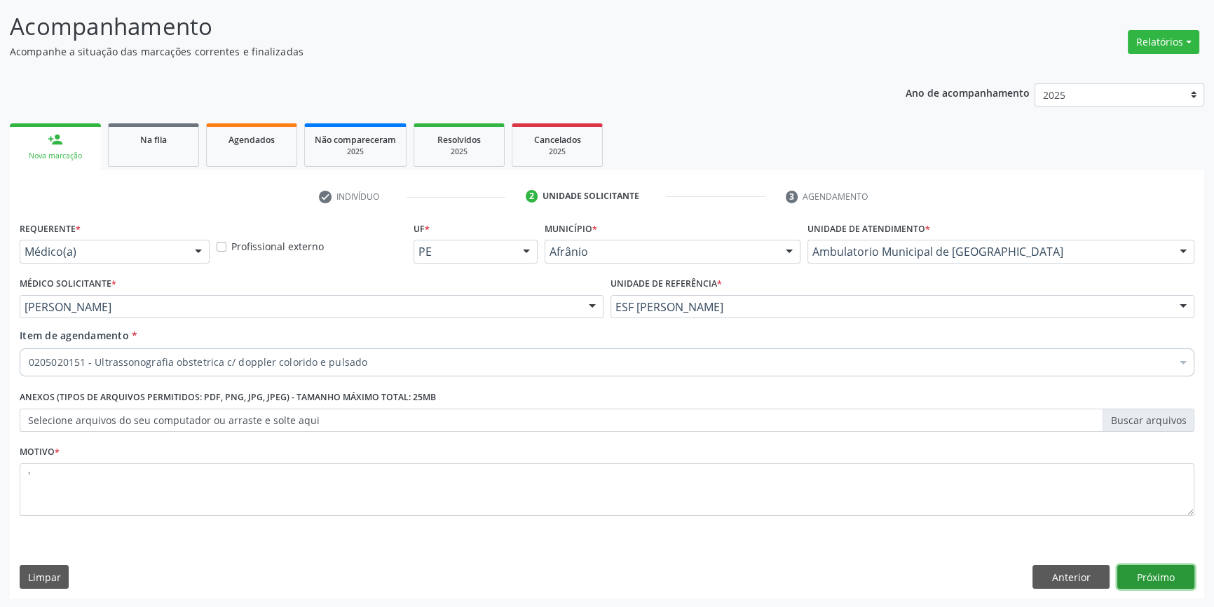
click at [1167, 573] on button "Próximo" at bounding box center [1155, 577] width 77 height 24
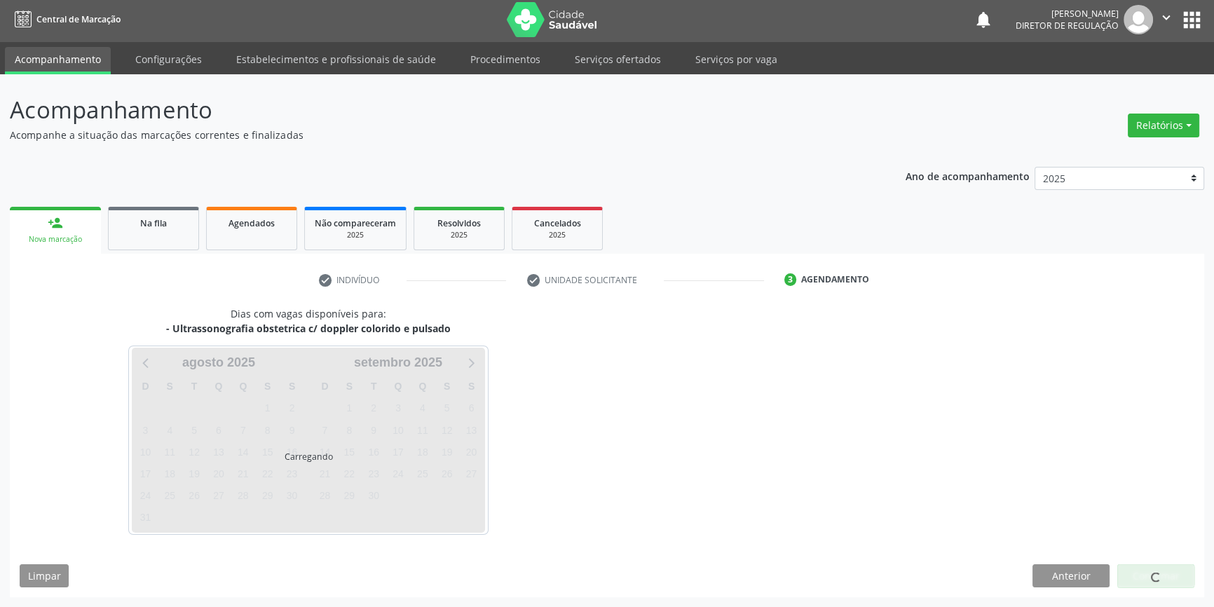
scroll to position [1, 0]
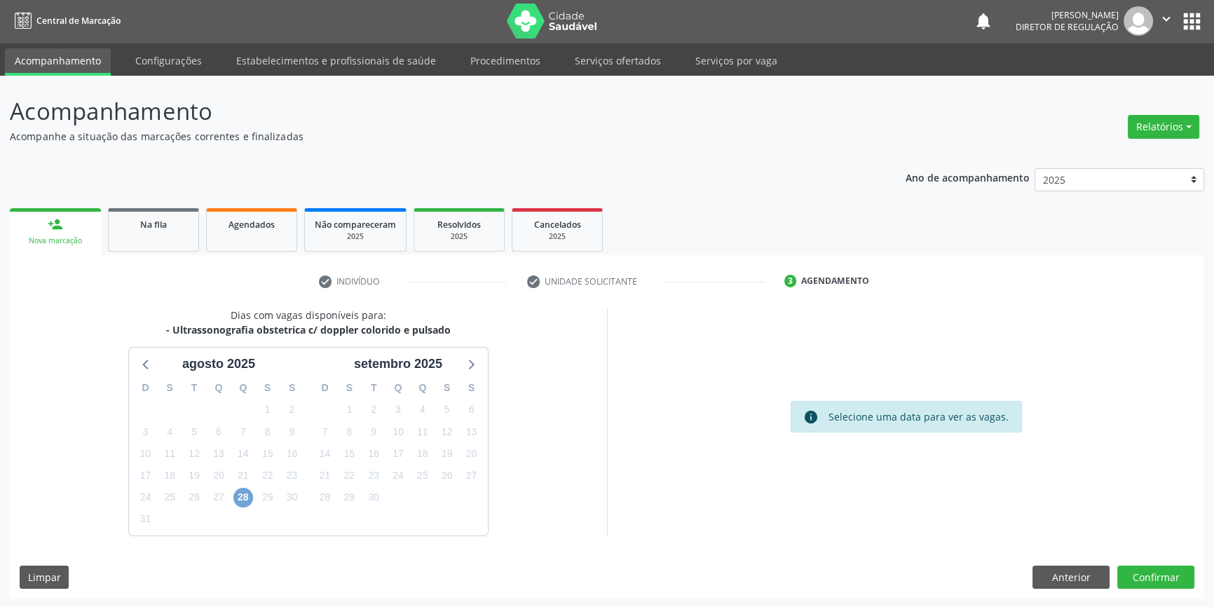
click at [250, 500] on span "28" at bounding box center [243, 498] width 20 height 20
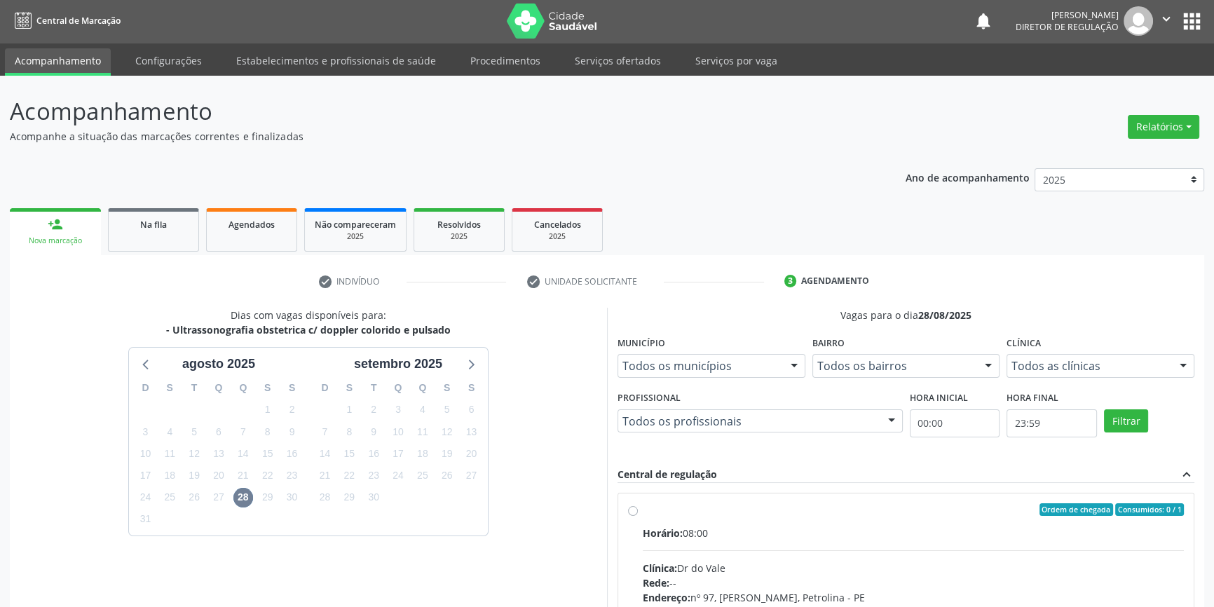
click at [682, 508] on div "Ordem de chegada Consumidos: 0 / 1" at bounding box center [913, 509] width 541 height 13
click at [638, 508] on input "Ordem de chegada Consumidos: 0 / 1 Horário: 08:00 Clínica: Dr do Vale Rede: -- …" at bounding box center [633, 509] width 10 height 13
radio input "true"
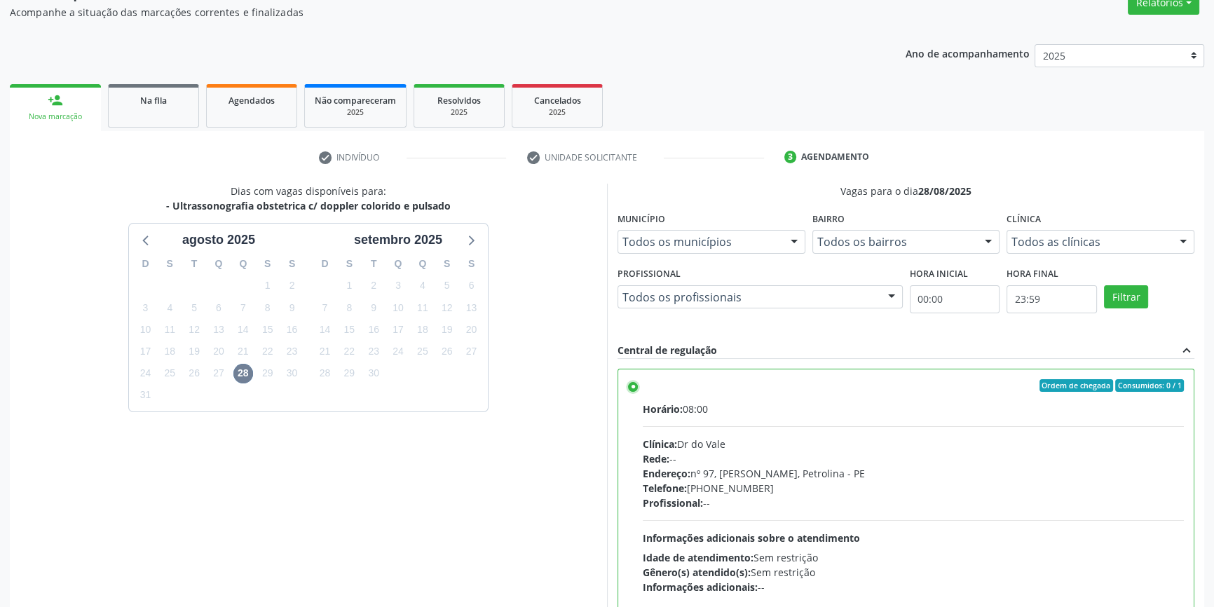
scroll to position [229, 0]
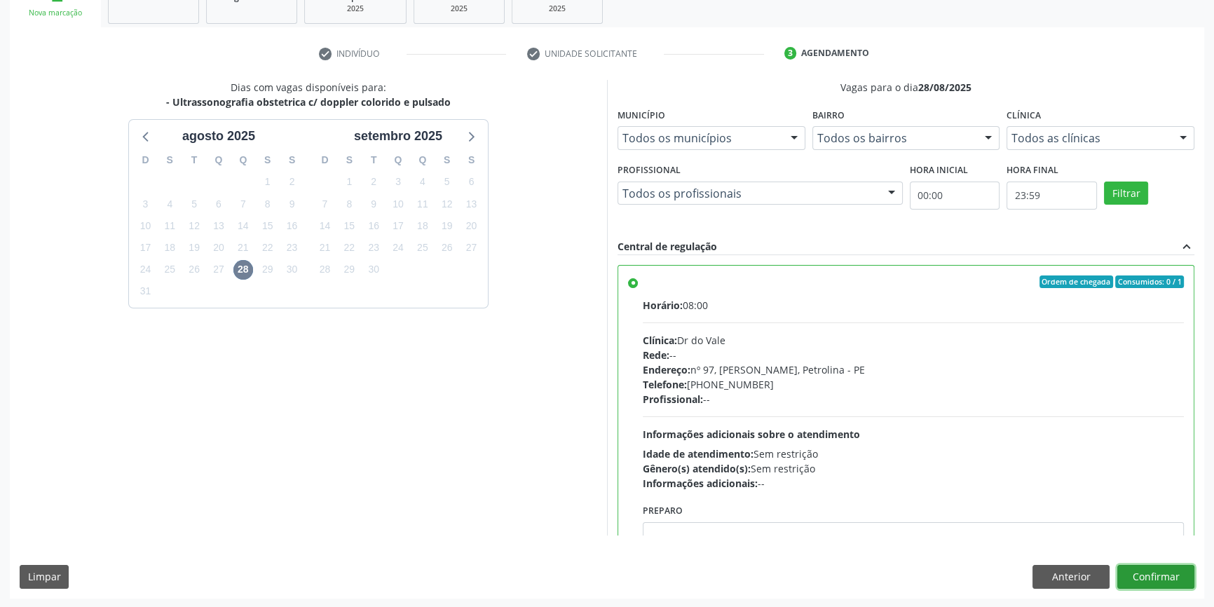
click at [1160, 584] on button "Confirmar" at bounding box center [1155, 577] width 77 height 24
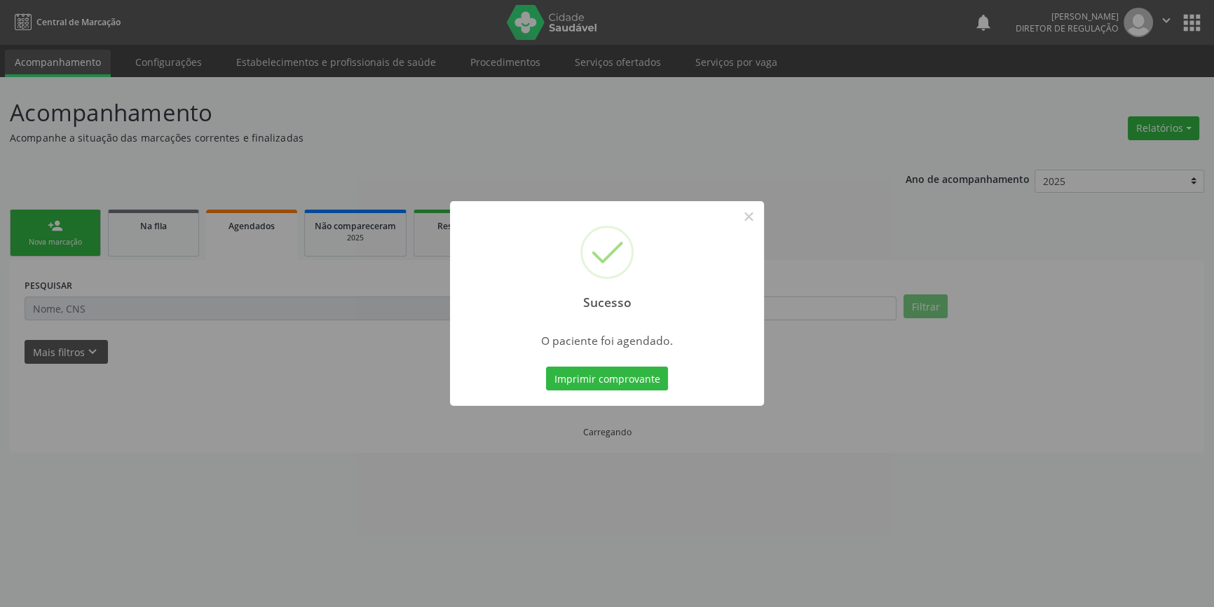
scroll to position [0, 0]
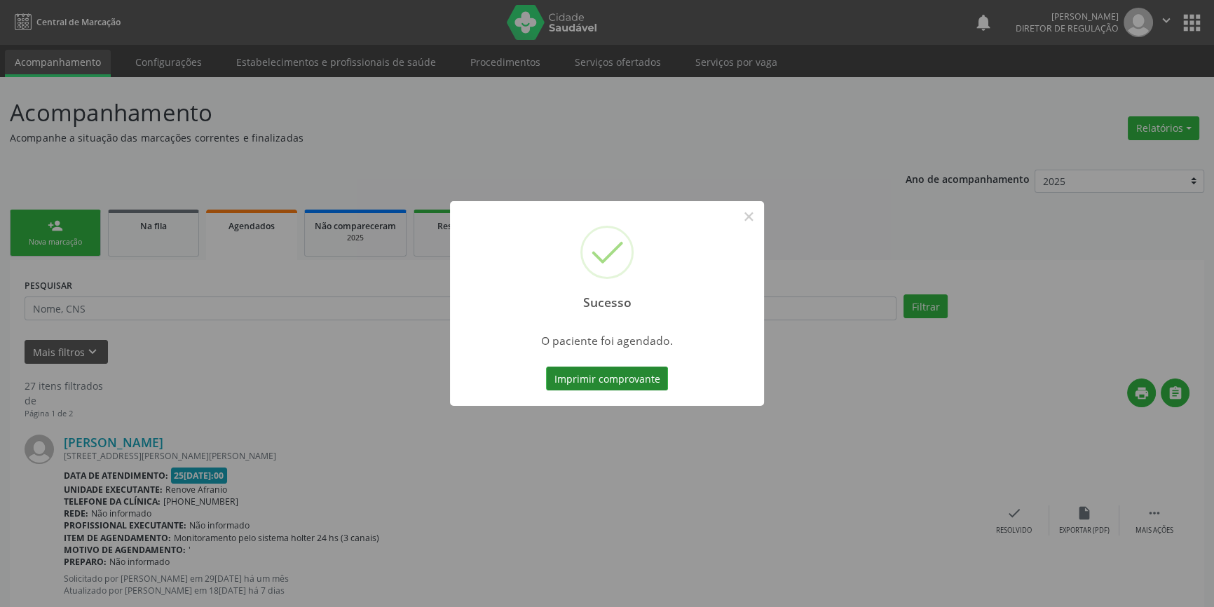
click at [616, 373] on button "Imprimir comprovante" at bounding box center [607, 379] width 122 height 24
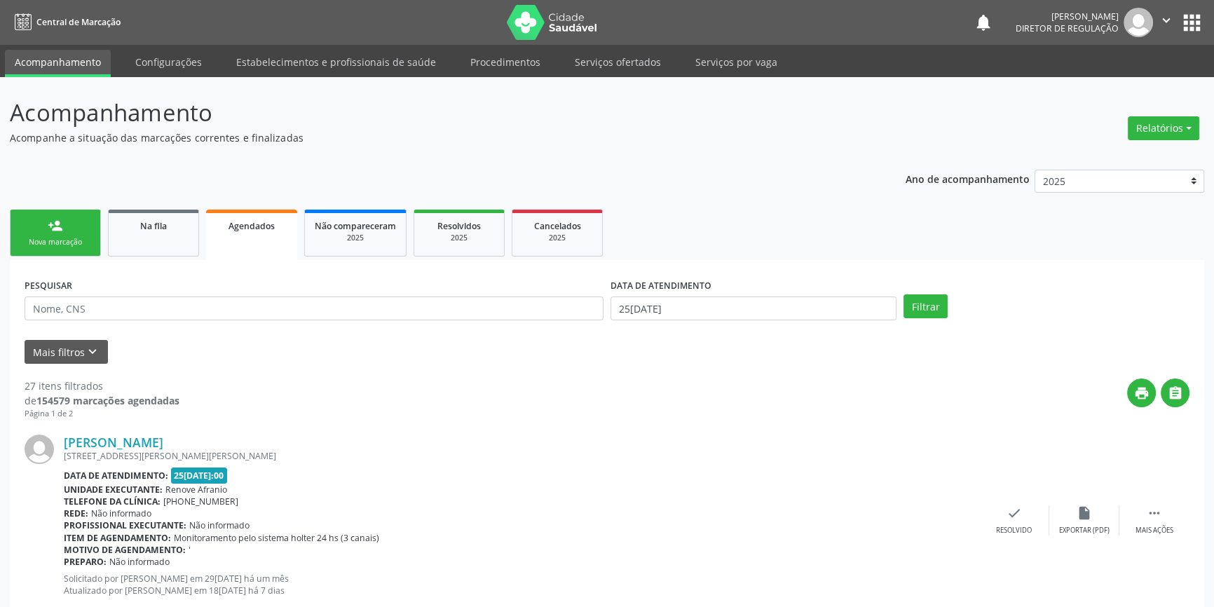
click at [67, 237] on div "Nova marcação" at bounding box center [55, 242] width 70 height 11
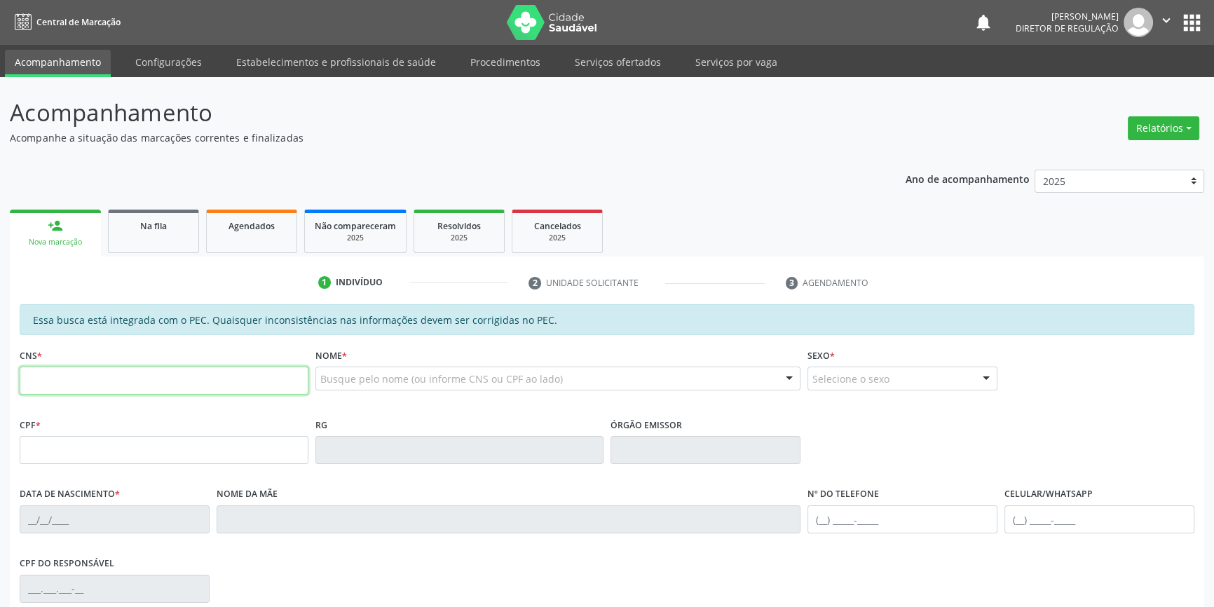
click at [179, 388] on input "text" at bounding box center [164, 381] width 289 height 28
type input "700 7089 7653 6272"
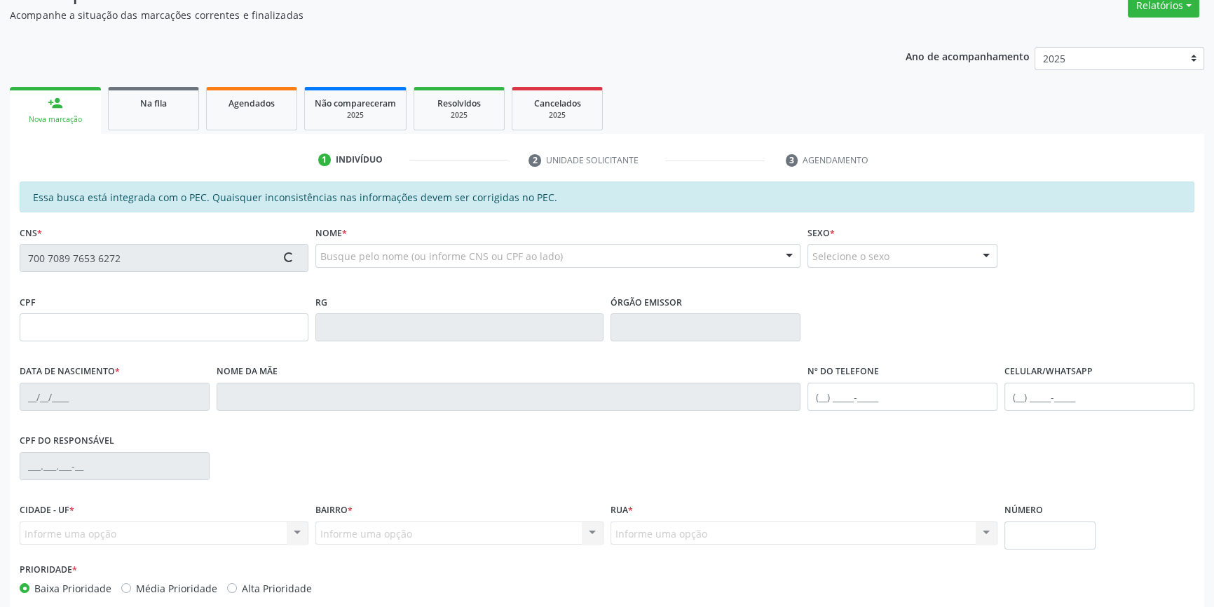
scroll to position [192, 0]
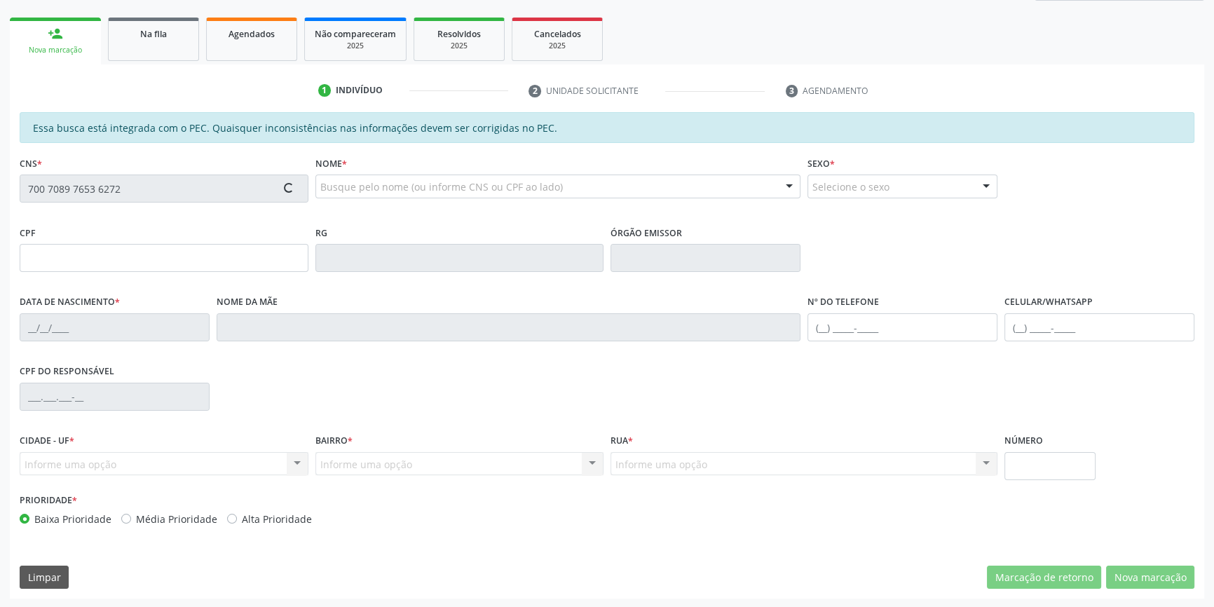
type input "047.256.834-50"
type input "31/07/1977"
type input "Porfia Maria da Silva Lucas"
type input "(87) 98827-0405"
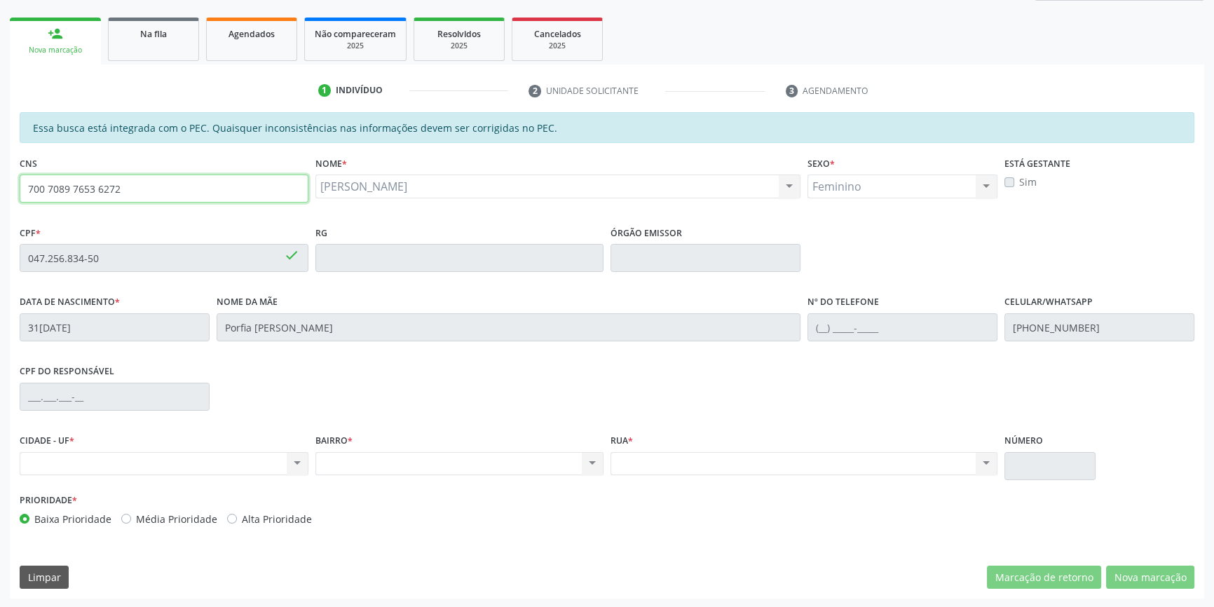
drag, startPoint x: 207, startPoint y: 184, endPoint x: 0, endPoint y: 172, distance: 207.1
click at [0, 172] on div "Acompanhamento Acompanhe a situação das marcações correntes e finalizadas Relat…" at bounding box center [607, 246] width 1214 height 723
type input "708 0073 5125 0626"
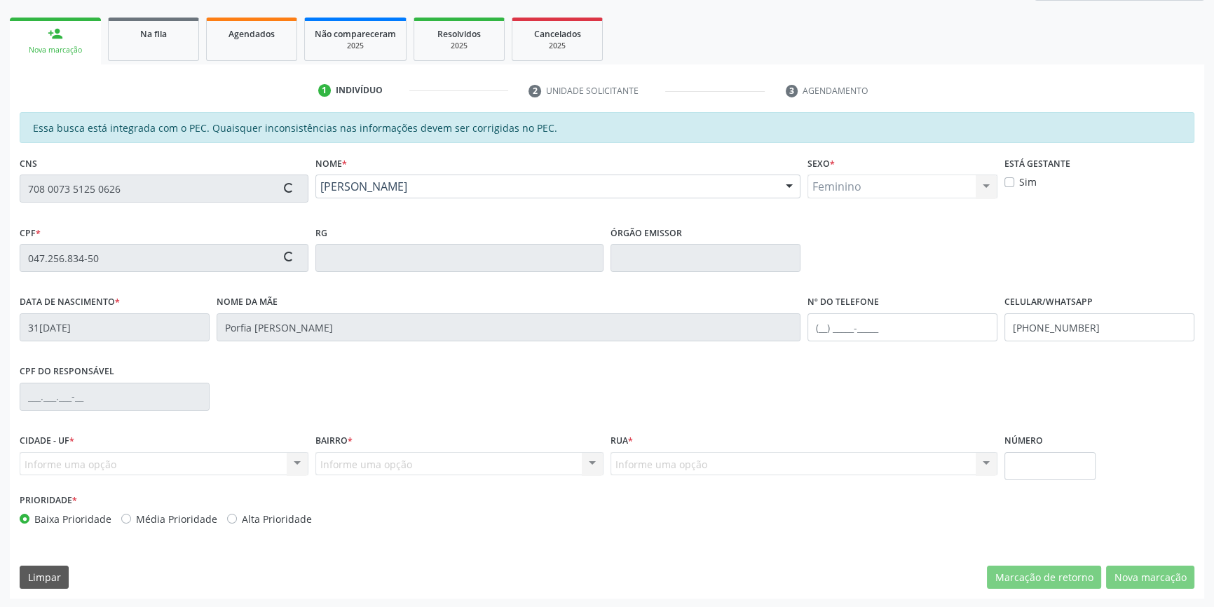
type input "056.487.895-21"
type input "[DATE]"
type input "[PERSON_NAME]"
type input "[PHONE_NUMBER]"
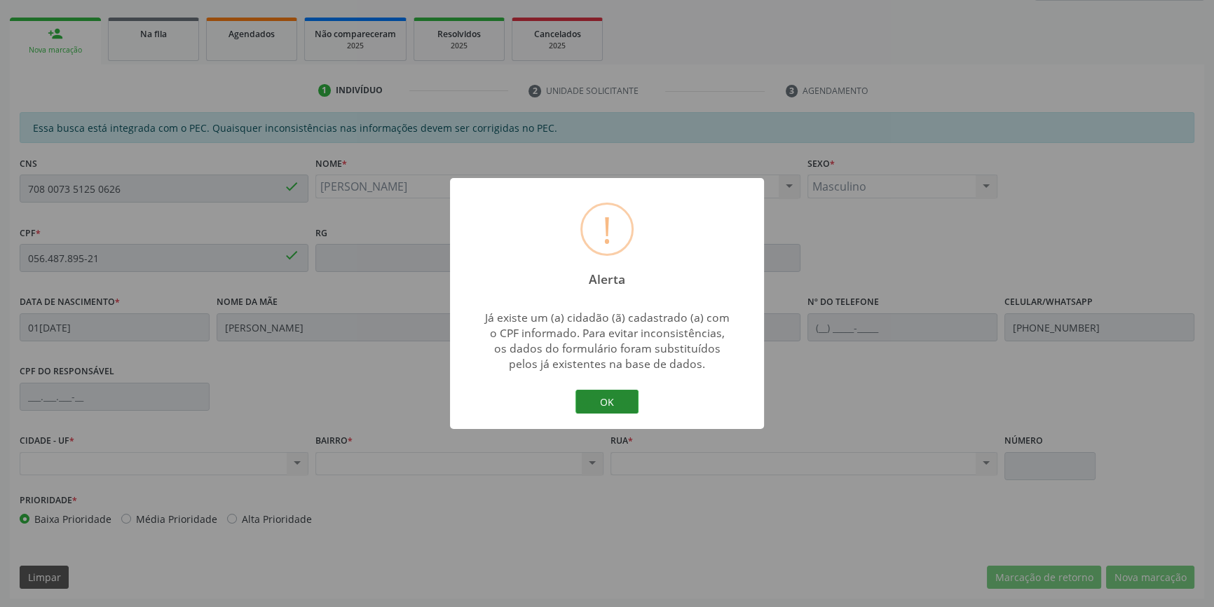
click at [606, 402] on button "OK" at bounding box center [606, 402] width 63 height 24
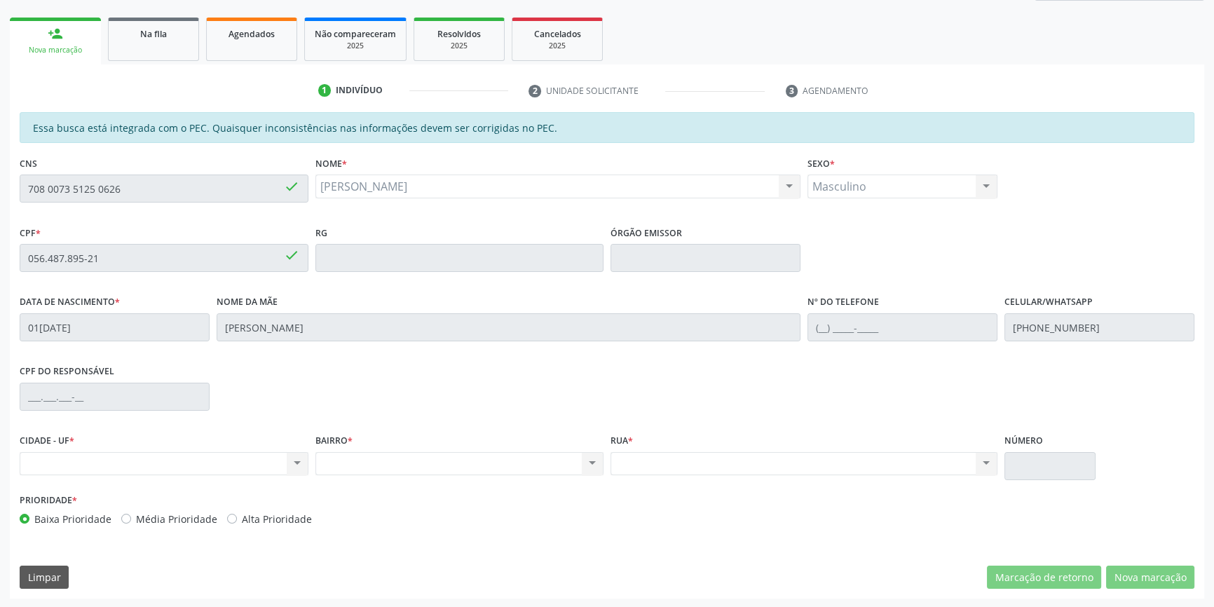
click at [0, 182] on div "Acompanhamento Acompanhe a situação das marcações correntes e finalizadas Relat…" at bounding box center [607, 246] width 1214 height 723
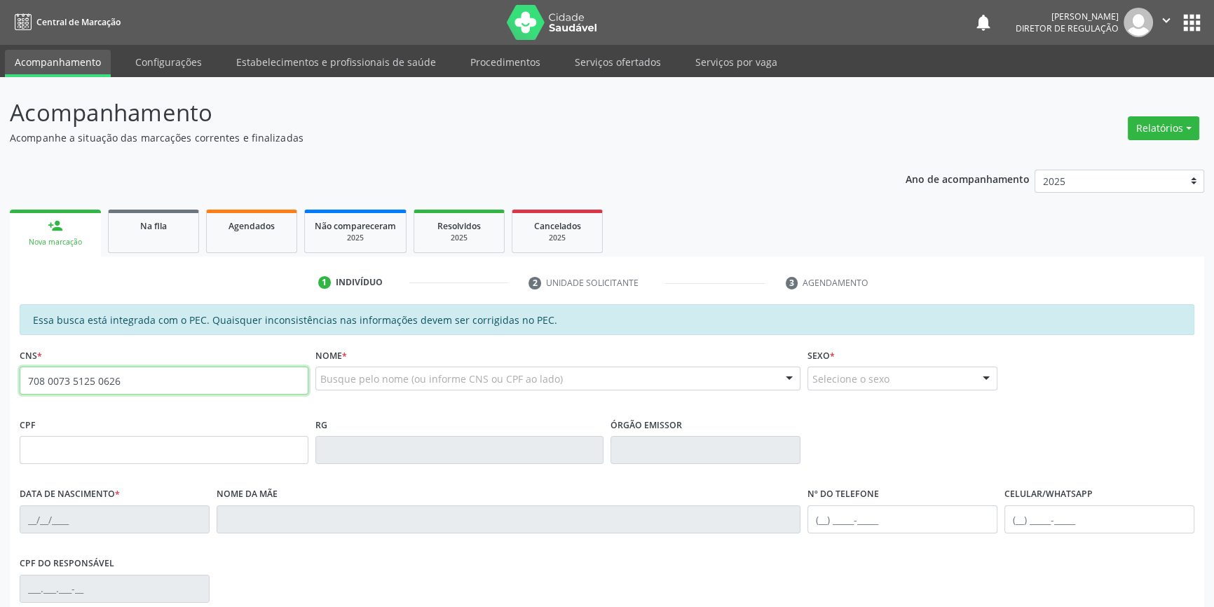
type input "708 0073 5125 0626"
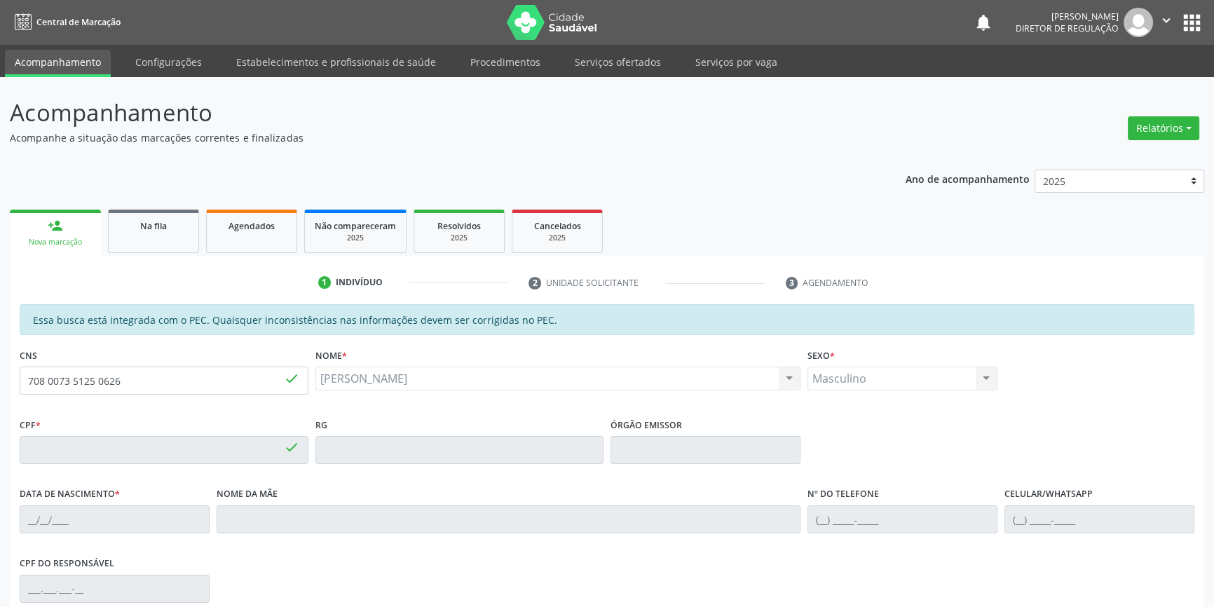
type input "056.487.895-21"
type input "[DATE]"
type input "[PERSON_NAME]"
type input "[PHONE_NUMBER]"
type input "10"
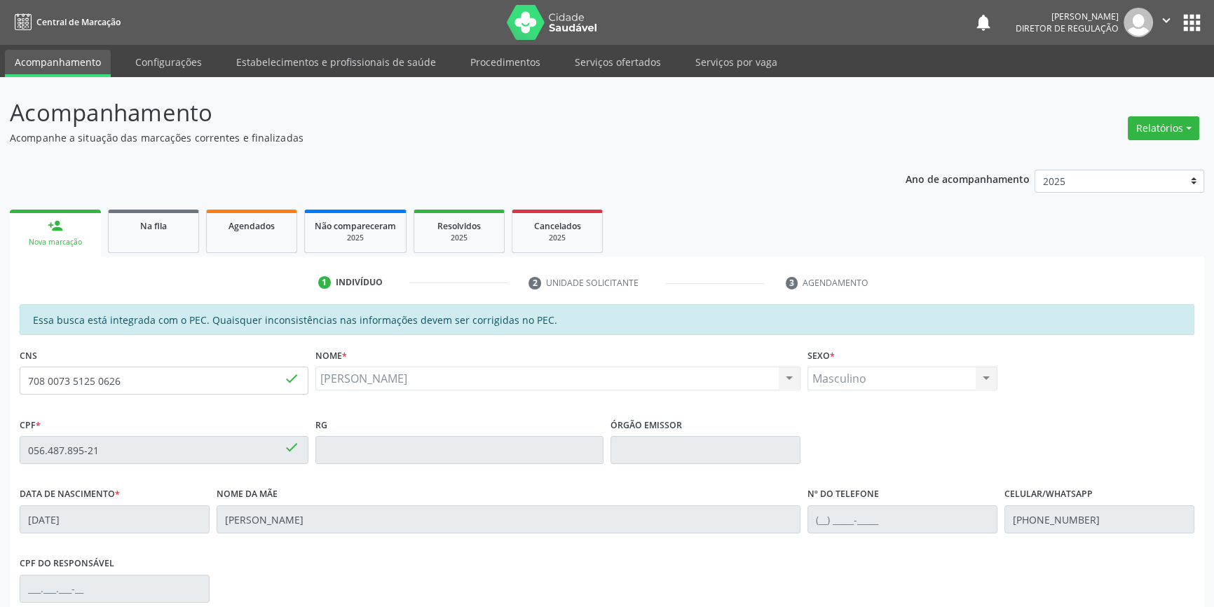
scroll to position [192, 0]
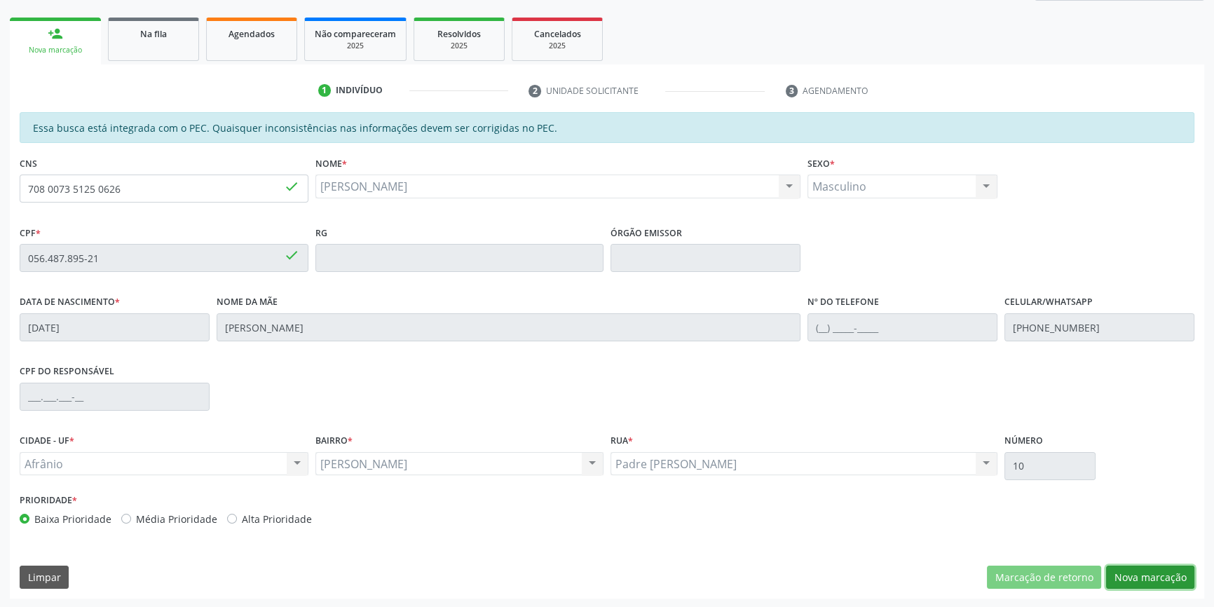
click at [1138, 568] on button "Nova marcação" at bounding box center [1150, 578] width 88 height 24
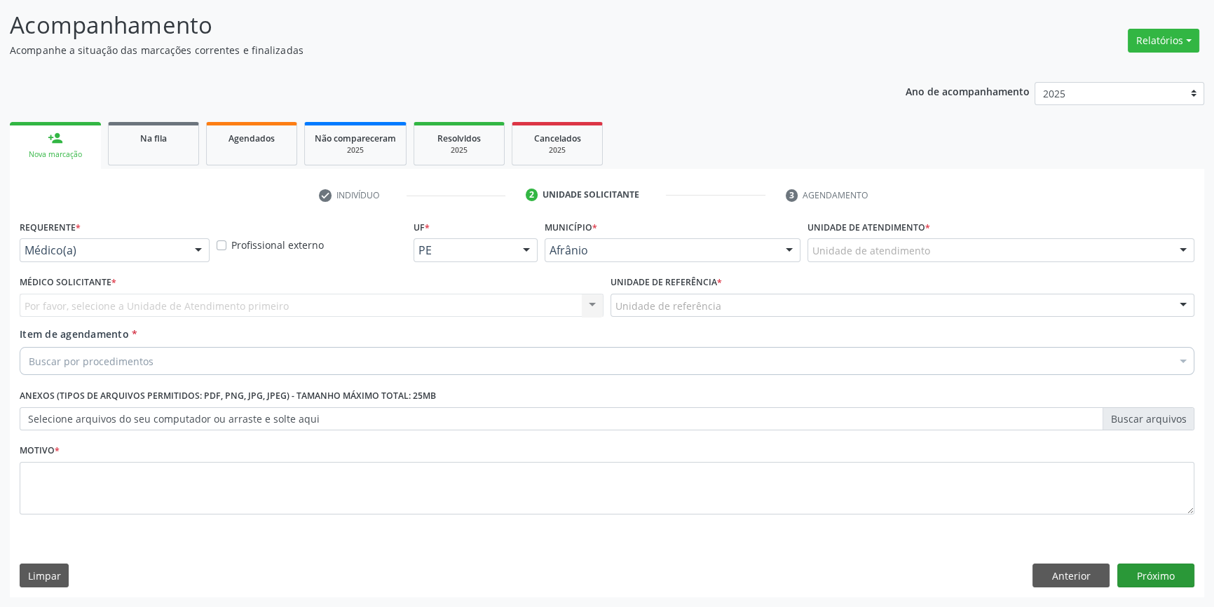
scroll to position [86, 0]
drag, startPoint x: 892, startPoint y: 236, endPoint x: 890, endPoint y: 246, distance: 9.9
click at [890, 238] on div "Unidade de atendimento * Unidade de atendimento Academia da Saude de Afranio Ac…" at bounding box center [1000, 240] width 387 height 45
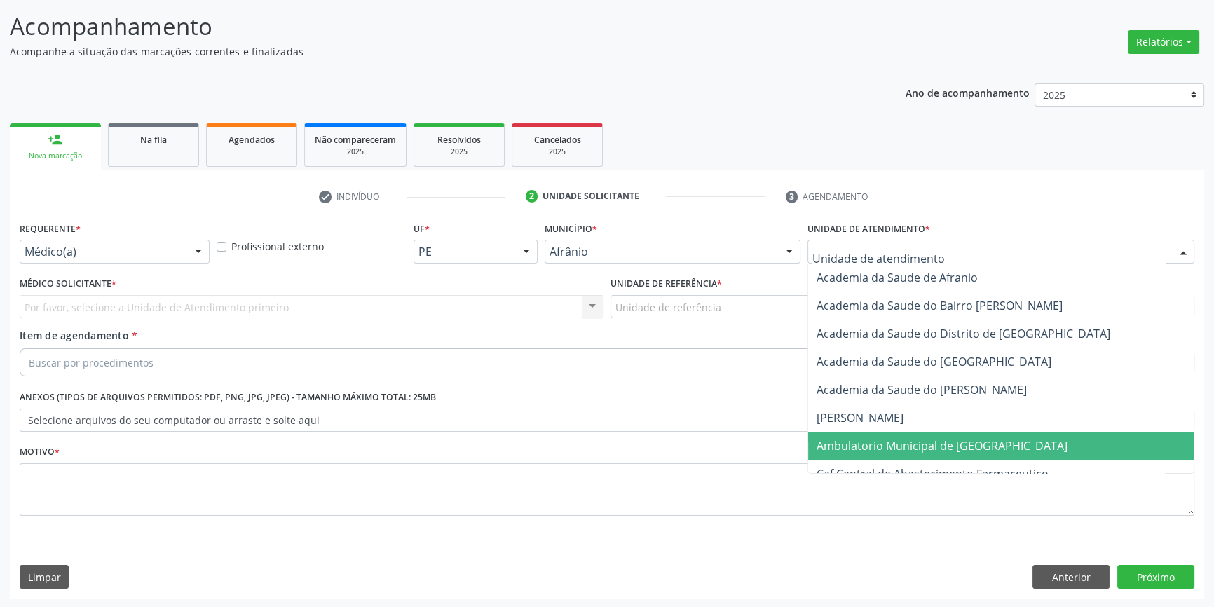
click at [893, 435] on span "Ambulatorio Municipal de [GEOGRAPHIC_DATA]" at bounding box center [1001, 446] width 386 height 28
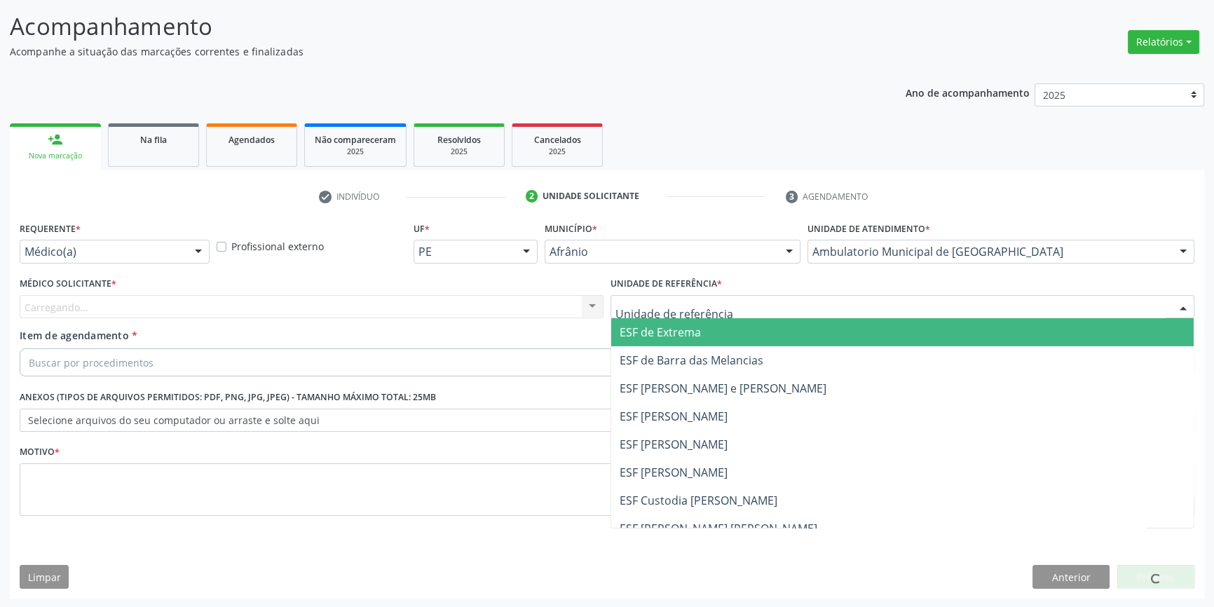
click at [730, 304] on div at bounding box center [903, 307] width 584 height 24
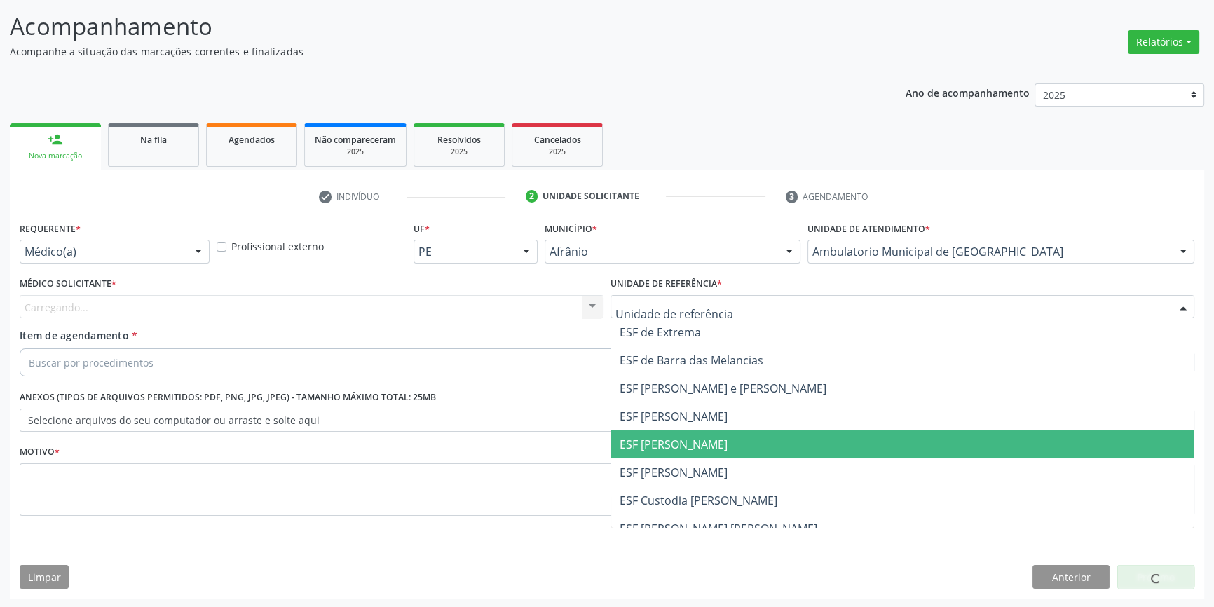
drag, startPoint x: 710, startPoint y: 433, endPoint x: 514, endPoint y: 369, distance: 206.6
click at [708, 433] on span "ESF [PERSON_NAME]" at bounding box center [902, 444] width 582 height 28
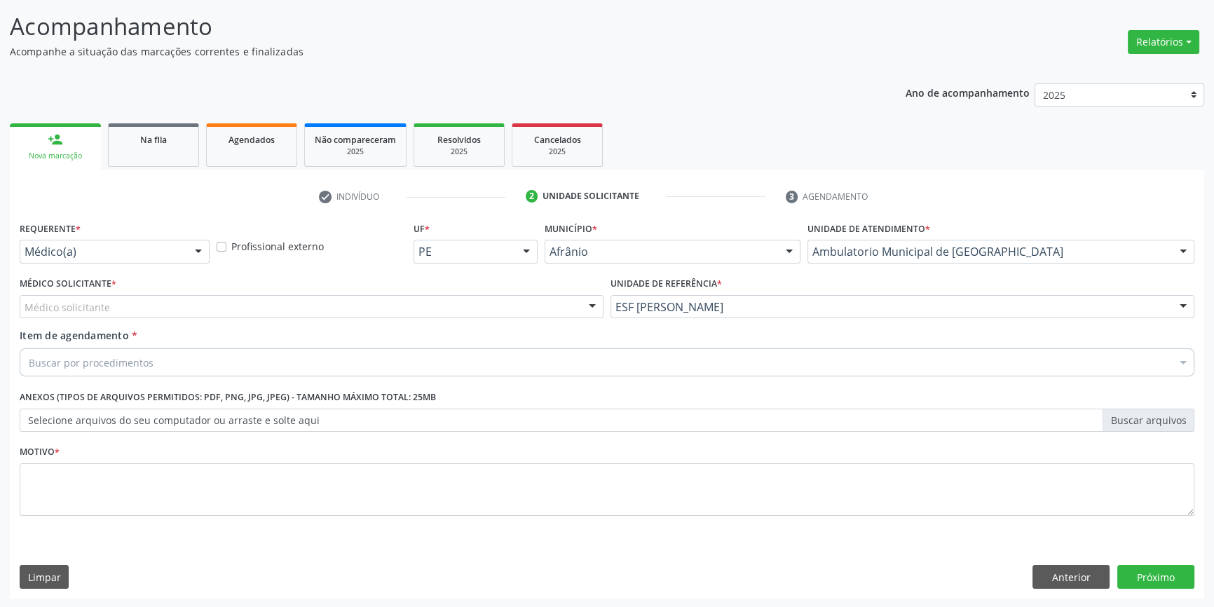
click at [361, 308] on div "Médico solicitante" at bounding box center [312, 307] width 584 height 24
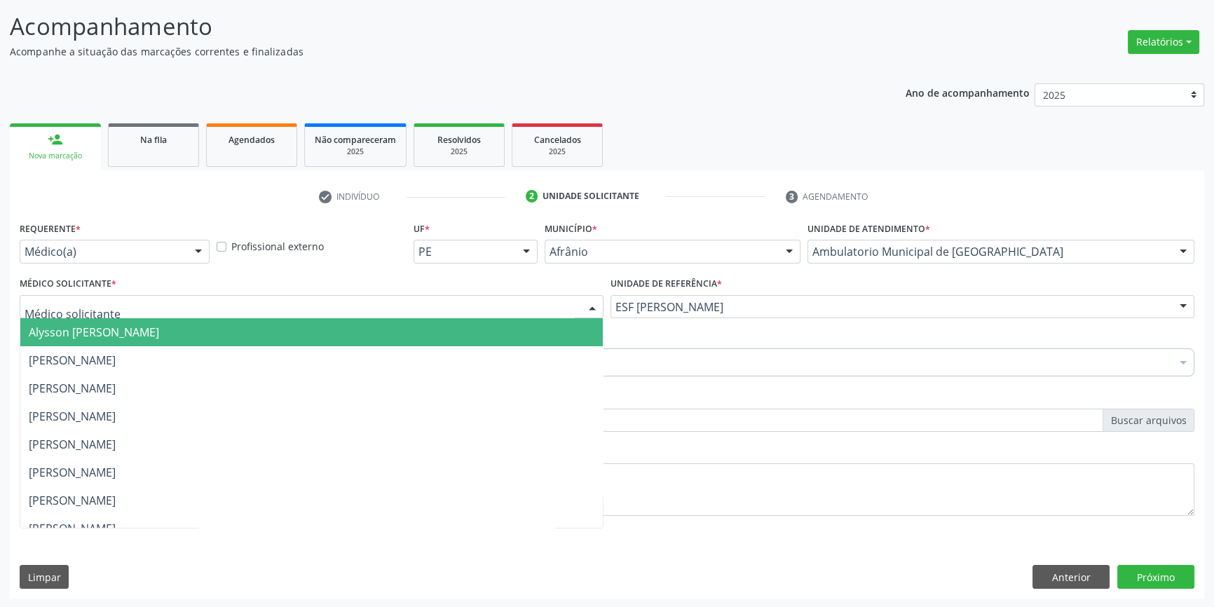
click at [194, 339] on span "Alysson [PERSON_NAME]" at bounding box center [311, 332] width 582 height 28
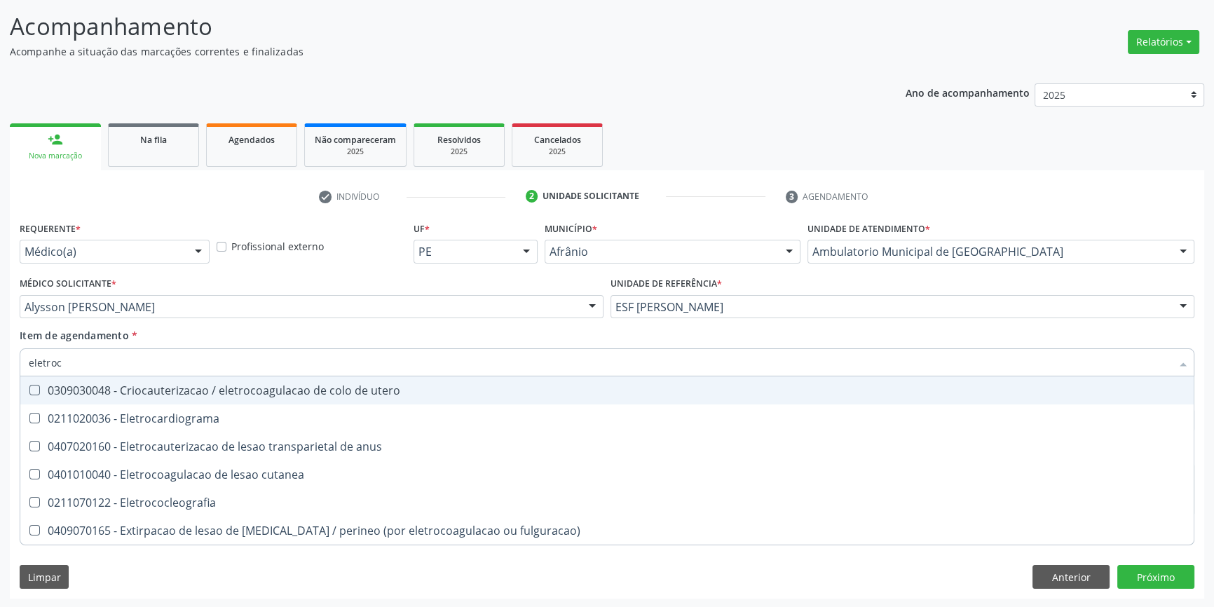
type input "eletroca"
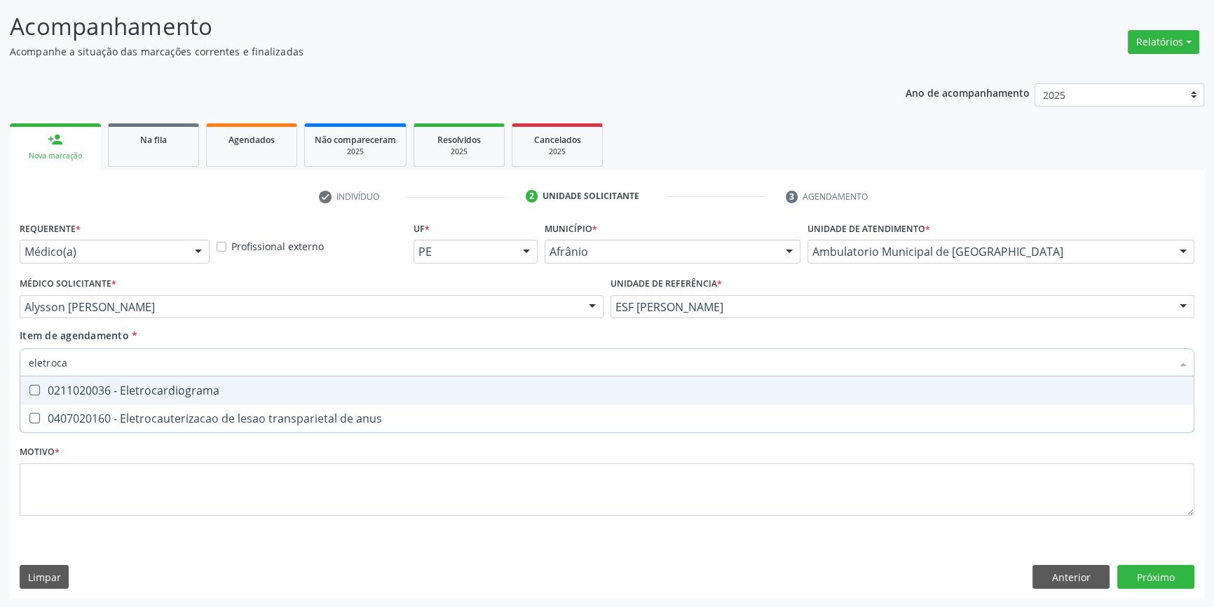
click at [179, 386] on div "0211020036 - Eletrocardiograma" at bounding box center [607, 390] width 1157 height 11
checkbox Eletrocardiograma "true"
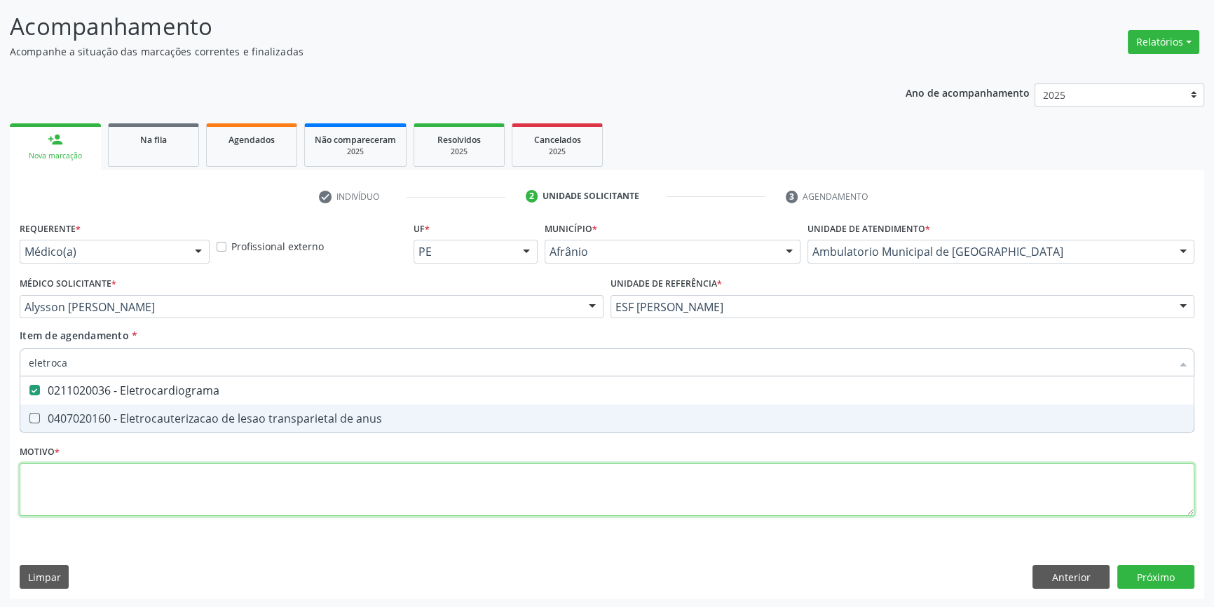
click at [138, 484] on div "Requerente * Médico(a) Médico(a) Enfermeiro(a) Paciente Nenhum resultado encont…" at bounding box center [607, 377] width 1175 height 318
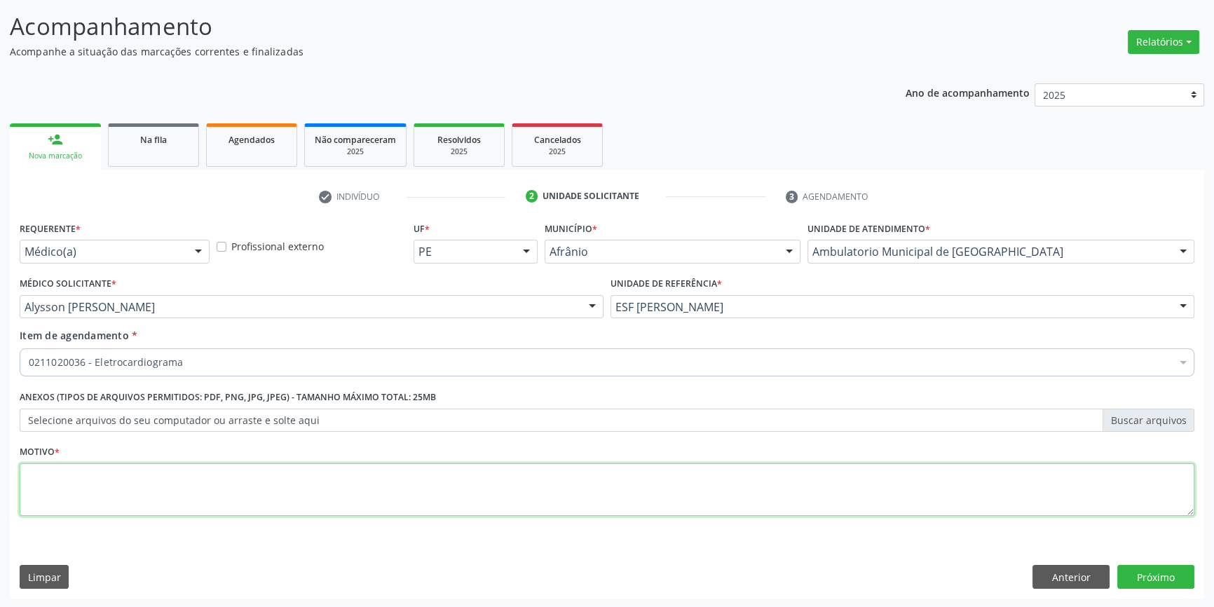
click at [603, 505] on textarea at bounding box center [607, 489] width 1175 height 53
type textarea "'"
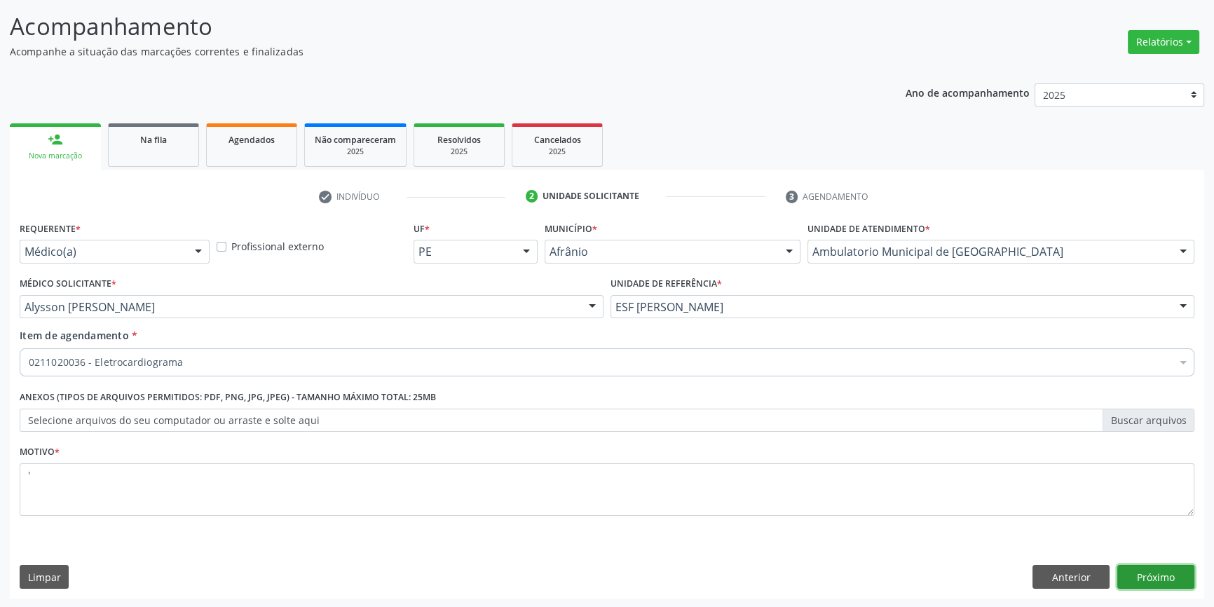
click at [1164, 568] on button "Próximo" at bounding box center [1155, 577] width 77 height 24
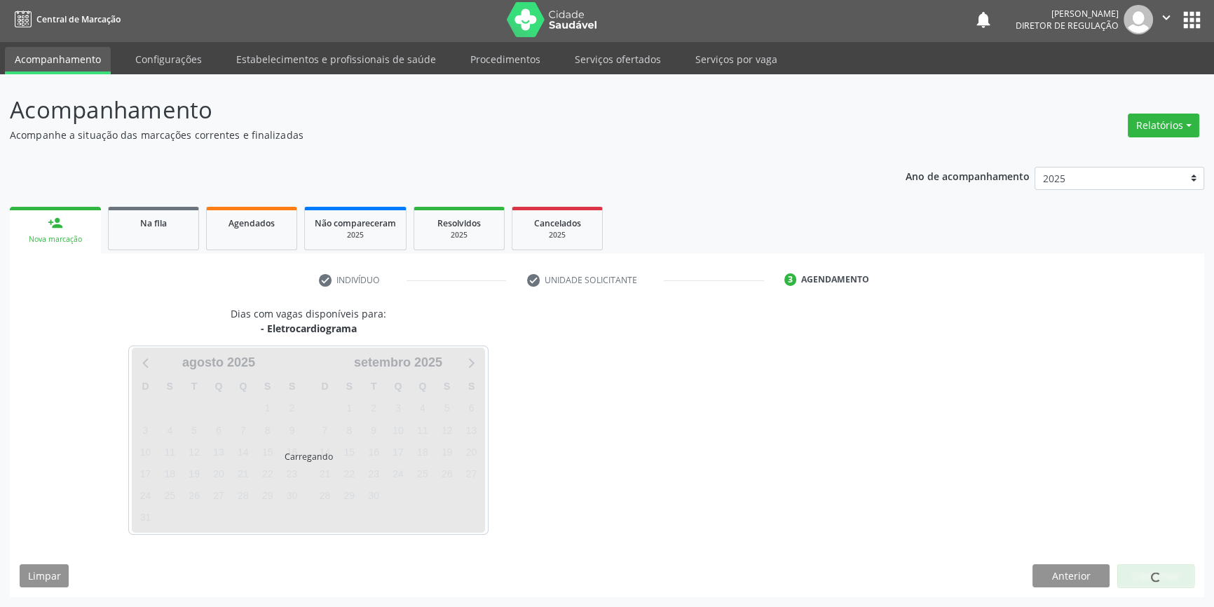
scroll to position [1, 0]
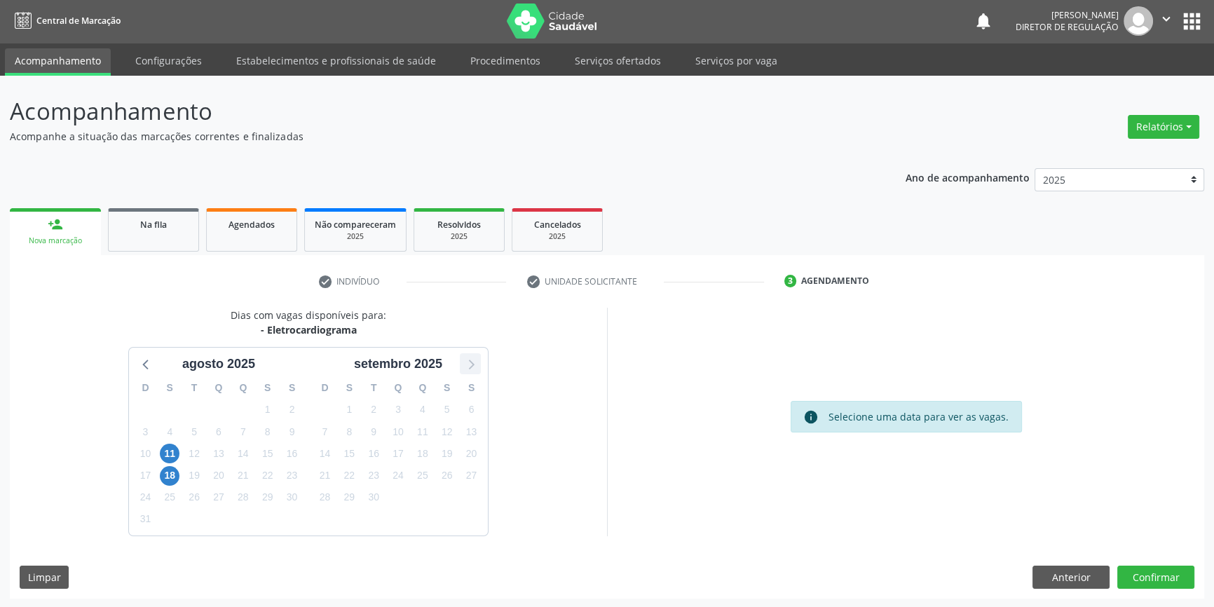
click at [480, 361] on div at bounding box center [470, 363] width 21 height 21
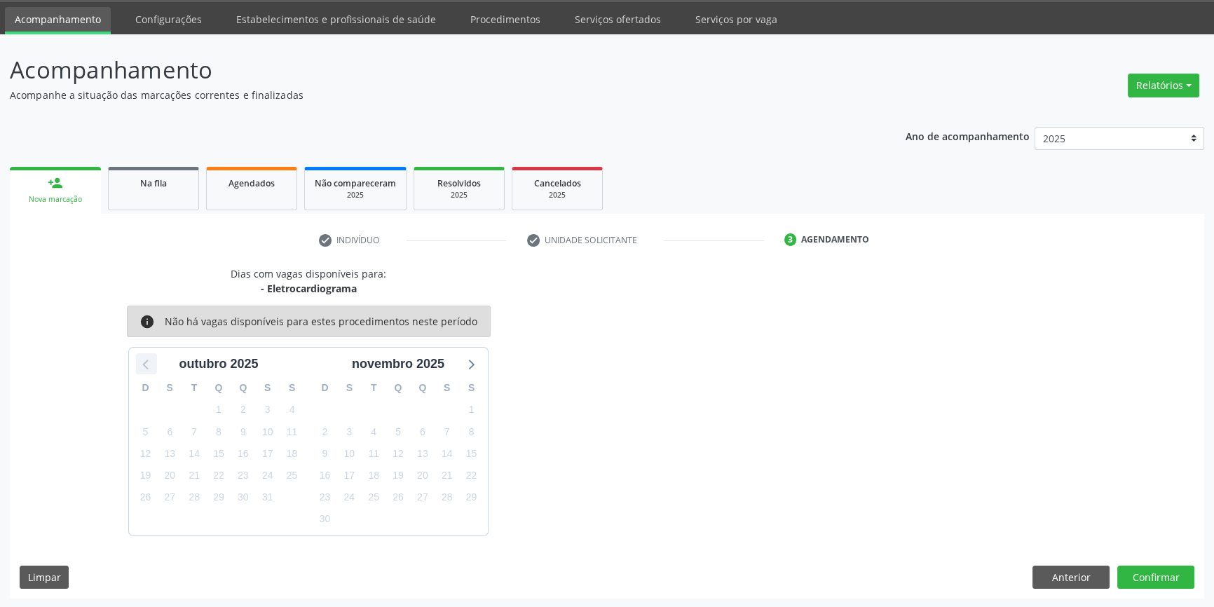
click at [139, 366] on icon at bounding box center [146, 364] width 18 height 18
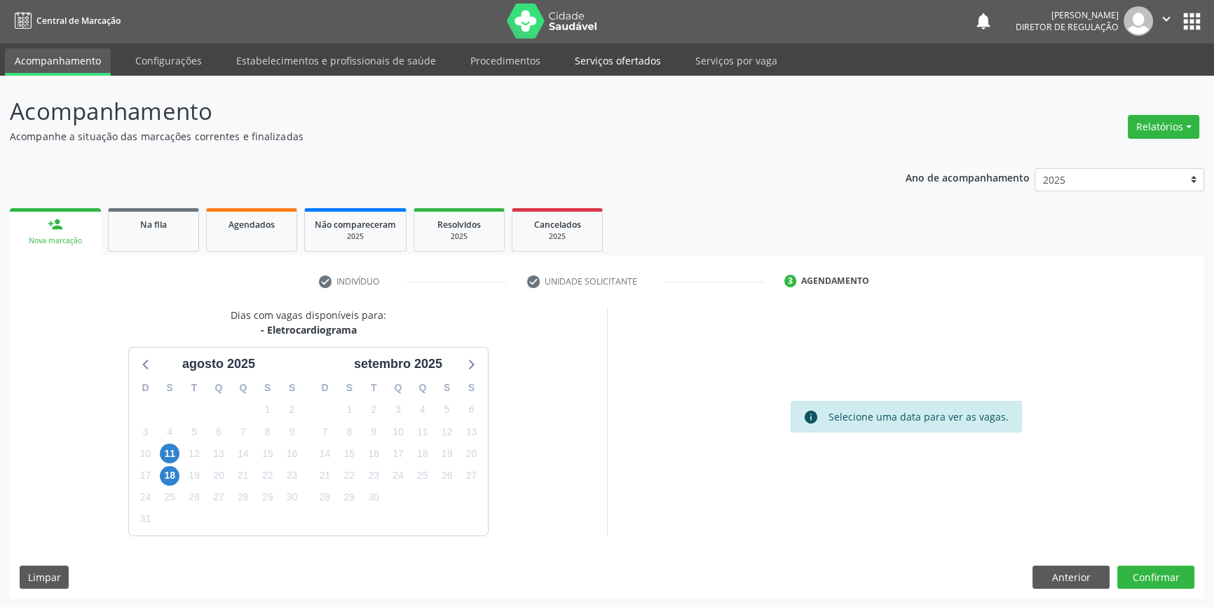
click at [607, 60] on link "Serviços ofertados" at bounding box center [618, 60] width 106 height 25
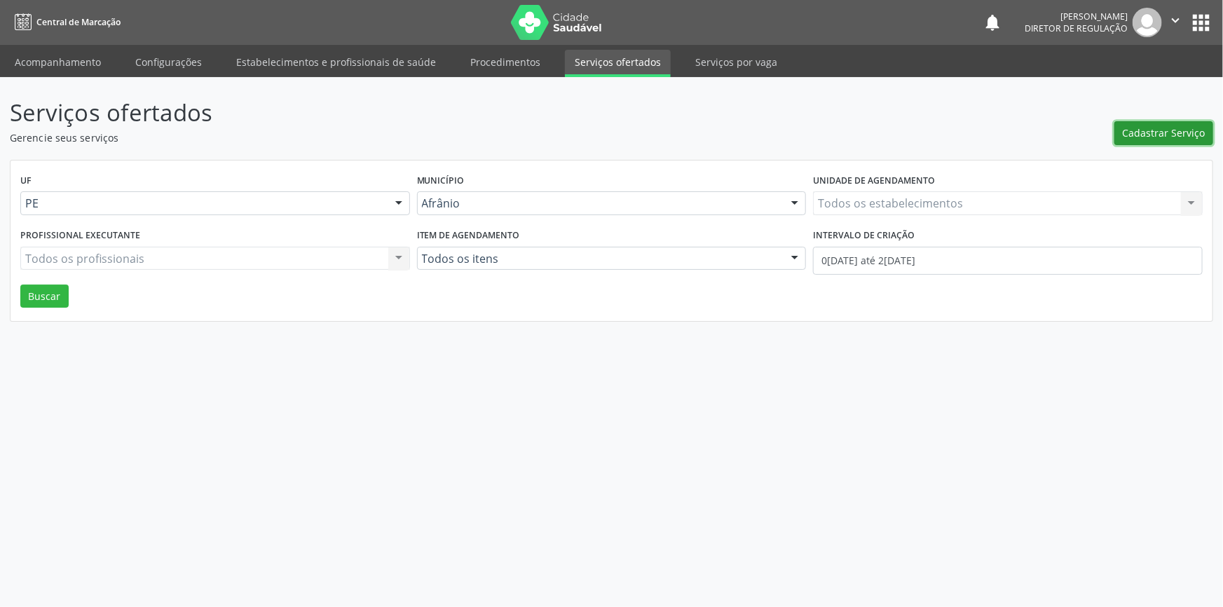
click at [1161, 132] on span "Cadastrar Serviço" at bounding box center [1164, 132] width 83 height 15
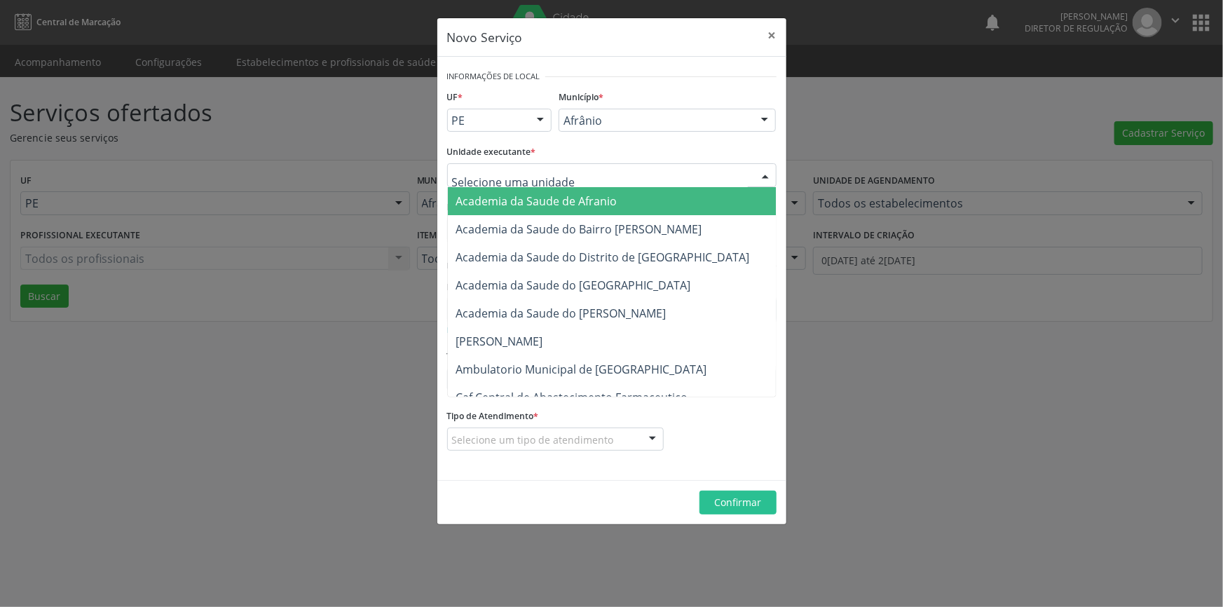
click at [637, 180] on div at bounding box center [611, 175] width 329 height 24
type input "isabe"
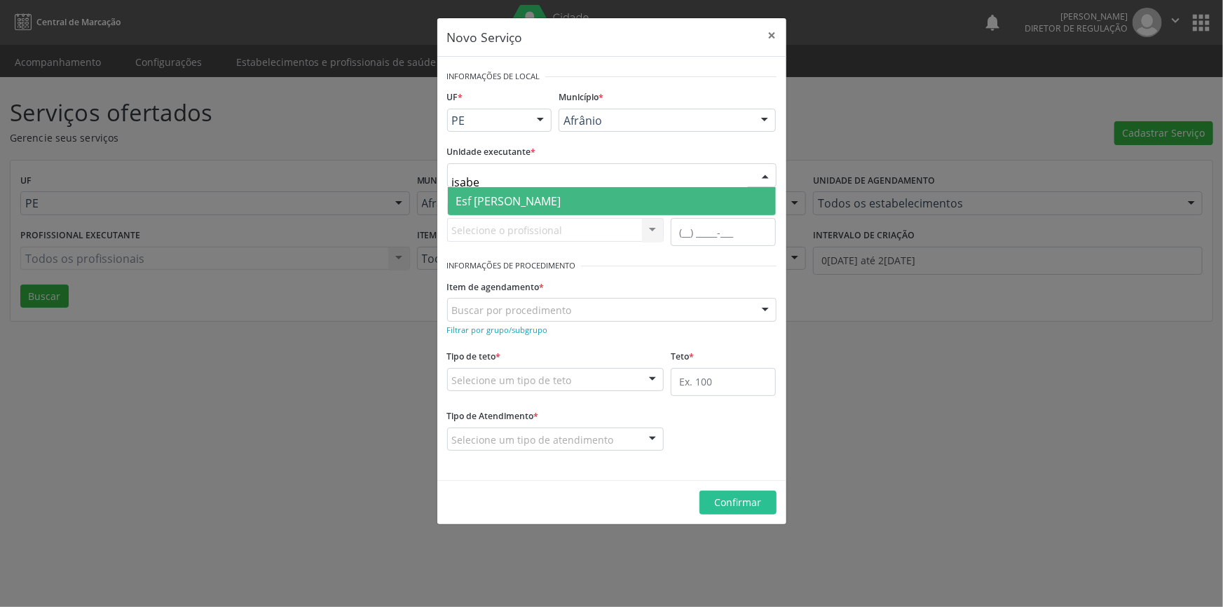
click at [548, 200] on span "Esf [PERSON_NAME]" at bounding box center [612, 201] width 328 height 28
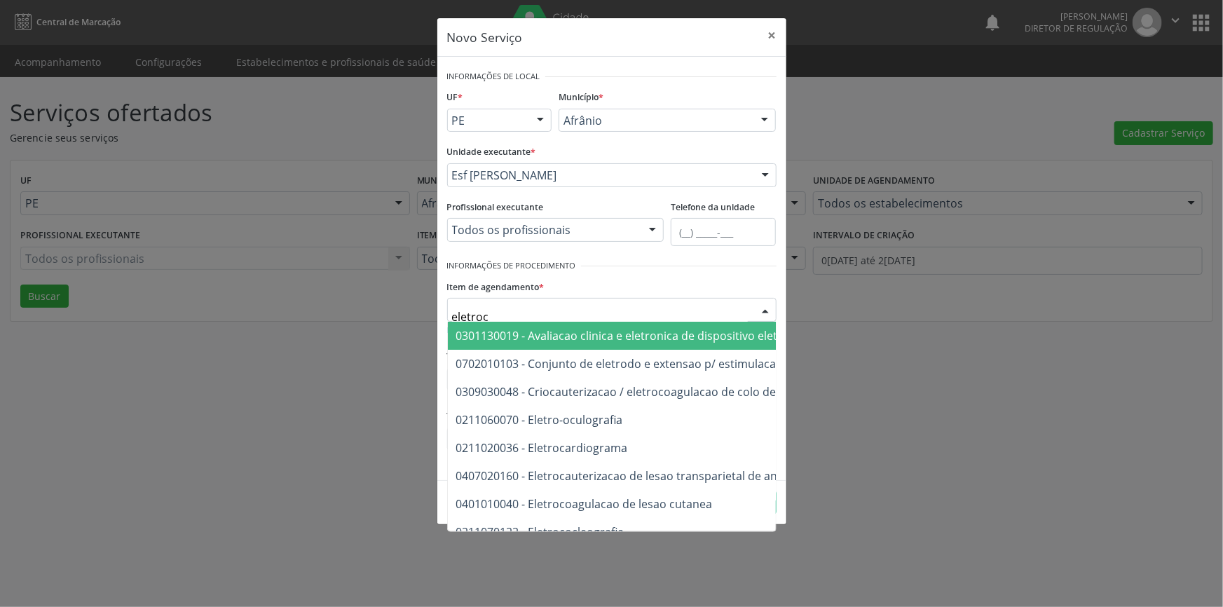
type input "eletroca"
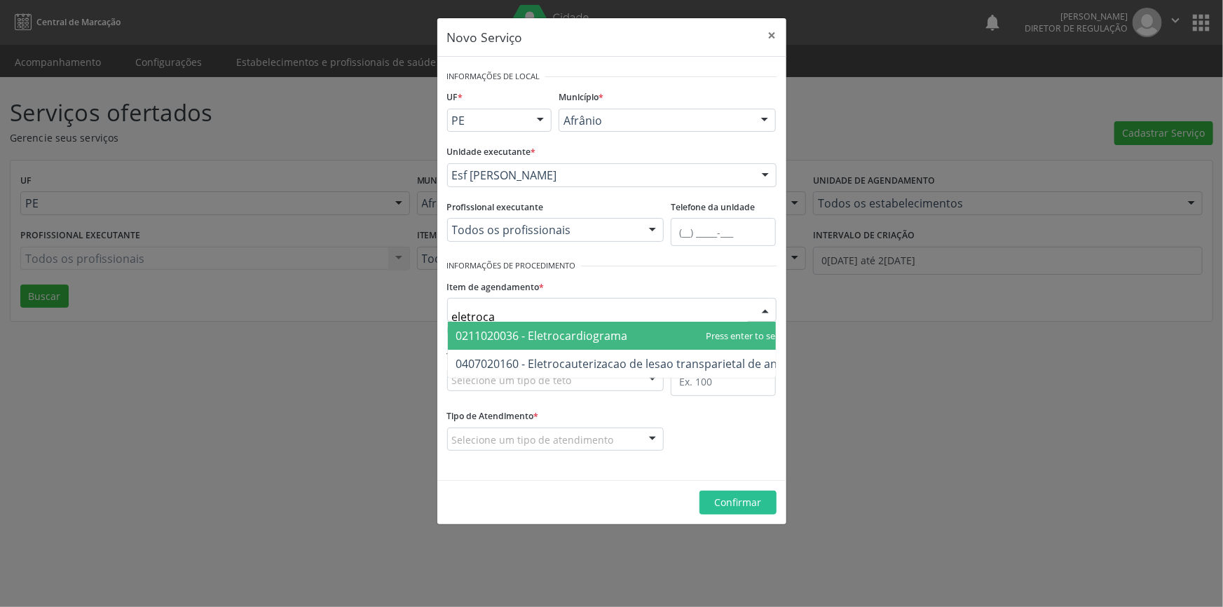
click at [601, 329] on span "0211020036 - Eletrocardiograma" at bounding box center [542, 335] width 172 height 15
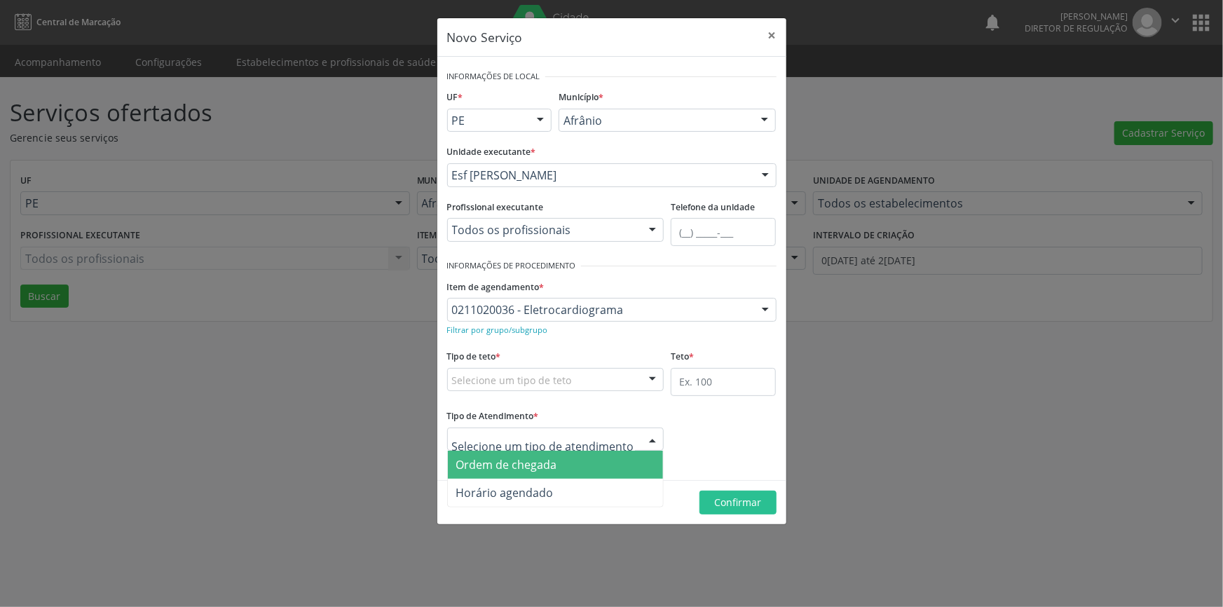
click at [539, 470] on span "Ordem de chegada" at bounding box center [506, 464] width 101 height 15
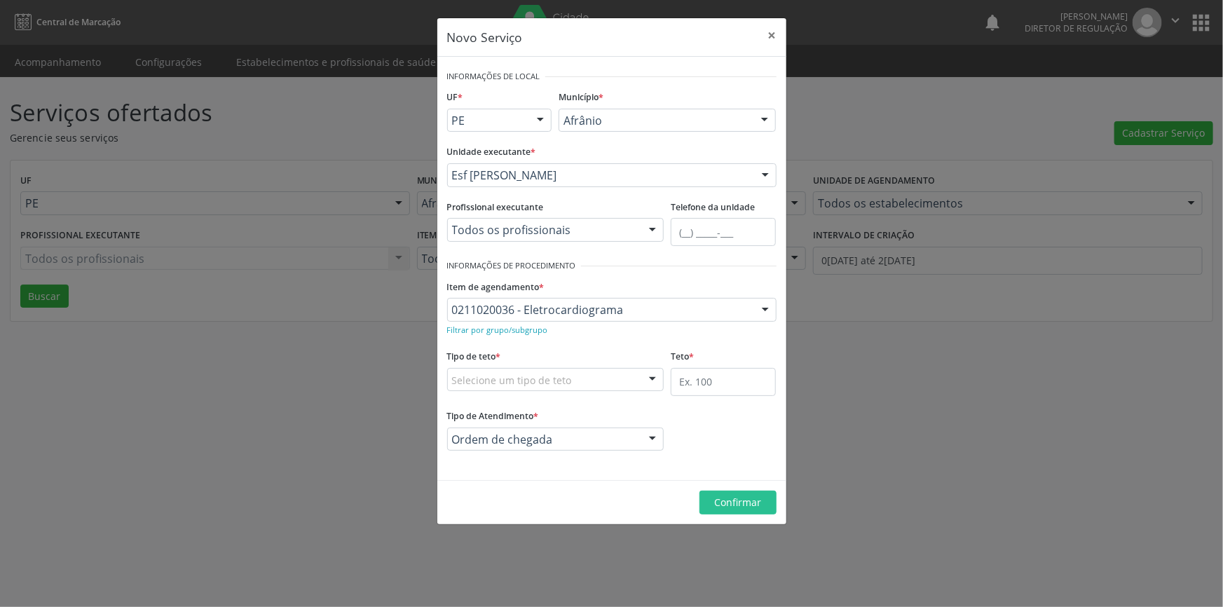
click at [584, 389] on div "Selecione um tipo de teto" at bounding box center [555, 380] width 217 height 24
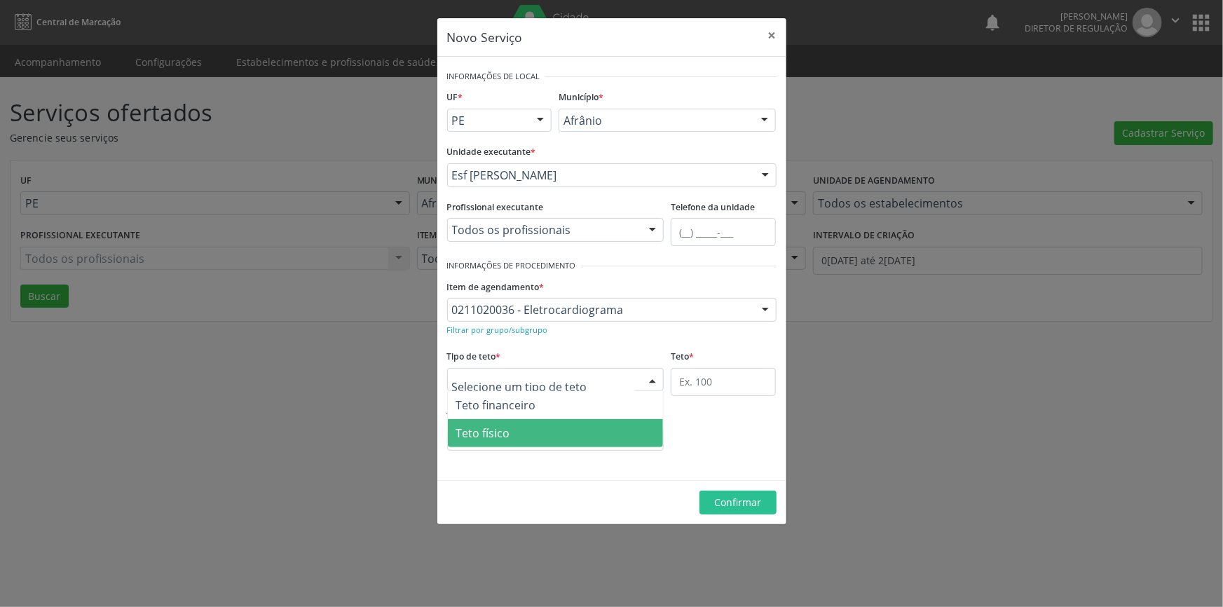
click at [563, 428] on span "Teto físico" at bounding box center [556, 433] width 216 height 28
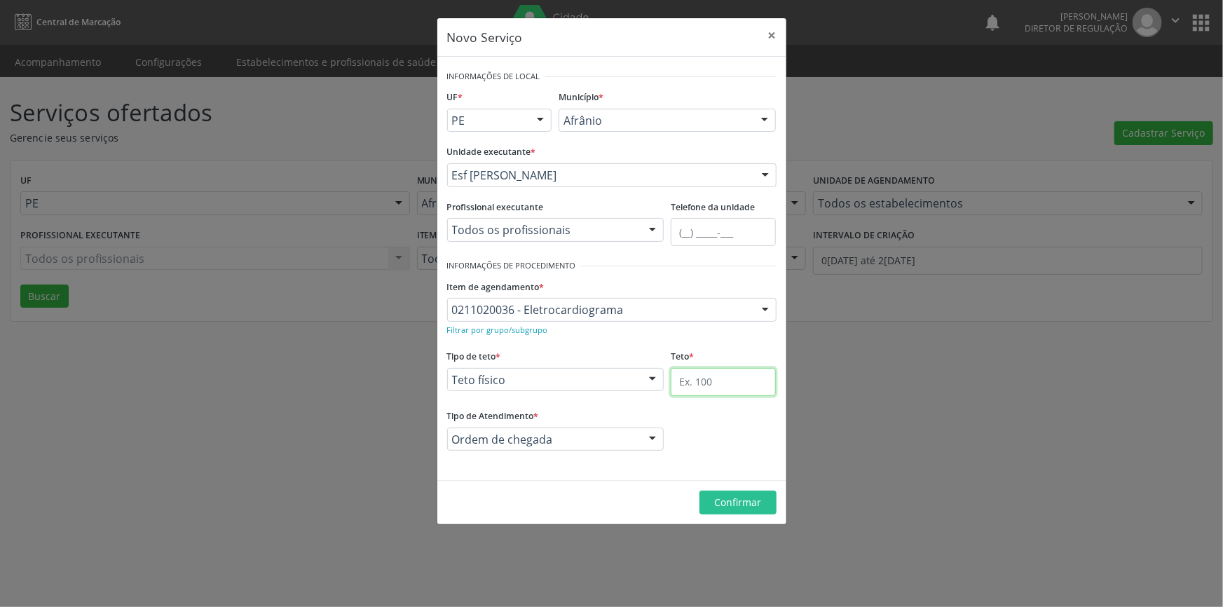
click at [716, 379] on input "text" at bounding box center [723, 382] width 105 height 28
type input "1"
click at [736, 498] on span "Confirmar" at bounding box center [737, 502] width 47 height 13
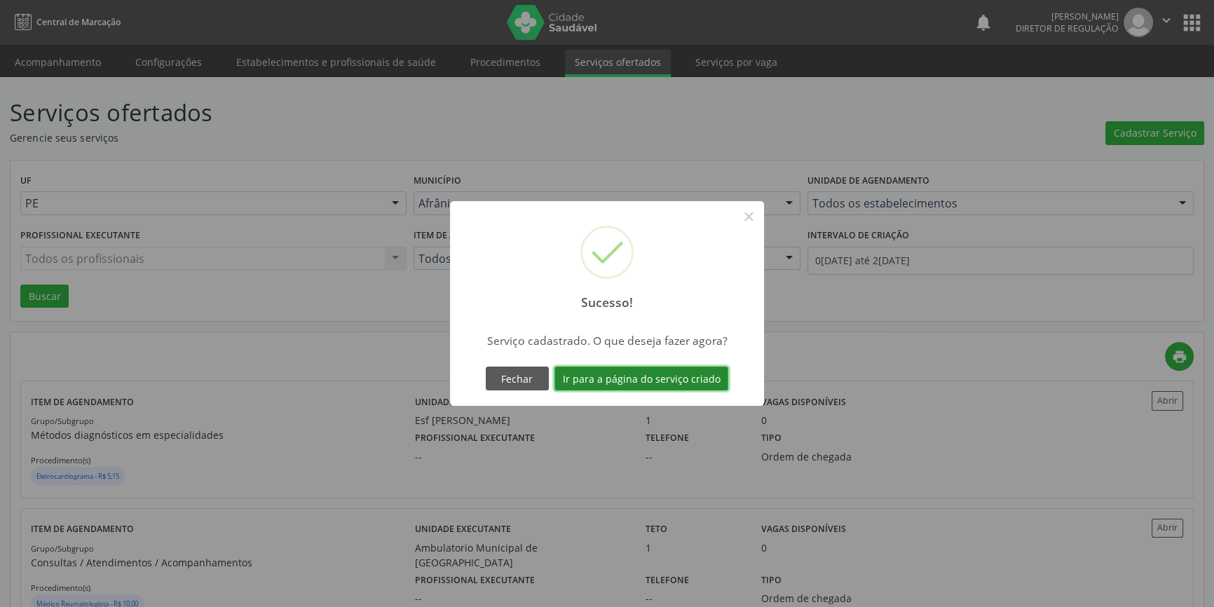
click at [644, 369] on button "Ir para a página do serviço criado" at bounding box center [641, 379] width 174 height 24
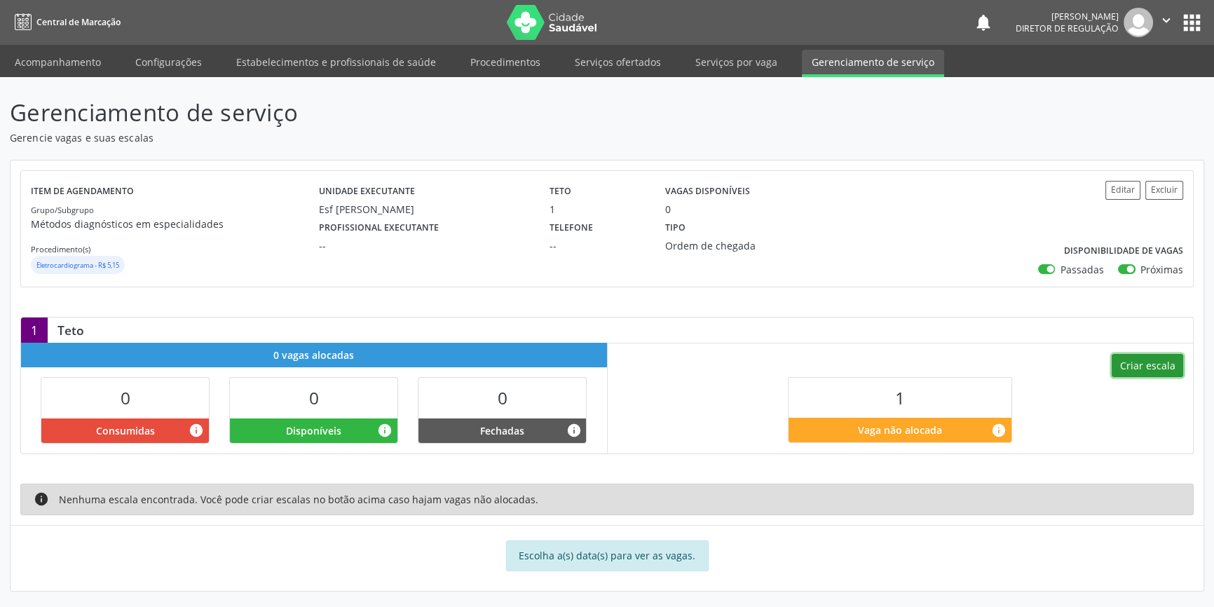
click at [1180, 355] on button "Criar escala" at bounding box center [1147, 366] width 71 height 24
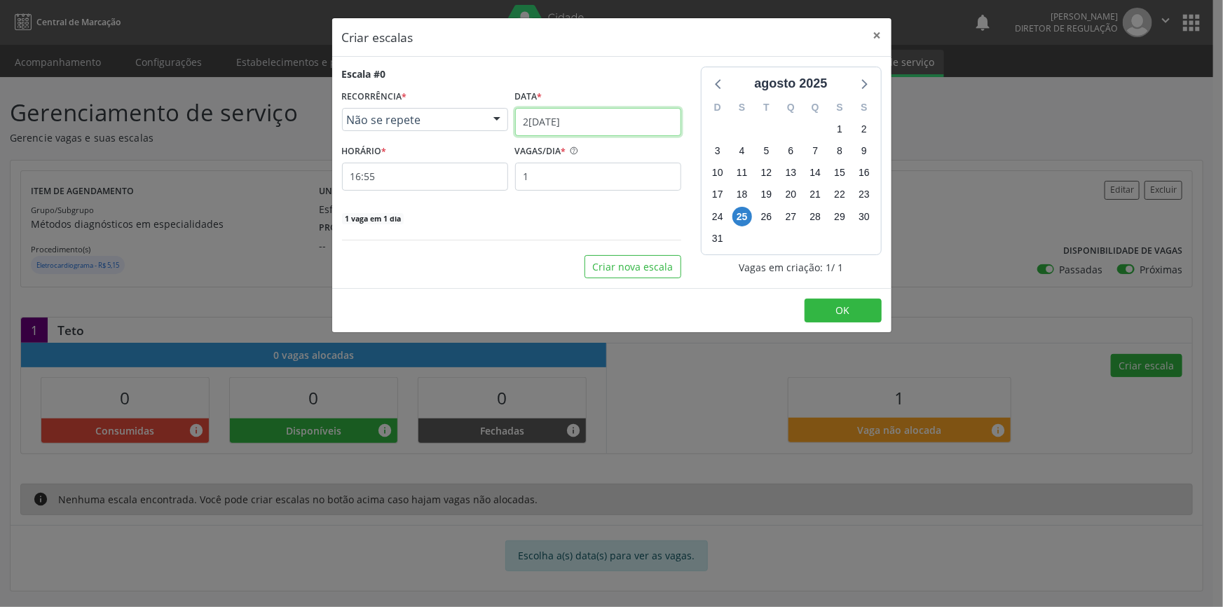
click at [570, 109] on input "2[DATE]" at bounding box center [598, 122] width 166 height 28
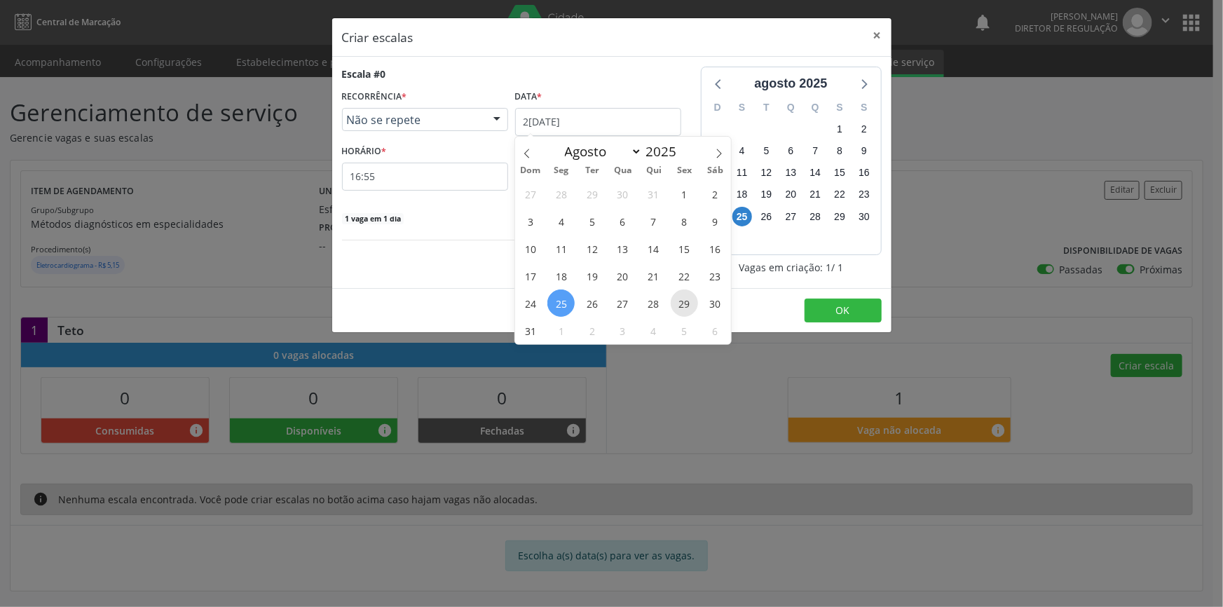
click at [688, 303] on span "29" at bounding box center [684, 302] width 27 height 27
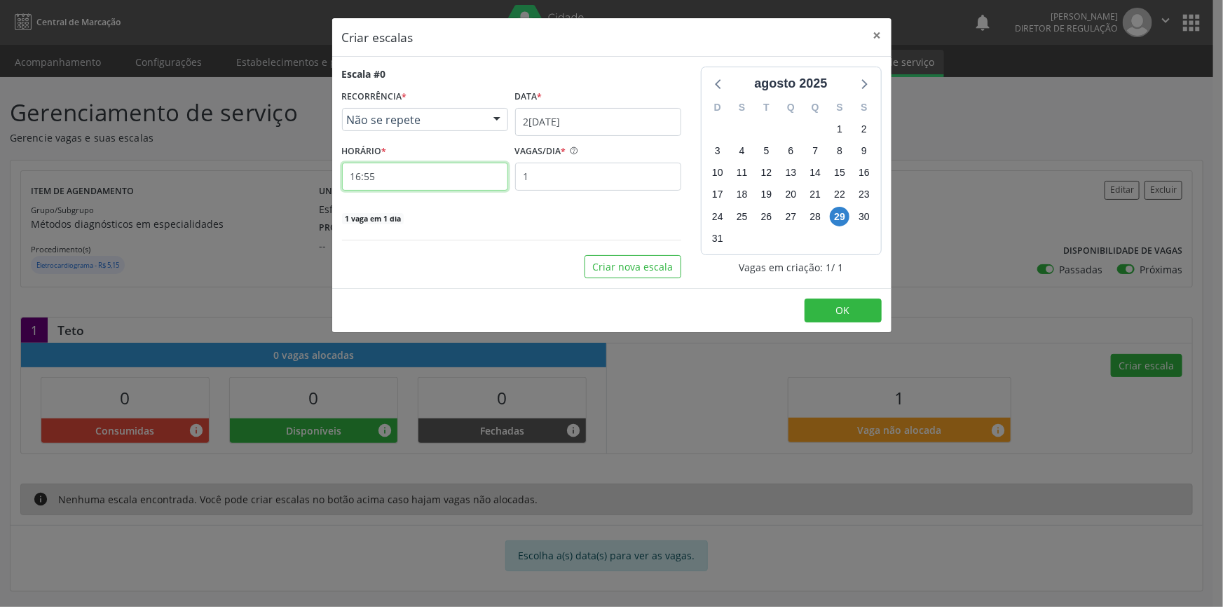
click at [416, 181] on input "16:55" at bounding box center [425, 177] width 166 height 28
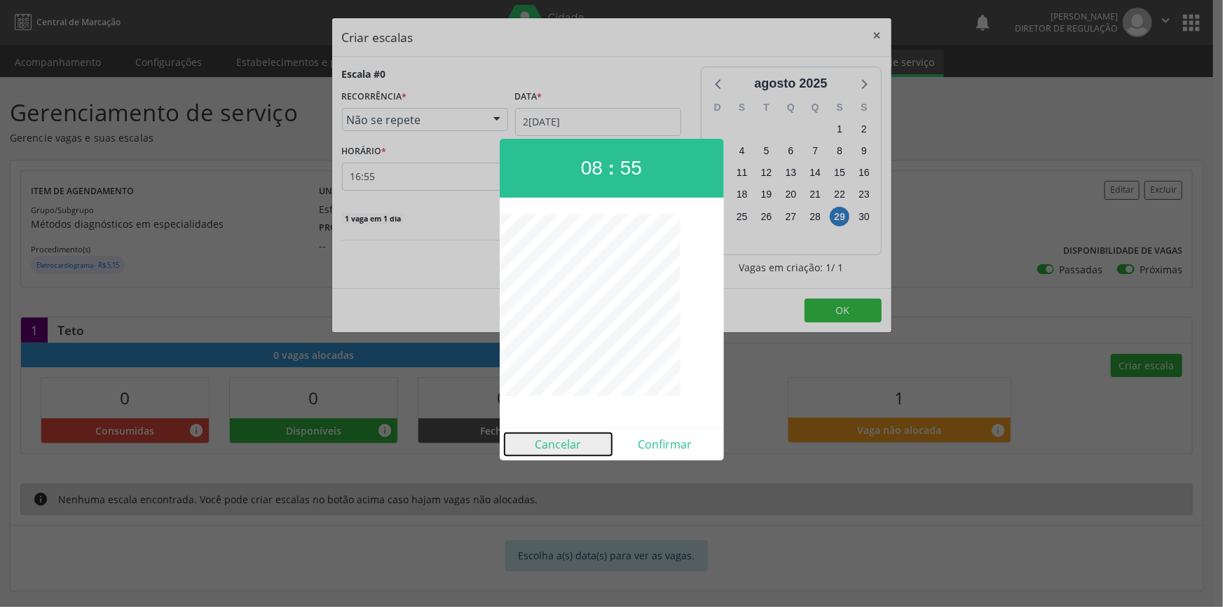
click at [578, 455] on button "Cancelar" at bounding box center [558, 444] width 107 height 22
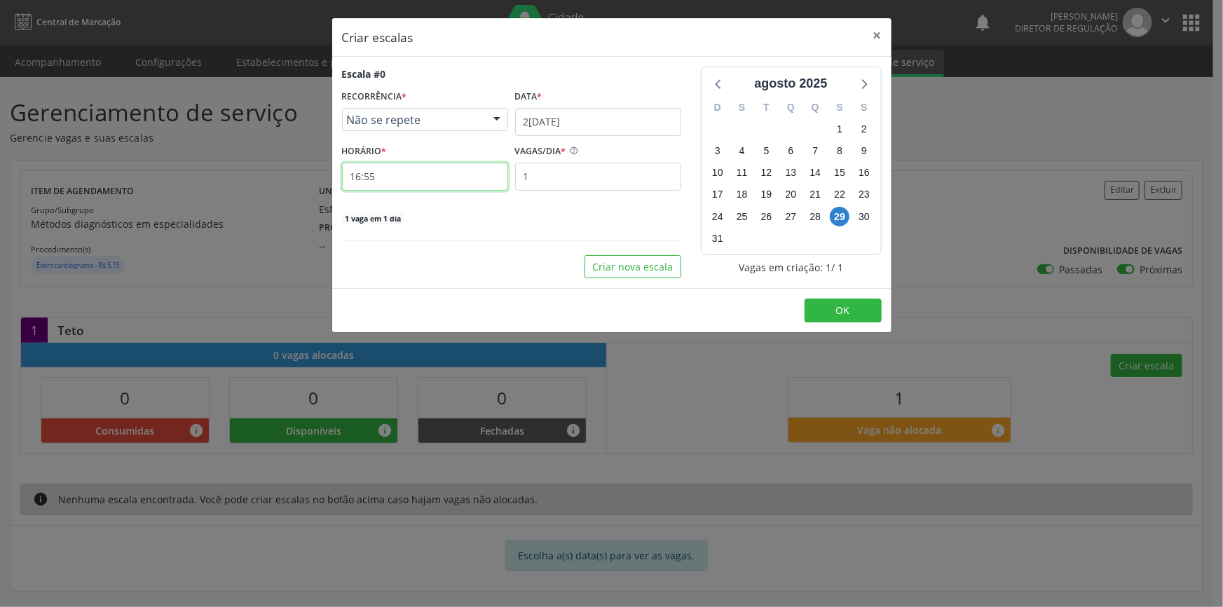
click at [400, 181] on input "16:55" at bounding box center [425, 177] width 166 height 28
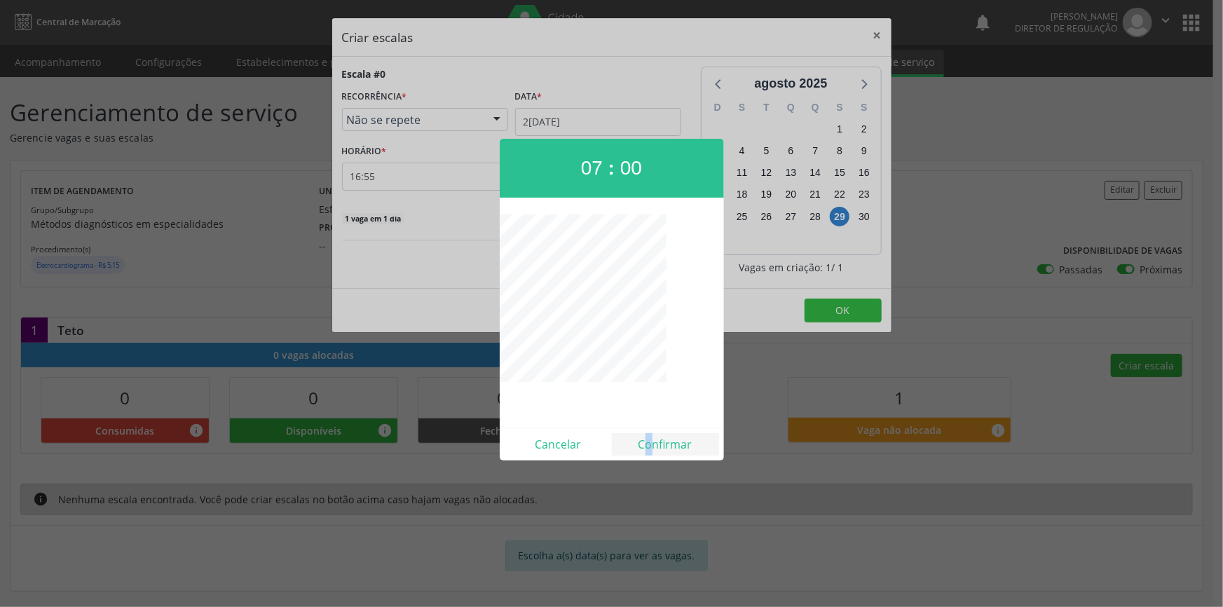
click at [651, 439] on div "Cancelar Confirmar" at bounding box center [612, 444] width 224 height 33
click at [676, 443] on button "Confirmar" at bounding box center [665, 444] width 107 height 22
type input "07:00"
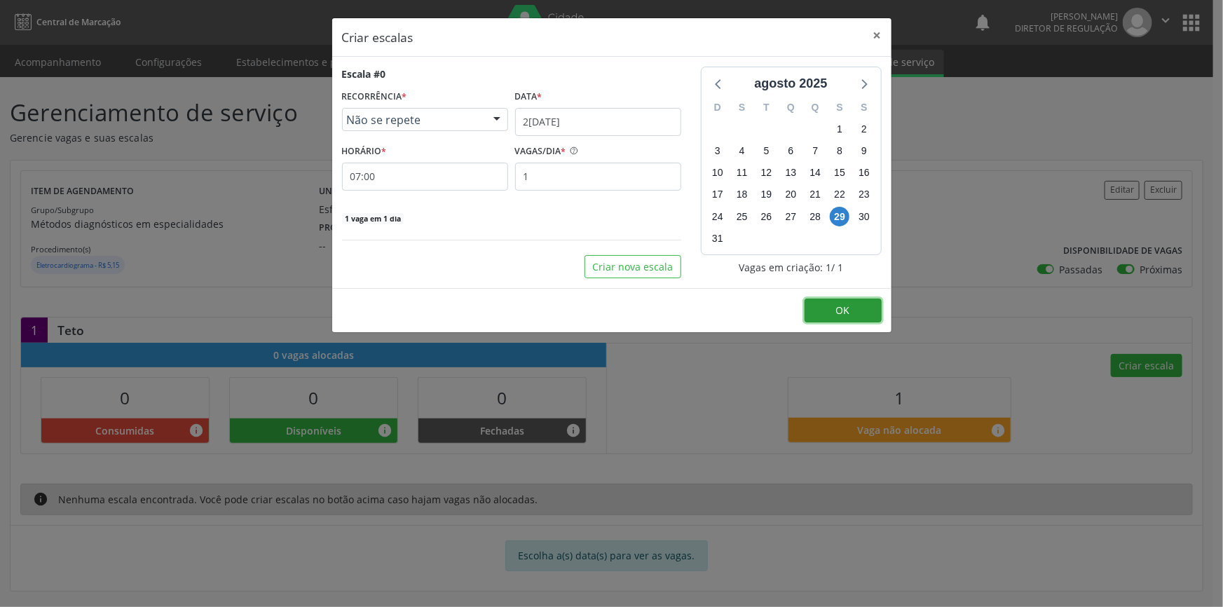
click at [824, 305] on button "OK" at bounding box center [843, 311] width 77 height 24
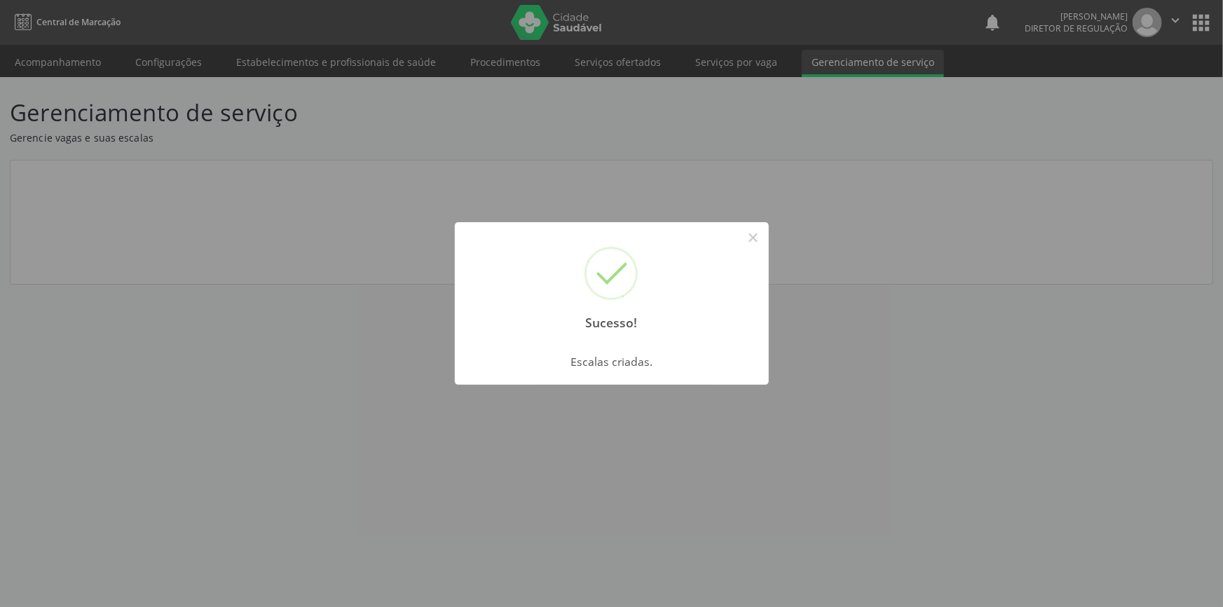
drag, startPoint x: 168, startPoint y: 131, endPoint x: 146, endPoint y: 109, distance: 31.2
click at [167, 130] on div "Sucesso! × Escalas criadas. OK Cancel" at bounding box center [611, 303] width 1223 height 607
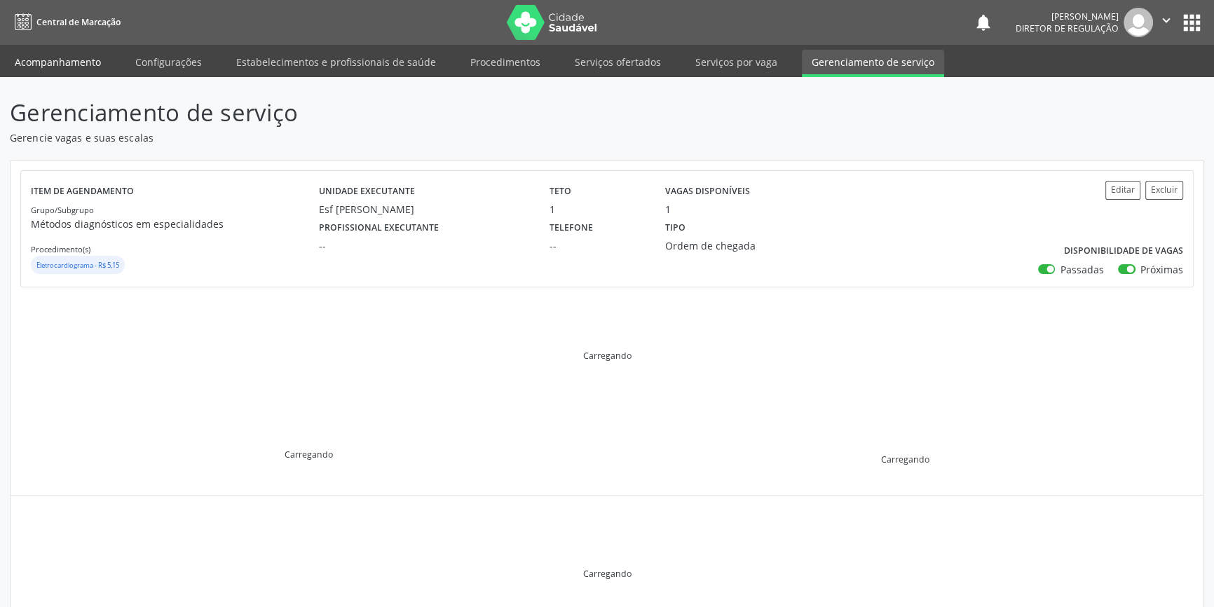
click at [74, 57] on link "Acompanhamento" at bounding box center [58, 62] width 106 height 25
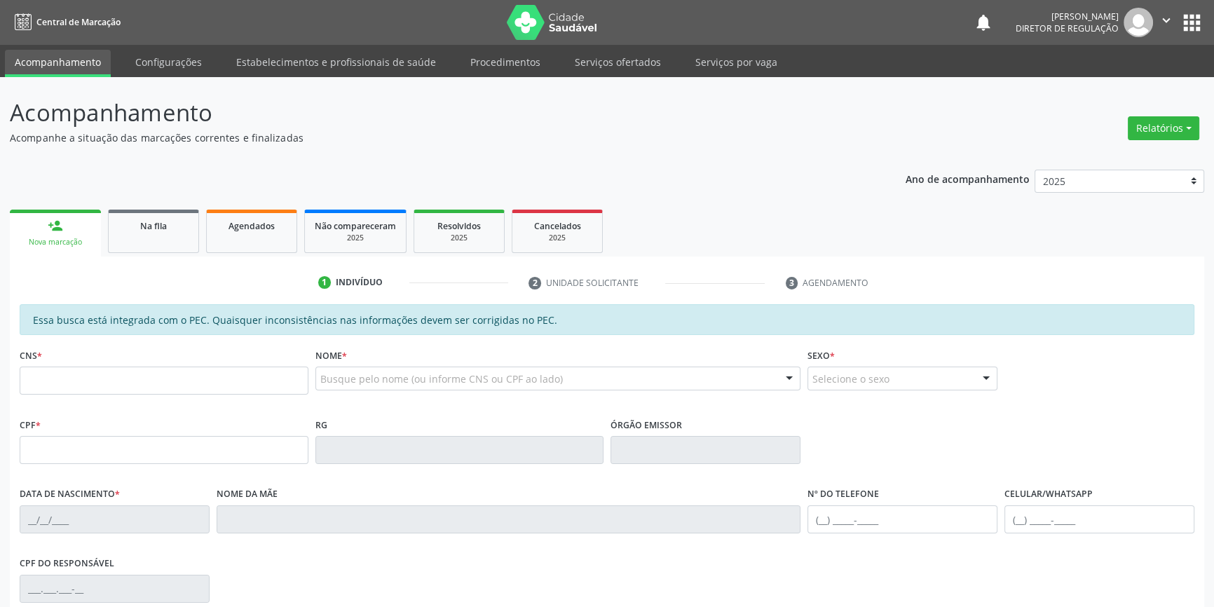
click at [95, 364] on div "CNS *" at bounding box center [164, 370] width 289 height 50
click at [95, 369] on input "text" at bounding box center [164, 381] width 289 height 28
type input "708 0073 5125 0626"
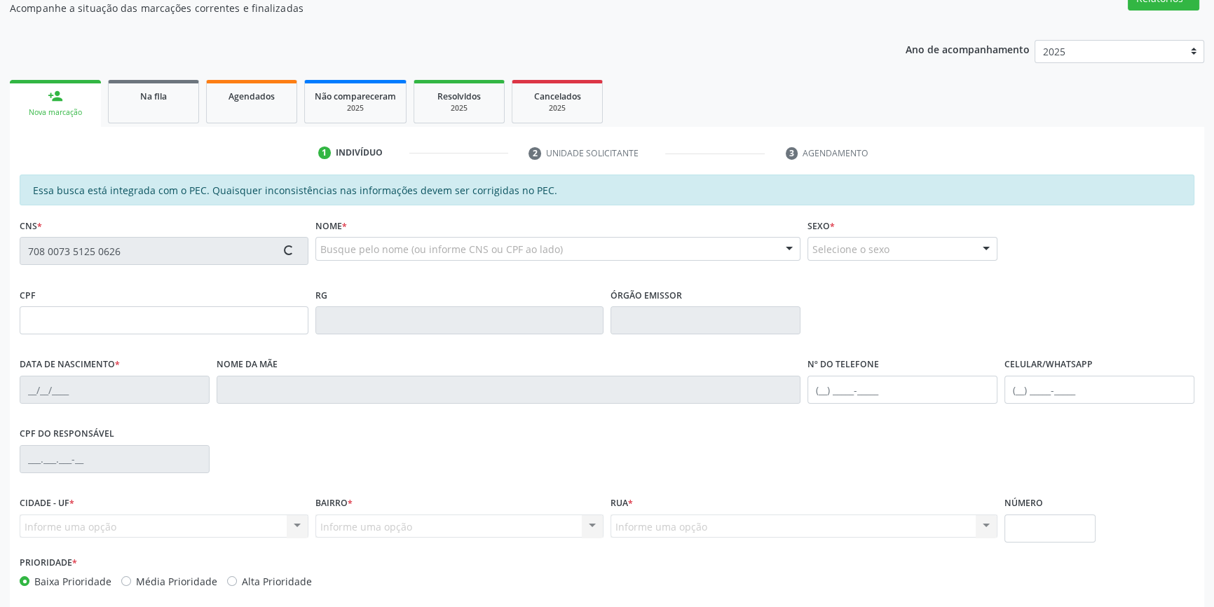
scroll to position [192, 0]
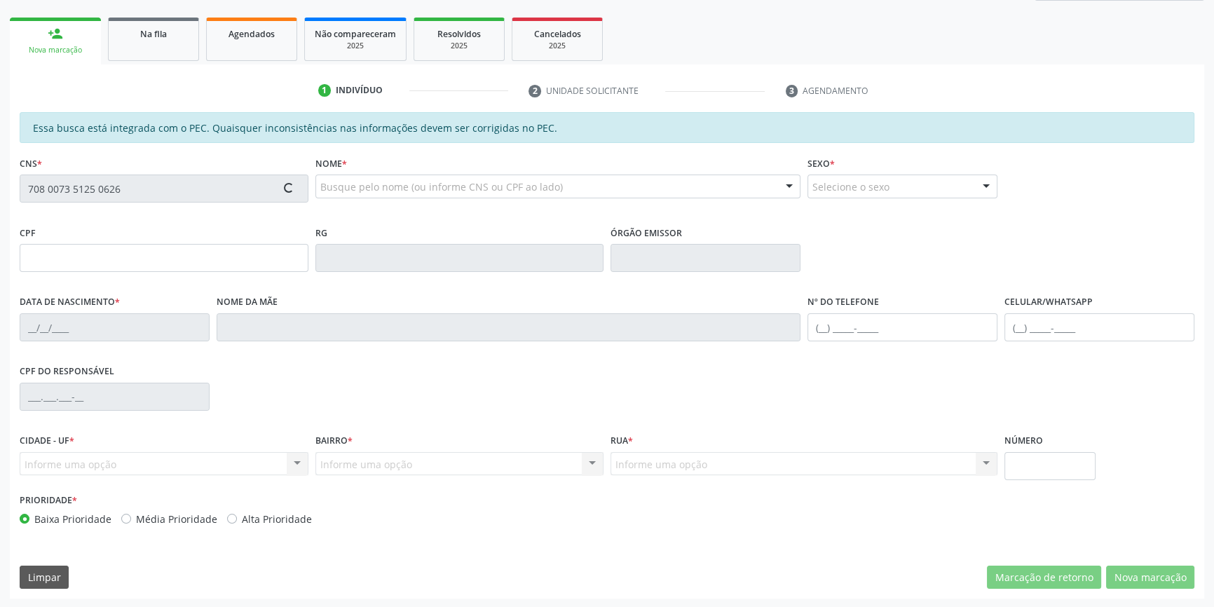
type input "056.487.895-21"
type input "[DATE]"
type input "[PERSON_NAME]"
type input "[PHONE_NUMBER]"
type input "10"
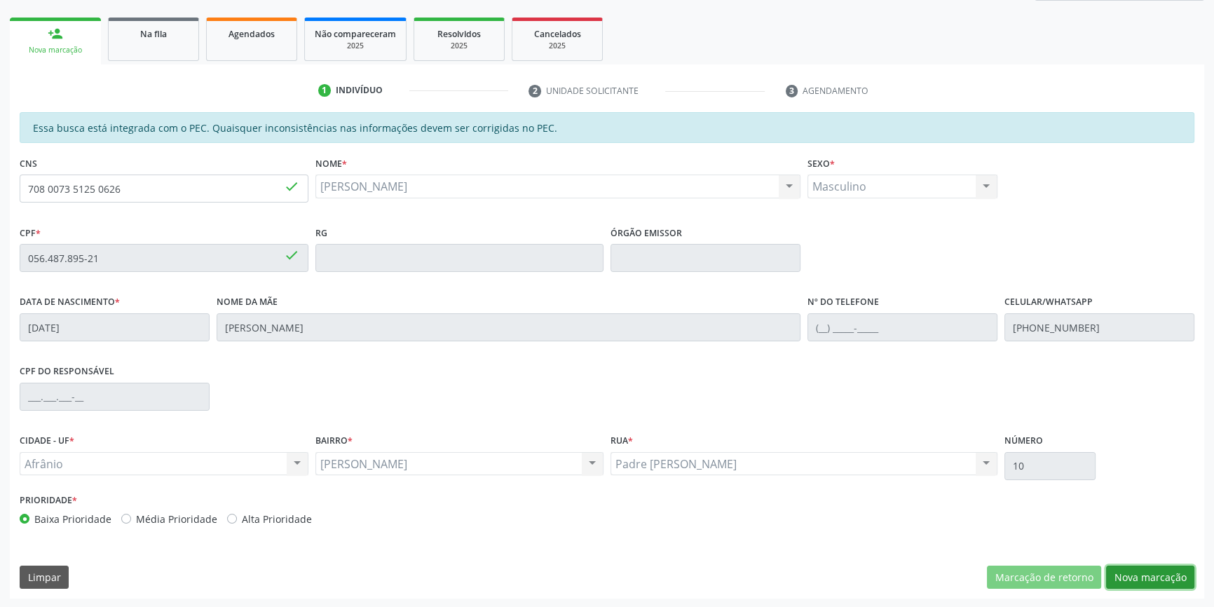
click at [1157, 580] on button "Nova marcação" at bounding box center [1150, 578] width 88 height 24
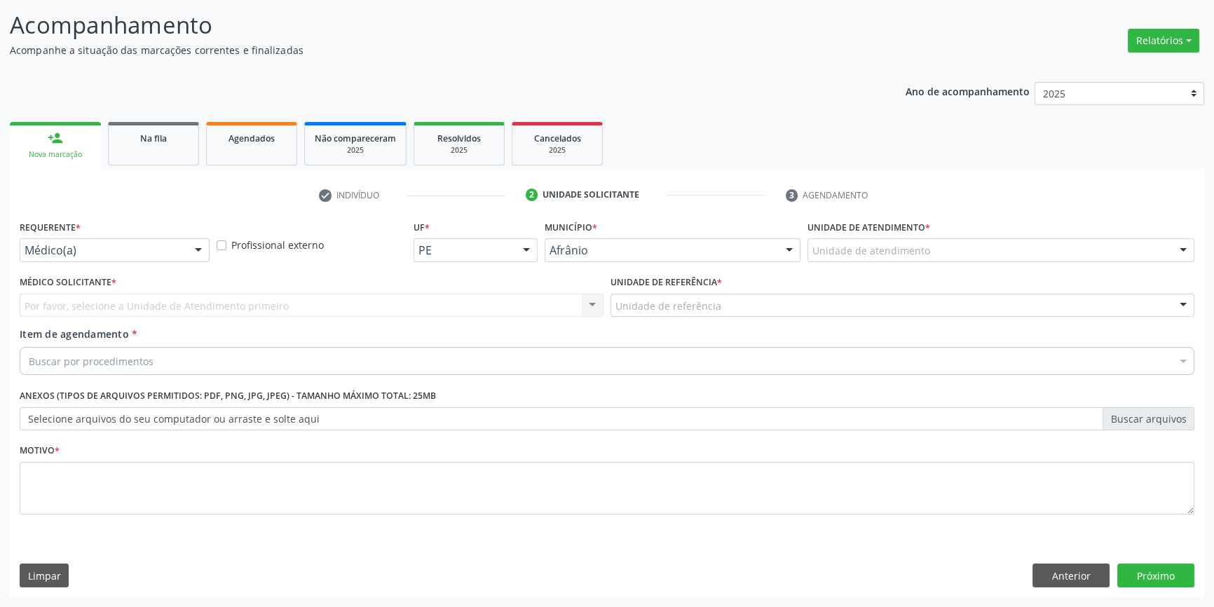
scroll to position [86, 0]
click at [899, 240] on div "Unidade de atendimento" at bounding box center [1000, 252] width 387 height 24
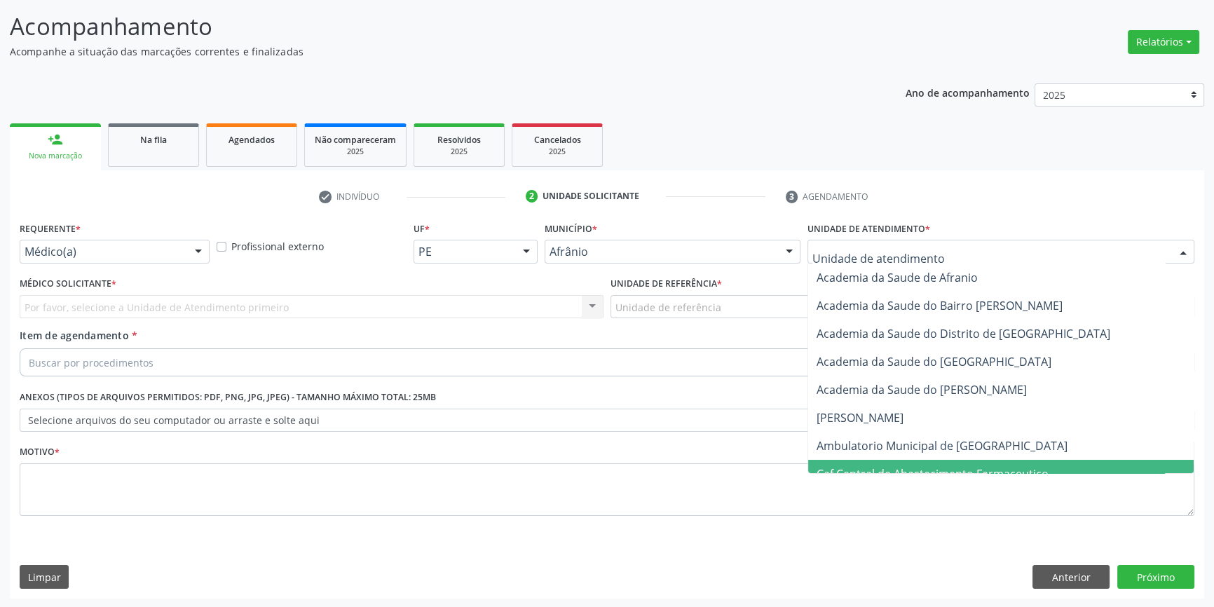
click at [885, 460] on span "Caf Central de Abastecimento Farmaceutico" at bounding box center [1001, 474] width 386 height 28
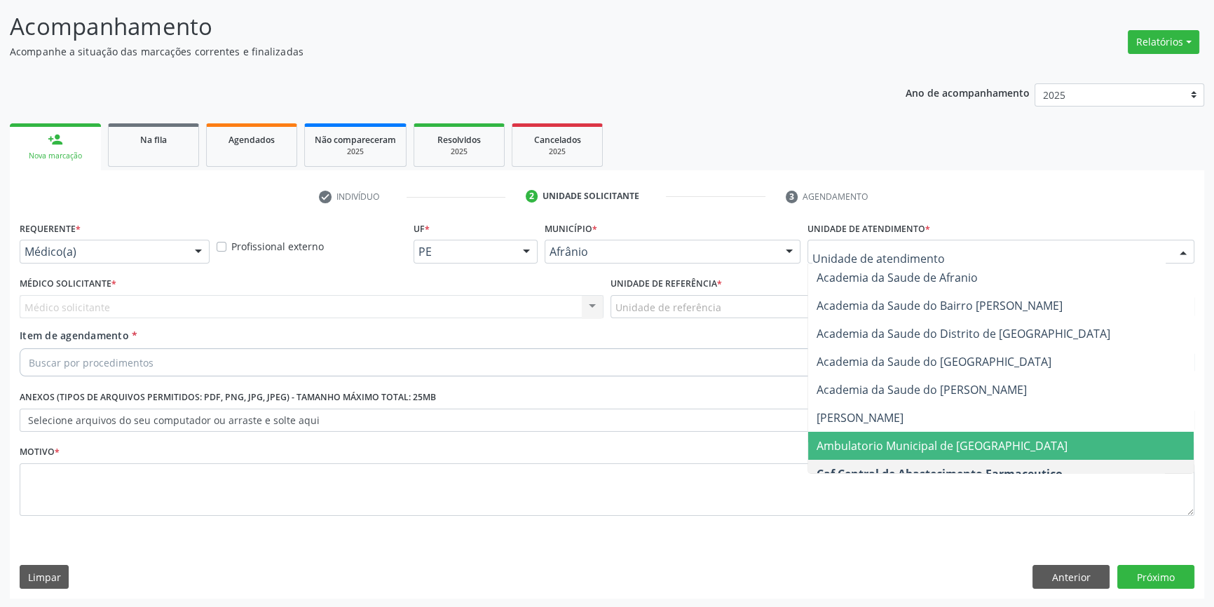
click at [885, 454] on span "Ambulatorio Municipal de [GEOGRAPHIC_DATA]" at bounding box center [1001, 446] width 386 height 28
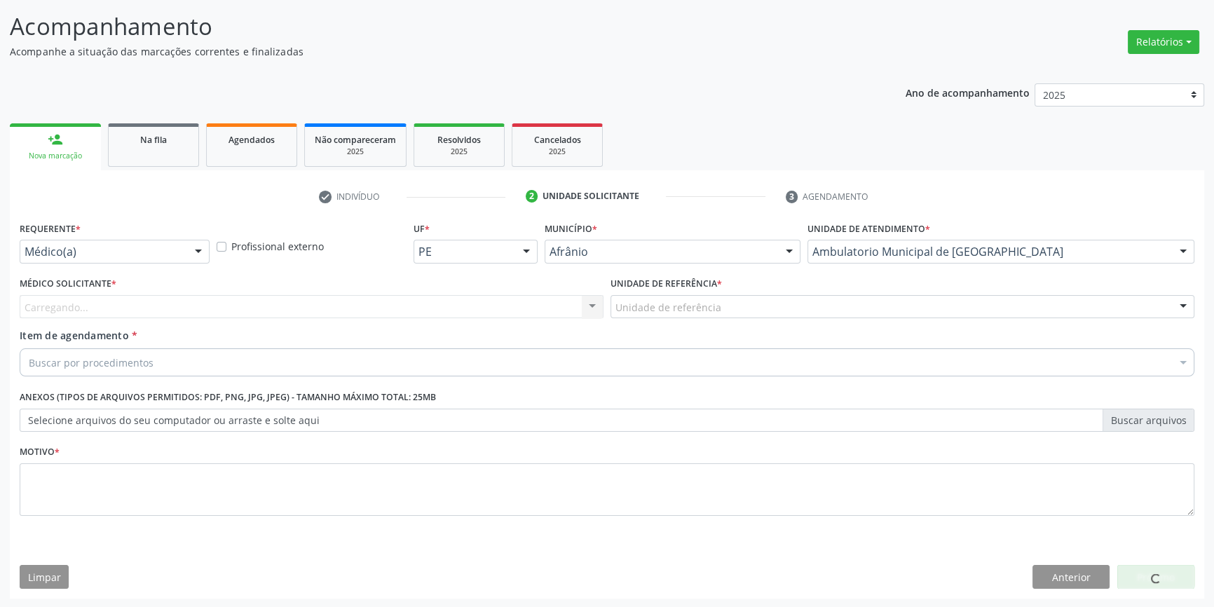
click at [718, 310] on div "Unidade de referência" at bounding box center [903, 307] width 584 height 24
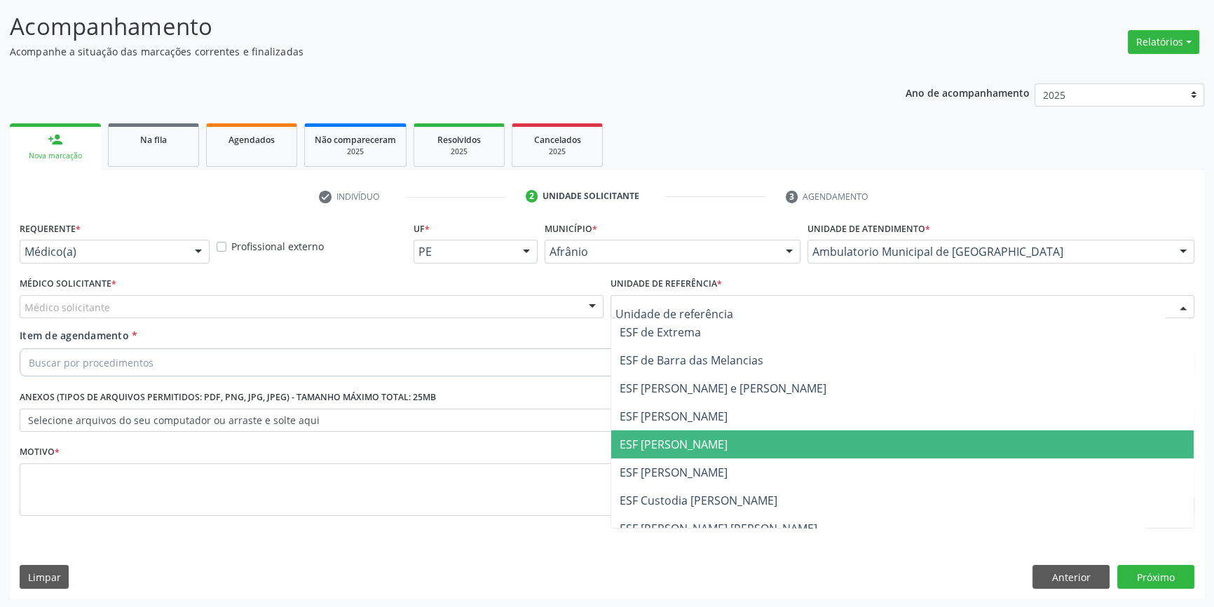
click at [681, 438] on span "ESF [PERSON_NAME]" at bounding box center [674, 444] width 108 height 15
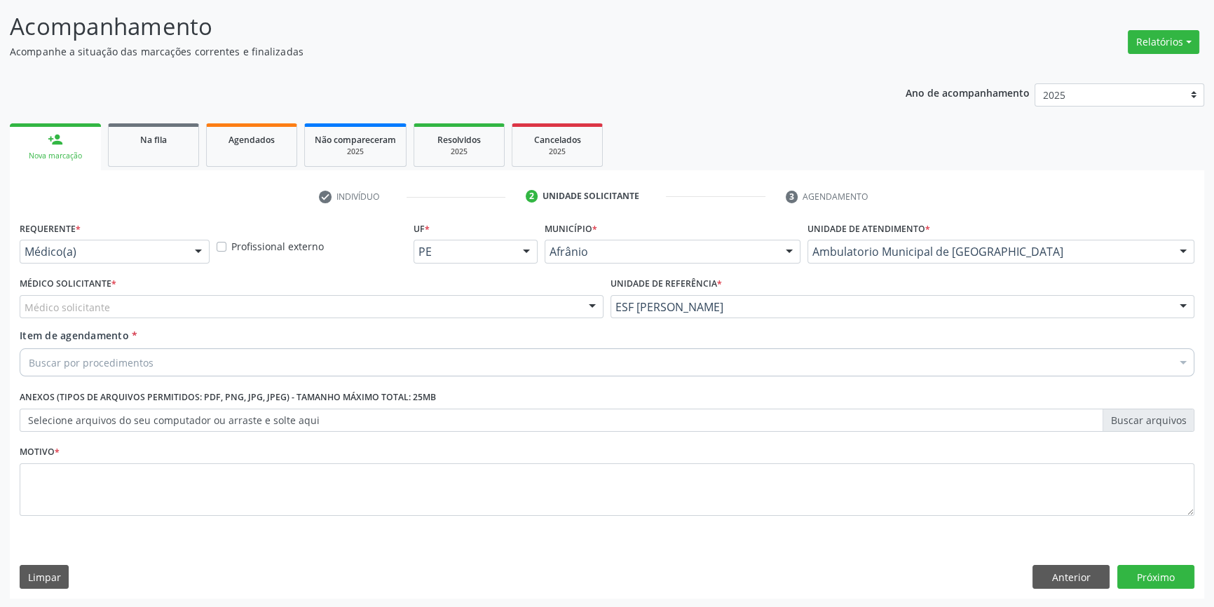
click at [416, 318] on div "Médico solicitante [PERSON_NAME] [PERSON_NAME] [PERSON_NAME] Reis [PERSON_NAME]…" at bounding box center [312, 307] width 584 height 24
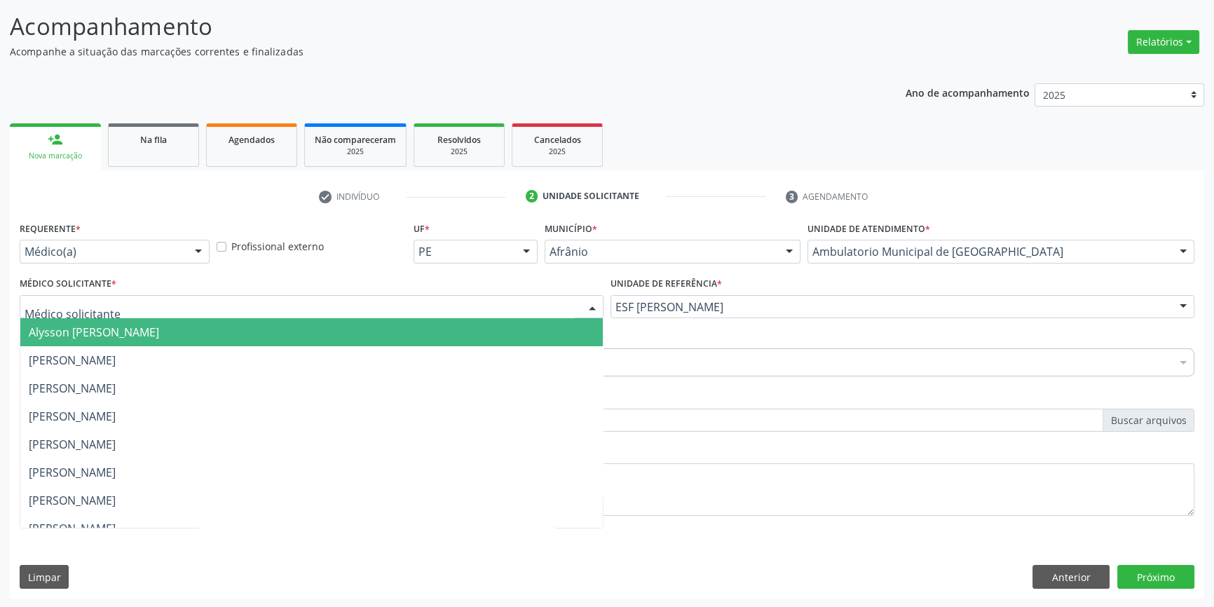
click at [259, 337] on span "Alysson [PERSON_NAME]" at bounding box center [311, 332] width 582 height 28
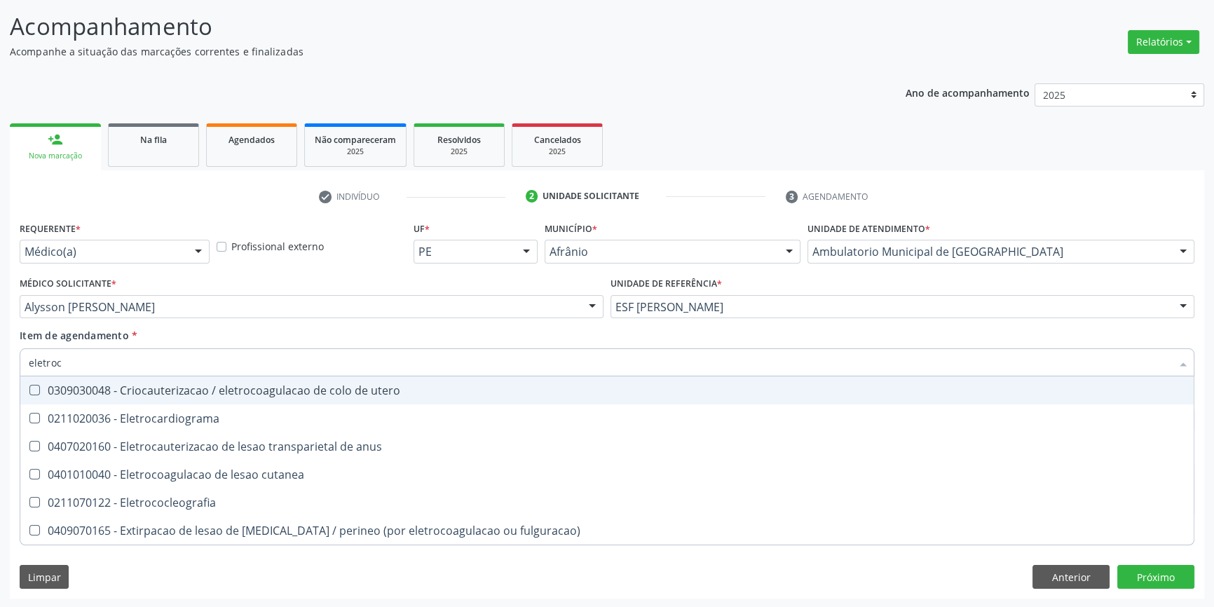
type input "eletroca"
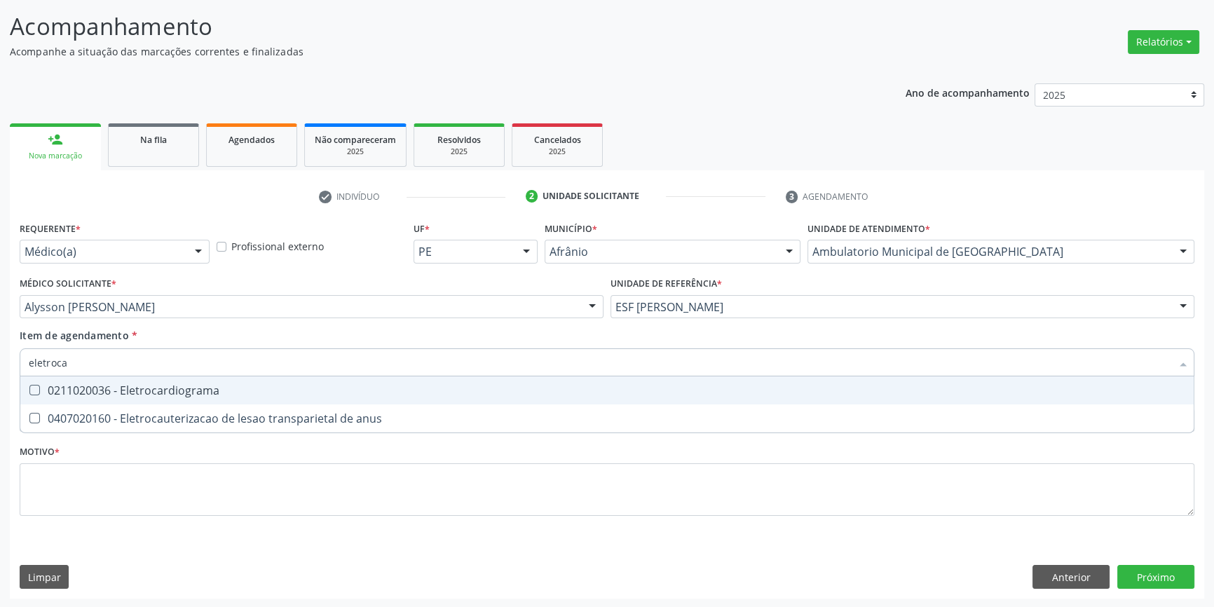
click at [175, 380] on span "0211020036 - Eletrocardiograma" at bounding box center [606, 390] width 1173 height 28
checkbox Eletrocardiograma "true"
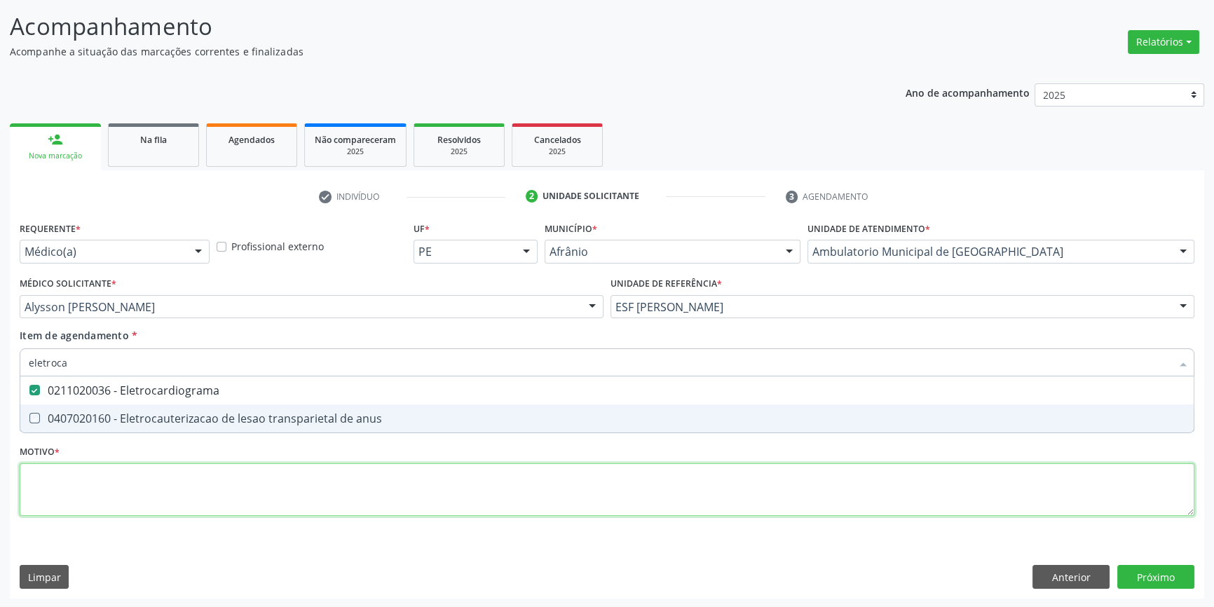
click at [152, 484] on div "Requerente * Médico(a) Médico(a) Enfermeiro(a) Paciente Nenhum resultado encont…" at bounding box center [607, 377] width 1175 height 318
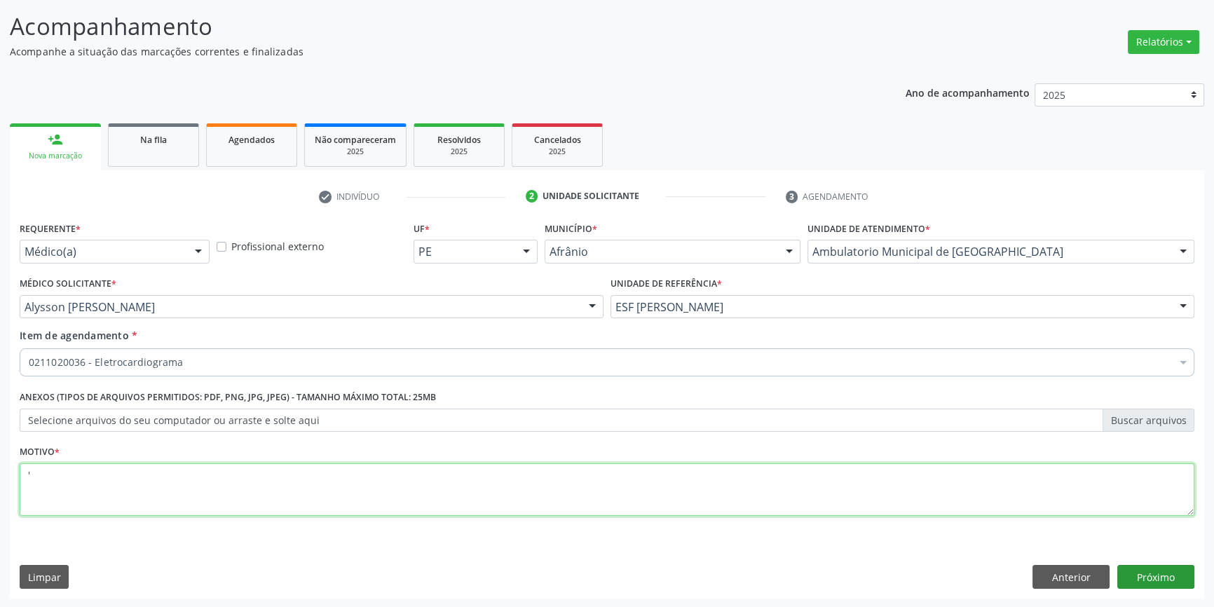
type textarea "'"
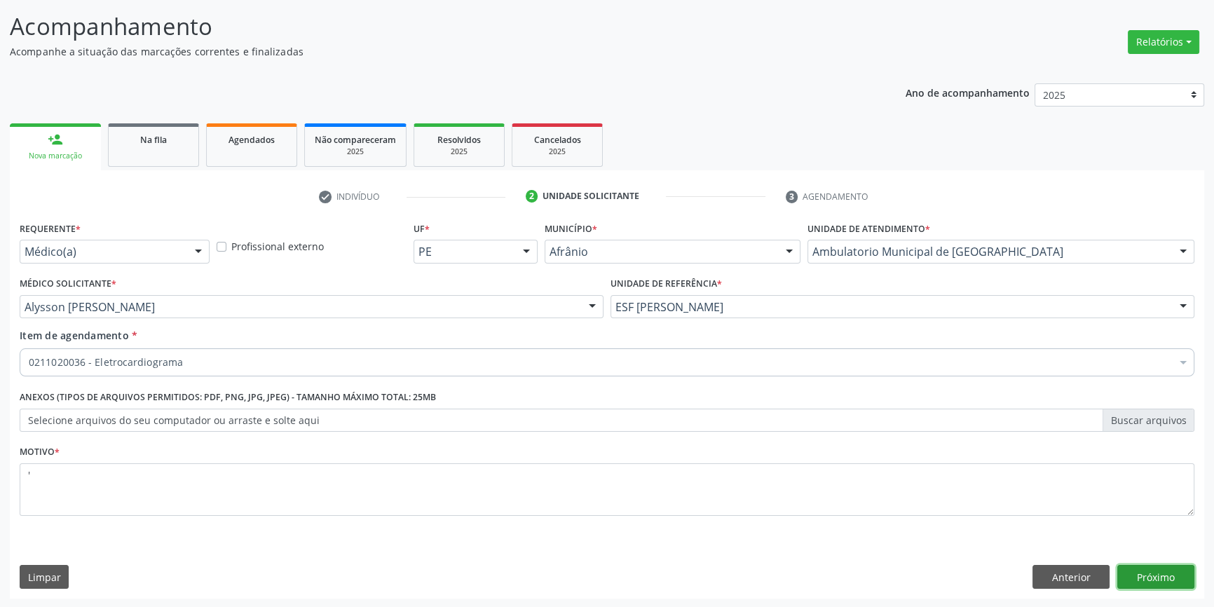
click at [1149, 582] on button "Próximo" at bounding box center [1155, 577] width 77 height 24
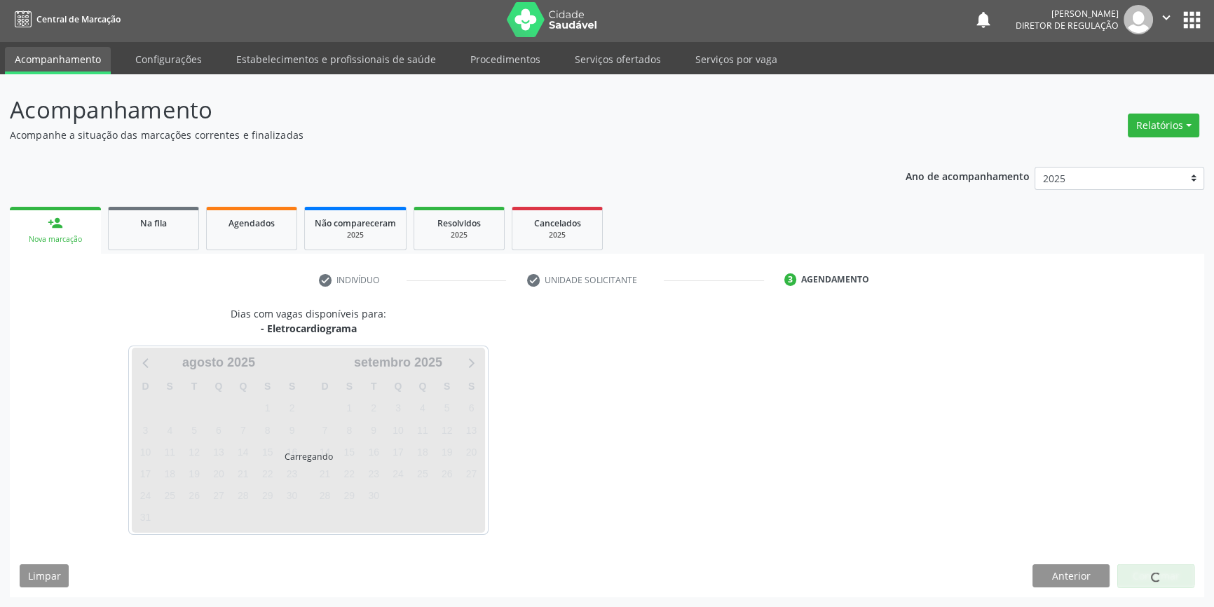
scroll to position [1, 0]
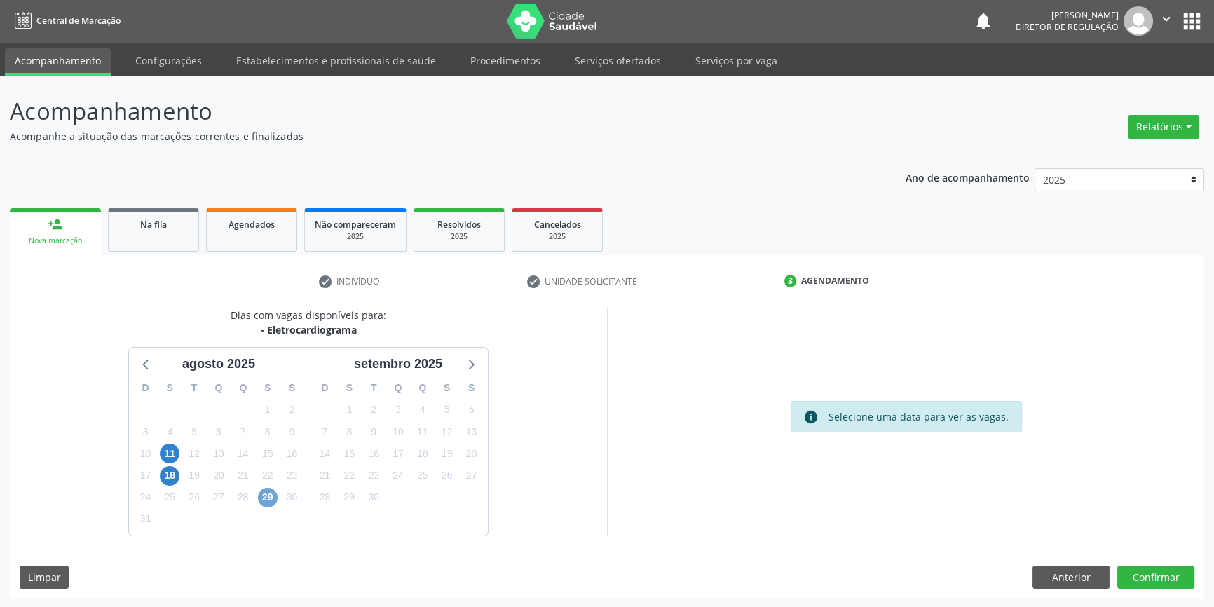
click at [271, 493] on span "29" at bounding box center [268, 498] width 20 height 20
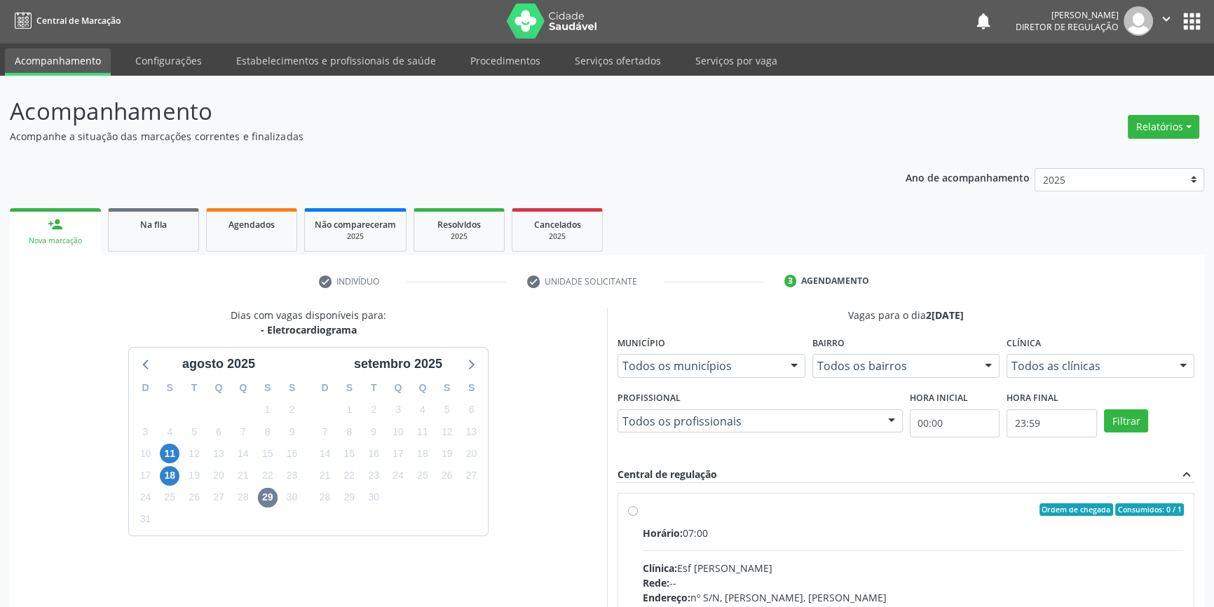
click at [664, 521] on label "Ordem de chegada Consumidos: 0 / 1 Horário: 07:00 Clínica: Esf [PERSON_NAME] Re…" at bounding box center [913, 610] width 541 height 215
click at [638, 516] on input "Ordem de chegada Consumidos: 0 / 1 Horário: 07:00 Clínica: Esf [PERSON_NAME] Re…" at bounding box center [633, 509] width 10 height 13
radio input "true"
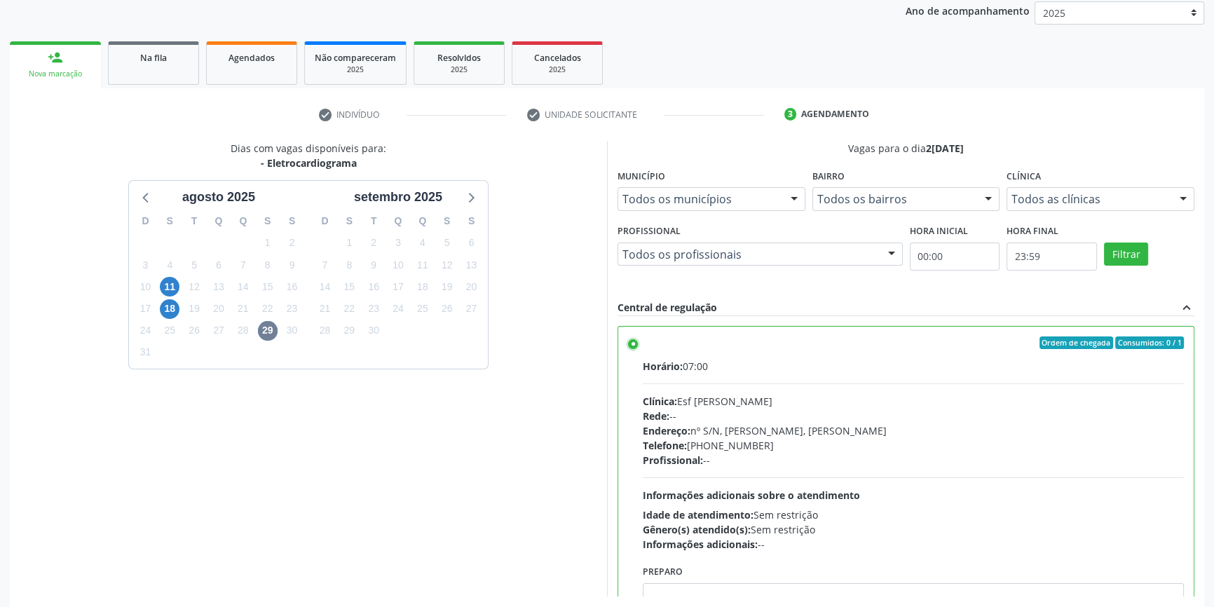
scroll to position [229, 0]
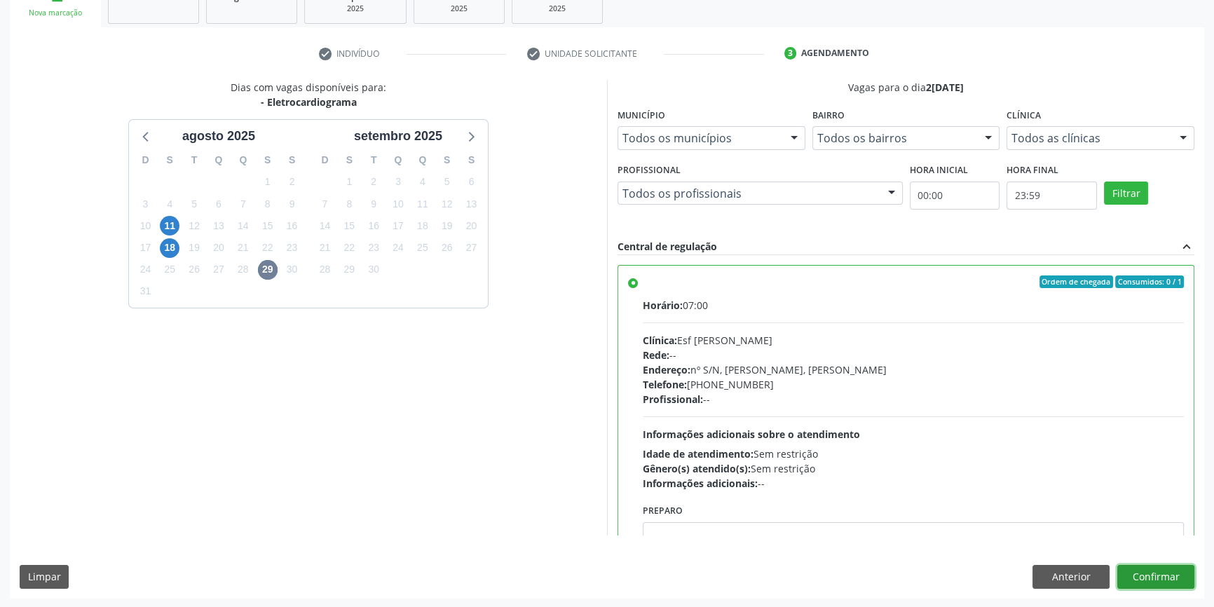
click at [1159, 574] on button "Confirmar" at bounding box center [1155, 577] width 77 height 24
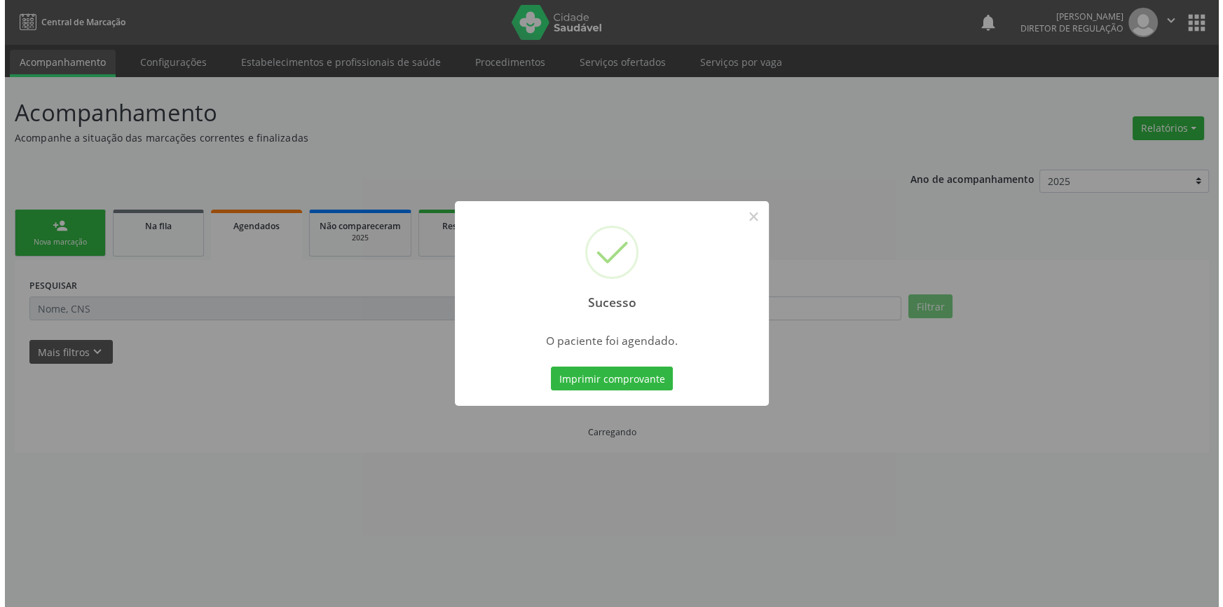
scroll to position [0, 0]
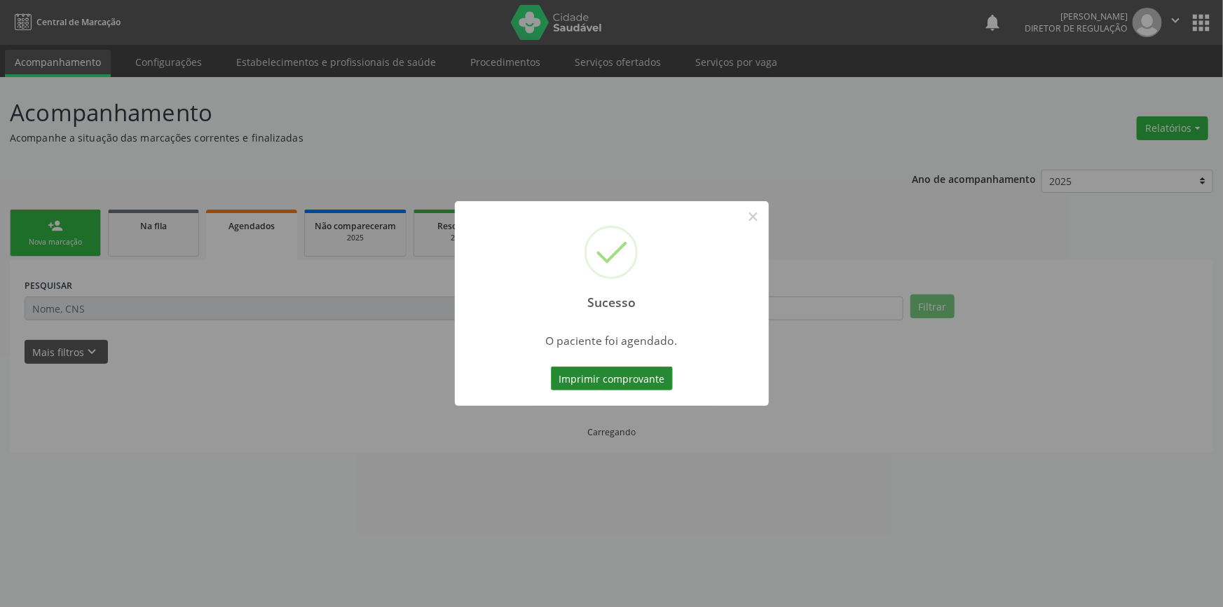
click at [616, 373] on button "Imprimir comprovante" at bounding box center [612, 379] width 122 height 24
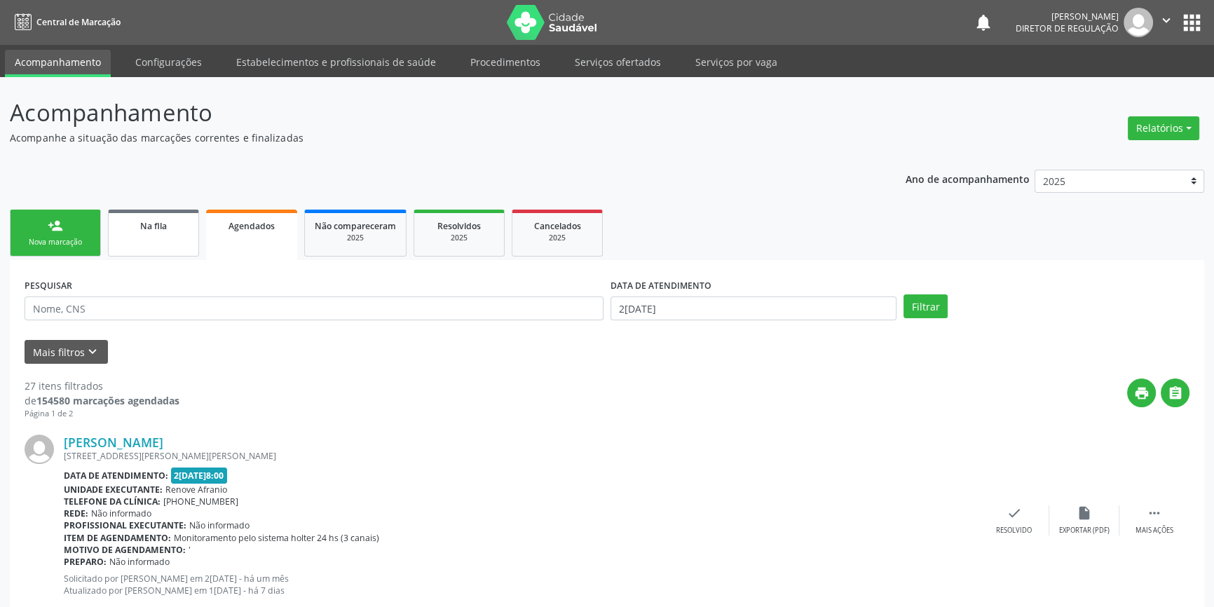
click at [175, 232] on link "Na fila" at bounding box center [153, 233] width 91 height 47
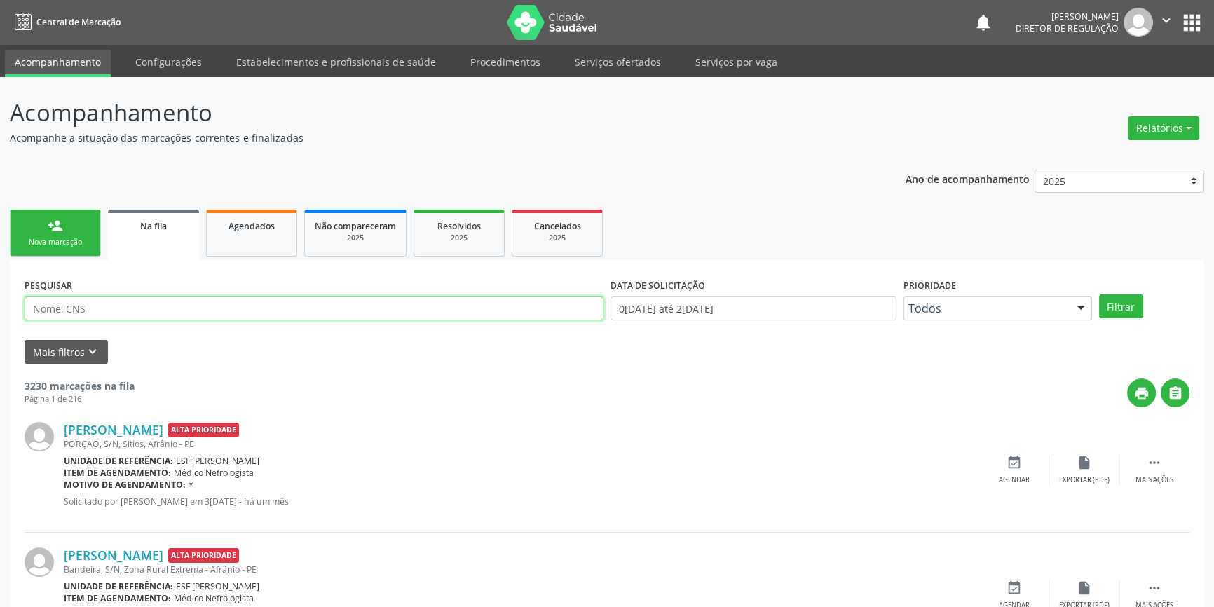
click at [166, 313] on input "text" at bounding box center [314, 308] width 579 height 24
click at [1118, 304] on button "Filtrar" at bounding box center [1121, 306] width 44 height 24
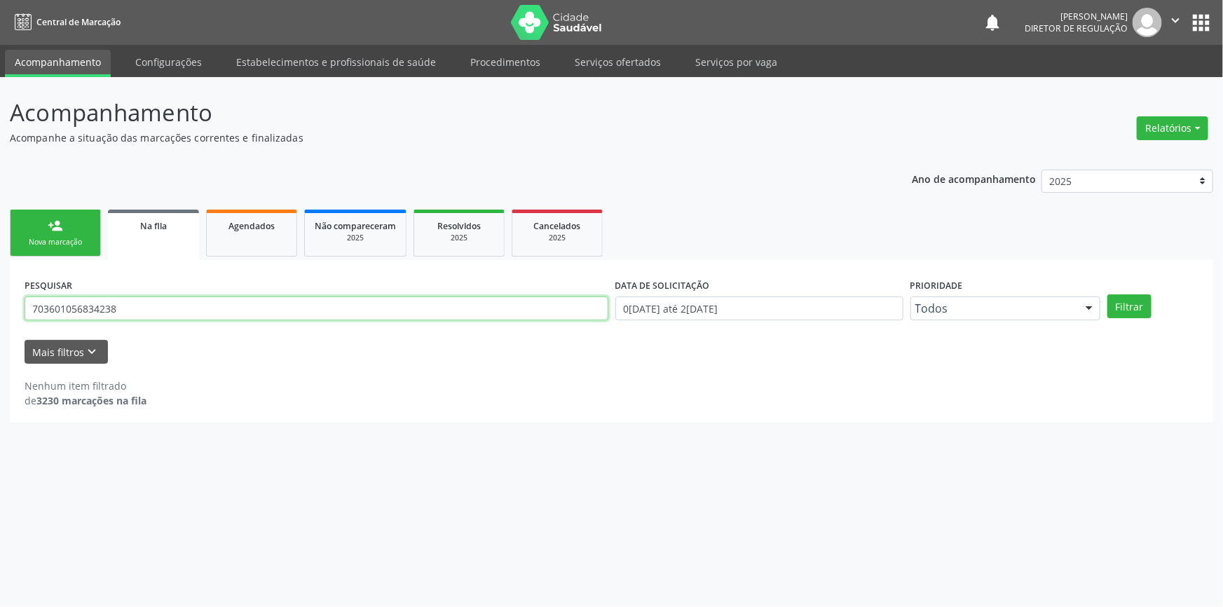
drag, startPoint x: 242, startPoint y: 306, endPoint x: 0, endPoint y: 308, distance: 241.8
click at [0, 308] on div "Acompanhamento Acompanhe a situação das marcações correntes e finalizadas Relat…" at bounding box center [611, 342] width 1223 height 530
type input "703601056834238"
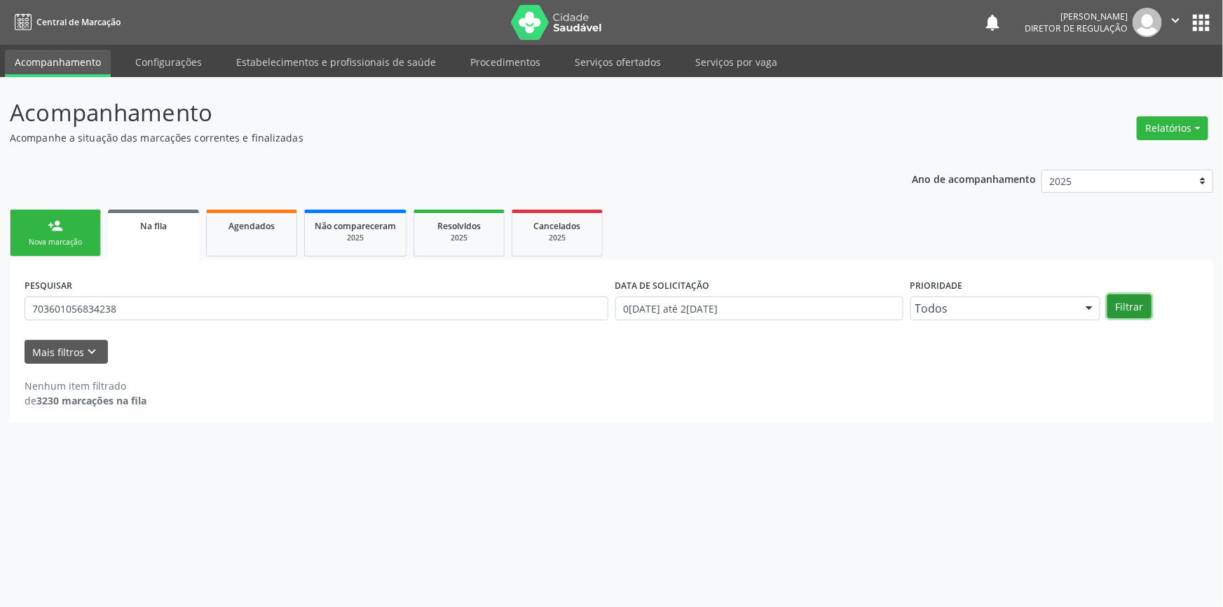
click at [1124, 295] on button "Filtrar" at bounding box center [1129, 306] width 44 height 24
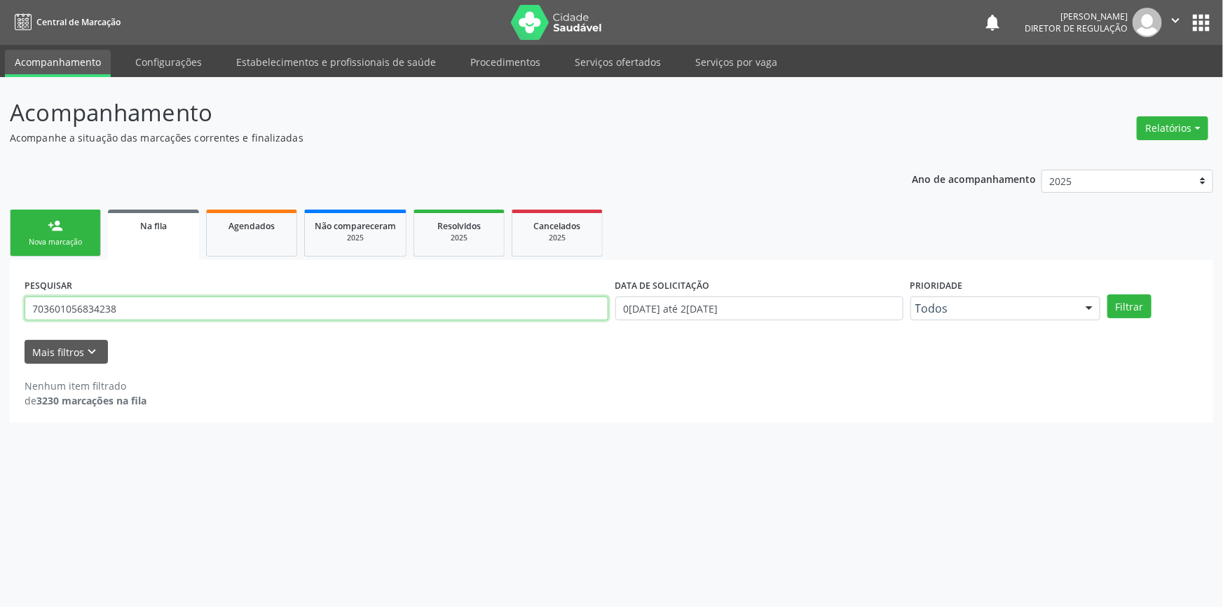
drag, startPoint x: 179, startPoint y: 314, endPoint x: 0, endPoint y: 318, distance: 179.5
click at [0, 318] on div "Acompanhamento Acompanhe a situação das marcações correntes e finalizadas Relat…" at bounding box center [611, 342] width 1223 height 530
